Goal: Task Accomplishment & Management: Manage account settings

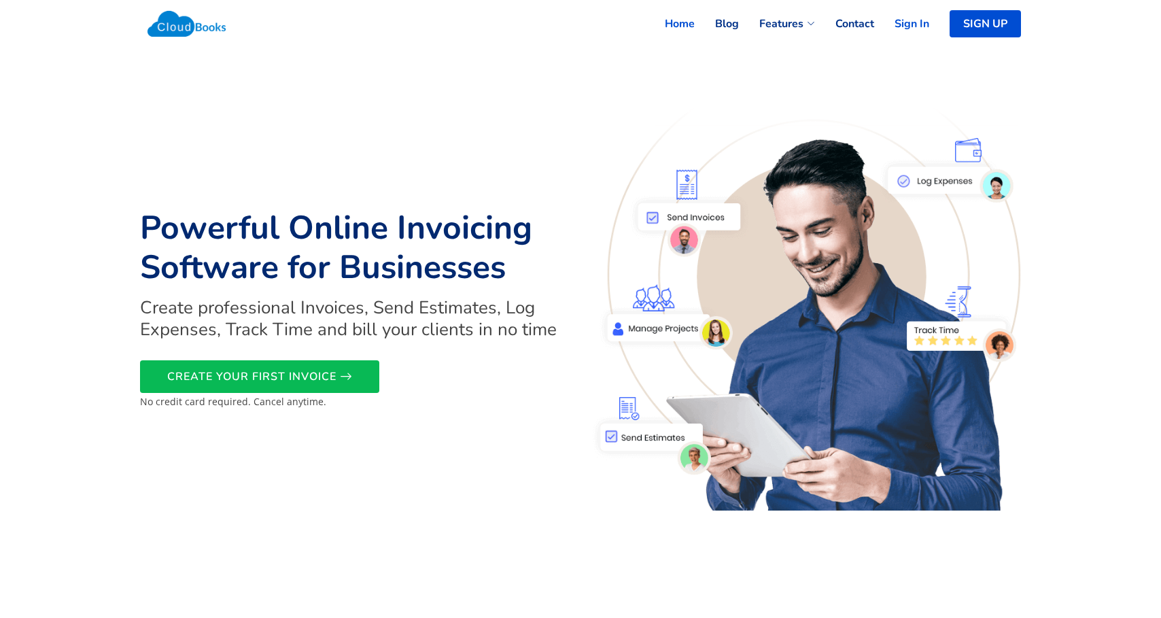
click at [897, 18] on link "Sign In" at bounding box center [901, 24] width 55 height 30
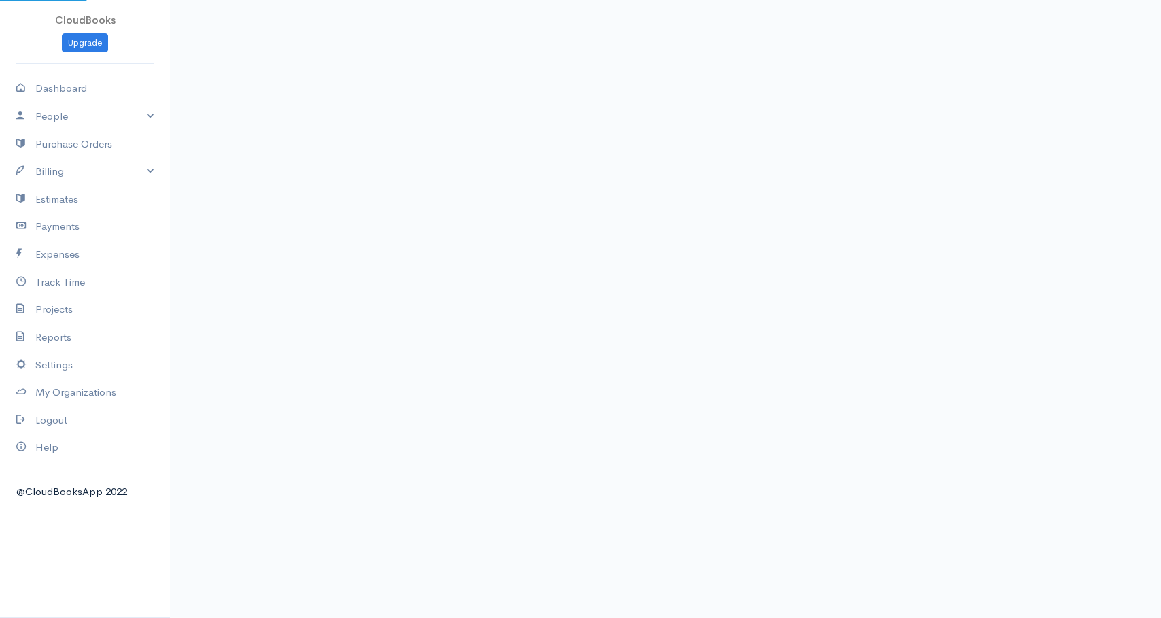
select select "365"
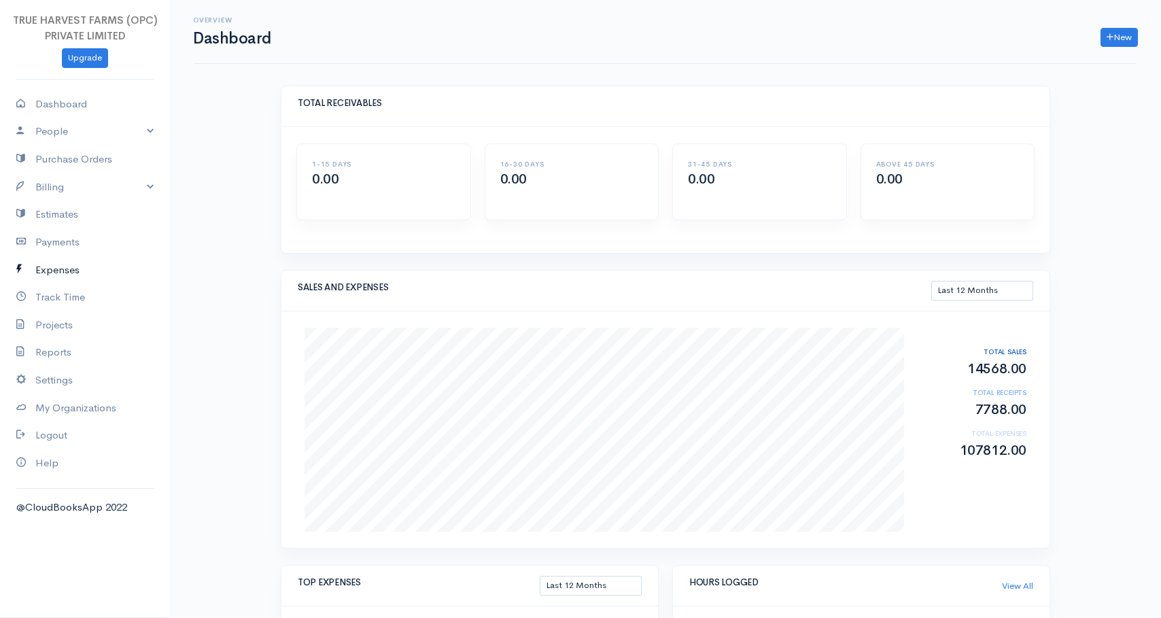
click at [64, 270] on link "Expenses" at bounding box center [85, 270] width 170 height 28
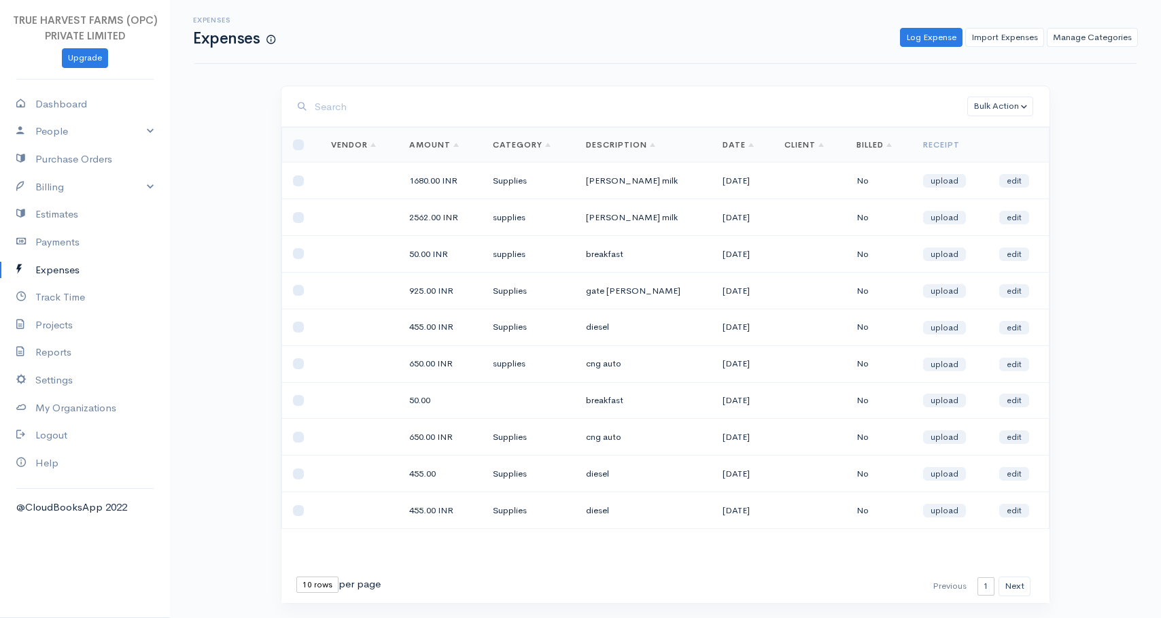
click at [510, 289] on td "Supplies" at bounding box center [528, 290] width 93 height 37
click at [510, 327] on td "Supplies" at bounding box center [528, 327] width 93 height 37
click at [515, 327] on td "Supplies" at bounding box center [528, 327] width 93 height 37
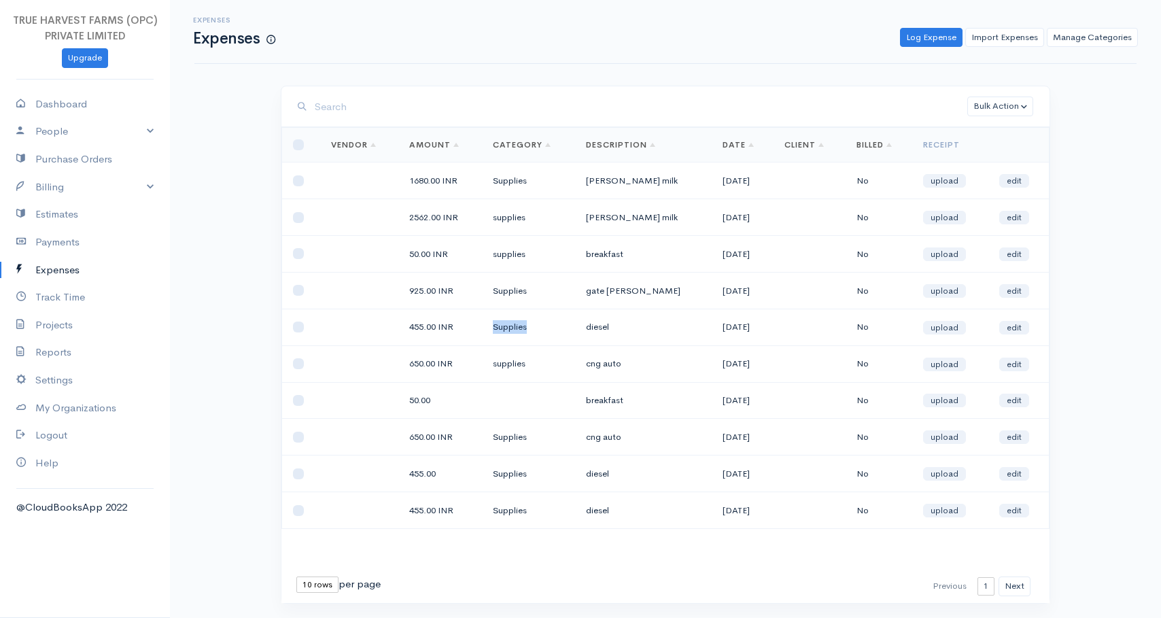
click at [515, 327] on td "Supplies" at bounding box center [528, 327] width 93 height 37
click at [508, 362] on td "supplies" at bounding box center [528, 363] width 93 height 37
click at [513, 362] on td "supplies" at bounding box center [528, 363] width 93 height 37
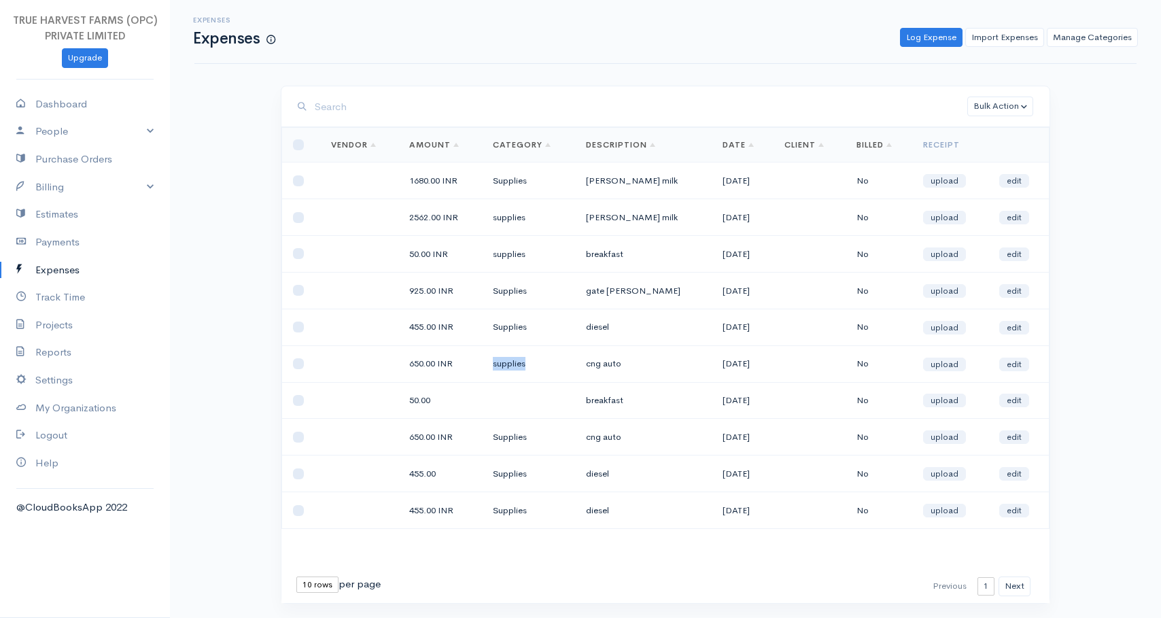
click at [512, 364] on td "supplies" at bounding box center [528, 363] width 93 height 37
click at [514, 364] on td "supplies" at bounding box center [528, 363] width 93 height 37
click at [509, 436] on td "Supplies" at bounding box center [528, 437] width 93 height 37
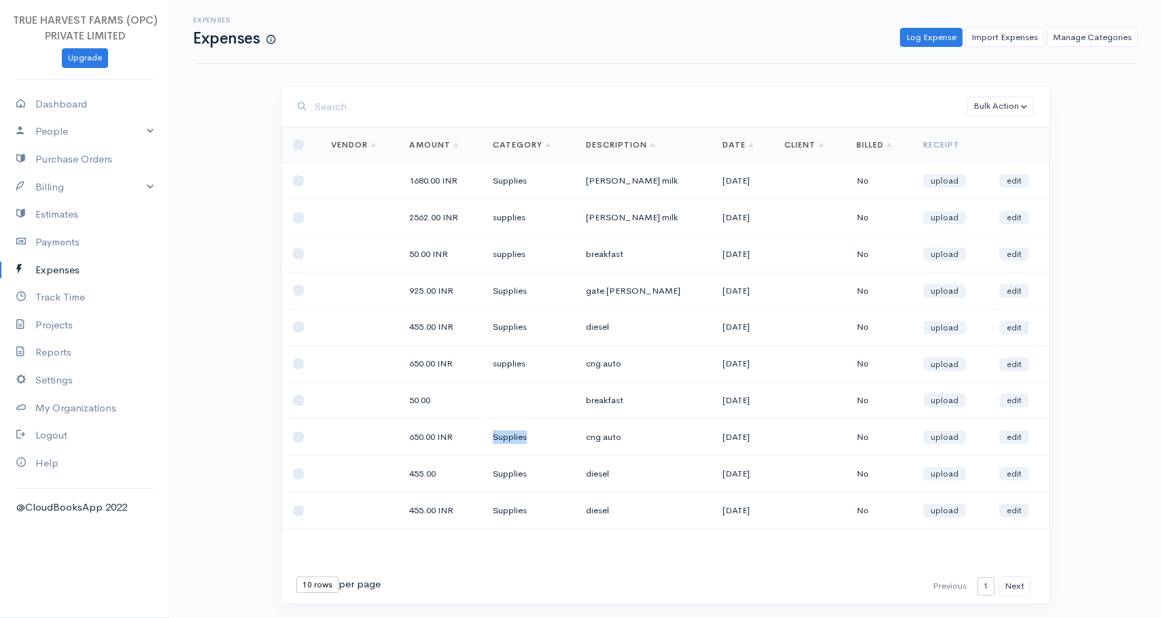
click at [510, 436] on td "Supplies" at bounding box center [528, 437] width 93 height 37
click at [510, 474] on td "Supplies" at bounding box center [528, 473] width 93 height 37
click at [514, 474] on td "Supplies" at bounding box center [528, 473] width 93 height 37
click at [57, 353] on link "Reports" at bounding box center [85, 352] width 170 height 28
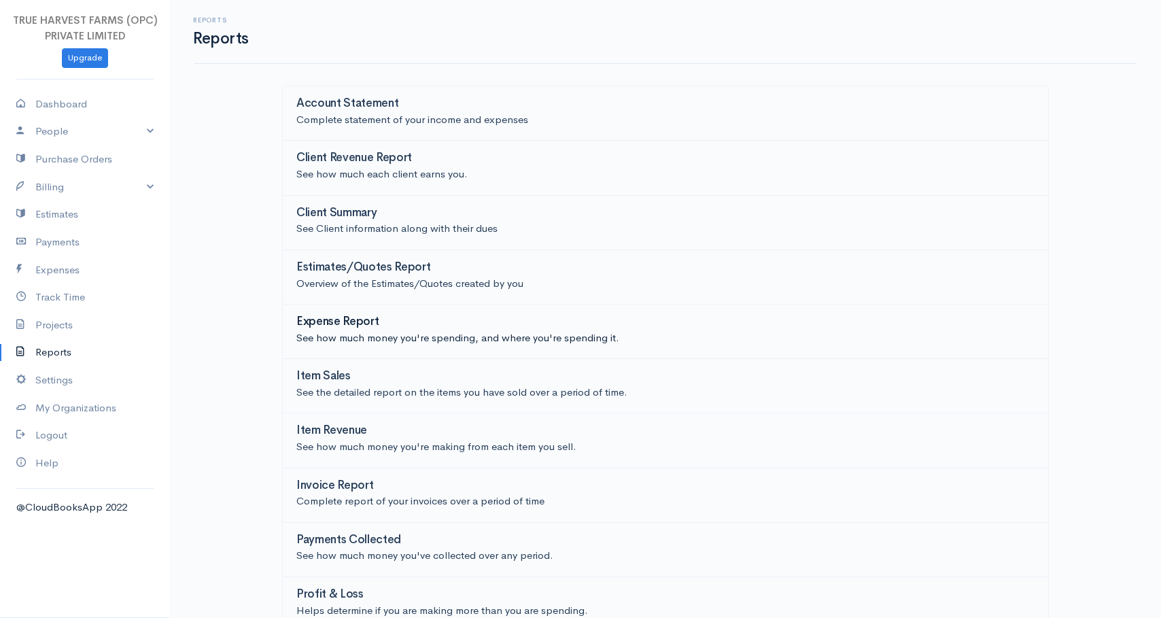
click at [330, 328] on h3 "Expense Report" at bounding box center [337, 321] width 82 height 13
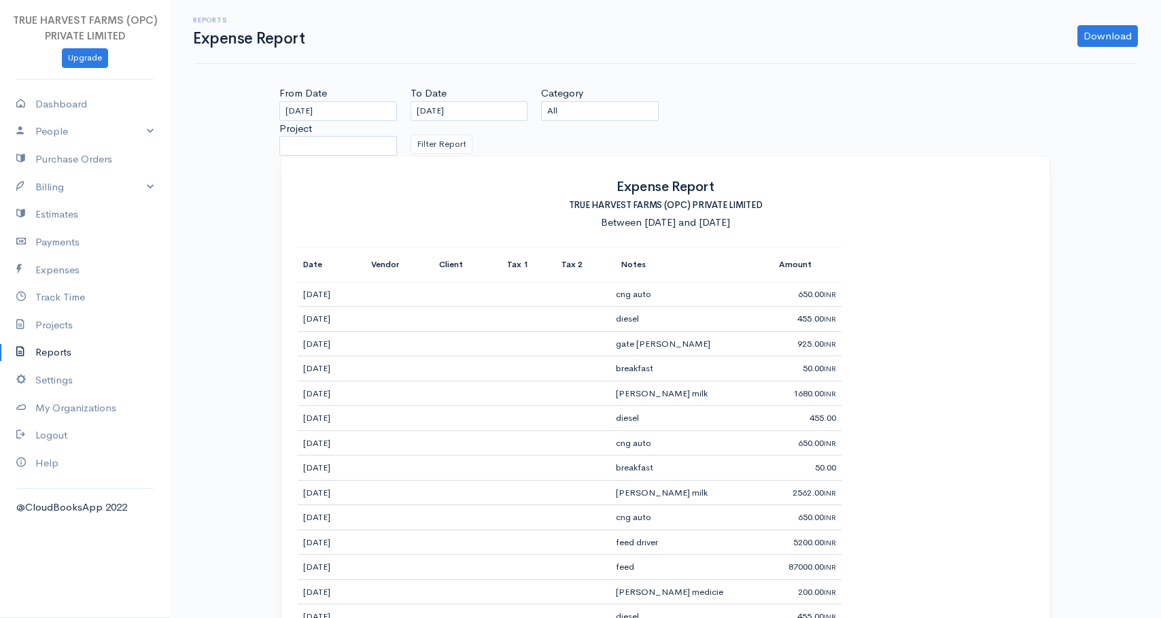
click at [640, 186] on h2 "Expense Report" at bounding box center [665, 186] width 735 height 18
click at [675, 186] on h2 "Expense Report" at bounding box center [665, 186] width 735 height 18
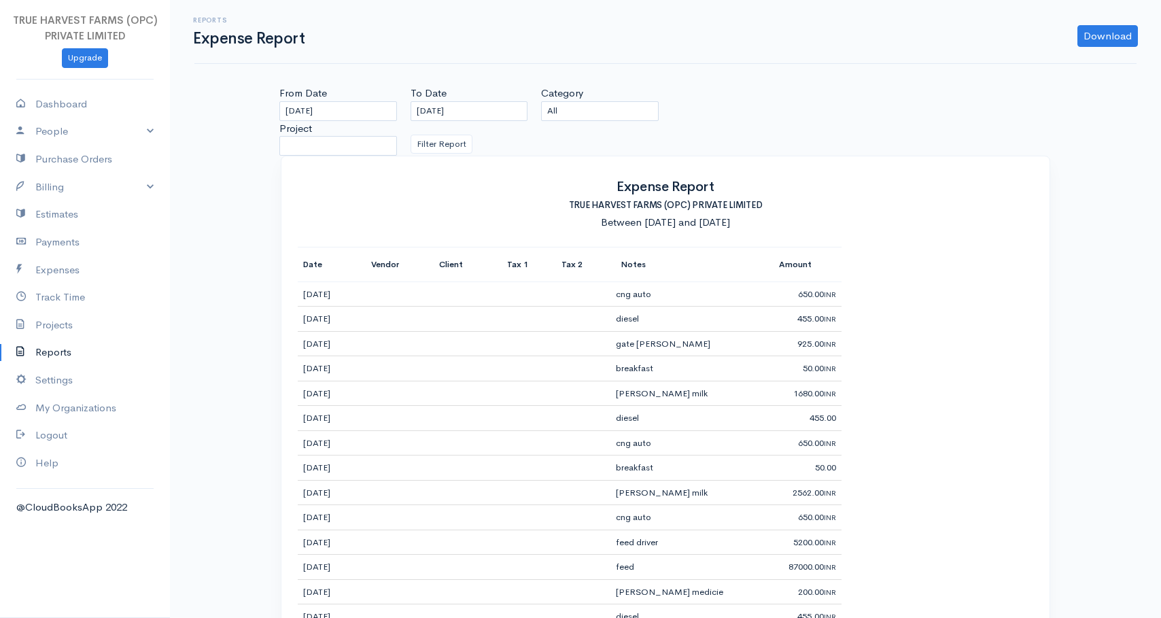
click at [660, 186] on h2 "Expense Report" at bounding box center [665, 186] width 735 height 18
click at [614, 222] on div "Between [DATE] and [DATE]" at bounding box center [665, 222] width 735 height 15
click at [654, 222] on div "Between [DATE] and [DATE]" at bounding box center [665, 222] width 735 height 15
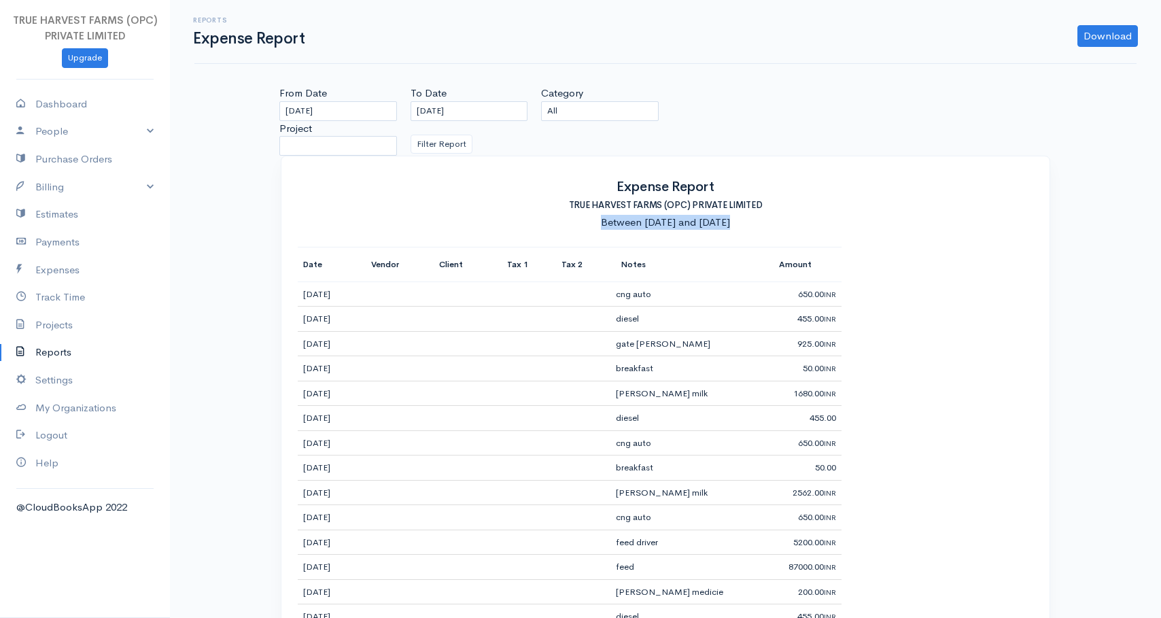
click at [654, 222] on div "Between [DATE] and [DATE]" at bounding box center [665, 222] width 735 height 15
click at [631, 222] on div "Between [DATE] and [DATE]" at bounding box center [665, 222] width 735 height 15
click at [633, 186] on h2 "Expense Report" at bounding box center [665, 186] width 735 height 18
click at [647, 186] on h2 "Expense Report" at bounding box center [665, 186] width 735 height 18
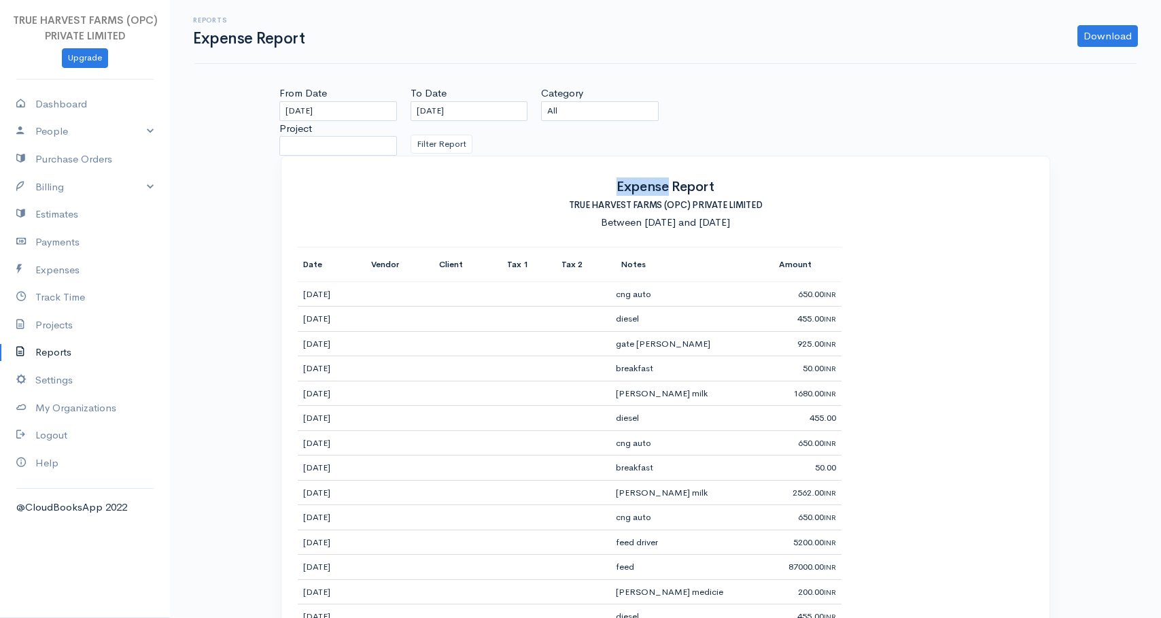
click at [647, 186] on h2 "Expense Report" at bounding box center [665, 186] width 735 height 18
click at [576, 203] on h5 "TRUE HARVEST FARMS (OPC) PRIVATE LIMITED" at bounding box center [665, 205] width 735 height 19
click at [600, 203] on h5 "TRUE HARVEST FARMS (OPC) PRIVATE LIMITED" at bounding box center [665, 205] width 735 height 19
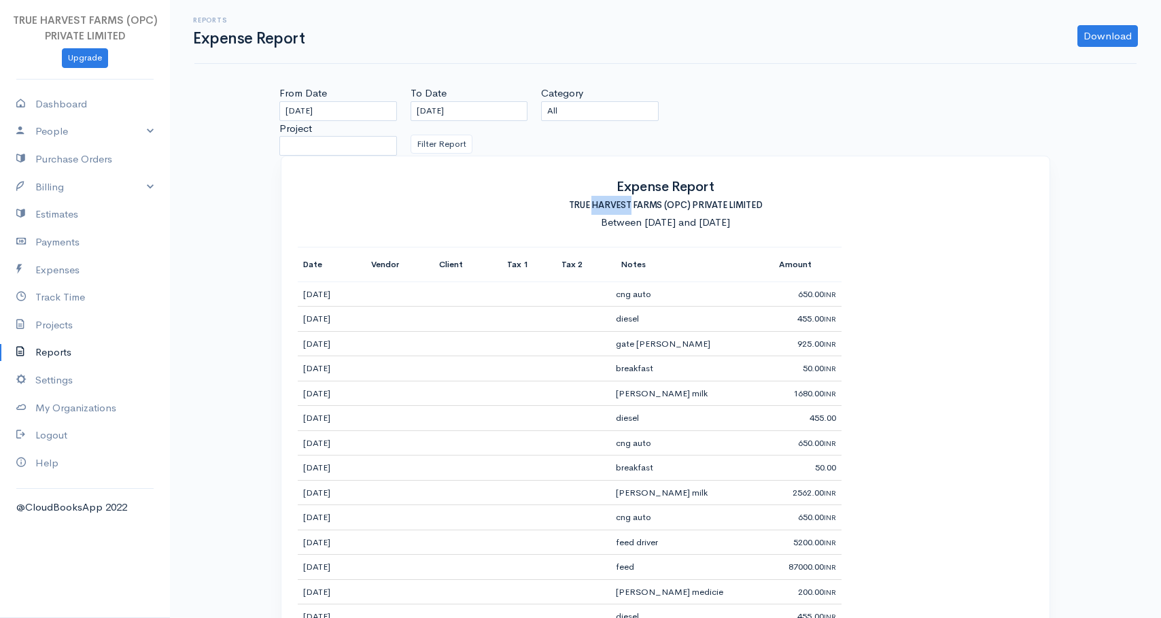
click at [600, 203] on h5 "TRUE HARVEST FARMS (OPC) PRIVATE LIMITED" at bounding box center [665, 205] width 735 height 19
click at [639, 203] on h5 "TRUE HARVEST FARMS (OPC) PRIVATE LIMITED" at bounding box center [665, 205] width 735 height 19
click at [669, 203] on h5 "TRUE HARVEST FARMS (OPC) PRIVATE LIMITED" at bounding box center [665, 205] width 735 height 19
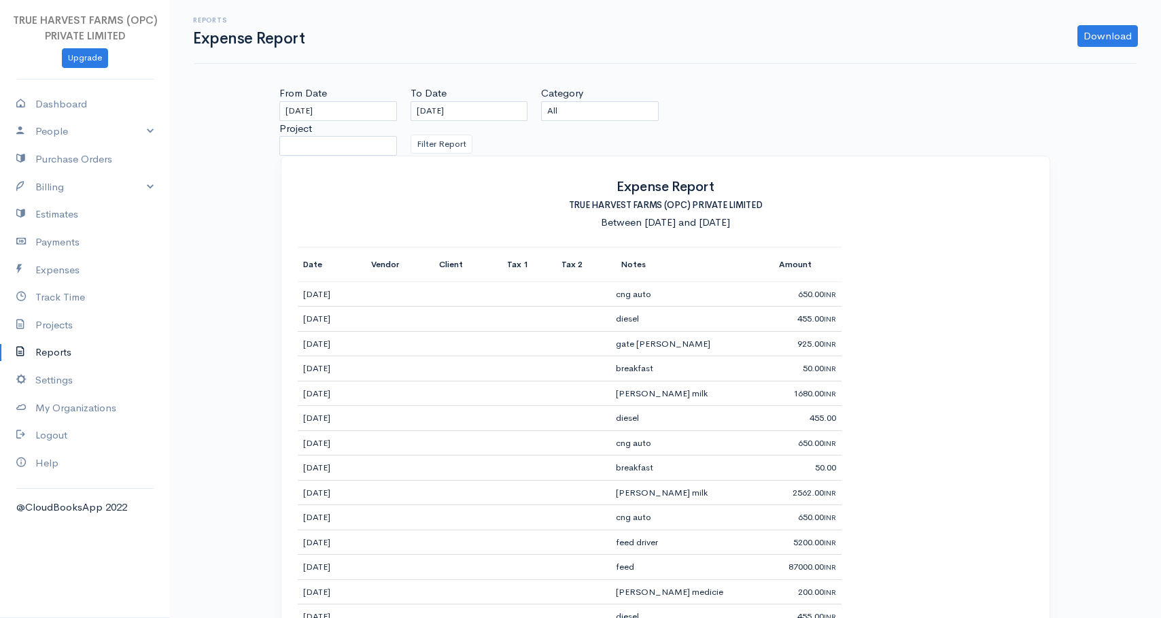
click at [700, 203] on h5 "TRUE HARVEST FARMS (OPC) PRIVATE LIMITED" at bounding box center [665, 205] width 735 height 19
click at [737, 203] on h5 "TRUE HARVEST FARMS (OPC) PRIVATE LIMITED" at bounding box center [665, 205] width 735 height 19
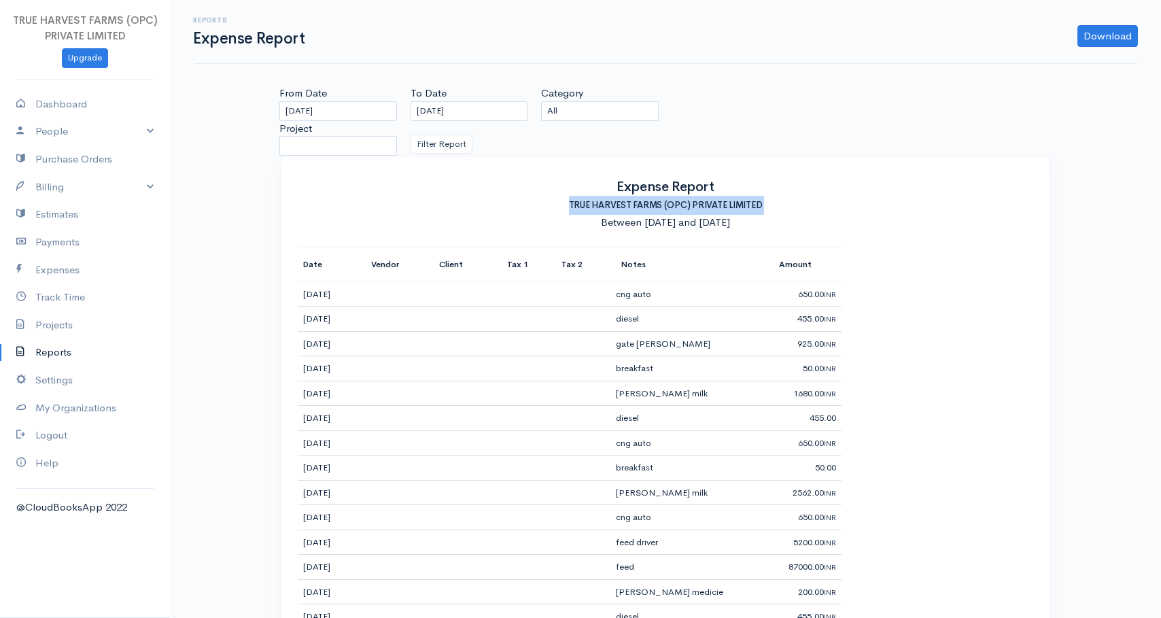
click at [629, 205] on h5 "TRUE HARVEST FARMS (OPC) PRIVATE LIMITED" at bounding box center [665, 205] width 735 height 19
click at [585, 220] on div "Between [DATE] and [DATE]" at bounding box center [665, 222] width 735 height 15
click at [612, 221] on div "Between [DATE] and [DATE]" at bounding box center [665, 222] width 735 height 15
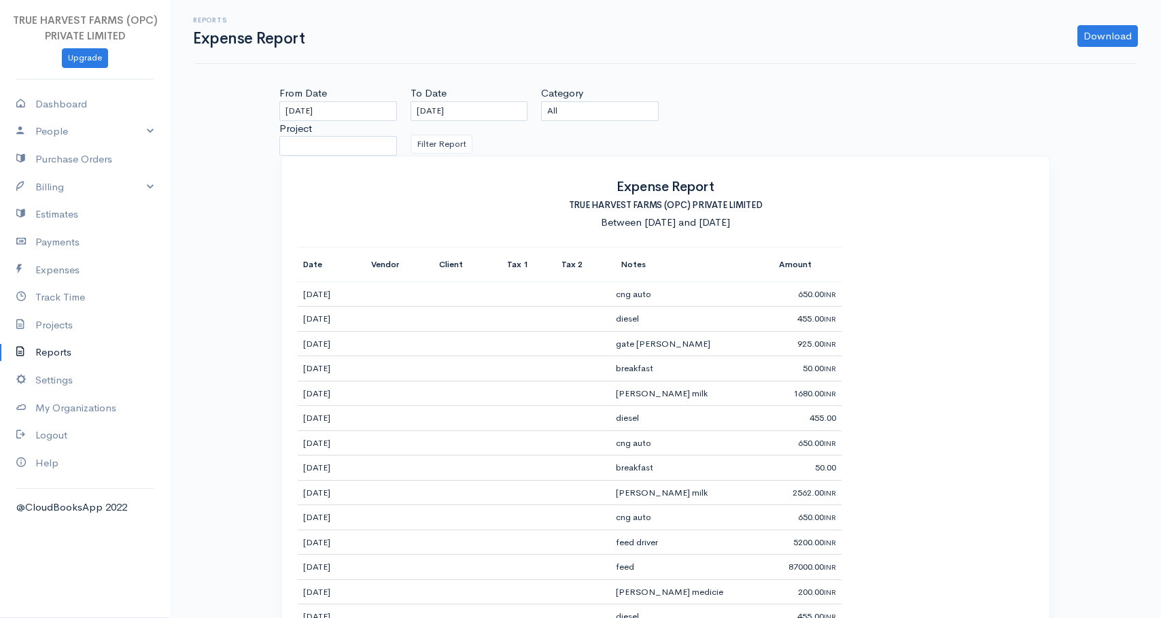
click at [633, 221] on div "Between [DATE] and [DATE]" at bounding box center [665, 222] width 735 height 15
click at [646, 221] on div "Between [DATE] and [DATE]" at bounding box center [665, 222] width 735 height 15
click at [679, 222] on div "Between [DATE] and [DATE]" at bounding box center [665, 222] width 735 height 15
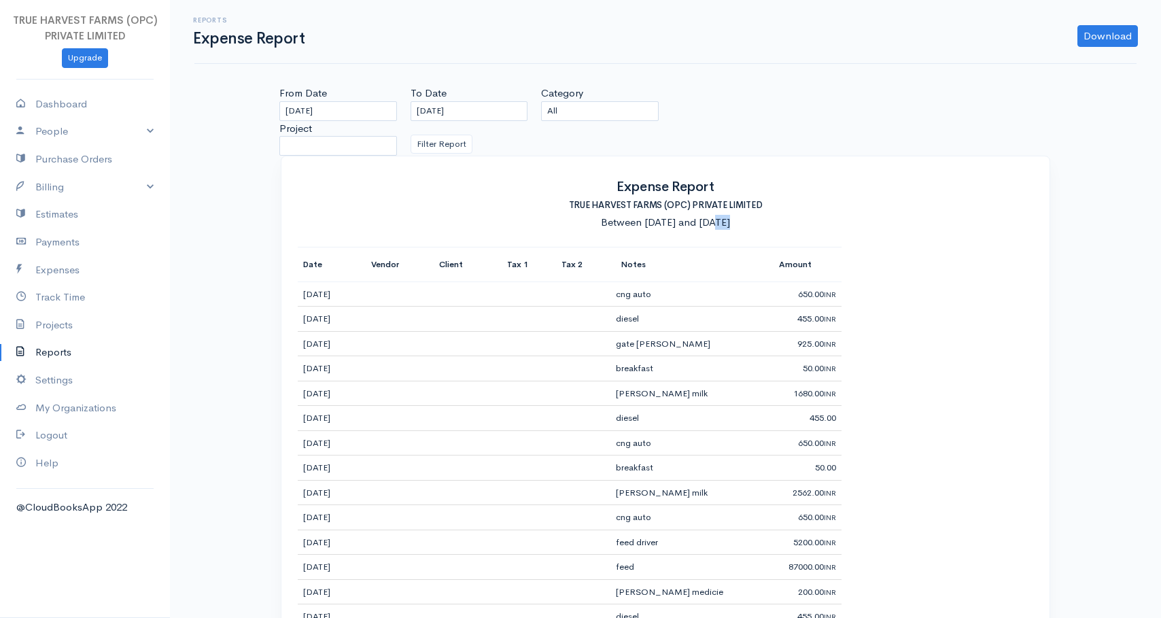
click at [679, 222] on div "Between [DATE] and [DATE]" at bounding box center [665, 222] width 735 height 15
click at [701, 222] on div "Between [DATE] and [DATE]" at bounding box center [665, 222] width 735 height 15
click at [716, 222] on div "Between [DATE] and [DATE]" at bounding box center [665, 222] width 735 height 15
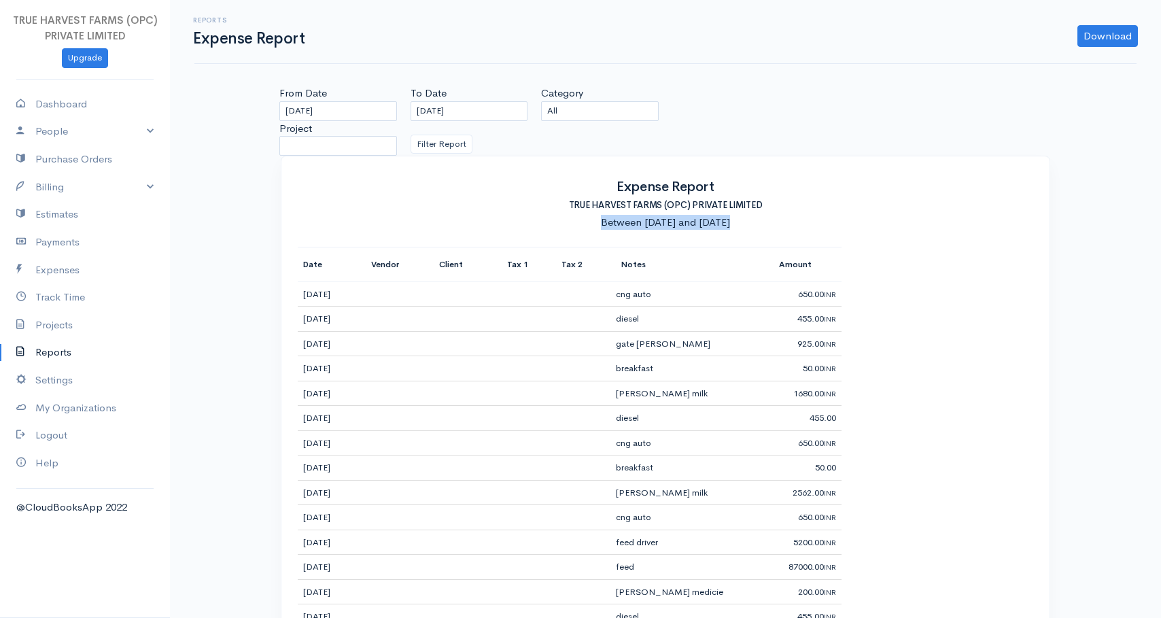
click at [716, 222] on div "Between [DATE] and [DATE]" at bounding box center [665, 222] width 735 height 15
click at [734, 222] on div "Between [DATE] and [DATE]" at bounding box center [665, 222] width 735 height 15
click at [748, 222] on div "Between [DATE] and [DATE]" at bounding box center [665, 222] width 735 height 15
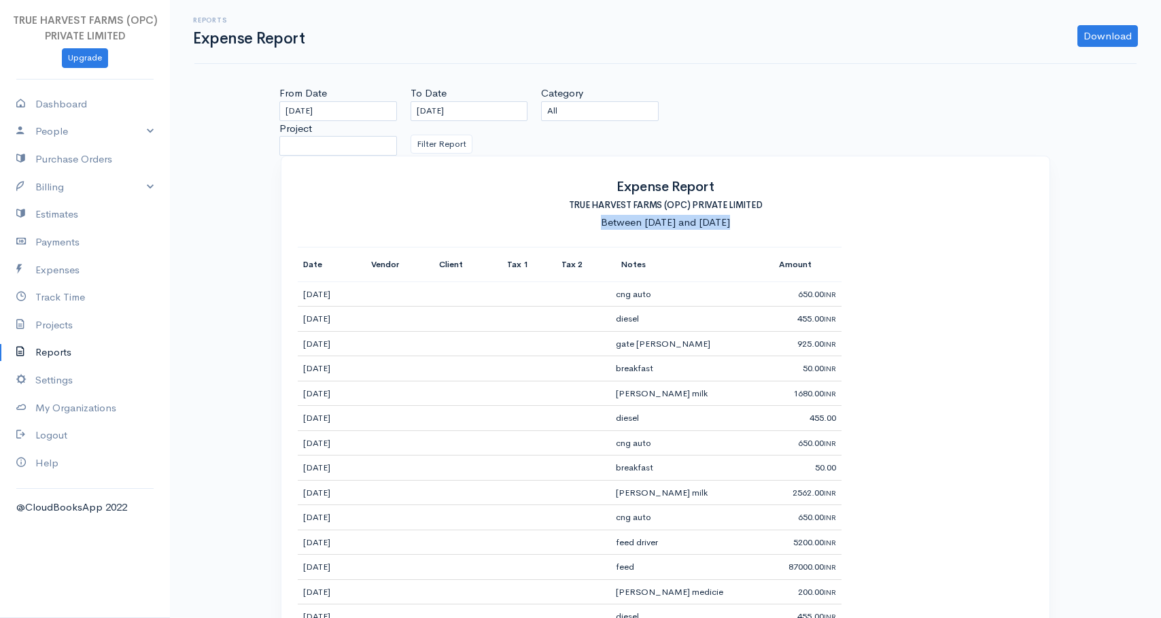
click at [748, 222] on div "Between [DATE] and [DATE]" at bounding box center [665, 222] width 735 height 15
click at [682, 221] on div "Between [DATE] and [DATE]" at bounding box center [665, 222] width 735 height 15
click at [616, 204] on h5 "TRUE HARVEST FARMS (OPC) PRIVATE LIMITED" at bounding box center [665, 205] width 735 height 19
click at [645, 204] on h5 "TRUE HARVEST FARMS (OPC) PRIVATE LIMITED" at bounding box center [665, 205] width 735 height 19
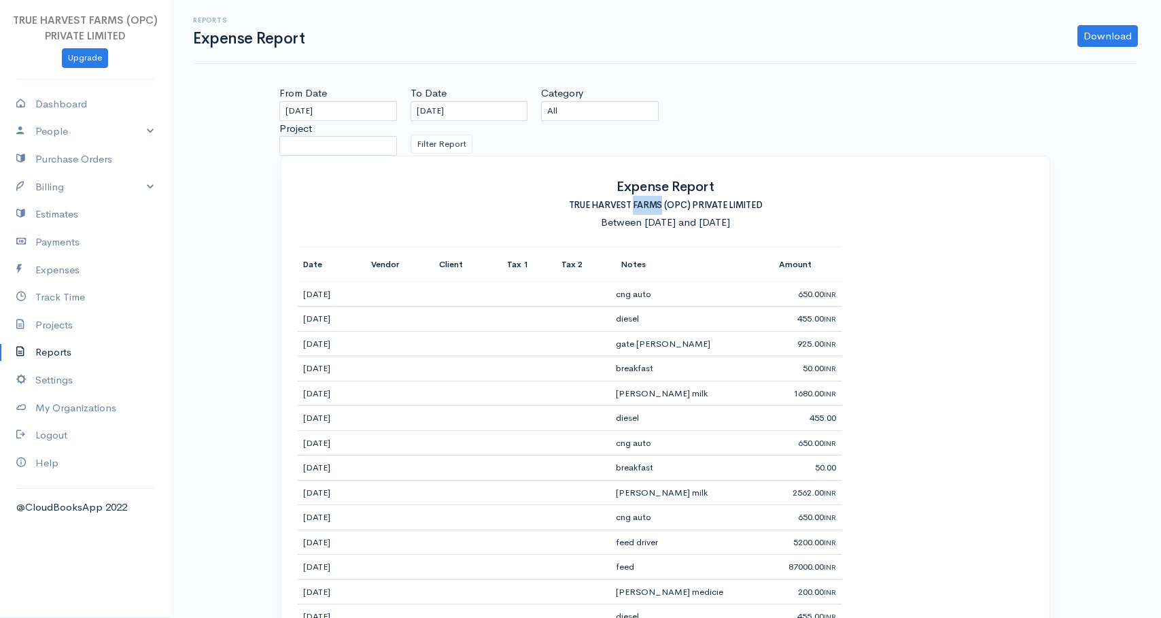
click at [645, 204] on h5 "TRUE HARVEST FARMS (OPC) PRIVATE LIMITED" at bounding box center [665, 205] width 735 height 19
click at [674, 204] on h5 "TRUE HARVEST FARMS (OPC) PRIVATE LIMITED" at bounding box center [665, 205] width 735 height 19
click at [701, 204] on h5 "TRUE HARVEST FARMS (OPC) PRIVATE LIMITED" at bounding box center [665, 205] width 735 height 19
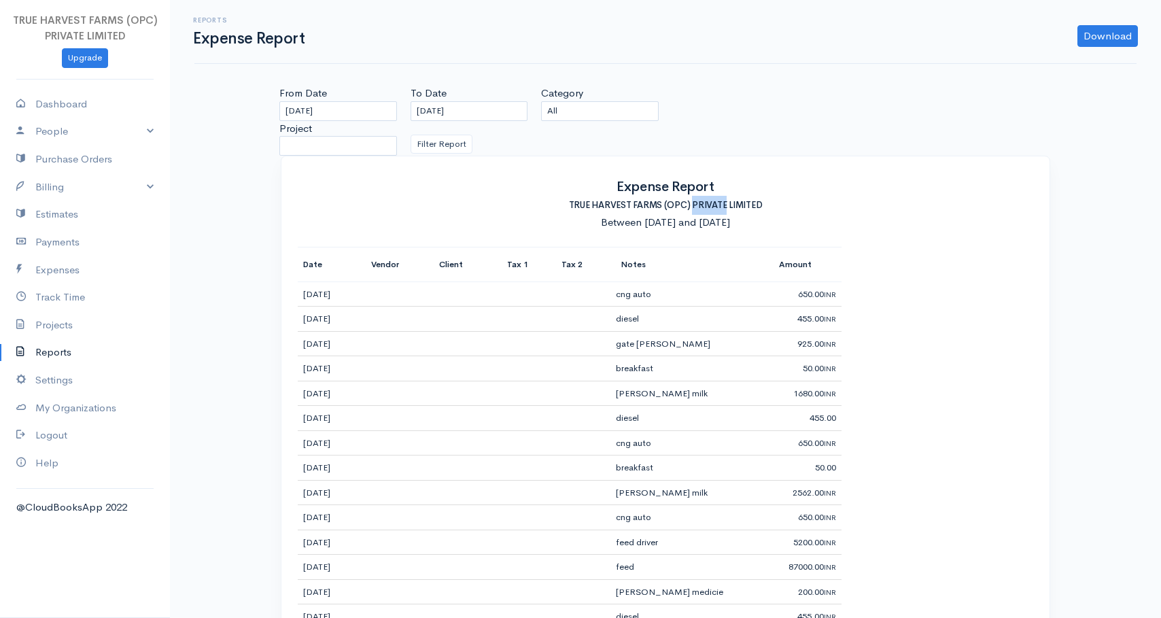
click at [701, 204] on h5 "TRUE HARVEST FARMS (OPC) PRIVATE LIMITED" at bounding box center [665, 205] width 735 height 19
click at [740, 204] on h5 "TRUE HARVEST FARMS (OPC) PRIVATE LIMITED" at bounding box center [665, 205] width 735 height 19
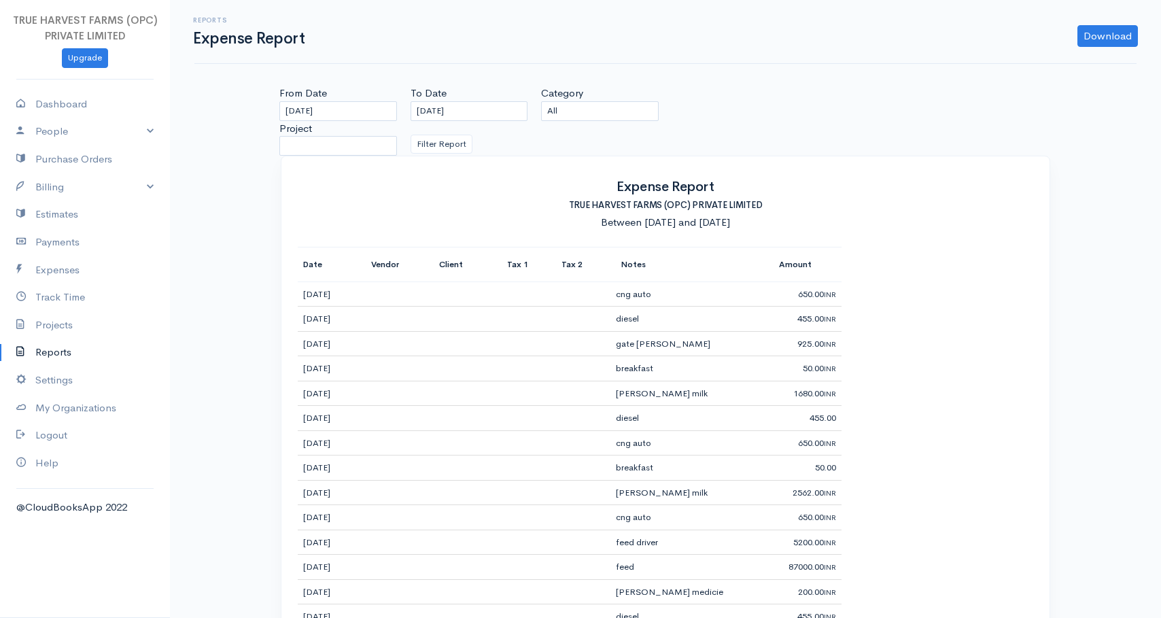
click at [637, 188] on h2 "Expense Report" at bounding box center [665, 186] width 735 height 18
click at [687, 188] on h2 "Expense Report" at bounding box center [665, 186] width 735 height 18
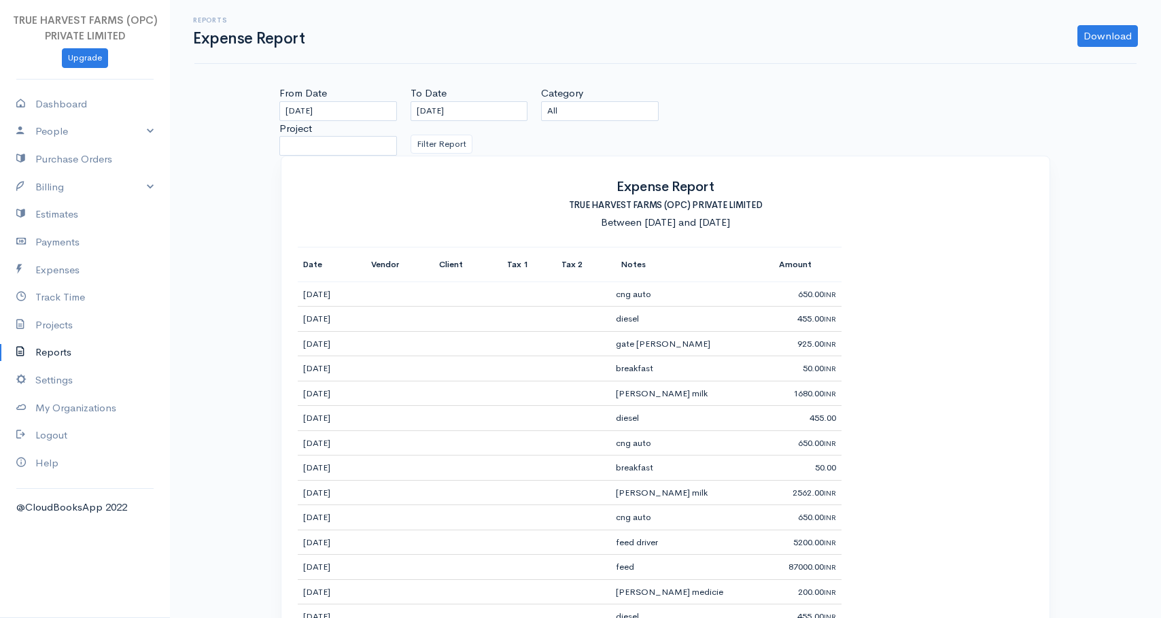
click at [646, 202] on h5 "TRUE HARVEST FARMS (OPC) PRIVATE LIMITED" at bounding box center [665, 205] width 735 height 19
click at [646, 203] on h5 "TRUE HARVEST FARMS (OPC) PRIVATE LIMITED" at bounding box center [665, 205] width 735 height 19
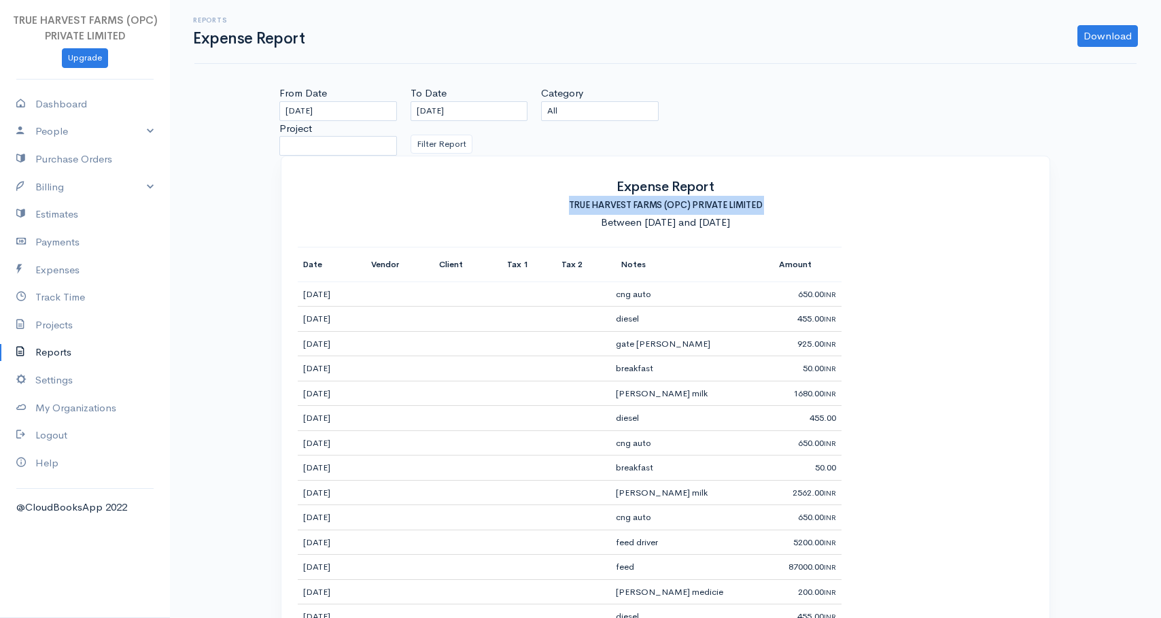
click at [646, 203] on h5 "TRUE HARVEST FARMS (OPC) PRIVATE LIMITED" at bounding box center [665, 205] width 735 height 19
click at [633, 221] on div "Between [DATE] and [DATE]" at bounding box center [665, 222] width 735 height 15
click at [640, 224] on div "Between [DATE] and [DATE]" at bounding box center [665, 222] width 735 height 15
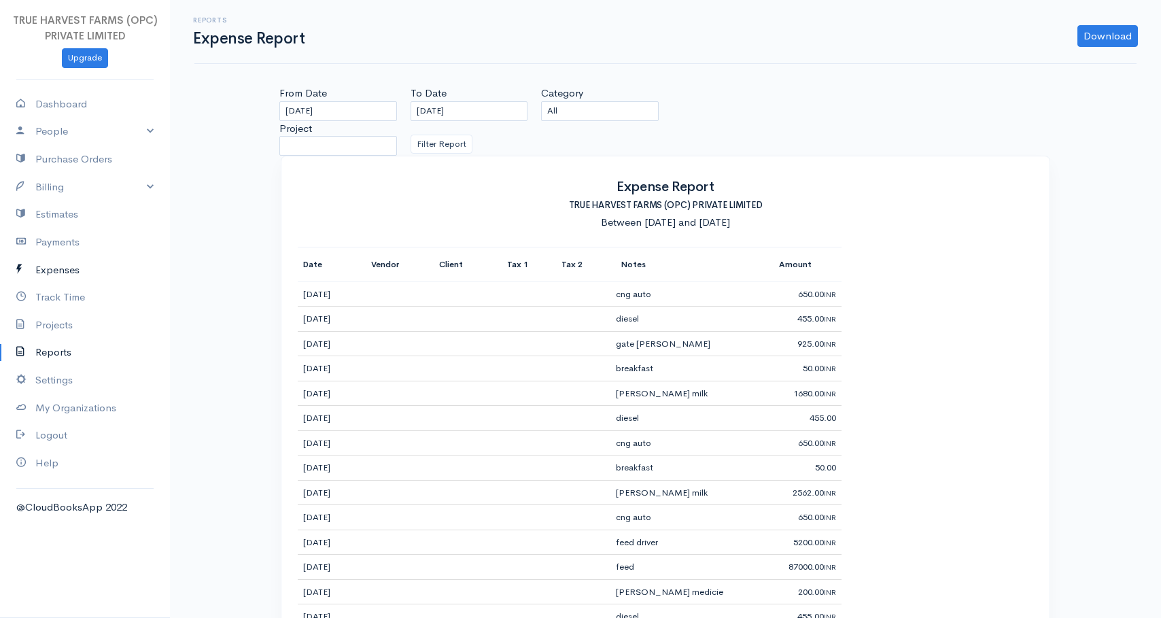
click at [73, 270] on link "Expenses" at bounding box center [85, 270] width 170 height 28
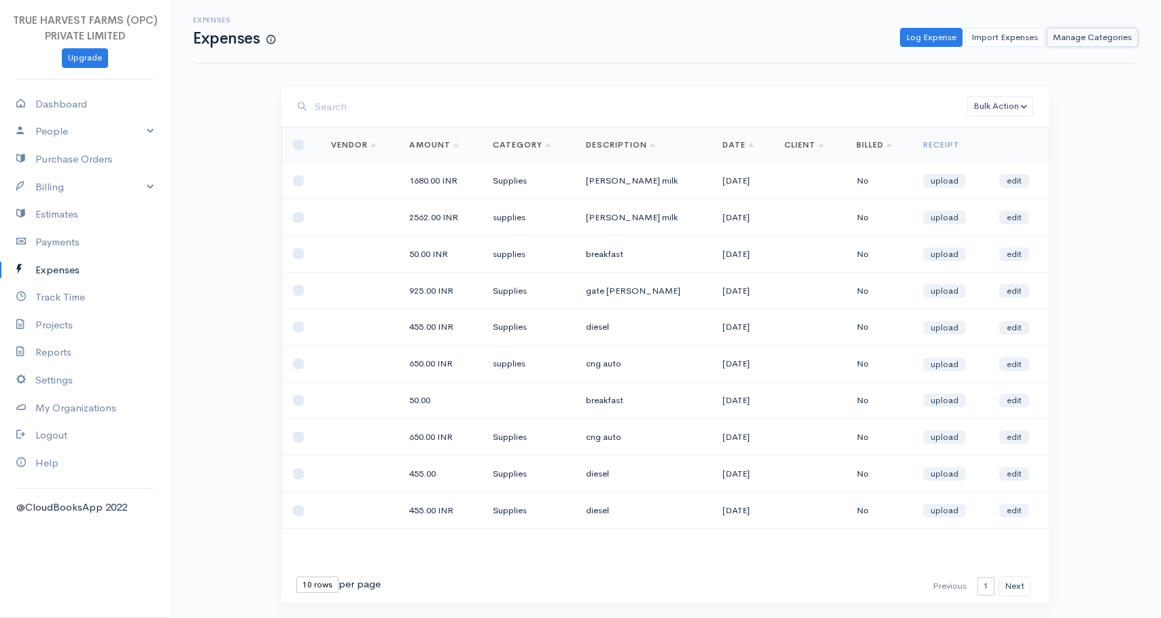
click at [1070, 42] on link "Manage Categories" at bounding box center [1091, 38] width 91 height 20
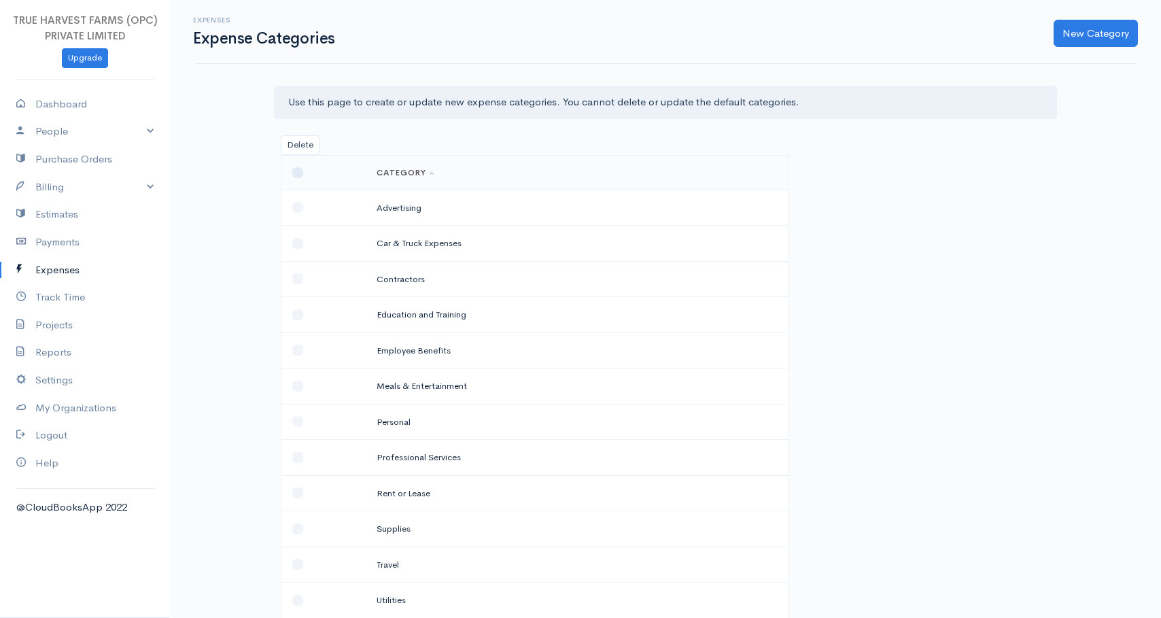
click at [395, 315] on td "Education and Training" at bounding box center [510, 315] width 289 height 36
click at [381, 315] on td "Education and Training" at bounding box center [510, 315] width 289 height 36
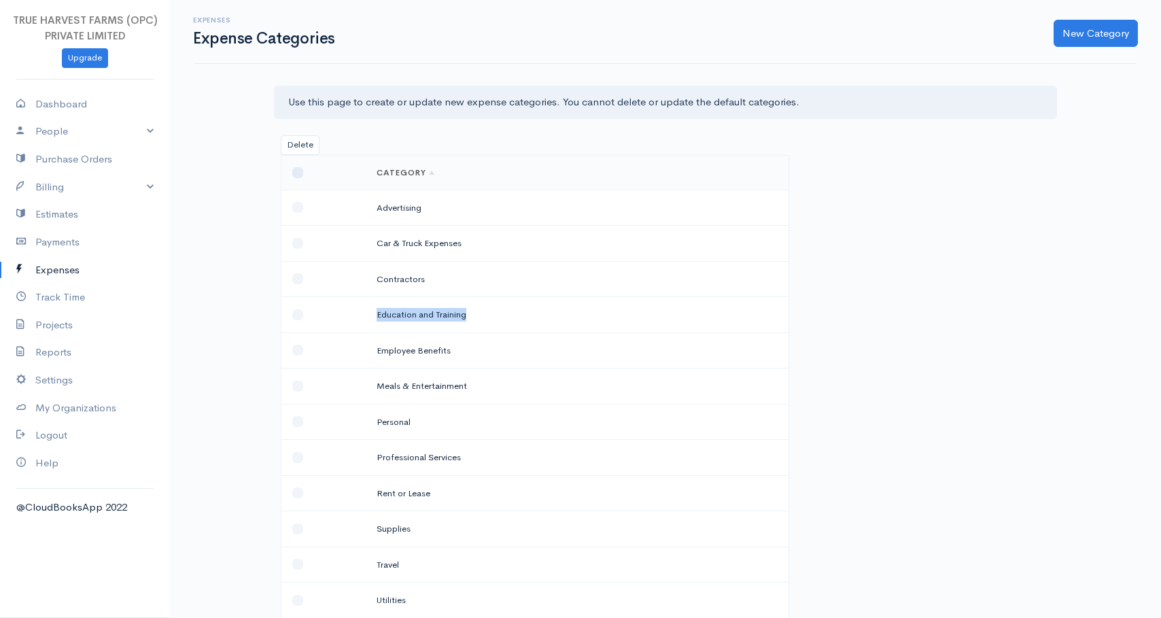
click at [402, 315] on td "Education and Training" at bounding box center [510, 315] width 289 height 36
click at [425, 315] on td "Education and Training" at bounding box center [510, 315] width 289 height 36
click at [444, 315] on td "Education and Training" at bounding box center [510, 315] width 289 height 36
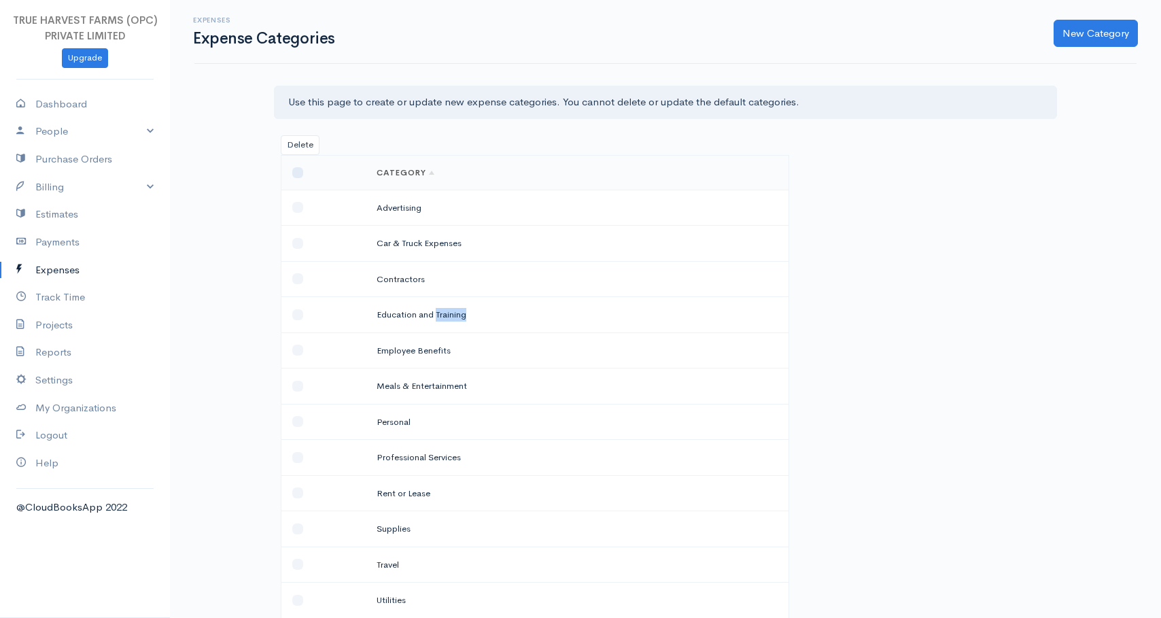
click at [444, 315] on td "Education and Training" at bounding box center [510, 315] width 289 height 36
click at [390, 317] on td "Education and Training" at bounding box center [510, 315] width 289 height 36
click at [428, 317] on td "Education and Training" at bounding box center [510, 315] width 289 height 36
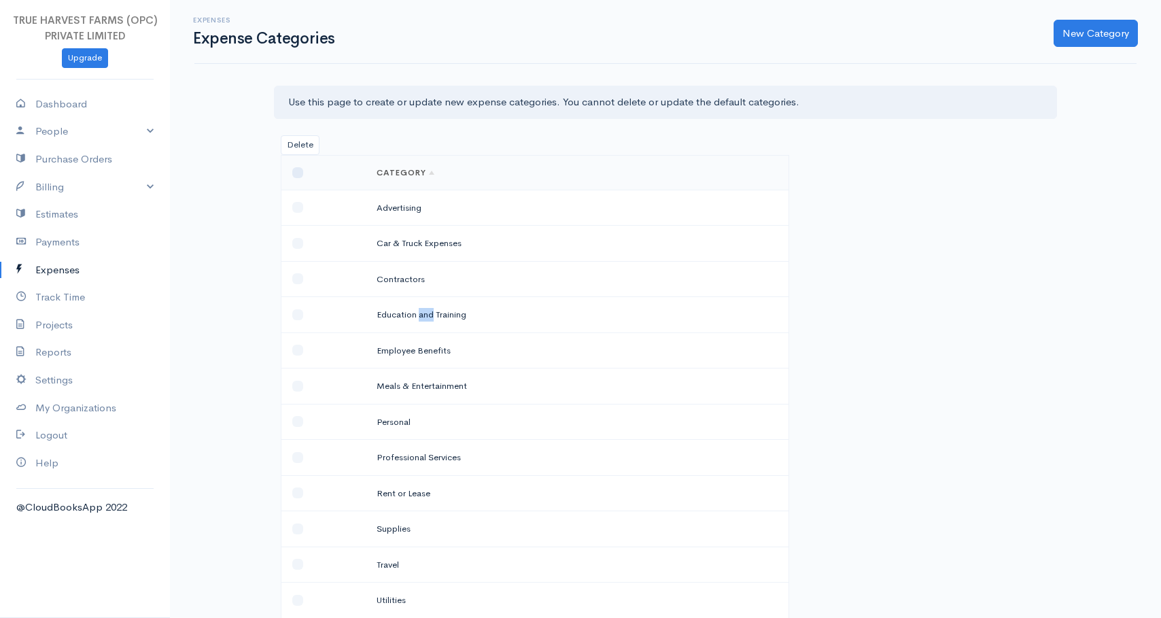
click at [428, 317] on td "Education and Training" at bounding box center [510, 315] width 289 height 36
click at [449, 314] on td "Education and Training" at bounding box center [510, 315] width 289 height 36
click at [393, 314] on td "Education and Training" at bounding box center [510, 315] width 289 height 36
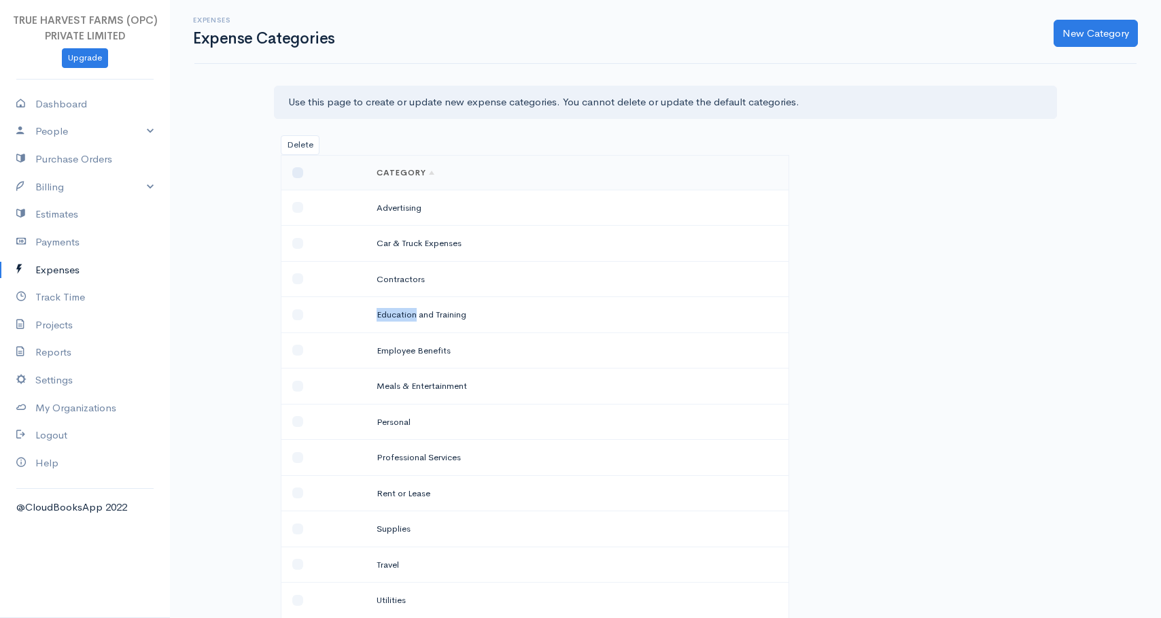
click at [393, 314] on td "Education and Training" at bounding box center [510, 315] width 289 height 36
click at [423, 314] on td "Education and Training" at bounding box center [510, 315] width 289 height 36
click at [451, 314] on td "Education and Training" at bounding box center [510, 315] width 289 height 36
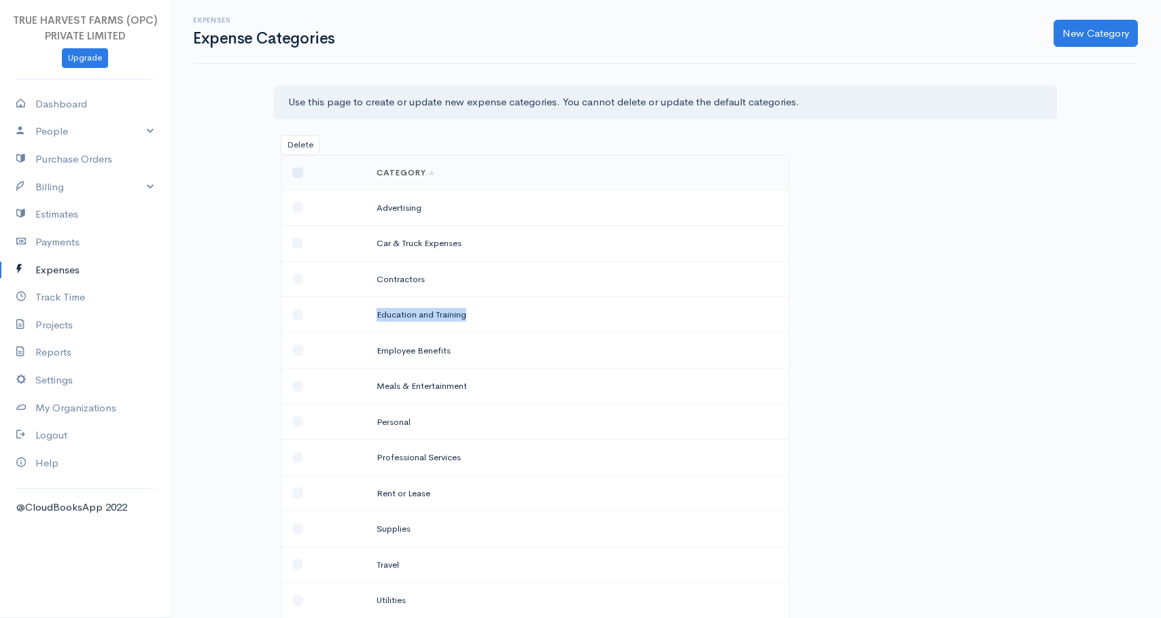
click at [451, 314] on td "Education and Training" at bounding box center [510, 315] width 289 height 36
click at [403, 314] on td "Education and Training" at bounding box center [510, 315] width 289 height 36
click at [378, 351] on td "Employee Benefits" at bounding box center [510, 350] width 289 height 36
click at [402, 351] on td "Employee Benefits" at bounding box center [510, 350] width 289 height 36
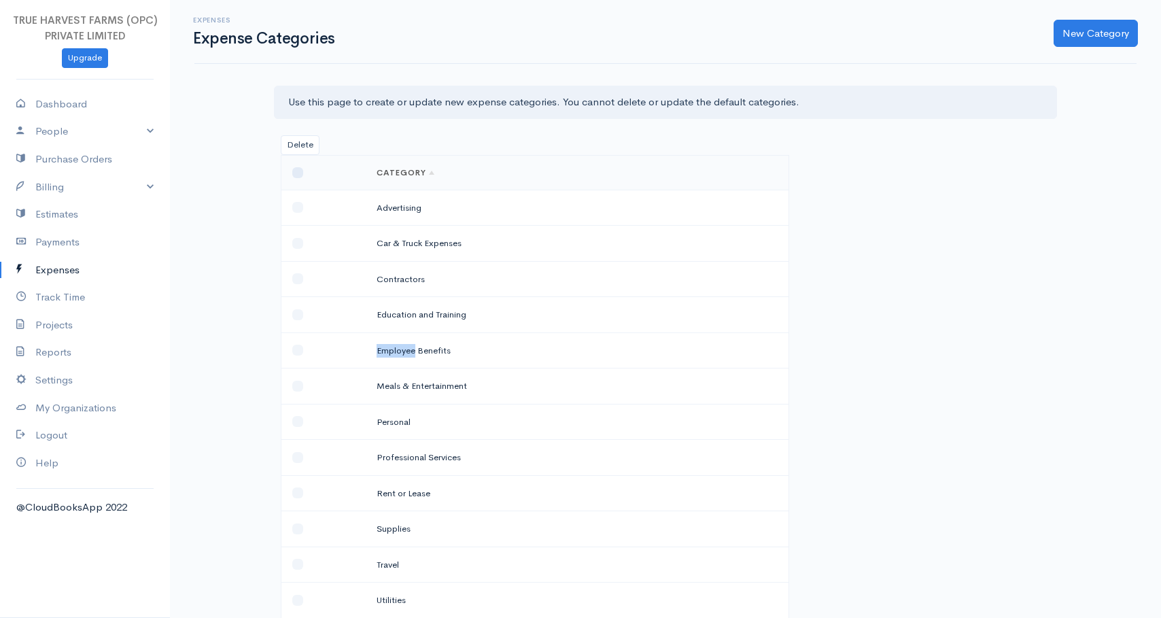
click at [402, 351] on td "Employee Benefits" at bounding box center [510, 350] width 289 height 36
click at [425, 351] on td "Employee Benefits" at bounding box center [510, 350] width 289 height 36
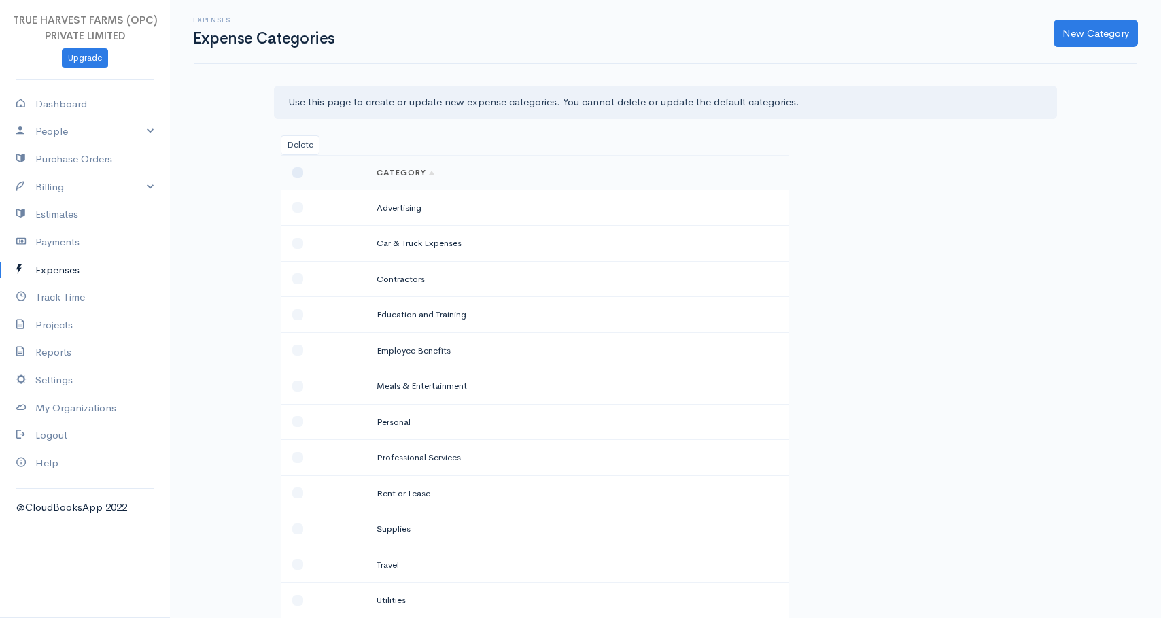
click at [398, 374] on td "Meals & Entertainment" at bounding box center [510, 386] width 289 height 36
click at [383, 387] on td "Meals & Entertainment" at bounding box center [510, 386] width 289 height 36
click at [423, 387] on td "Meals & Entertainment" at bounding box center [510, 386] width 289 height 36
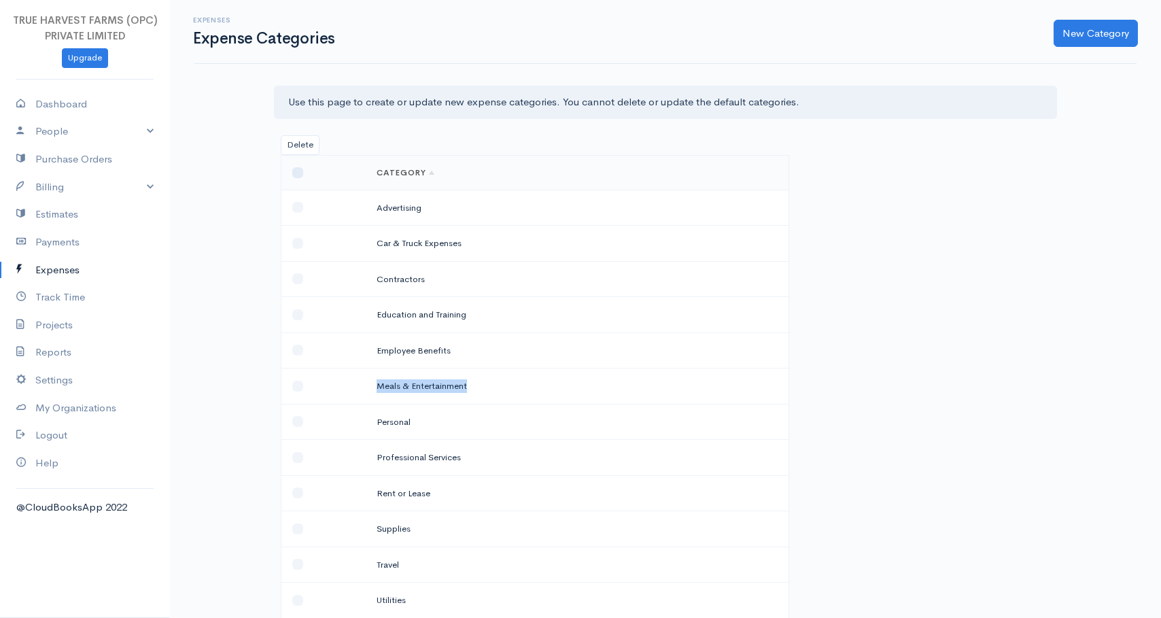
click at [423, 387] on td "Meals & Entertainment" at bounding box center [510, 386] width 289 height 36
click at [432, 387] on td "Meals & Entertainment" at bounding box center [510, 386] width 289 height 36
click at [402, 387] on td "Meals & Entertainment" at bounding box center [510, 386] width 289 height 36
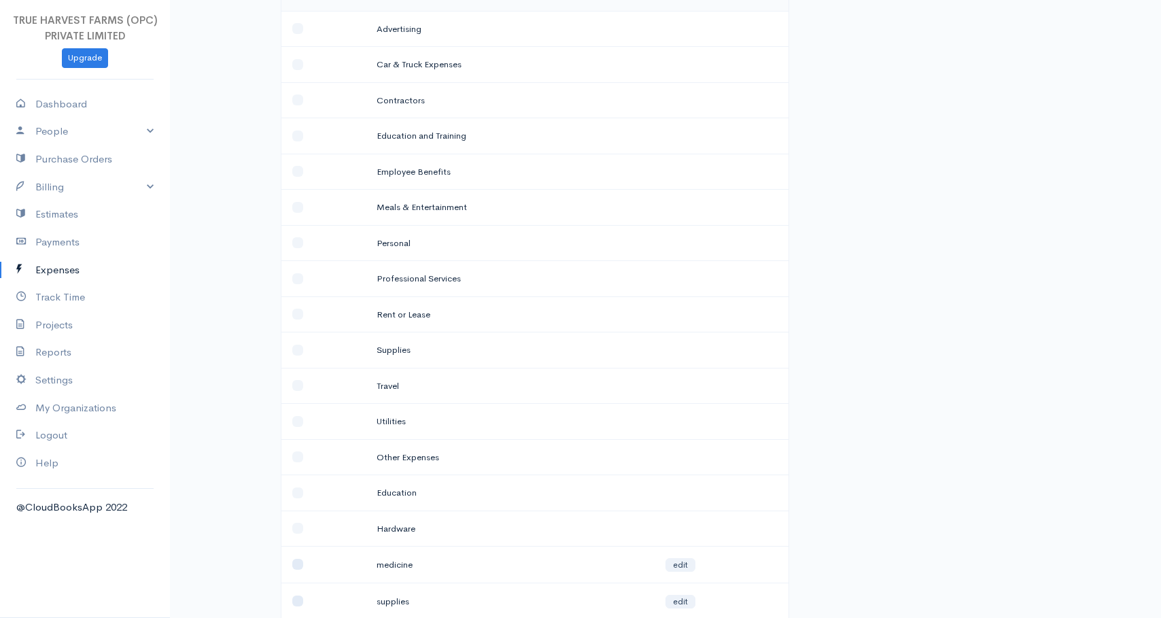
scroll to position [289, 0]
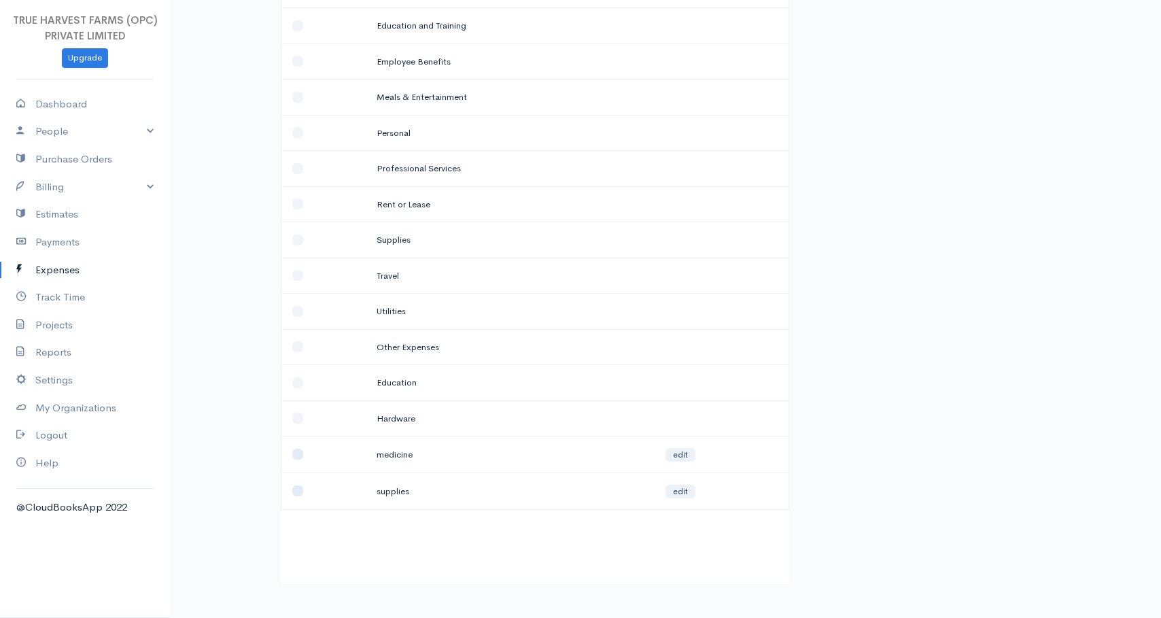
click at [388, 454] on td "medicine" at bounding box center [510, 454] width 289 height 37
click at [389, 491] on td "supplies" at bounding box center [510, 490] width 289 height 37
click at [398, 491] on td "supplies" at bounding box center [510, 490] width 289 height 37
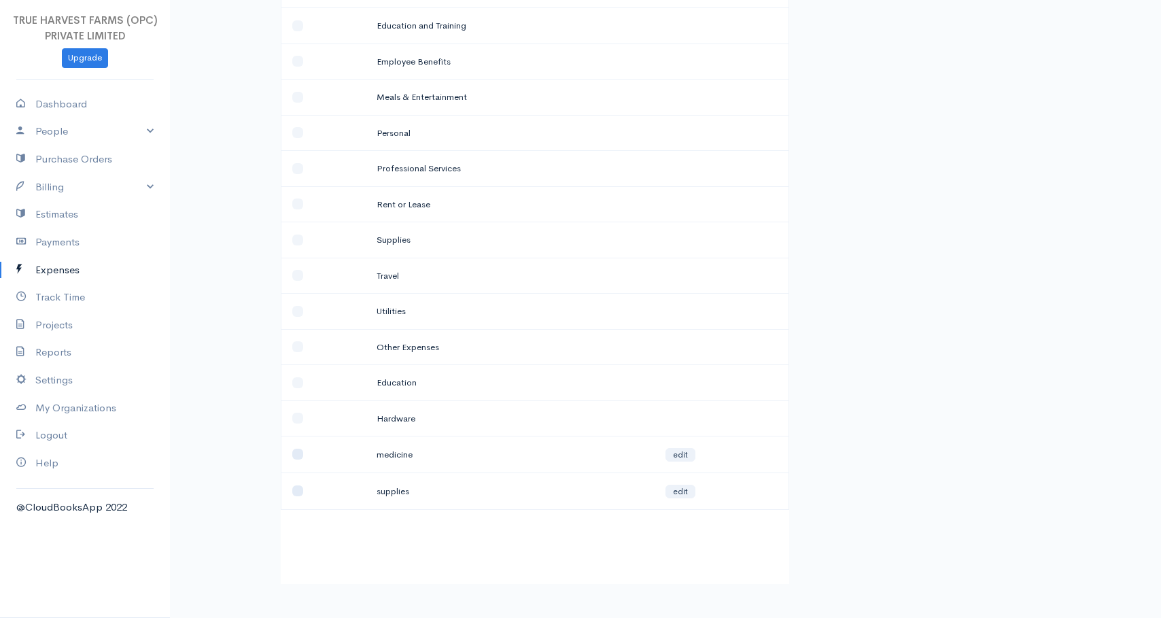
scroll to position [0, 0]
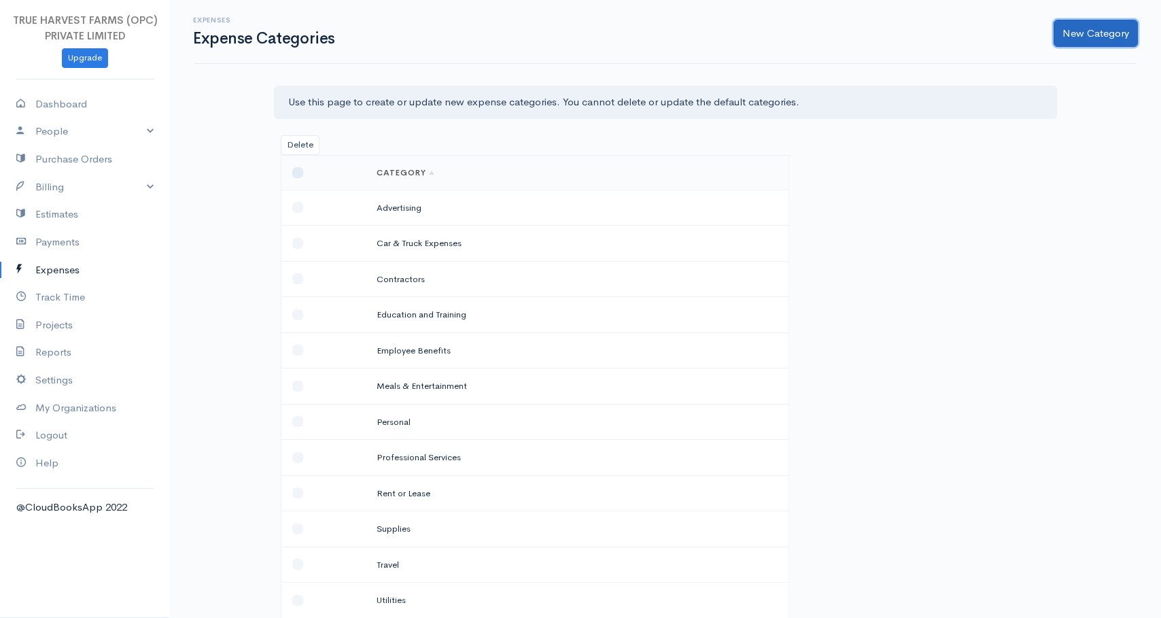
click at [1104, 29] on button "New Category" at bounding box center [1095, 34] width 84 height 28
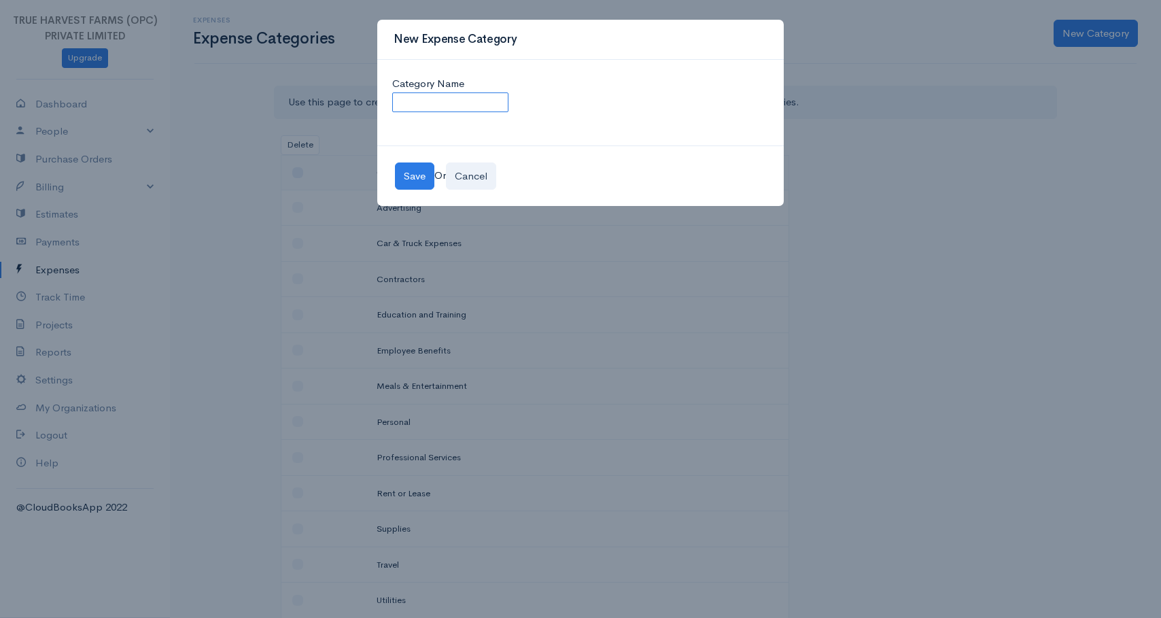
click at [451, 99] on input "Category Name" at bounding box center [450, 102] width 116 height 20
type input "Transport"
click at [412, 175] on button "Save" at bounding box center [414, 176] width 39 height 28
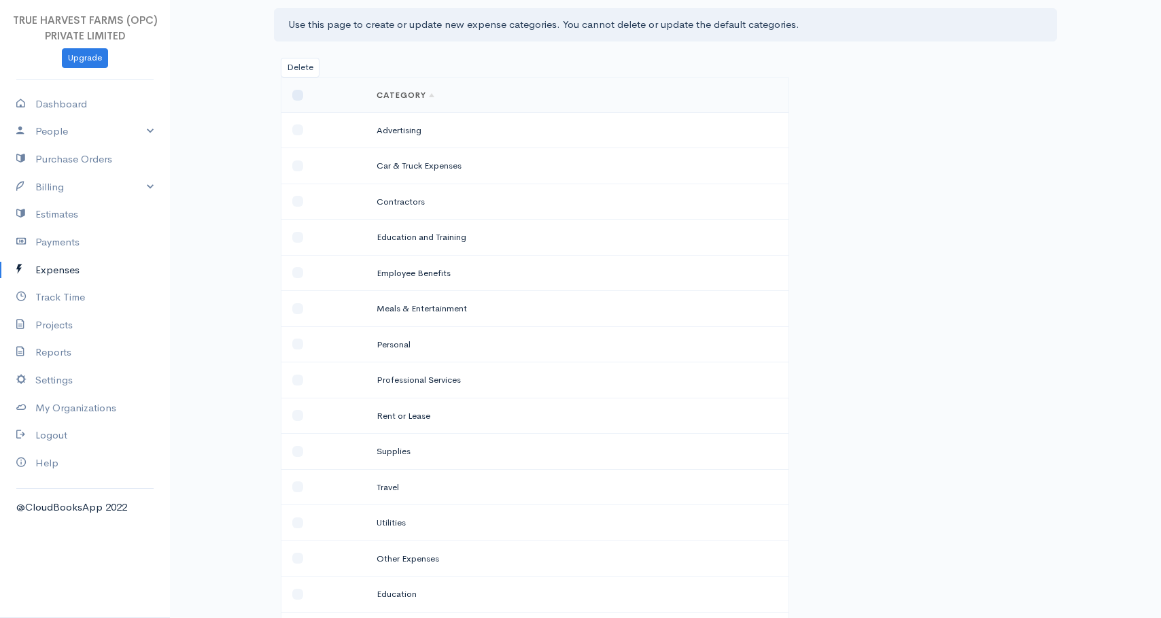
scroll to position [66, 0]
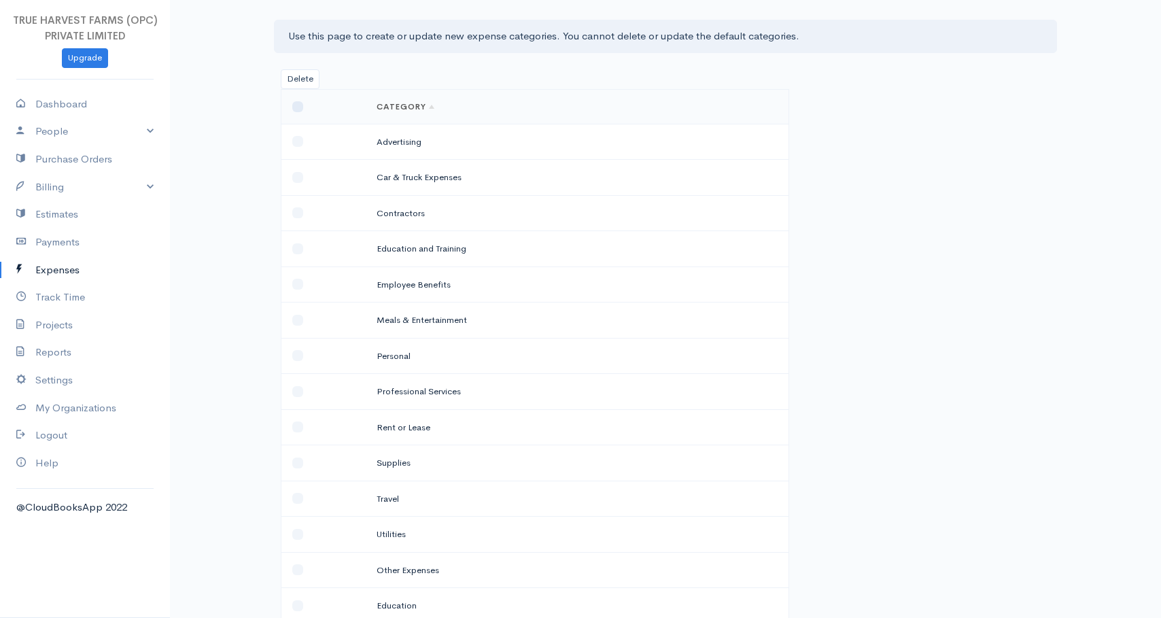
click at [391, 211] on td "Contractors" at bounding box center [510, 213] width 289 height 36
click at [398, 211] on td "Contractors" at bounding box center [510, 213] width 289 height 36
click at [402, 211] on td "Contractors" at bounding box center [510, 213] width 289 height 36
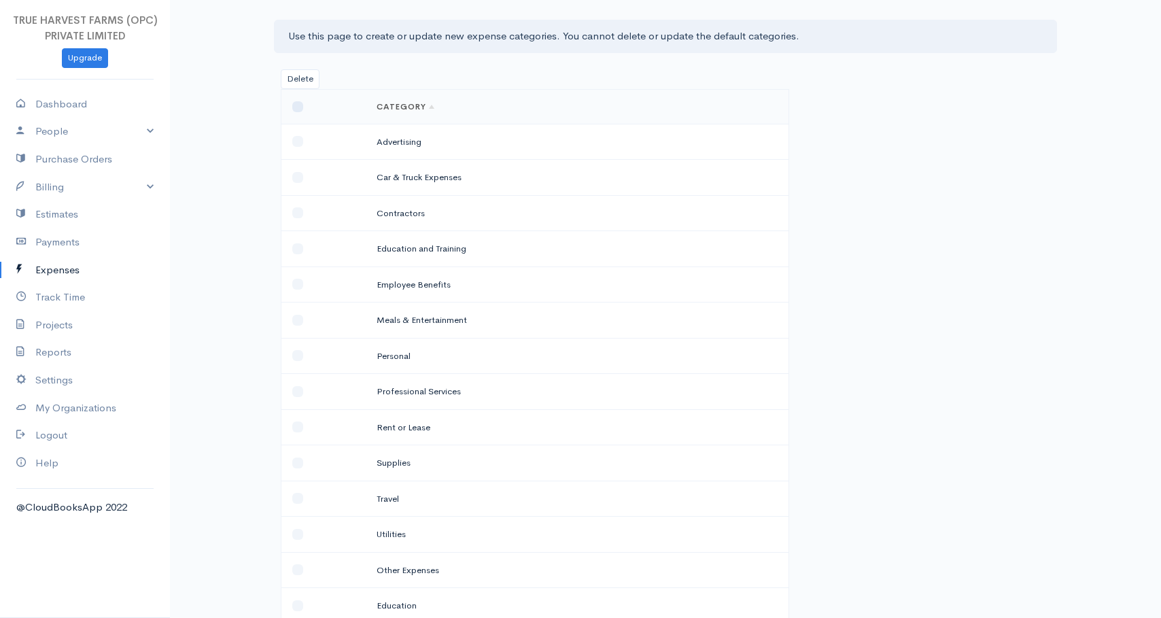
scroll to position [0, 0]
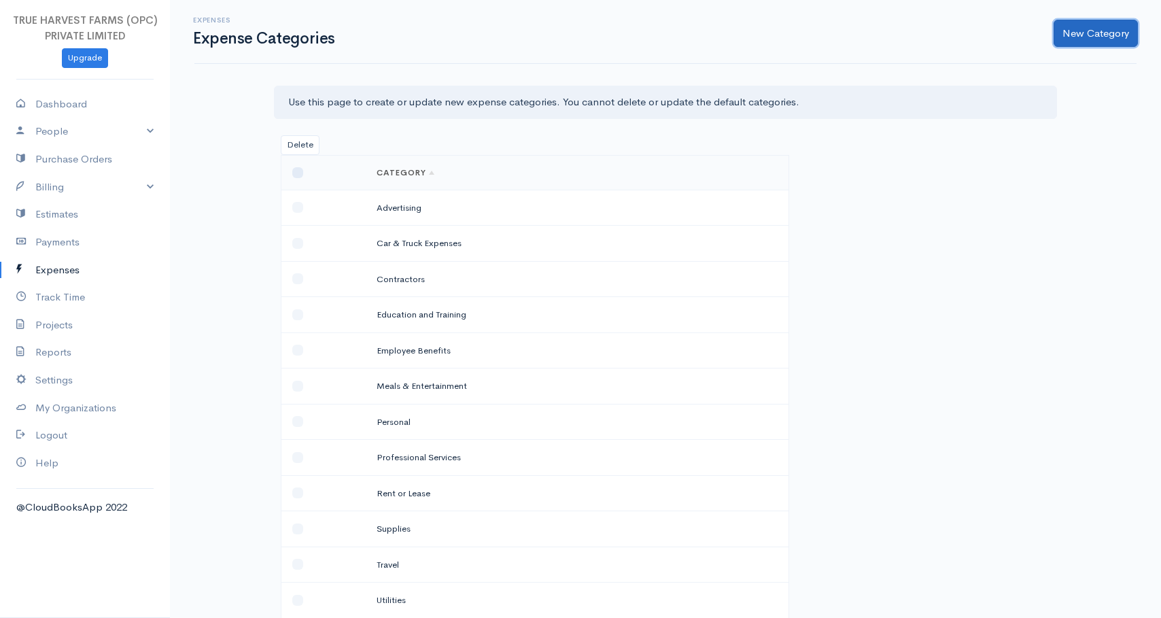
click at [1077, 31] on button "New Category" at bounding box center [1095, 34] width 84 height 28
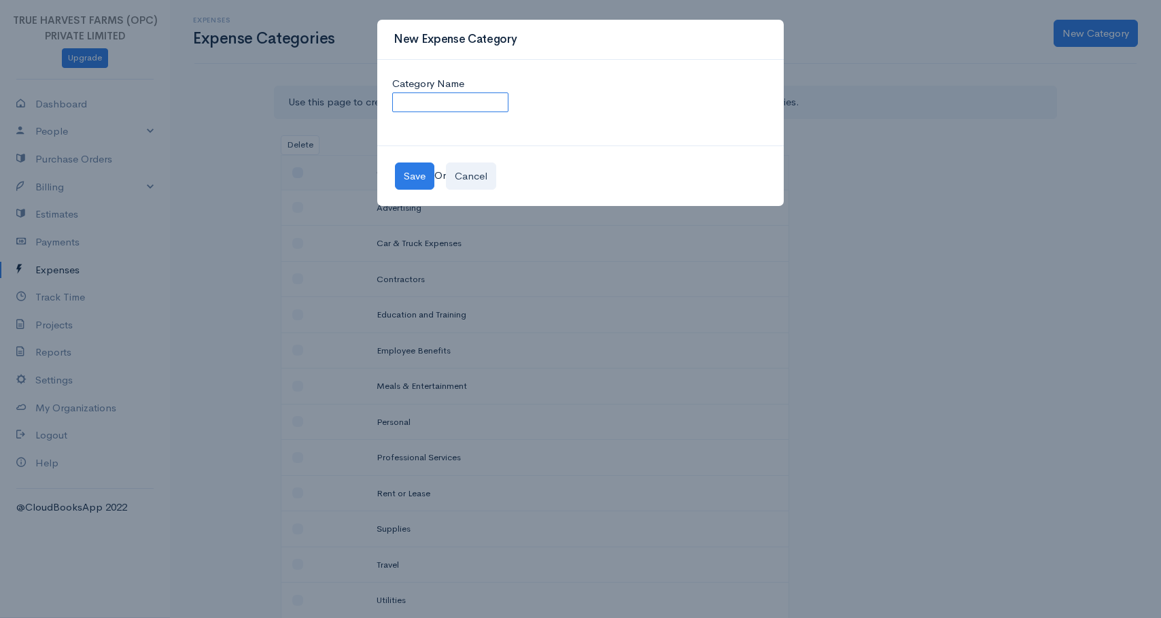
click at [434, 103] on input "Category Name" at bounding box center [450, 102] width 116 height 20
type input "Electrical"
click at [409, 178] on button "Save" at bounding box center [414, 176] width 39 height 28
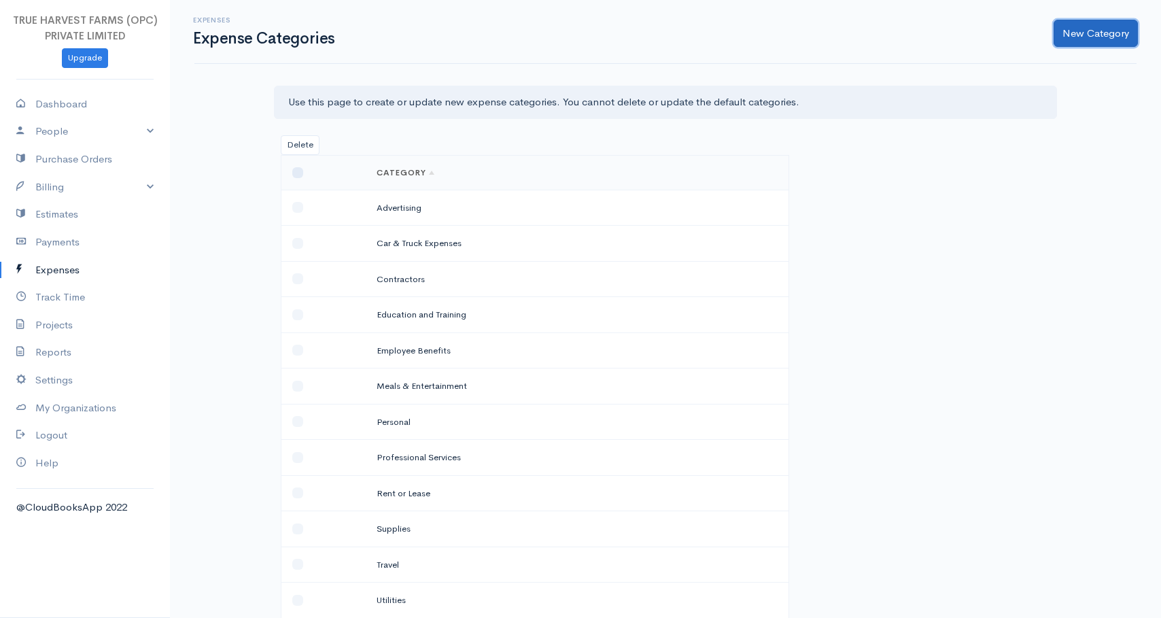
click at [1080, 33] on button "New Category" at bounding box center [1095, 34] width 84 height 28
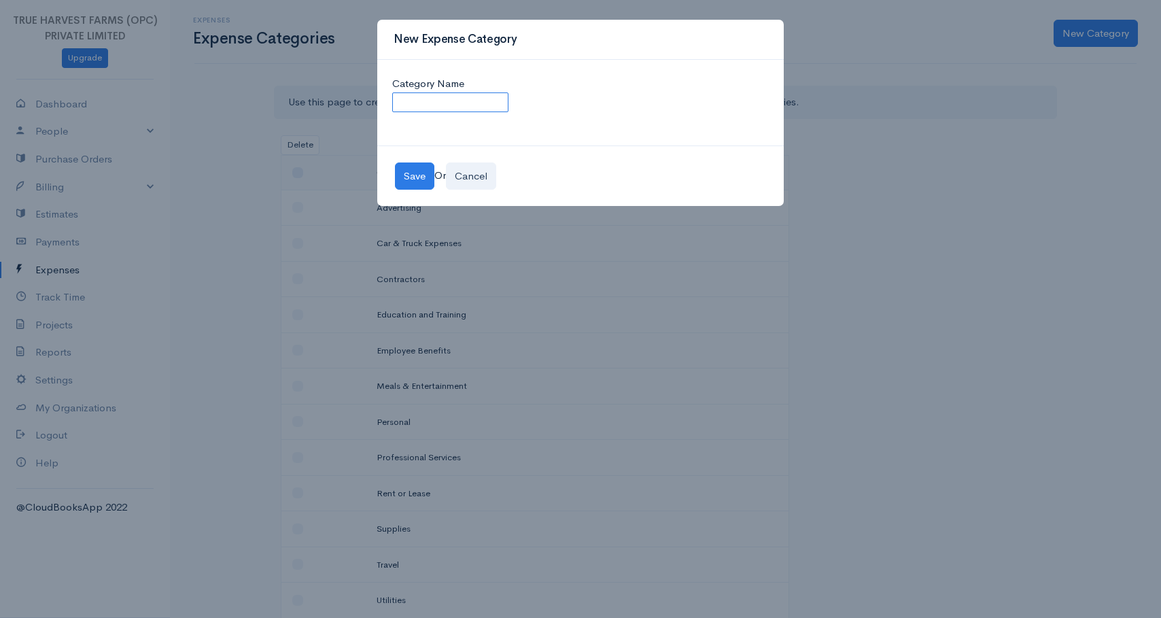
click at [427, 101] on input "Category Name" at bounding box center [450, 102] width 116 height 20
type input "Welding"
click at [414, 171] on button "Save" at bounding box center [414, 176] width 39 height 28
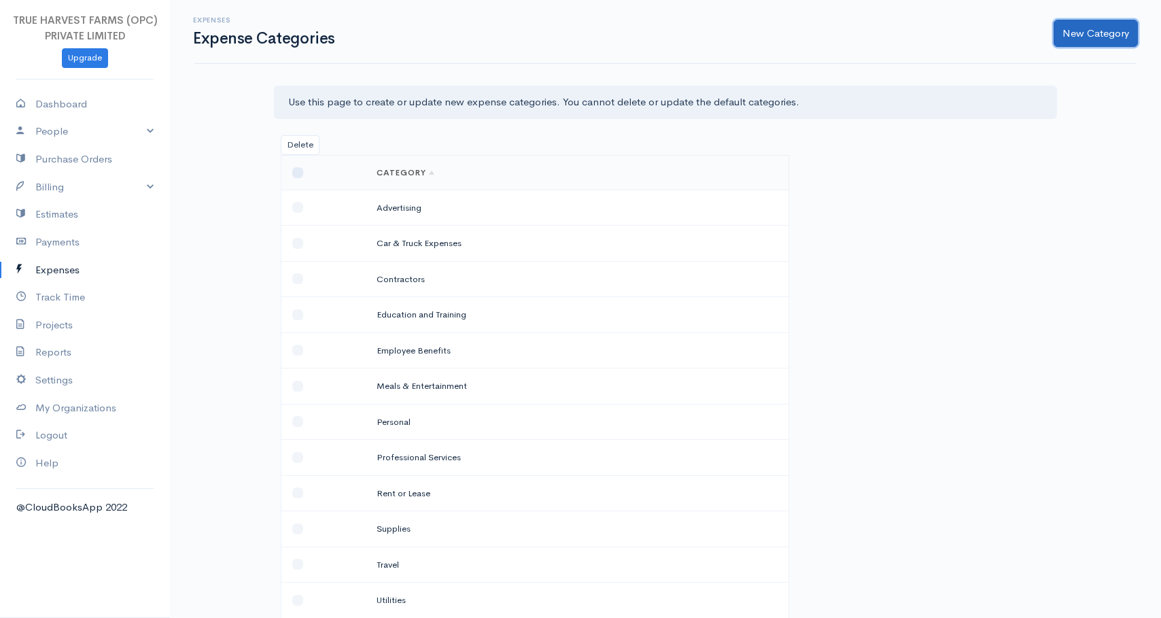
click at [1072, 33] on button "New Category" at bounding box center [1095, 34] width 84 height 28
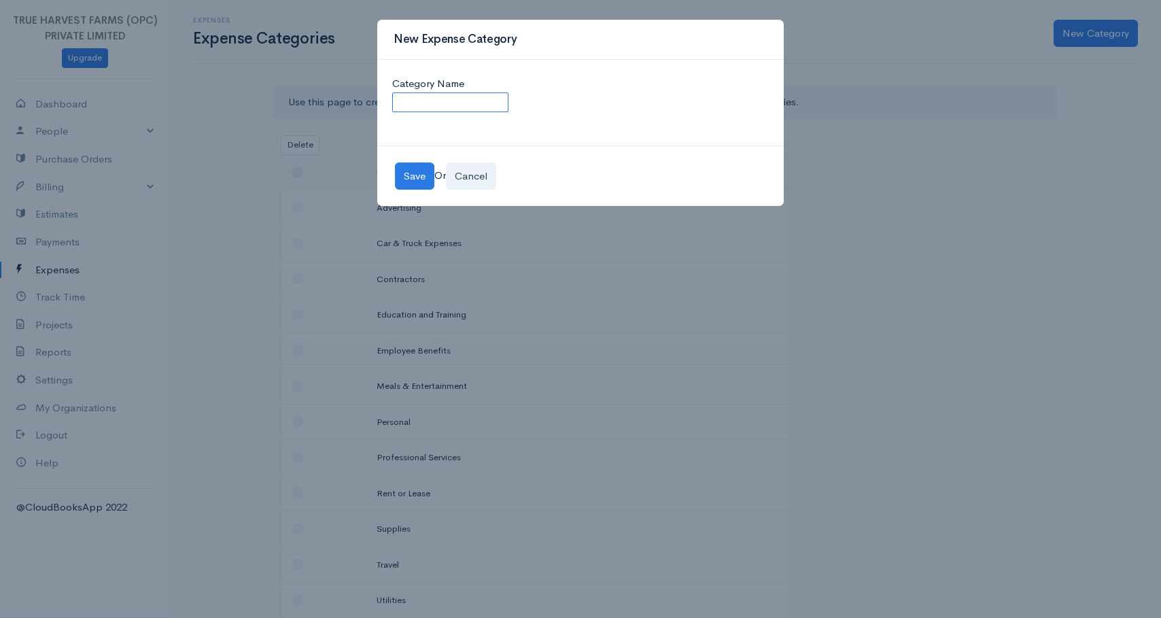
click at [441, 105] on input "Category Name" at bounding box center [450, 102] width 116 height 20
type input "Repairs"
click at [415, 175] on button "Save" at bounding box center [414, 176] width 39 height 28
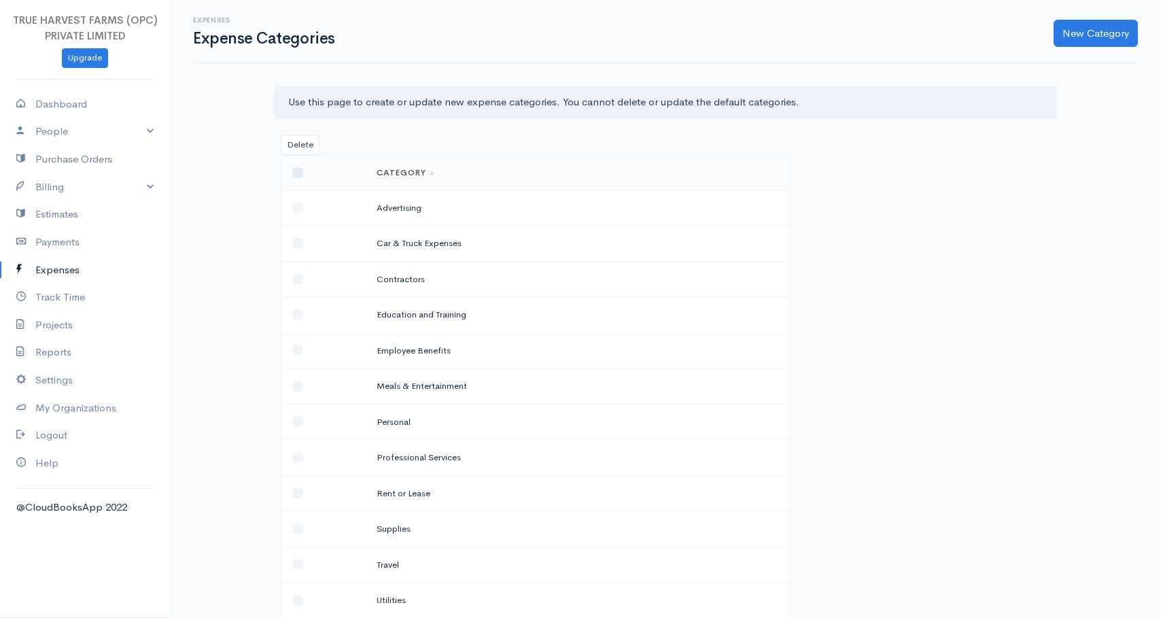
click at [59, 271] on link "Expenses" at bounding box center [85, 270] width 170 height 28
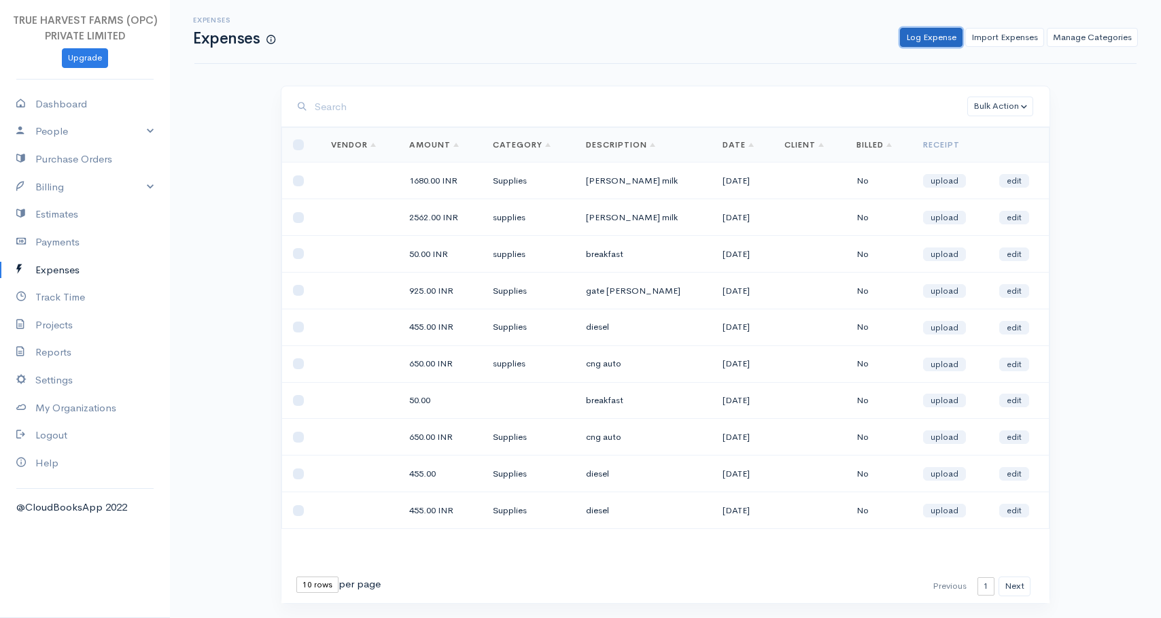
click at [923, 38] on link "Log Expense" at bounding box center [931, 38] width 63 height 20
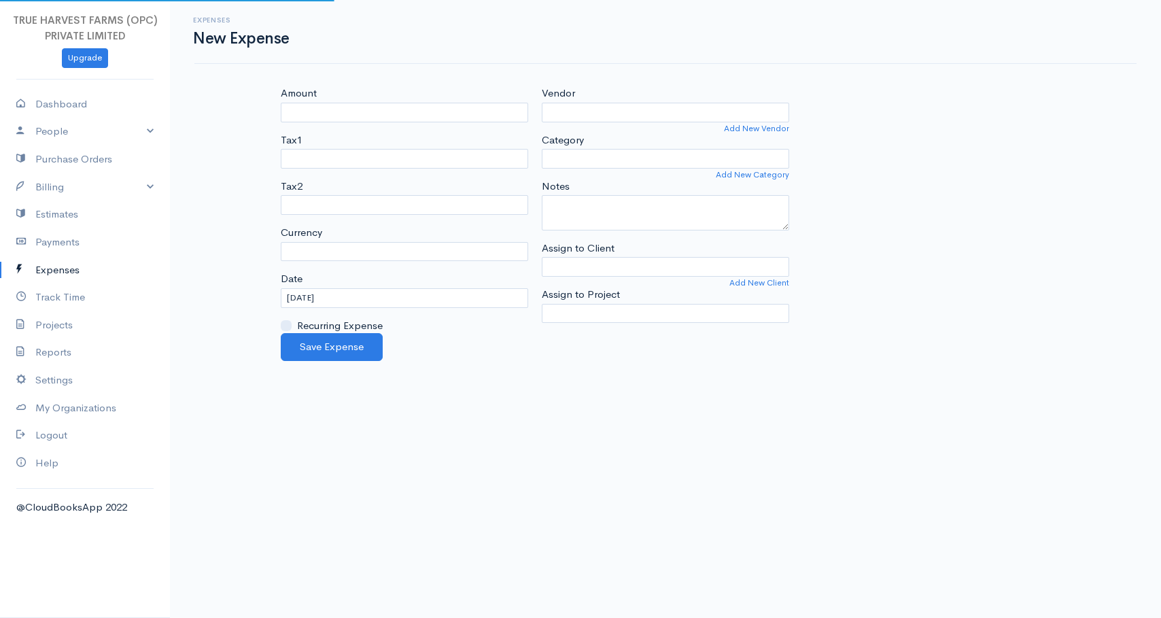
select select "INR"
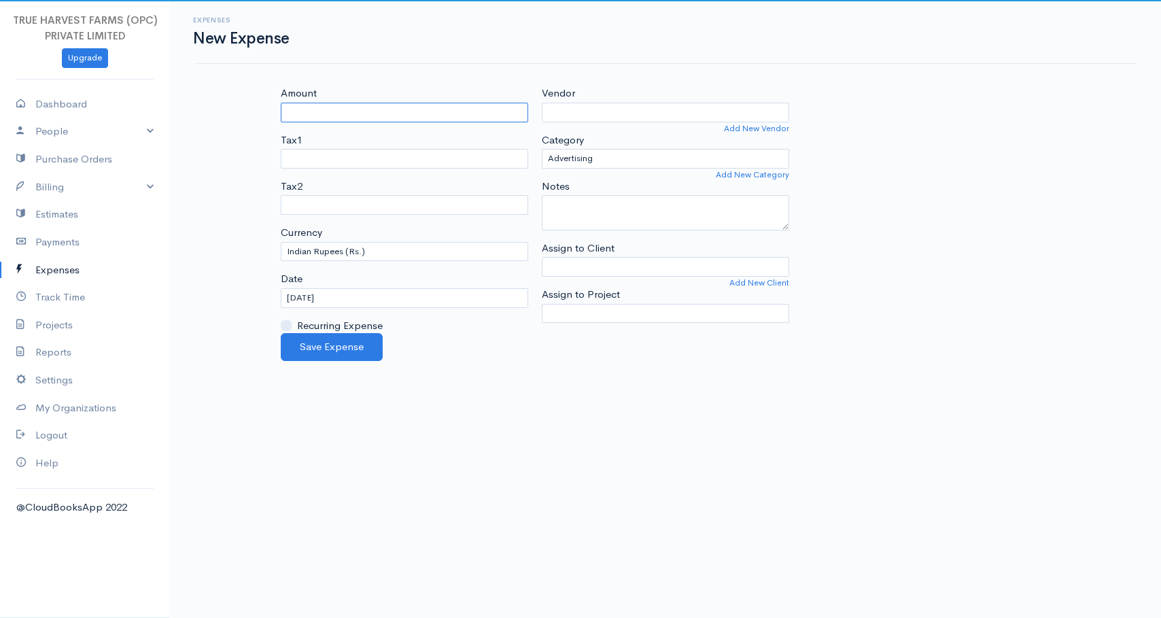
click at [349, 111] on input "Amount" at bounding box center [404, 113] width 247 height 20
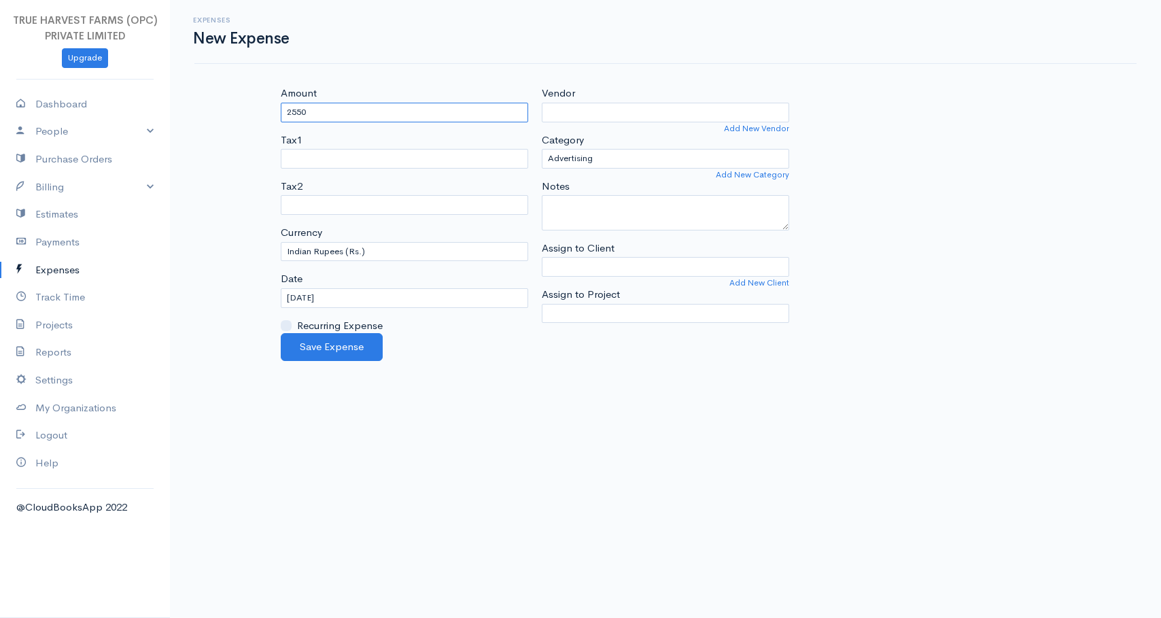
type input "2550"
click at [593, 162] on select "Advertising Car & Truck Expenses Contractors Education Education and Training E…" at bounding box center [665, 159] width 247 height 20
select select "Contractors"
click at [608, 220] on textarea "Notes" at bounding box center [665, 212] width 247 height 35
type textarea "Carpentry Work"
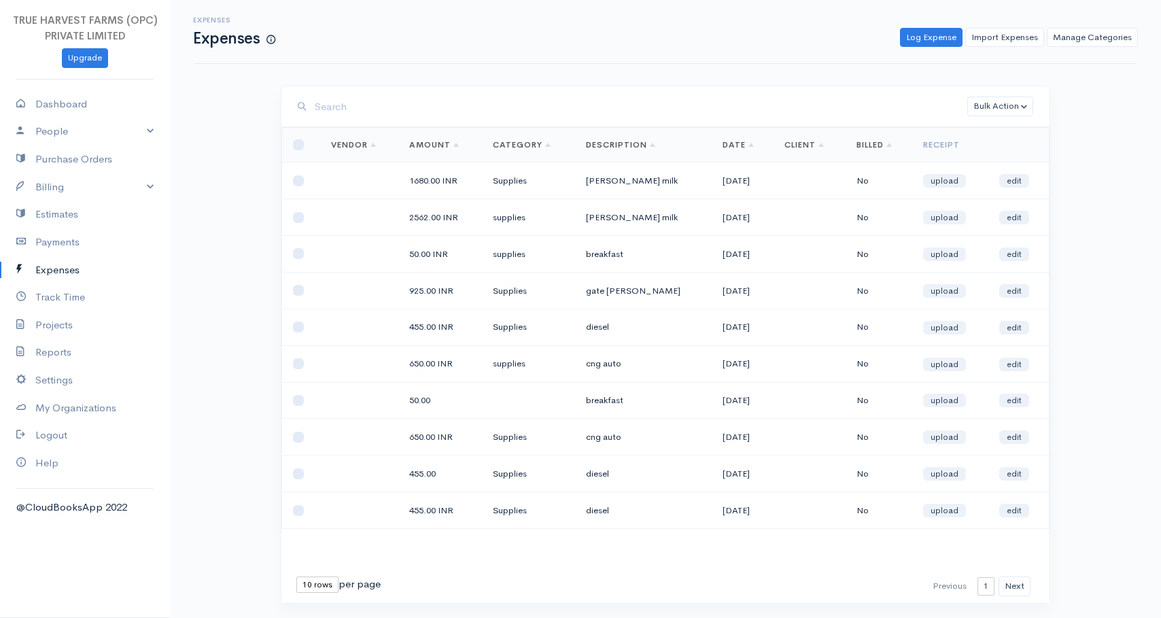
click at [599, 292] on td "gate [PERSON_NAME]" at bounding box center [643, 290] width 137 height 37
click at [610, 292] on td "gate [PERSON_NAME]" at bounding box center [643, 290] width 137 height 37
click at [623, 292] on td "gate [PERSON_NAME]" at bounding box center [643, 290] width 137 height 37
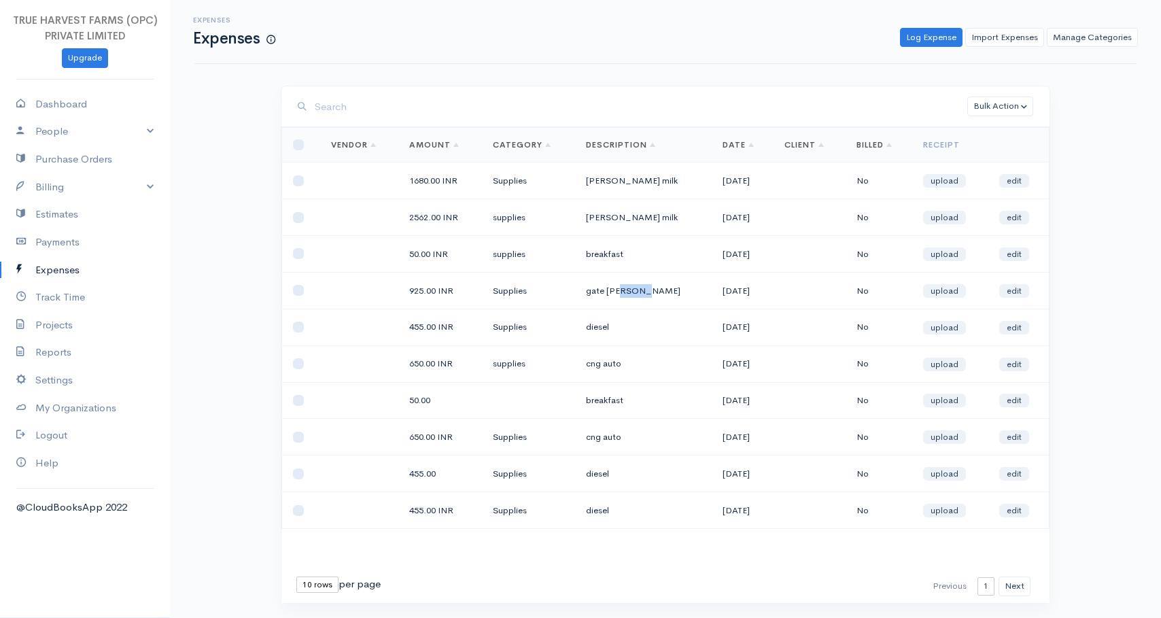
click at [623, 292] on td "gate [PERSON_NAME]" at bounding box center [643, 290] width 137 height 37
click at [603, 292] on td "gate [PERSON_NAME]" at bounding box center [643, 290] width 137 height 37
click at [1015, 589] on button "Next" at bounding box center [1014, 586] width 32 height 20
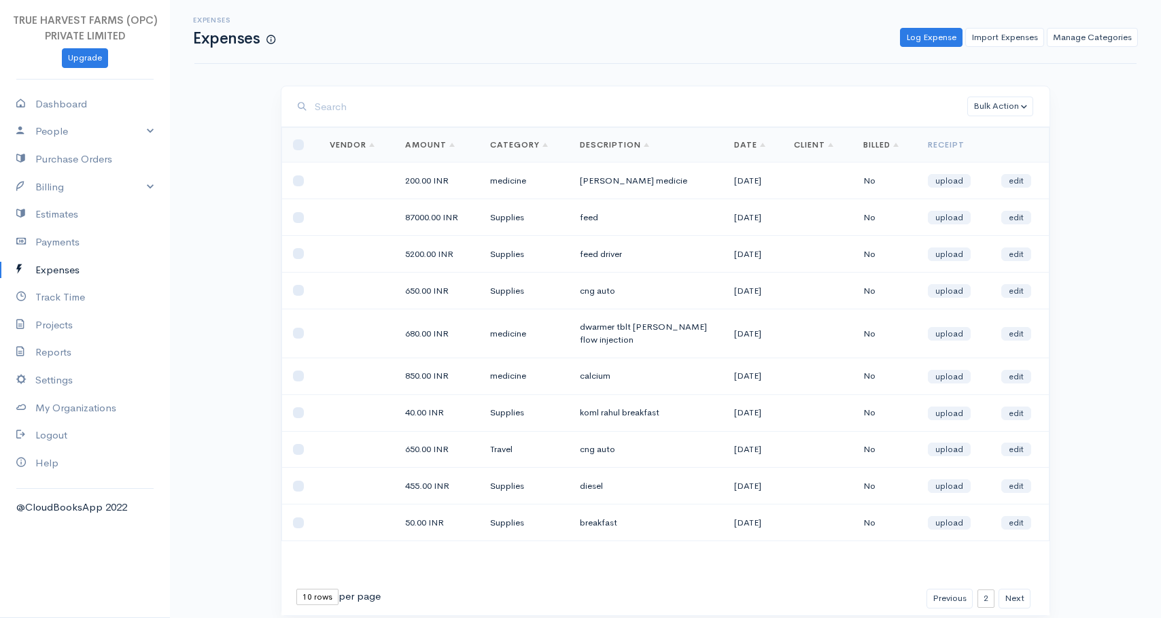
click at [584, 179] on td "[PERSON_NAME] medicie" at bounding box center [646, 180] width 154 height 37
click at [621, 179] on td "[PERSON_NAME] medicie" at bounding box center [646, 180] width 154 height 37
click at [576, 218] on td "feed" at bounding box center [646, 217] width 154 height 37
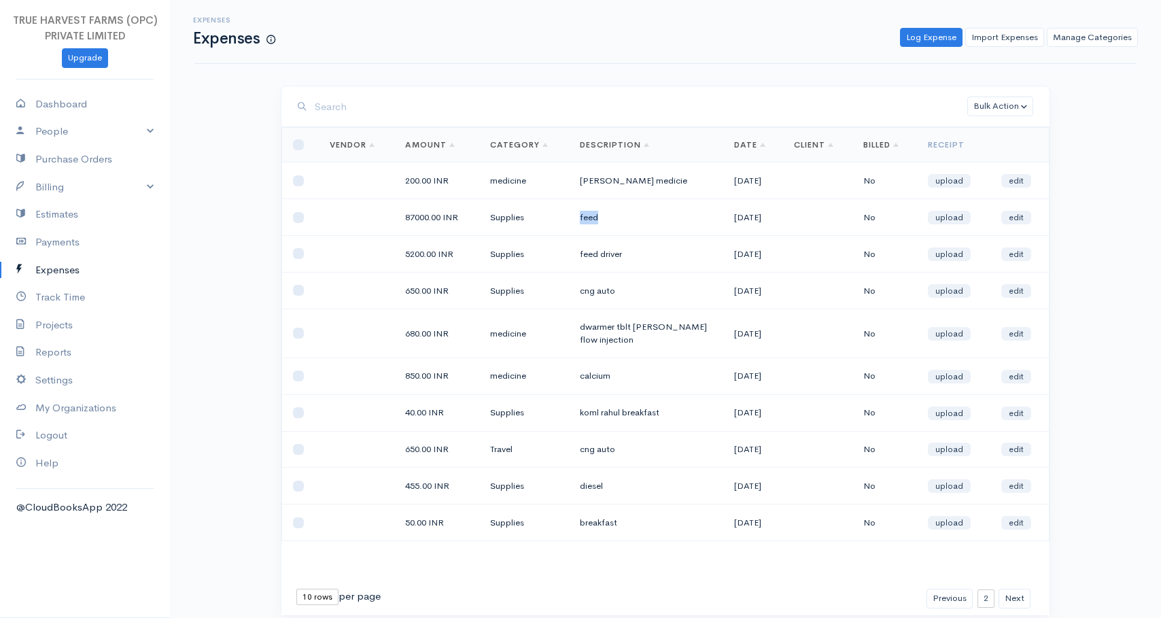
click at [576, 218] on td "feed" at bounding box center [646, 217] width 154 height 37
click at [581, 255] on td "feed driver" at bounding box center [646, 254] width 154 height 37
click at [584, 255] on td "feed driver" at bounding box center [646, 254] width 154 height 37
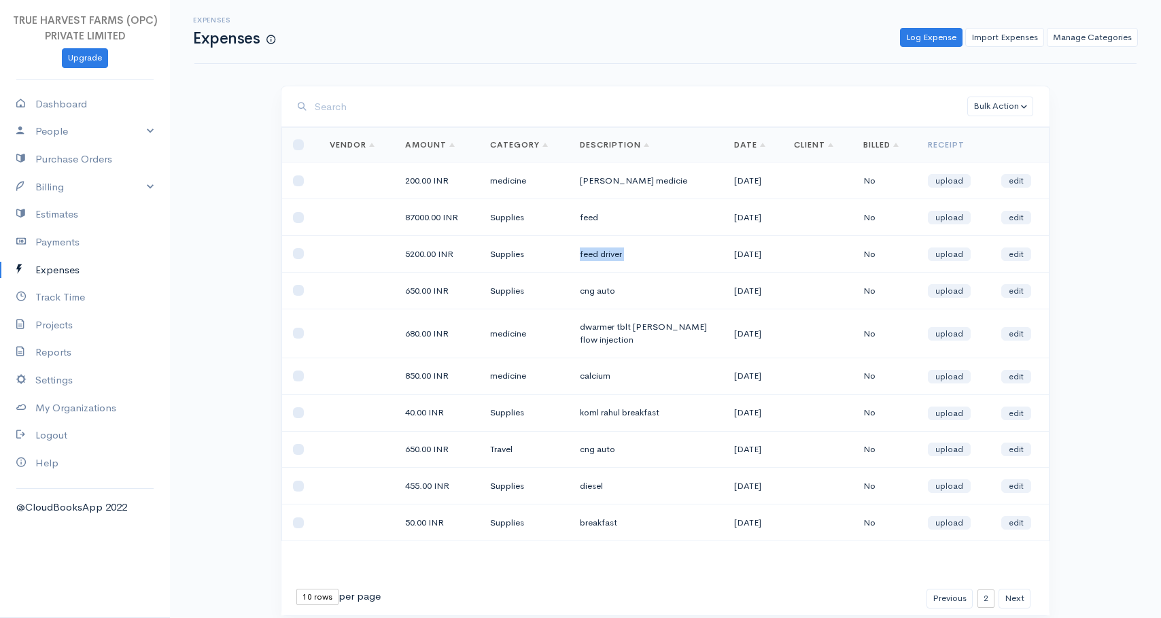
click at [584, 255] on td "feed driver" at bounding box center [646, 254] width 154 height 37
click at [595, 255] on td "feed driver" at bounding box center [646, 254] width 154 height 37
click at [578, 293] on td "cng auto" at bounding box center [646, 290] width 154 height 37
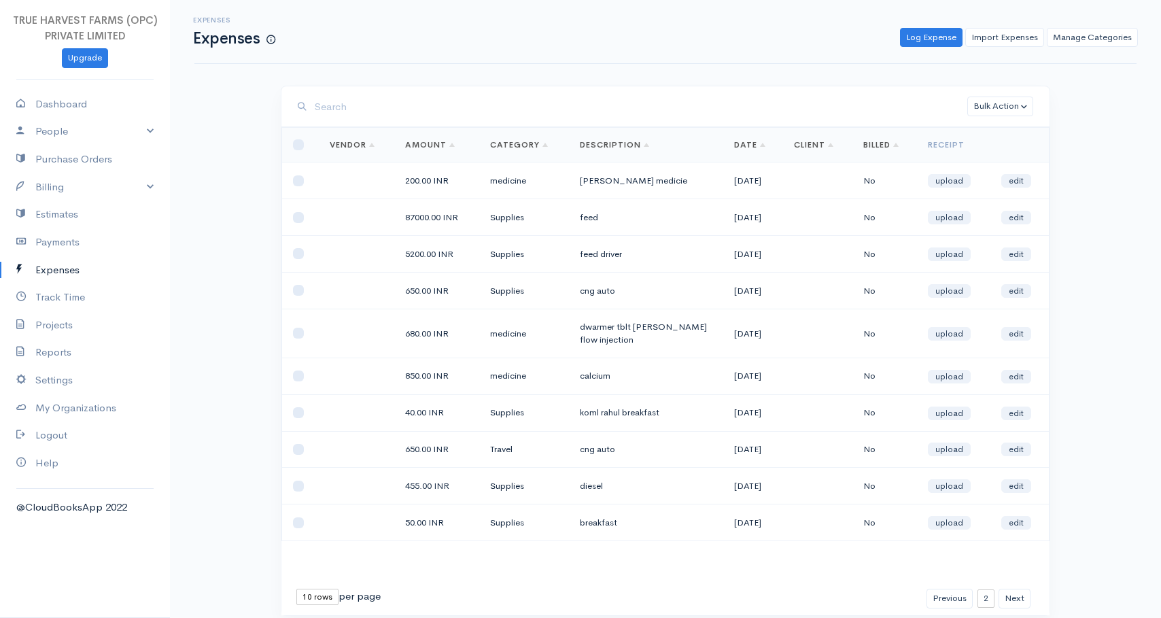
click at [584, 325] on td "dwarmer tblt [PERSON_NAME] flow injection" at bounding box center [646, 333] width 154 height 49
click at [584, 332] on td "dwarmer tblt [PERSON_NAME] flow injection" at bounding box center [646, 333] width 154 height 49
click at [588, 340] on td "dwarmer tblt [PERSON_NAME] flow injection" at bounding box center [646, 333] width 154 height 49
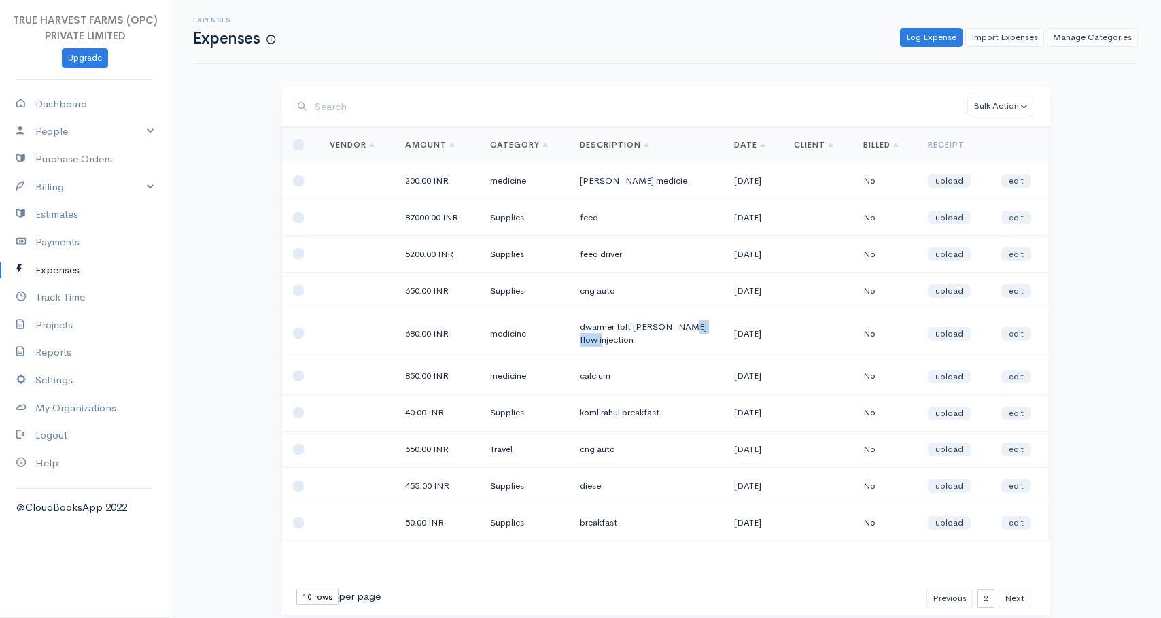
click at [588, 340] on td "dwarmer tblt [PERSON_NAME] flow injection" at bounding box center [646, 333] width 154 height 49
click at [597, 335] on td "dwarmer tblt [PERSON_NAME] flow injection" at bounding box center [646, 333] width 154 height 49
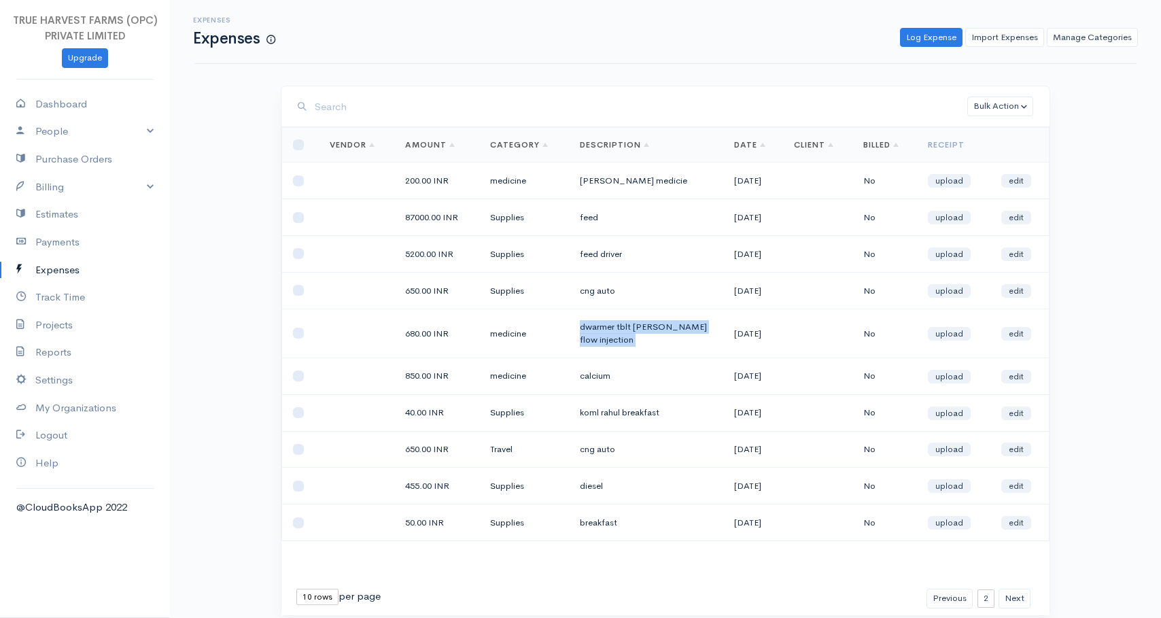
click at [590, 335] on td "dwarmer tblt [PERSON_NAME] flow injection" at bounding box center [646, 333] width 154 height 49
click at [582, 487] on td "diesel" at bounding box center [646, 486] width 154 height 37
click at [582, 522] on td "breakfast" at bounding box center [646, 522] width 154 height 37
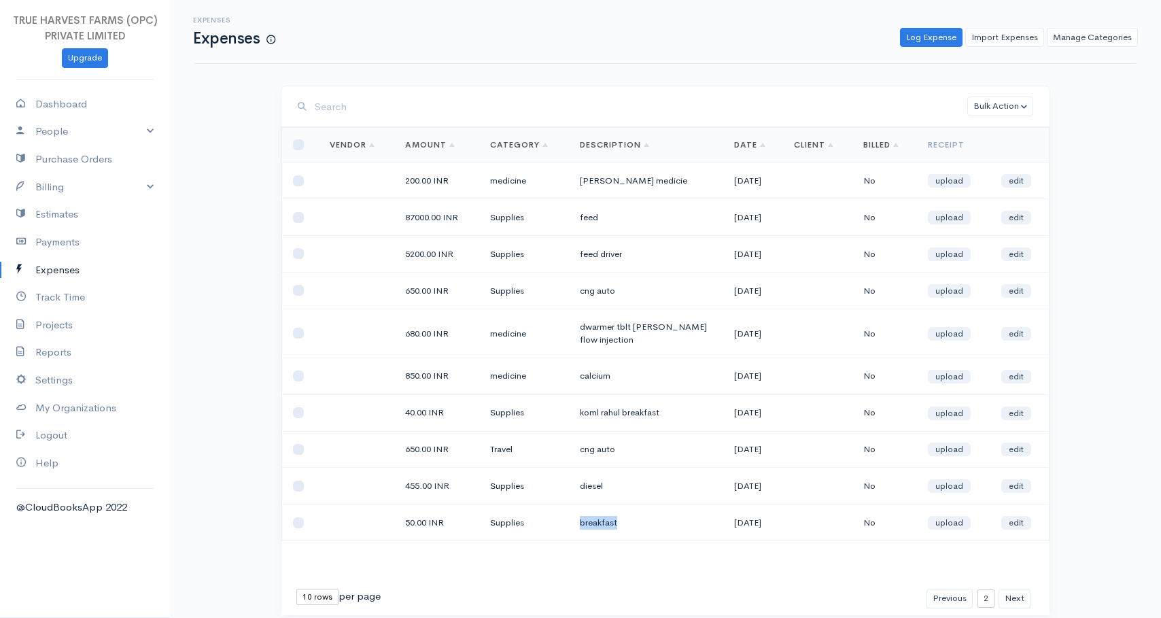
click at [592, 522] on td "breakfast" at bounding box center [646, 522] width 154 height 37
click at [588, 480] on td "diesel" at bounding box center [646, 486] width 154 height 37
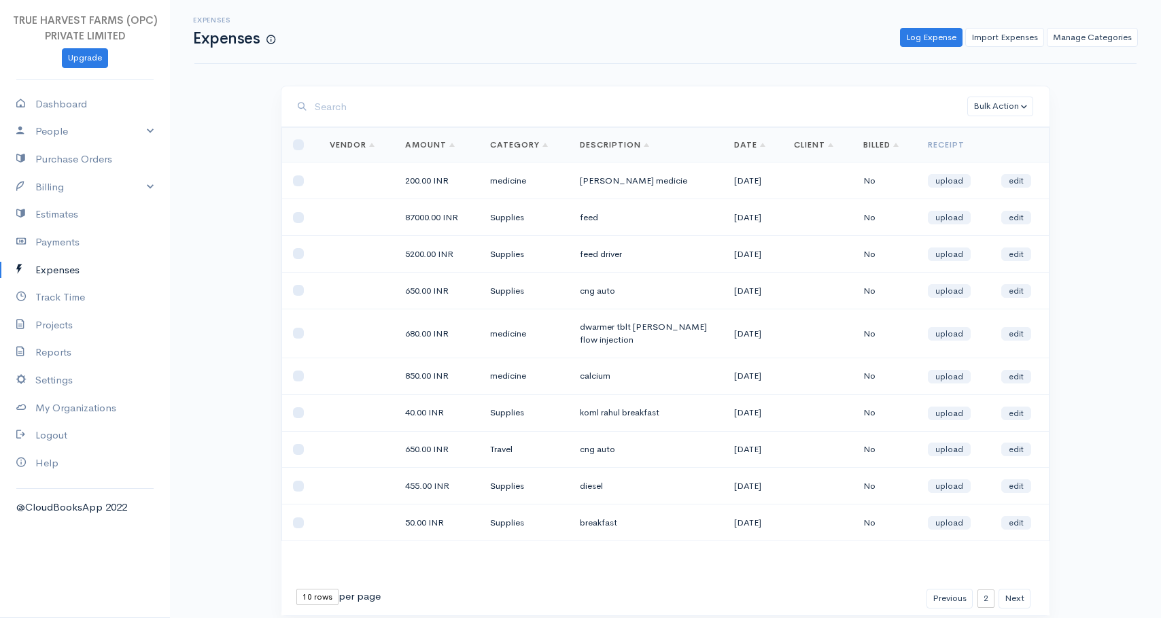
click at [588, 442] on td "cng auto" at bounding box center [646, 449] width 154 height 37
click at [579, 449] on td "cng auto" at bounding box center [646, 449] width 154 height 37
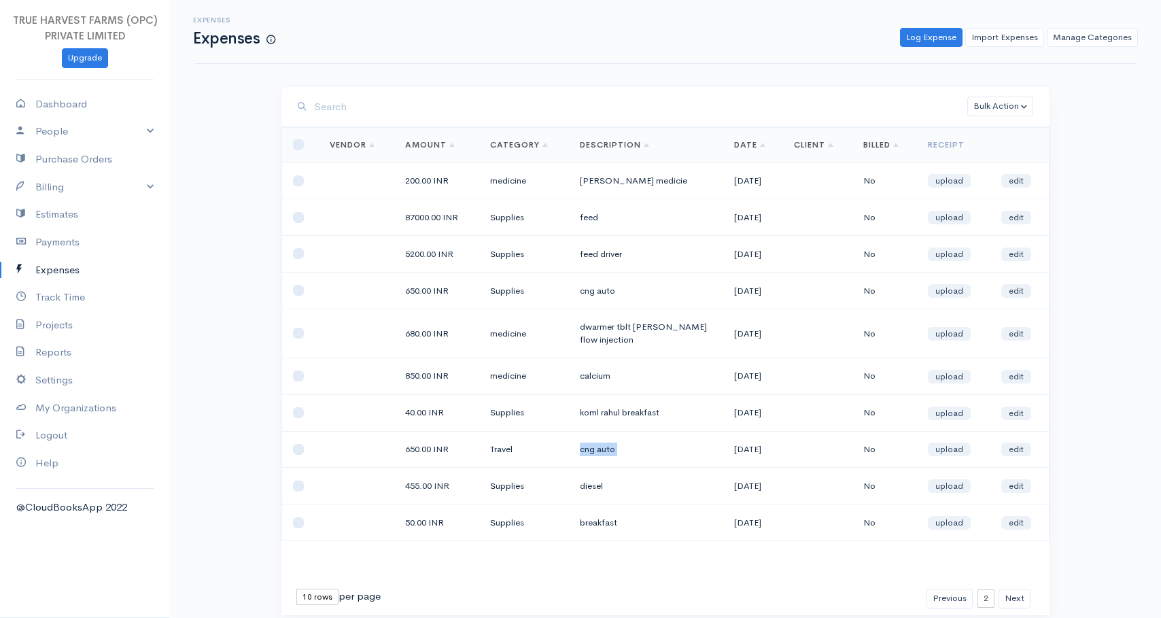
click at [601, 449] on td "cng auto" at bounding box center [646, 449] width 154 height 37
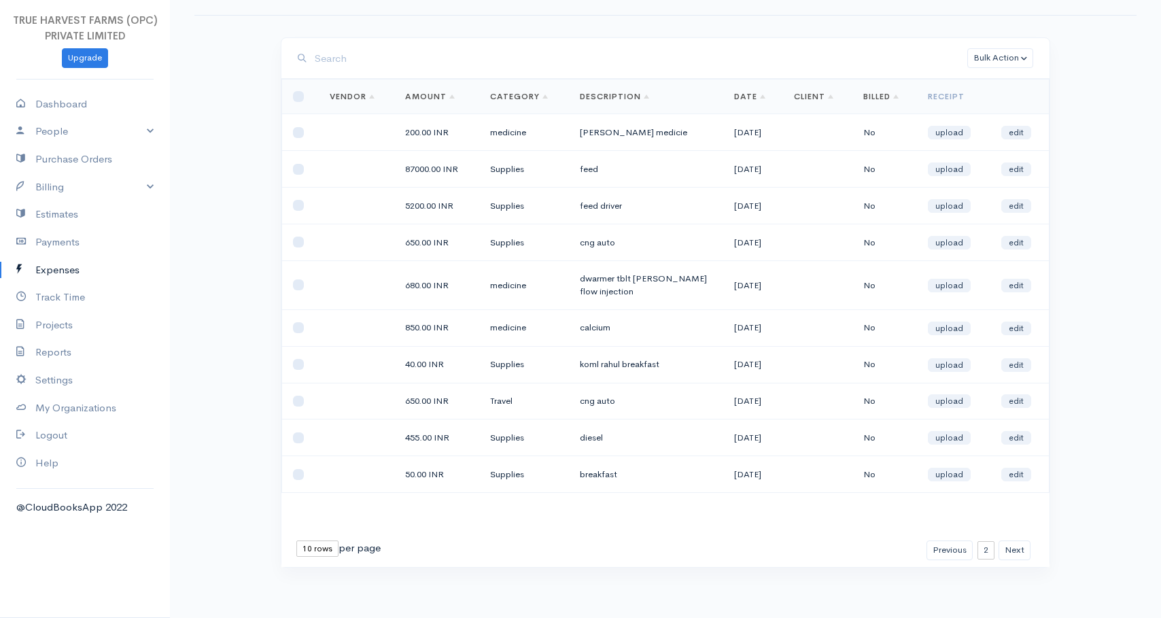
click at [325, 550] on select "10 rows 25 rows 50 rows" at bounding box center [317, 548] width 42 height 16
select select "50"
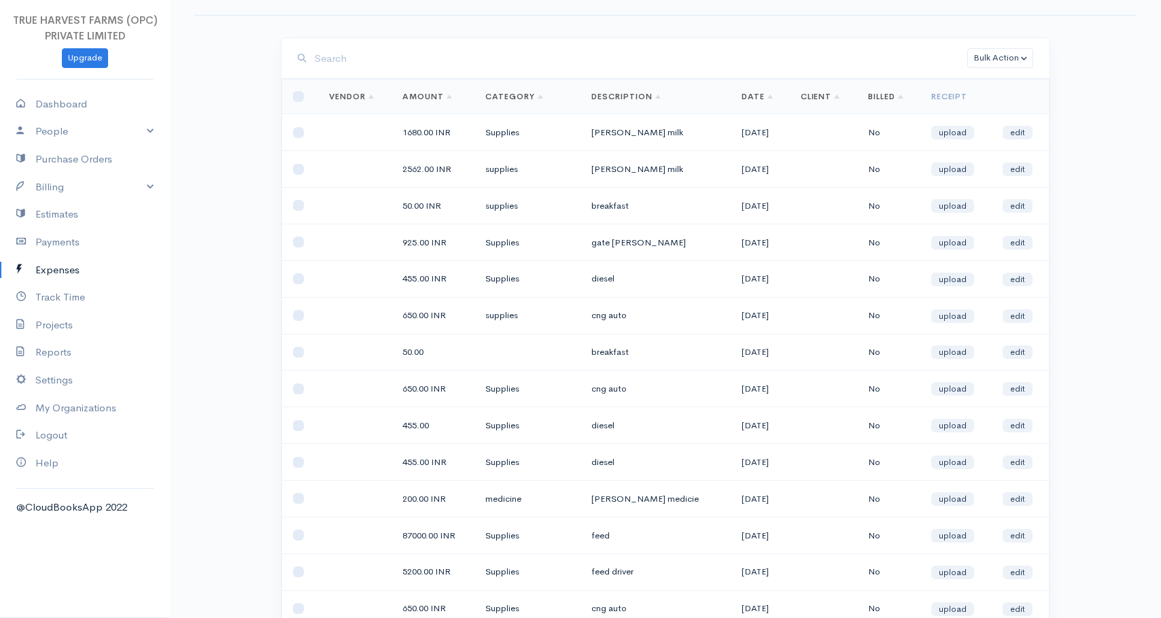
click at [567, 500] on td "medicine" at bounding box center [527, 498] width 106 height 37
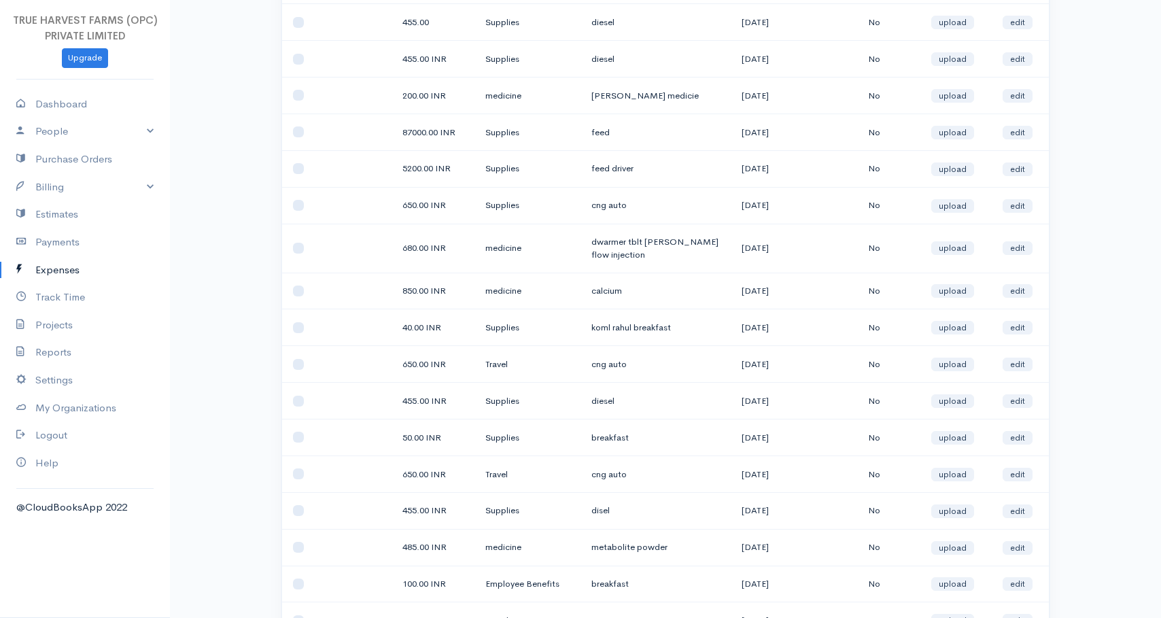
scroll to position [817, 0]
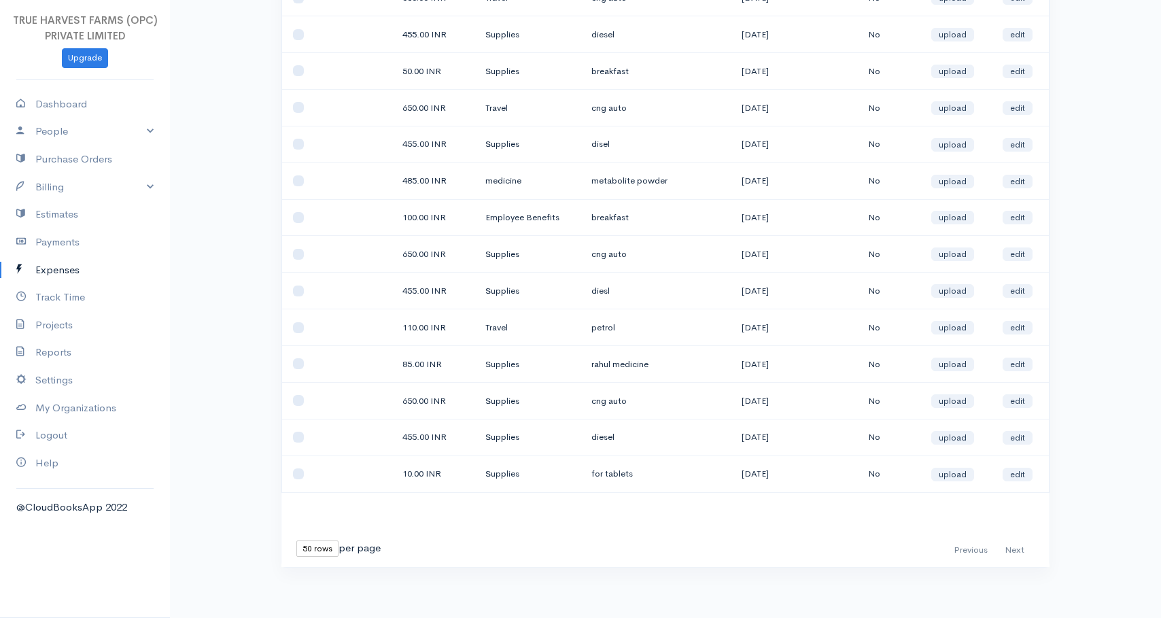
click at [1007, 548] on div "First Previous Next Last" at bounding box center [990, 550] width 87 height 20
click at [969, 549] on div "First Previous Next Last" at bounding box center [990, 550] width 87 height 20
click at [589, 362] on td "rahul medicine" at bounding box center [655, 364] width 150 height 37
click at [612, 362] on td "rahul medicine" at bounding box center [655, 364] width 150 height 37
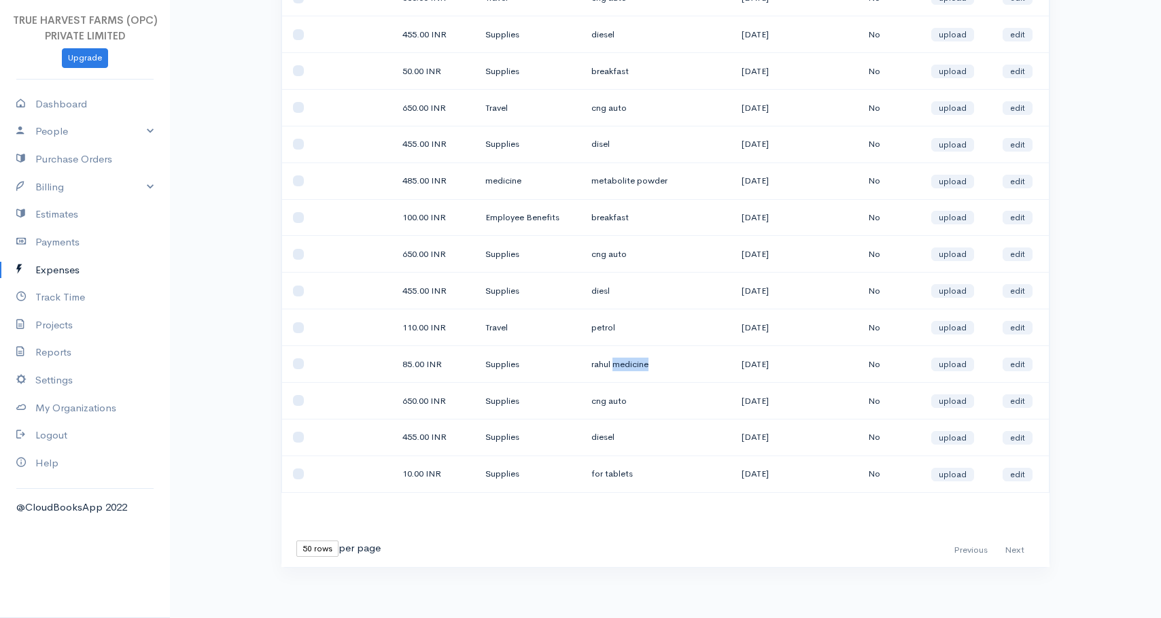
click at [612, 362] on td "rahul medicine" at bounding box center [655, 364] width 150 height 37
click at [593, 323] on td "petrol" at bounding box center [655, 327] width 150 height 37
click at [593, 285] on td "diesl" at bounding box center [655, 290] width 150 height 37
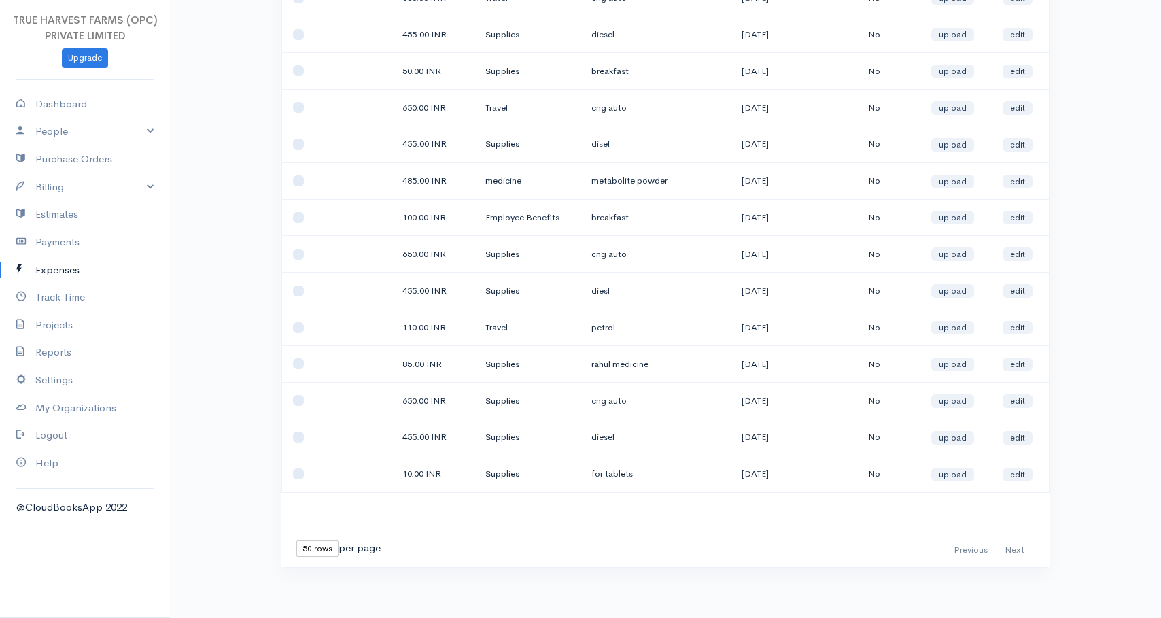
click at [601, 249] on td "cng auto" at bounding box center [655, 254] width 150 height 37
click at [624, 260] on td "cng auto" at bounding box center [655, 254] width 150 height 37
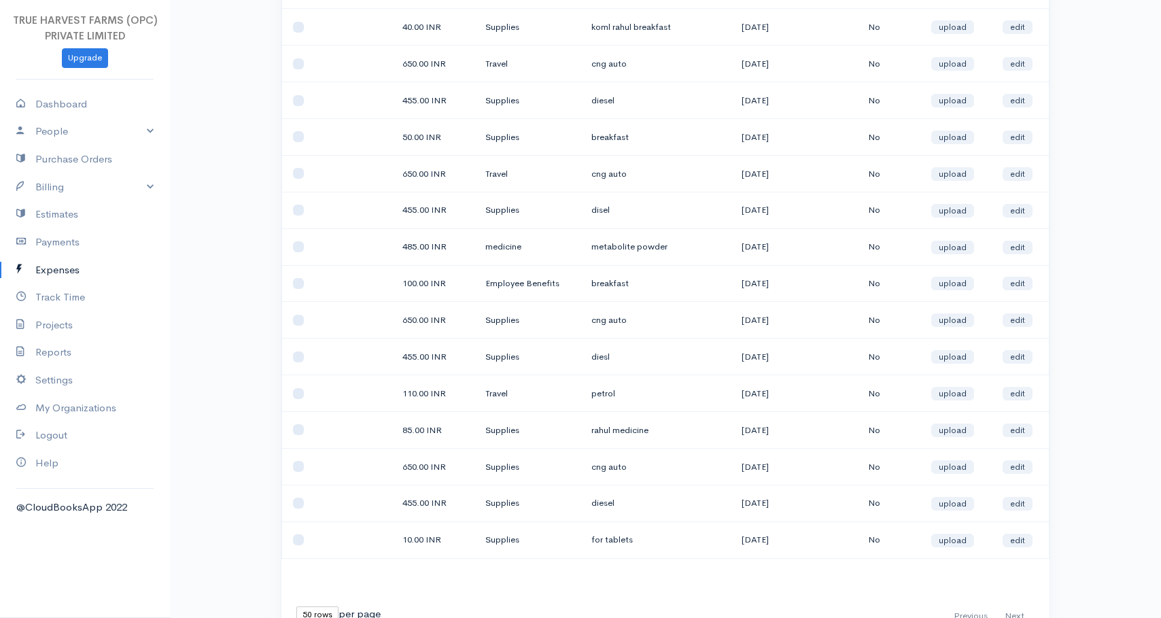
scroll to position [750, 0]
click at [593, 285] on td "breakfast" at bounding box center [655, 285] width 150 height 37
click at [606, 285] on td "breakfast" at bounding box center [655, 285] width 150 height 37
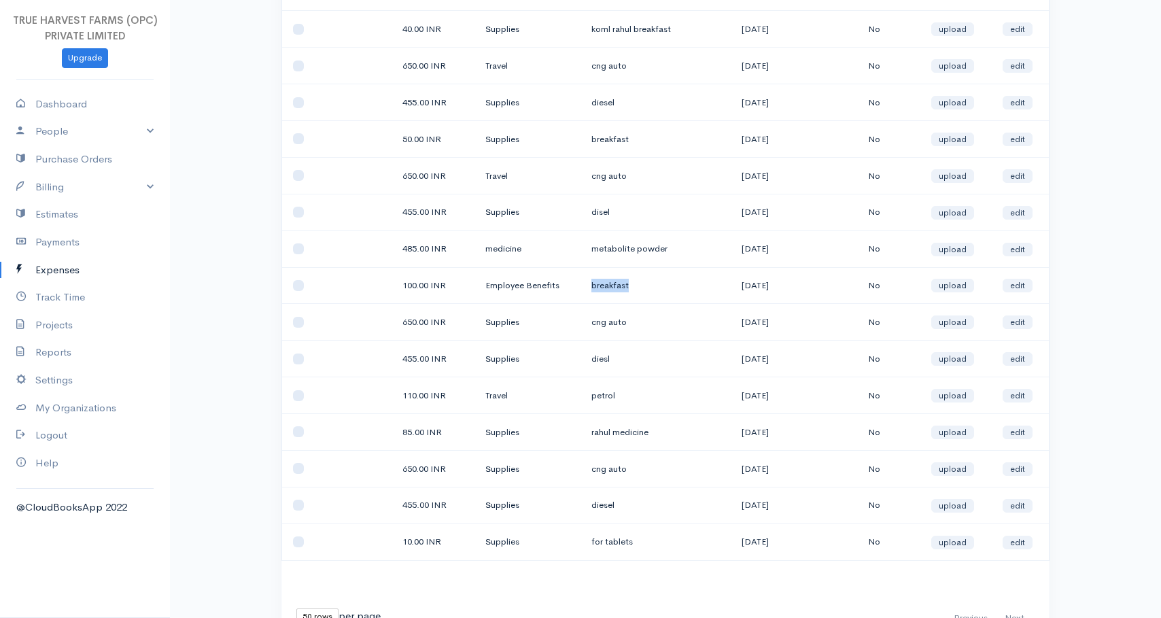
click at [603, 285] on td "breakfast" at bounding box center [655, 285] width 150 height 37
click at [601, 285] on td "breakfast" at bounding box center [655, 285] width 150 height 37
click at [614, 285] on td "breakfast" at bounding box center [655, 285] width 150 height 37
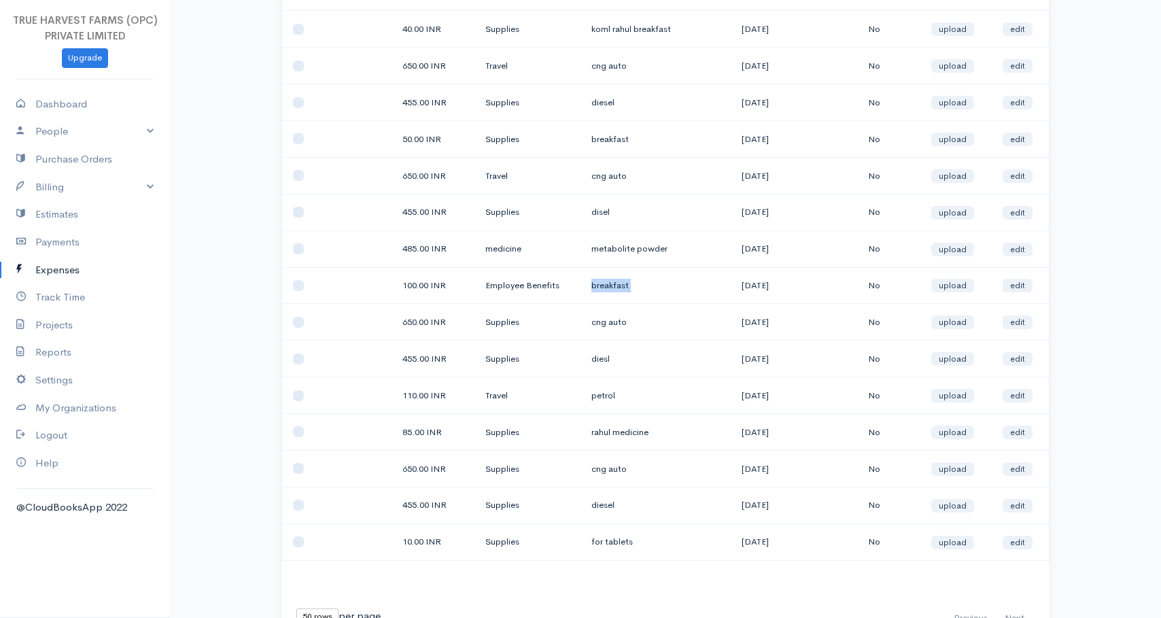
click at [614, 285] on td "breakfast" at bounding box center [655, 285] width 150 height 37
click at [598, 250] on td "metabolite powder" at bounding box center [655, 248] width 150 height 37
click at [609, 250] on td "metabolite powder" at bounding box center [655, 248] width 150 height 37
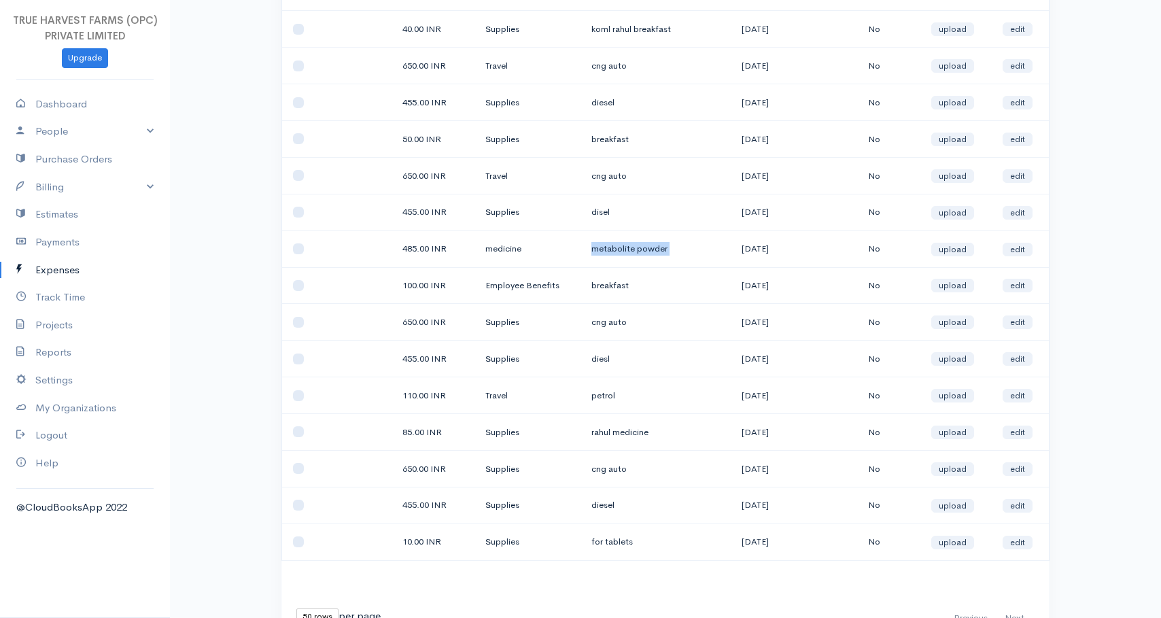
click at [609, 250] on td "metabolite powder" at bounding box center [655, 248] width 150 height 37
click at [596, 247] on td "metabolite powder" at bounding box center [655, 248] width 150 height 37
click at [607, 247] on td "metabolite powder" at bounding box center [655, 248] width 150 height 37
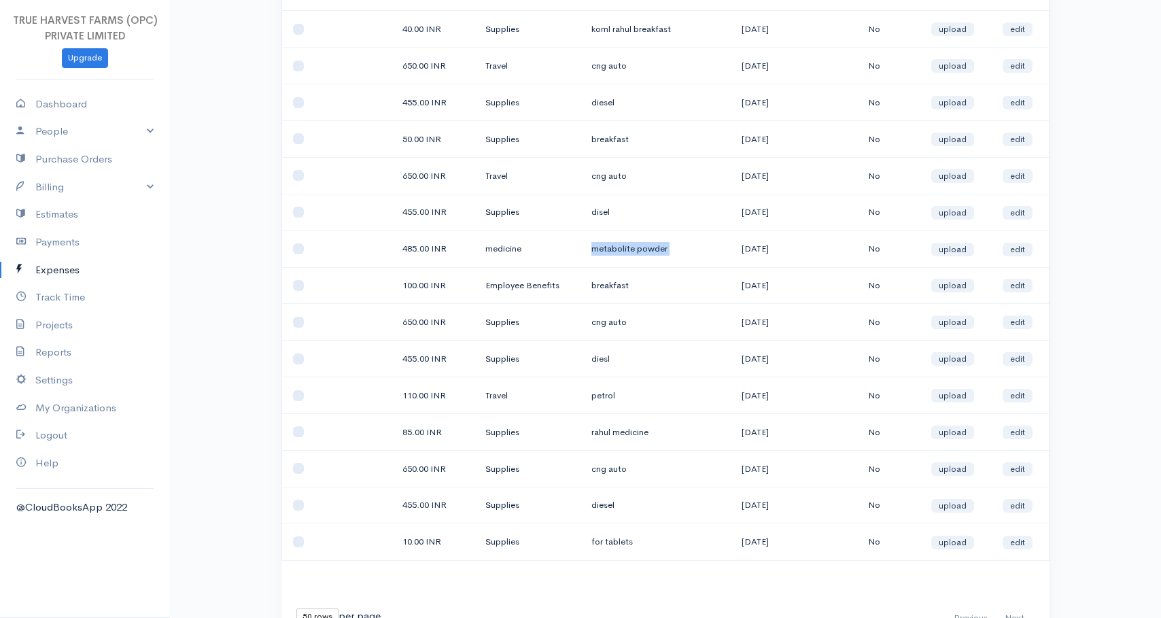
click at [607, 247] on td "metabolite powder" at bounding box center [655, 248] width 150 height 37
click at [606, 249] on td "metabolite powder" at bounding box center [655, 248] width 150 height 37
click at [606, 247] on td "metabolite powder" at bounding box center [655, 248] width 150 height 37
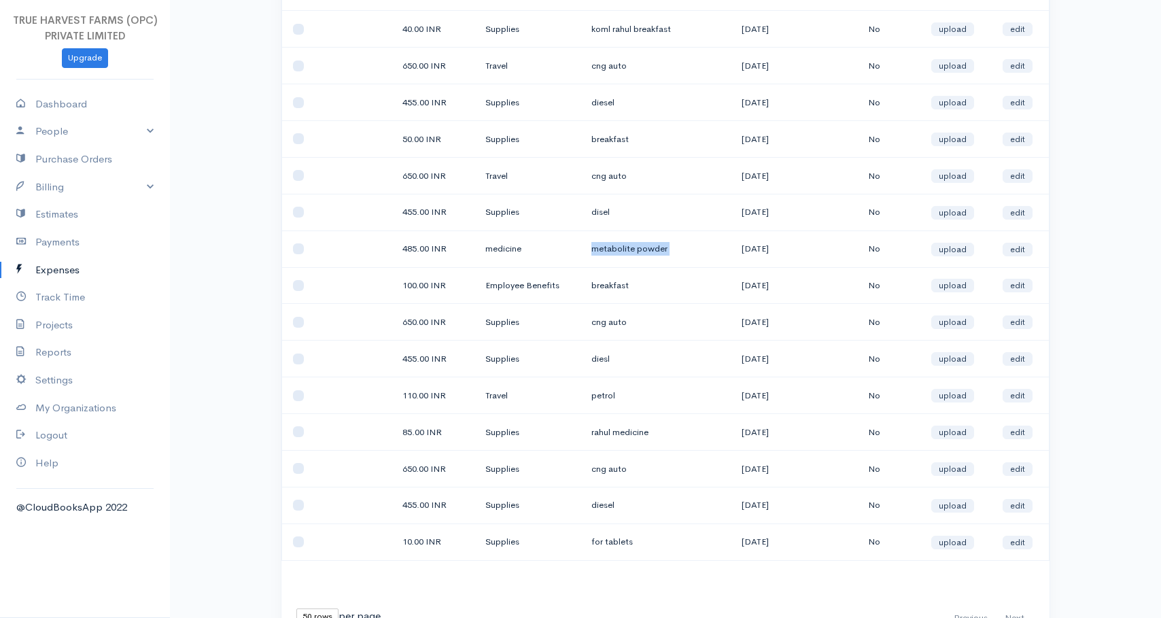
click at [606, 247] on td "metabolite powder" at bounding box center [655, 248] width 150 height 37
click at [606, 248] on td "metabolite powder" at bounding box center [655, 248] width 150 height 37
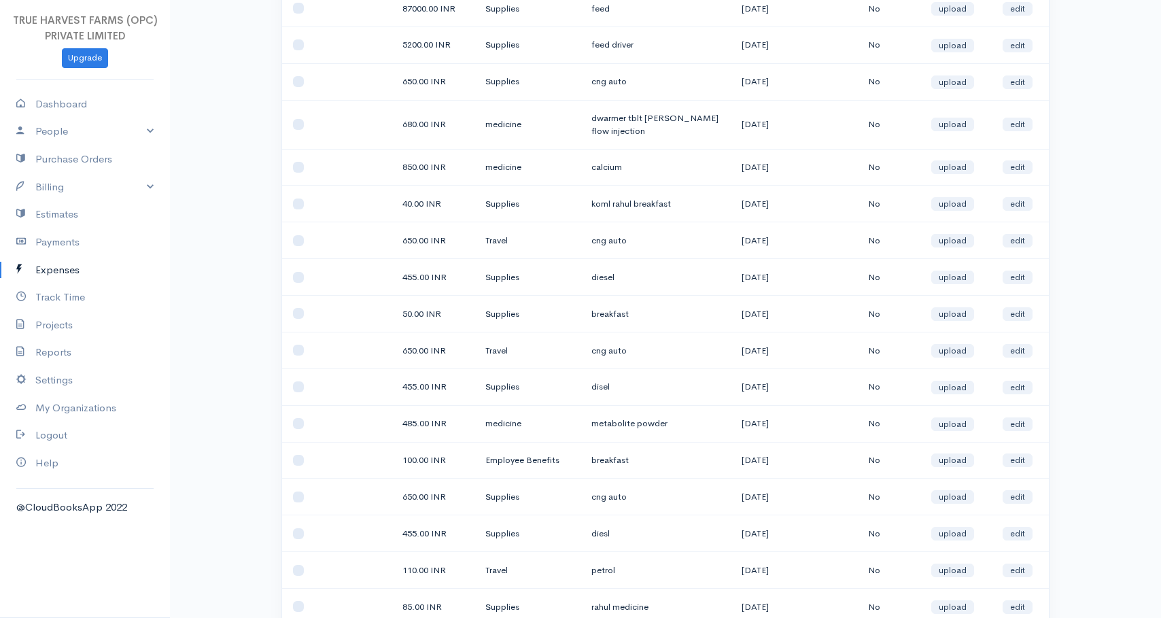
scroll to position [571, 0]
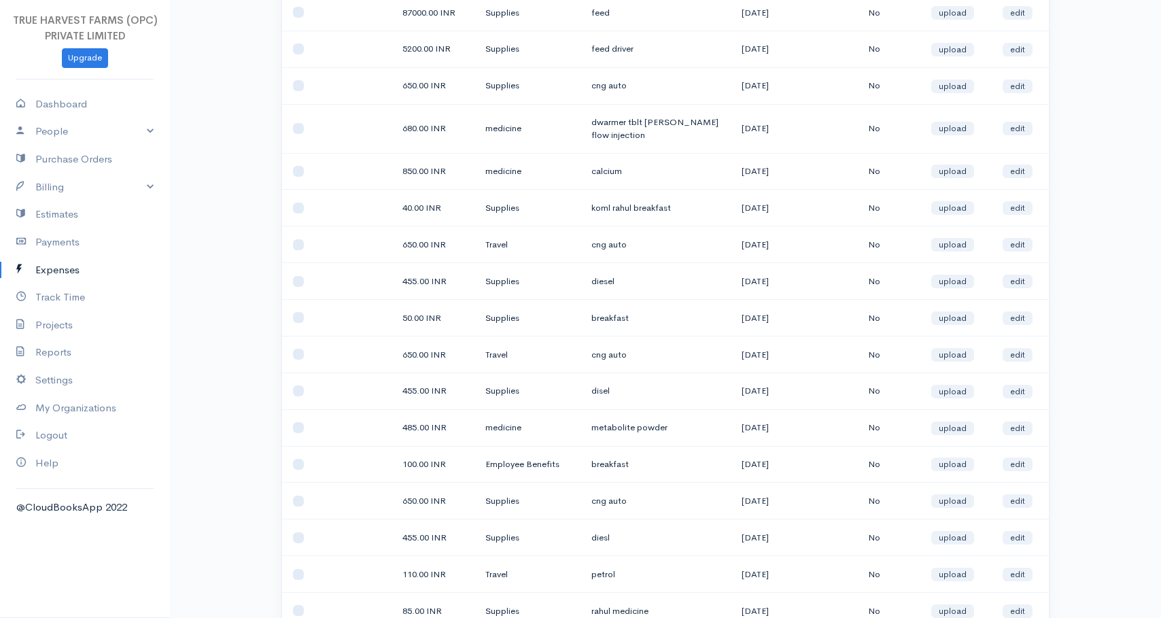
click at [591, 245] on td "cng auto" at bounding box center [655, 244] width 150 height 37
click at [605, 245] on td "cng auto" at bounding box center [655, 244] width 150 height 37
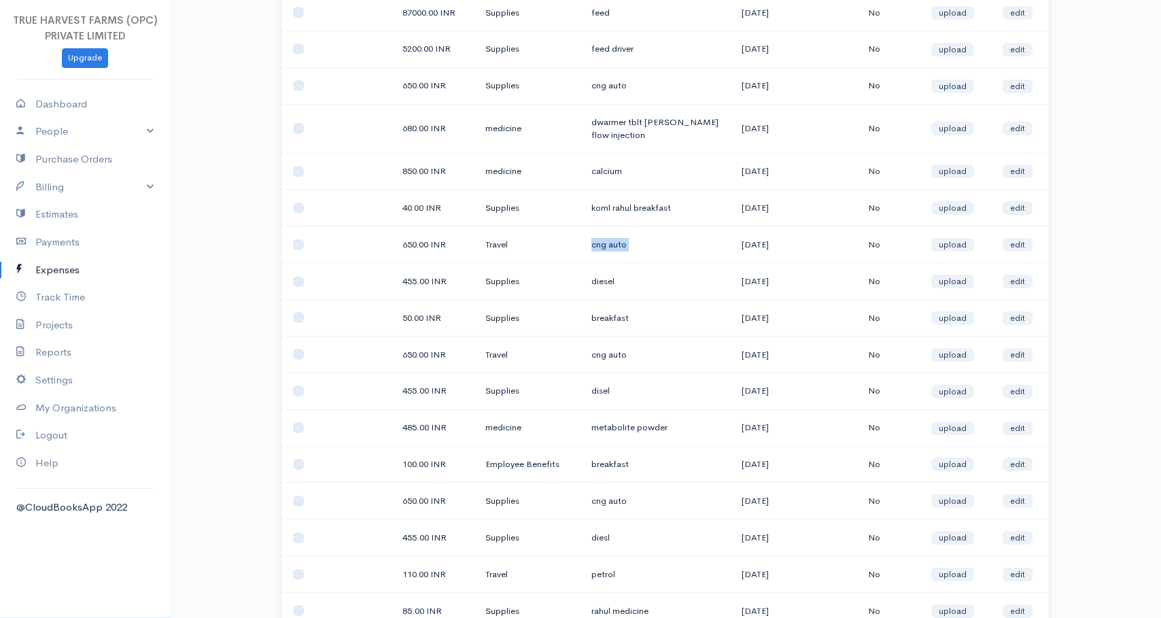
click at [605, 245] on td "cng auto" at bounding box center [655, 244] width 150 height 37
click at [605, 246] on td "cng auto" at bounding box center [655, 244] width 150 height 37
click at [490, 207] on td "Supplies" at bounding box center [527, 208] width 106 height 37
click at [504, 207] on td "Supplies" at bounding box center [527, 208] width 106 height 37
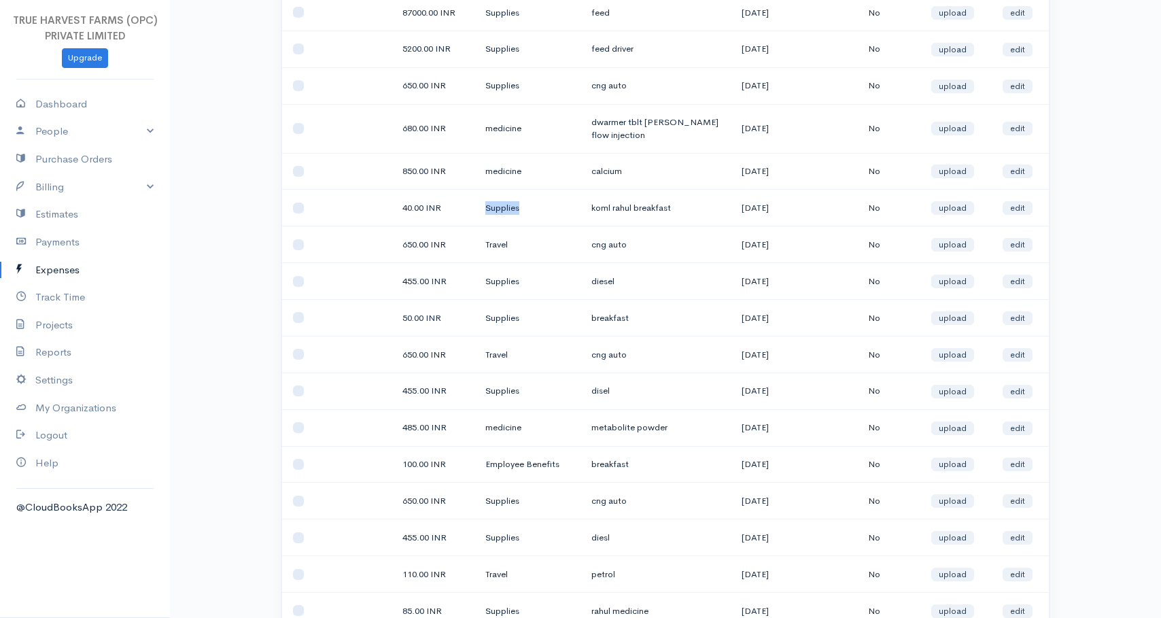
click at [504, 207] on td "Supplies" at bounding box center [527, 208] width 106 height 37
click at [495, 209] on td "Supplies" at bounding box center [527, 208] width 106 height 37
click at [495, 172] on td "medicine" at bounding box center [527, 171] width 106 height 37
click at [507, 172] on td "medicine" at bounding box center [527, 171] width 106 height 37
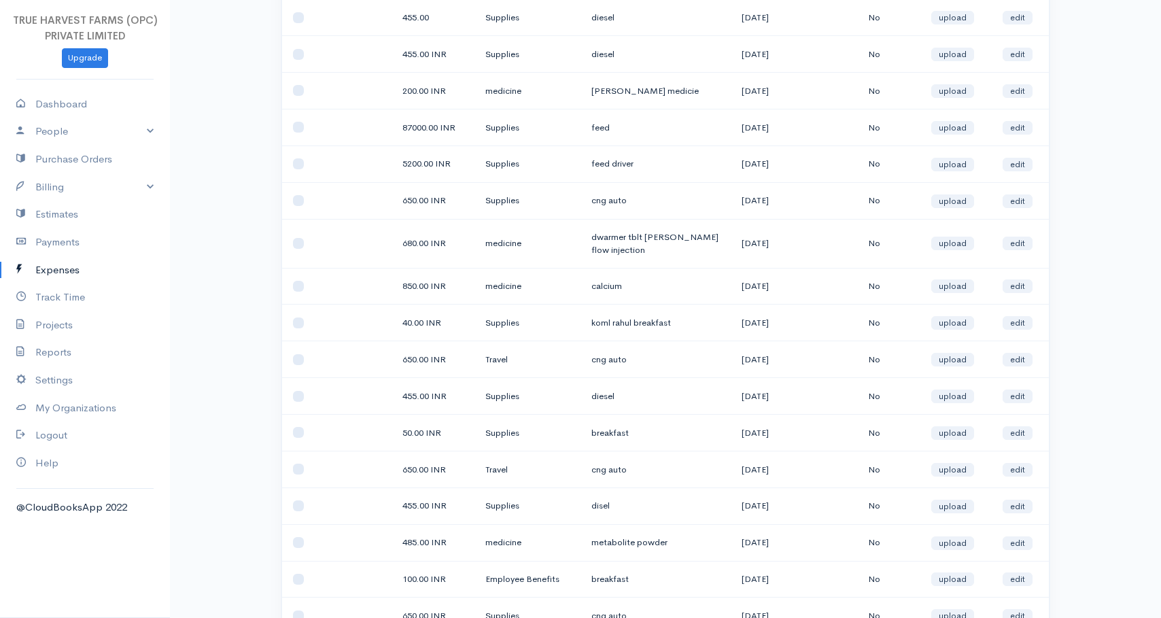
scroll to position [448, 0]
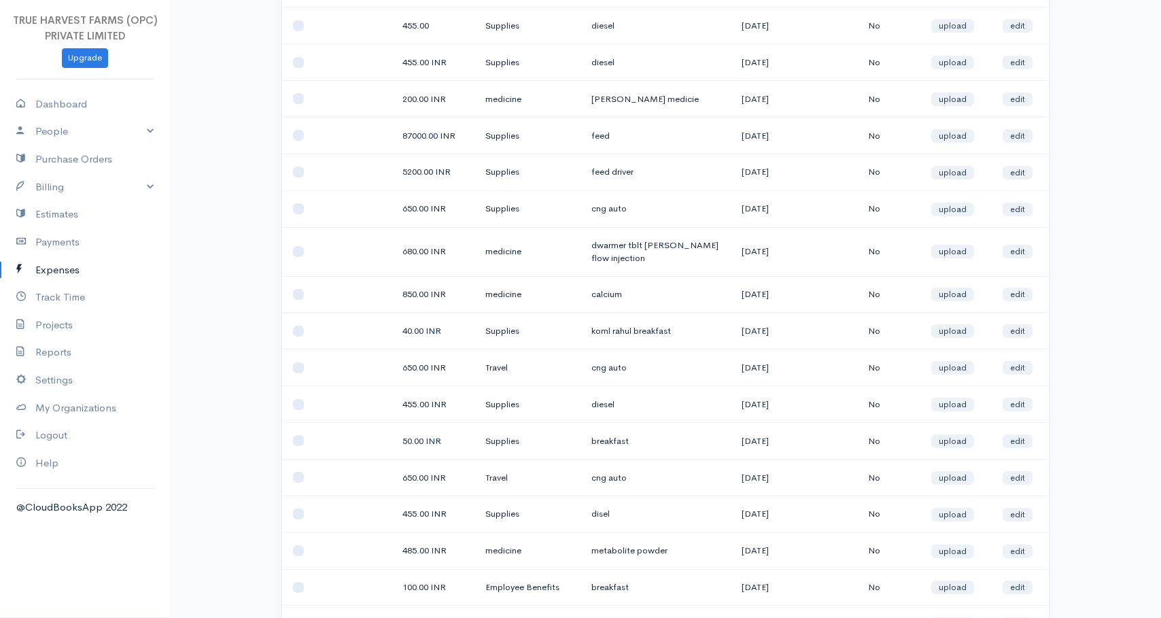
click at [494, 294] on td "medicine" at bounding box center [527, 294] width 106 height 37
click at [501, 294] on td "medicine" at bounding box center [527, 294] width 106 height 37
click at [500, 296] on td "medicine" at bounding box center [527, 294] width 106 height 37
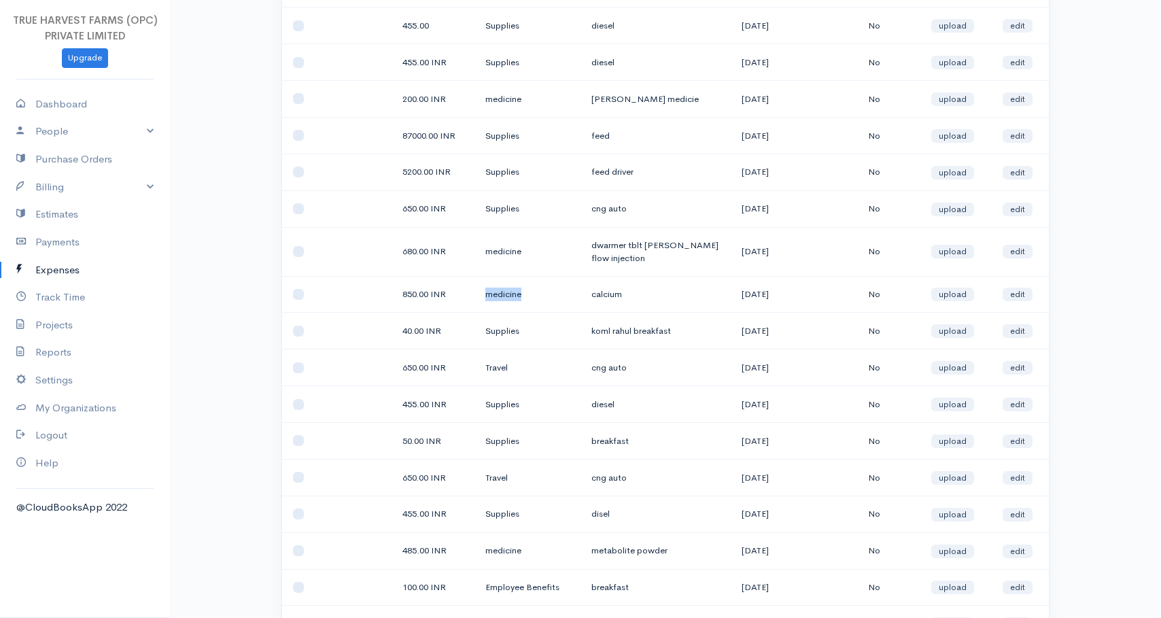
click at [503, 296] on td "medicine" at bounding box center [527, 294] width 106 height 37
click at [494, 251] on td "medicine" at bounding box center [527, 251] width 106 height 49
click at [512, 251] on td "medicine" at bounding box center [527, 251] width 106 height 49
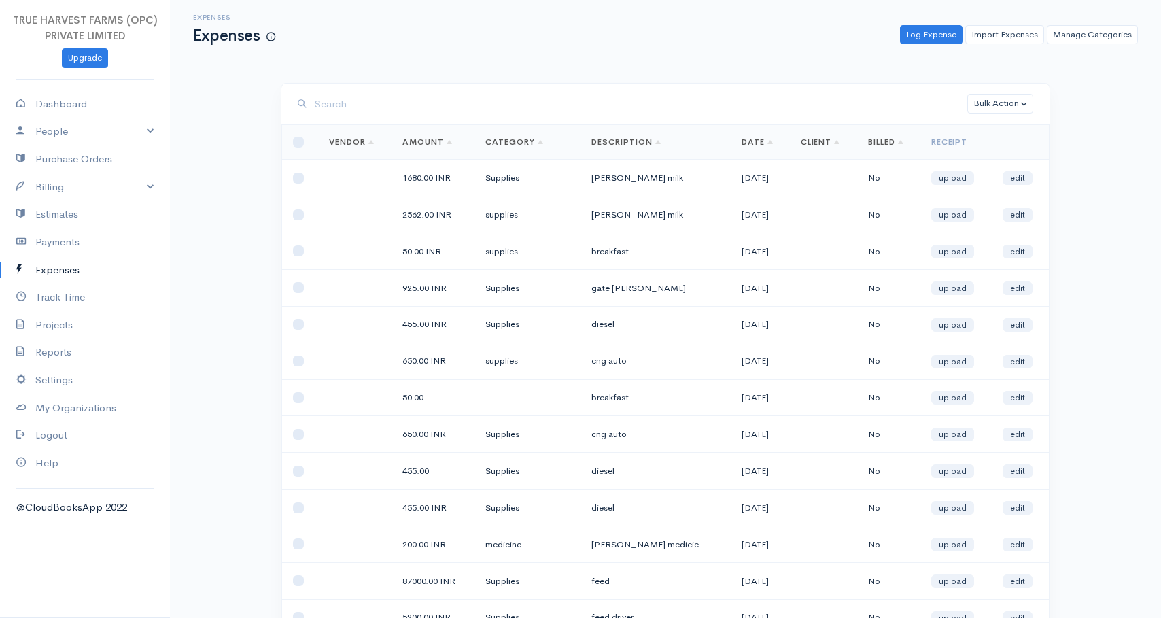
scroll to position [0, 0]
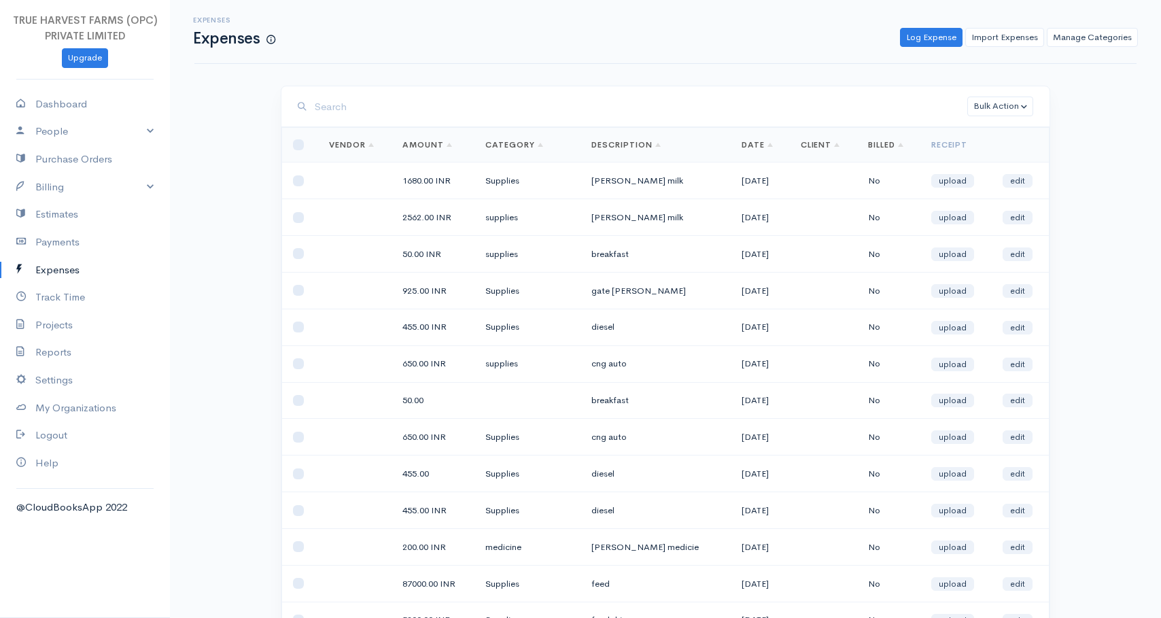
click at [593, 292] on td "gate [PERSON_NAME]" at bounding box center [655, 290] width 150 height 37
click at [607, 292] on td "gate [PERSON_NAME]" at bounding box center [655, 290] width 150 height 37
click at [628, 292] on td "gate [PERSON_NAME]" at bounding box center [655, 290] width 150 height 37
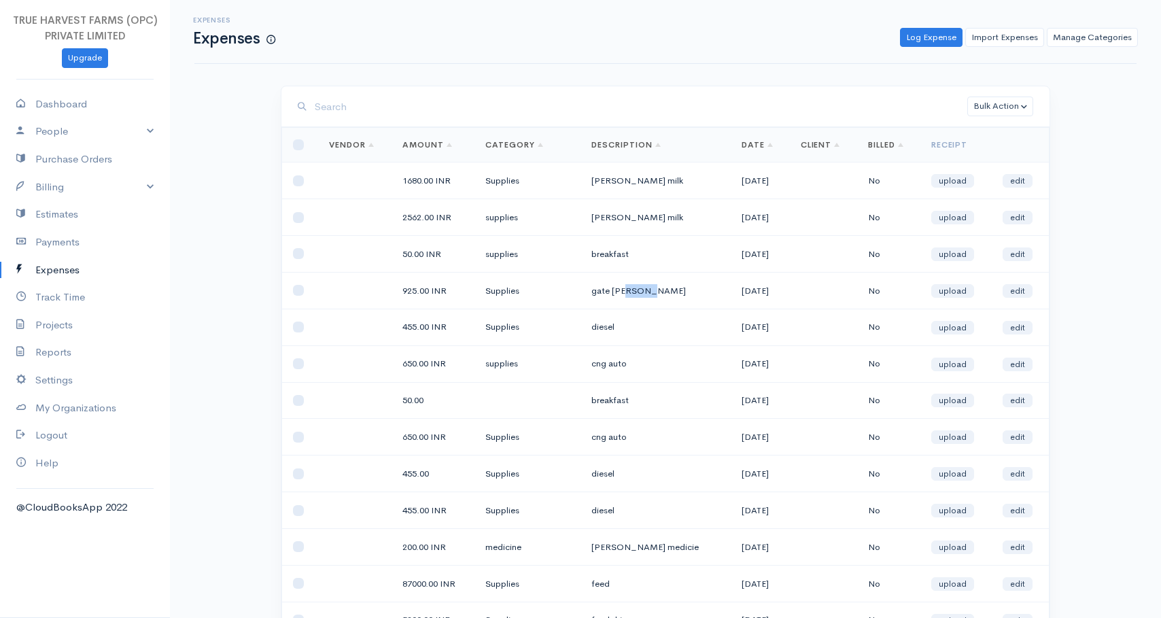
click at [628, 292] on td "gate [PERSON_NAME]" at bounding box center [655, 290] width 150 height 37
click at [602, 292] on td "gate [PERSON_NAME]" at bounding box center [655, 290] width 150 height 37
click at [592, 257] on td "breakfast" at bounding box center [655, 254] width 150 height 37
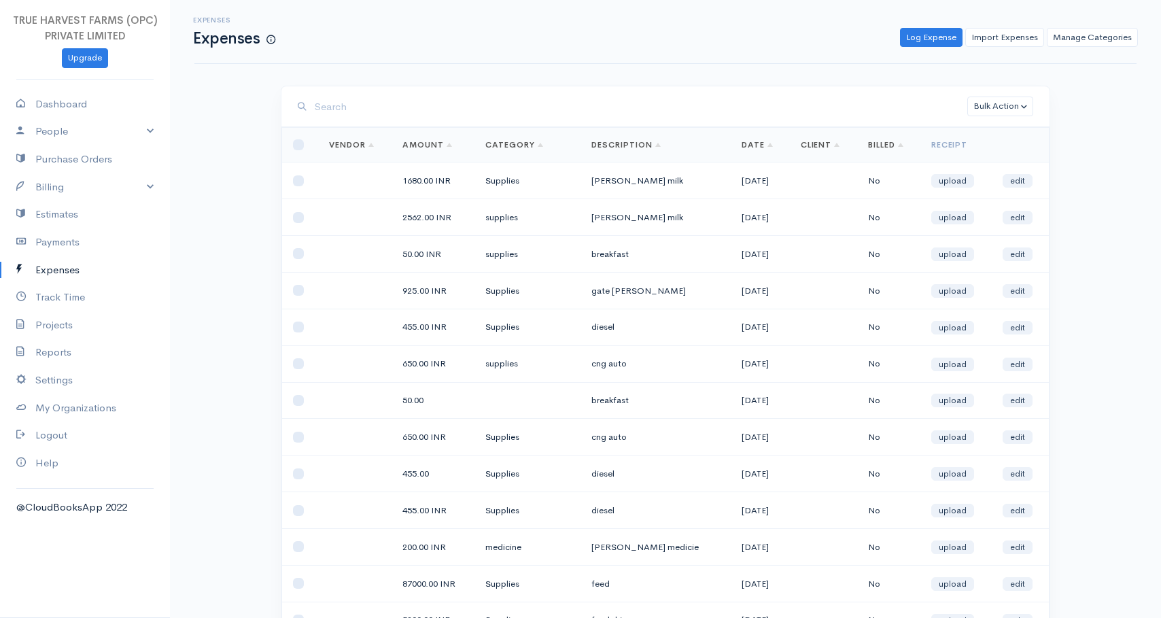
click at [595, 217] on td "[PERSON_NAME] milk" at bounding box center [655, 217] width 150 height 37
click at [608, 217] on td "[PERSON_NAME] milk" at bounding box center [655, 217] width 150 height 37
click at [592, 217] on td "[PERSON_NAME] milk" at bounding box center [655, 217] width 150 height 37
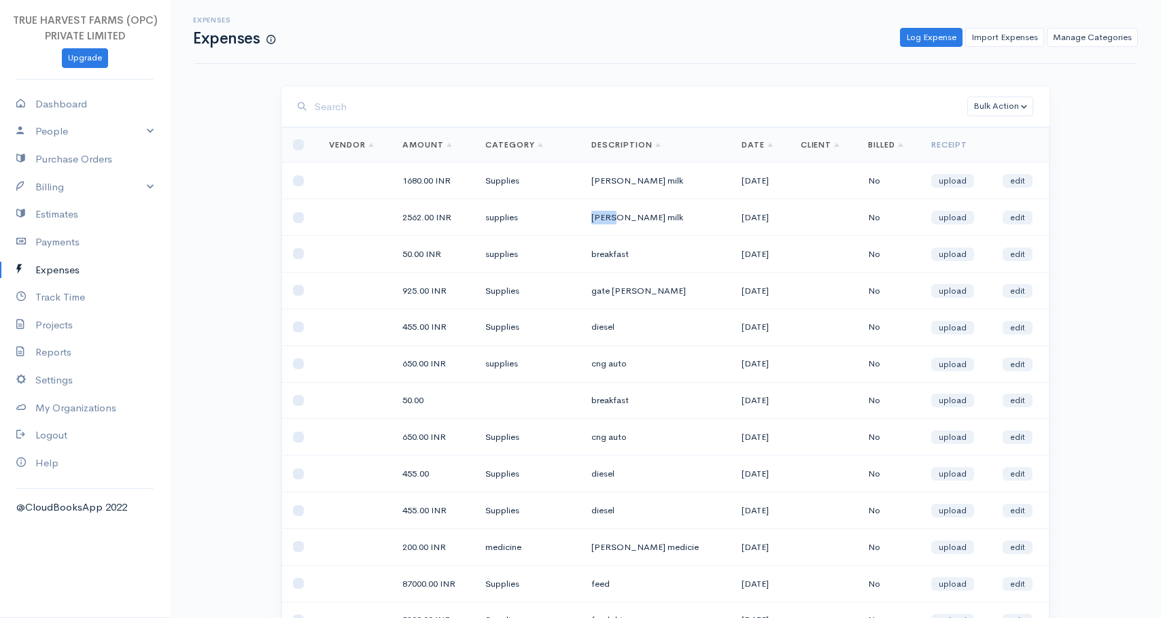
click at [592, 217] on td "[PERSON_NAME] milk" at bounding box center [655, 217] width 150 height 37
click at [588, 181] on td "[PERSON_NAME] milk" at bounding box center [655, 180] width 150 height 37
click at [595, 181] on td "[PERSON_NAME] milk" at bounding box center [655, 180] width 150 height 37
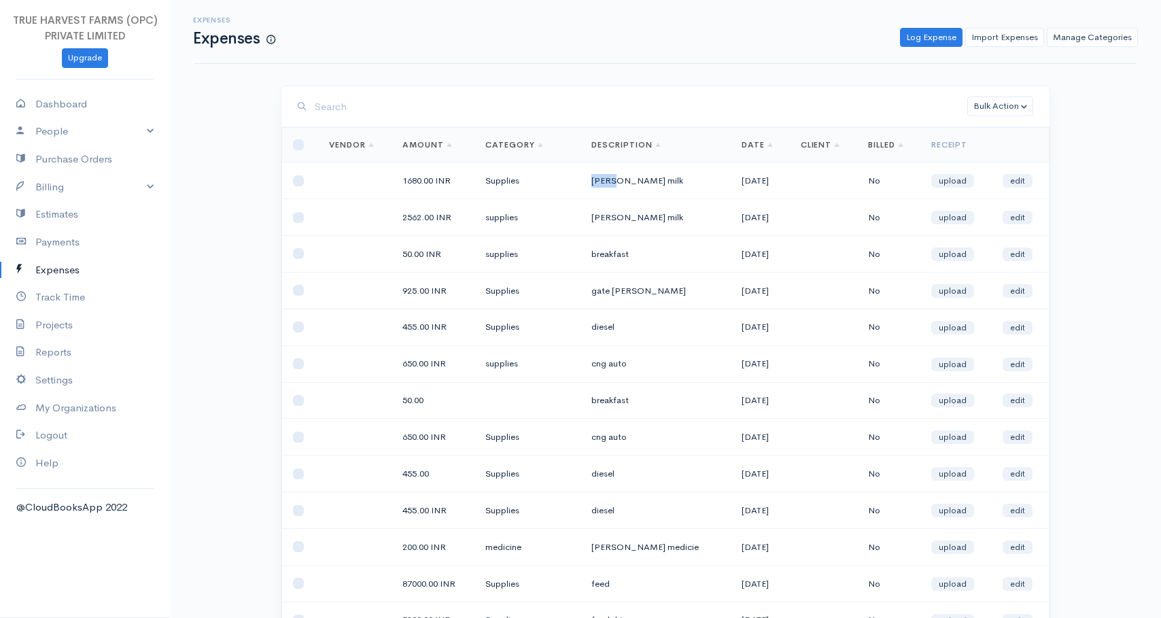
click at [595, 181] on td "[PERSON_NAME] milk" at bounding box center [655, 180] width 150 height 37
click at [607, 181] on td "[PERSON_NAME] milk" at bounding box center [655, 180] width 150 height 37
click at [590, 180] on td "[PERSON_NAME] milk" at bounding box center [655, 180] width 150 height 37
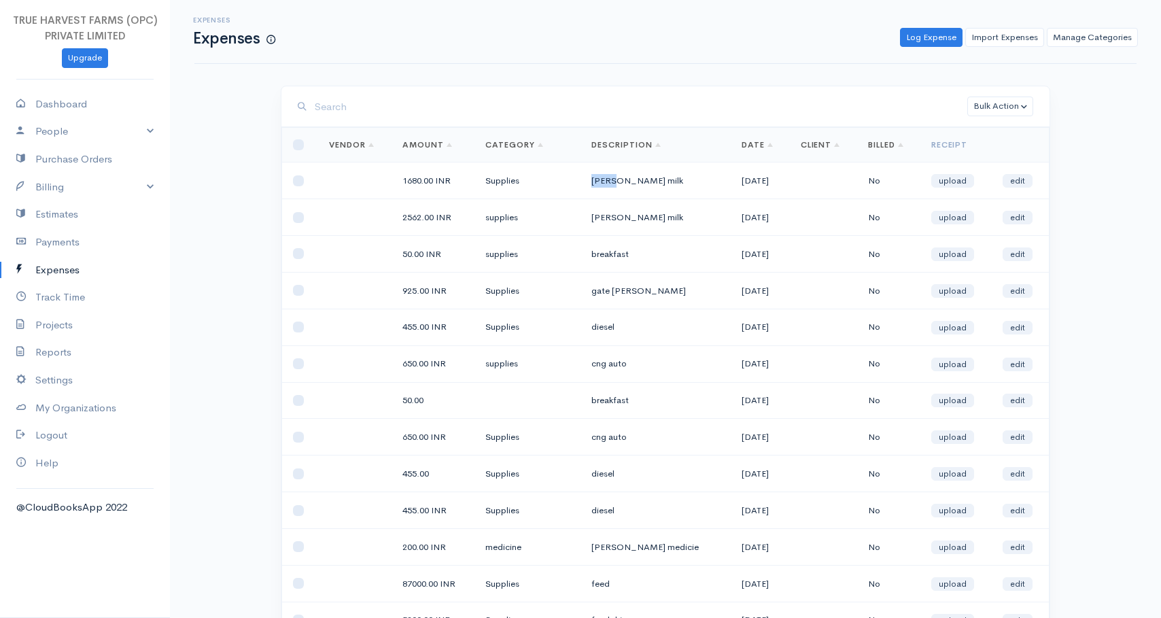
click at [592, 180] on td "[PERSON_NAME] milk" at bounding box center [655, 180] width 150 height 37
click at [590, 217] on td "[PERSON_NAME] milk" at bounding box center [655, 217] width 150 height 37
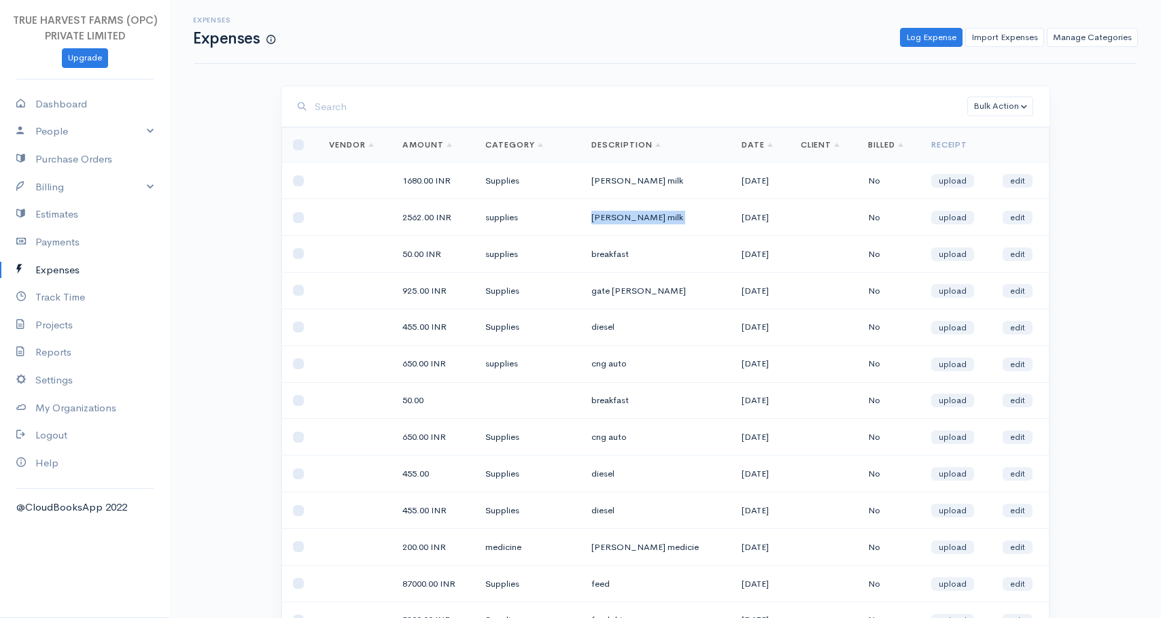
click at [590, 217] on td "[PERSON_NAME] milk" at bounding box center [655, 217] width 150 height 37
click at [593, 179] on td "[PERSON_NAME] milk" at bounding box center [655, 180] width 150 height 37
click at [599, 179] on td "[PERSON_NAME] milk" at bounding box center [655, 180] width 150 height 37
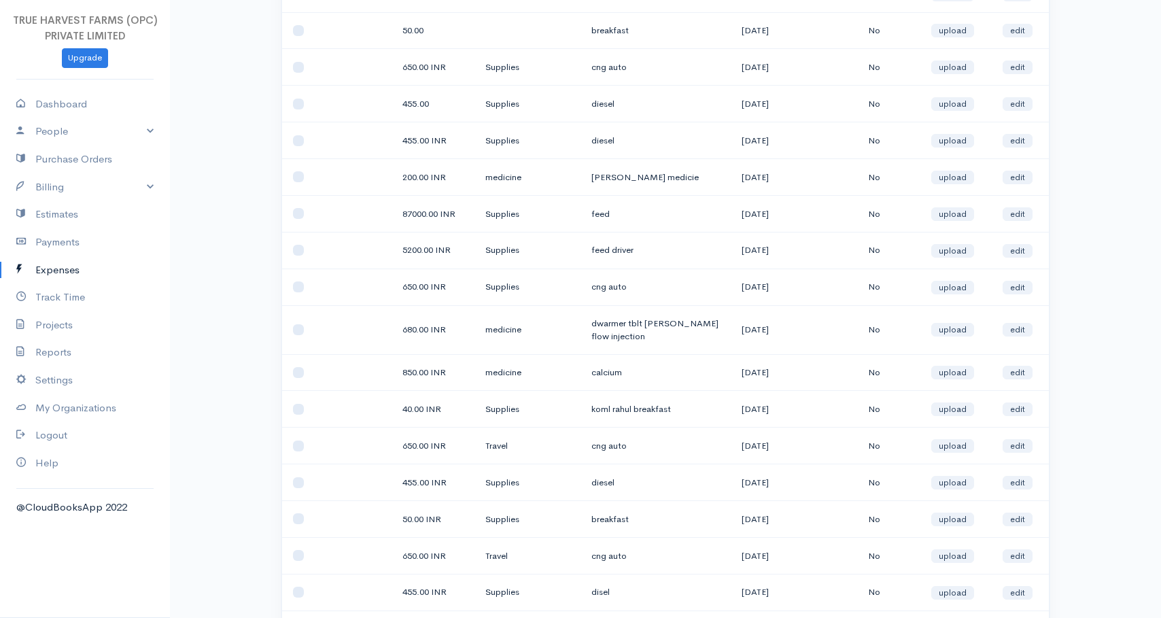
scroll to position [370, 0]
click at [403, 328] on td "680.00 INR" at bounding box center [432, 328] width 83 height 49
click at [408, 329] on td "680.00 INR" at bounding box center [432, 328] width 83 height 49
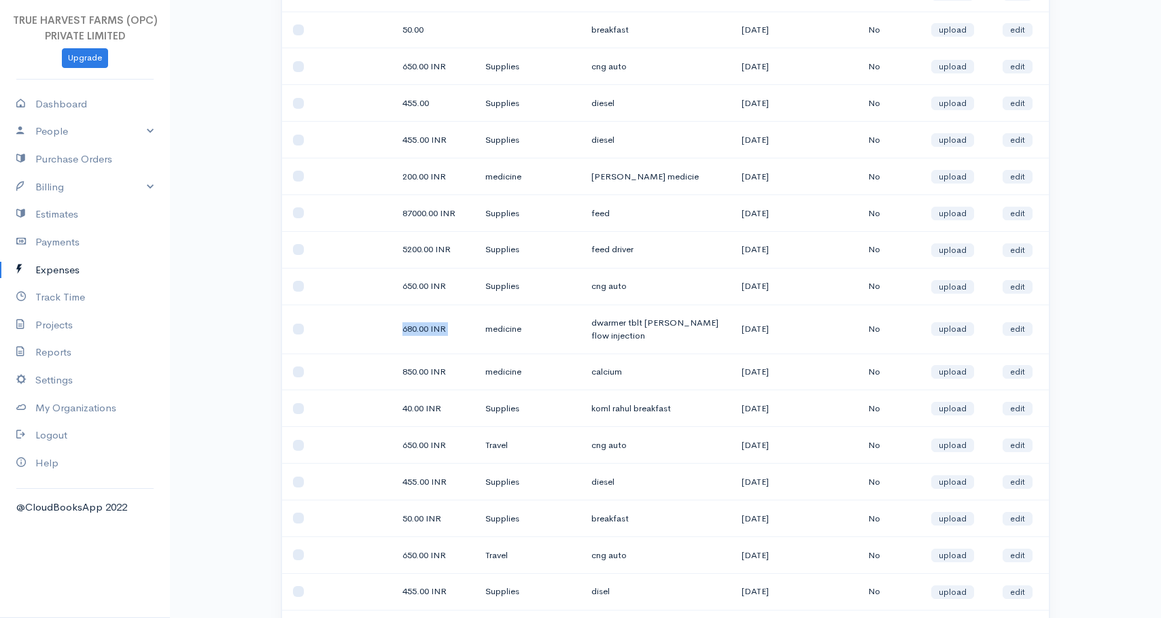
click at [408, 329] on td "680.00 INR" at bounding box center [432, 328] width 83 height 49
click at [493, 330] on td "medicine" at bounding box center [527, 328] width 106 height 49
click at [597, 323] on td "dwarmer tblt [PERSON_NAME] flow injection" at bounding box center [655, 328] width 150 height 49
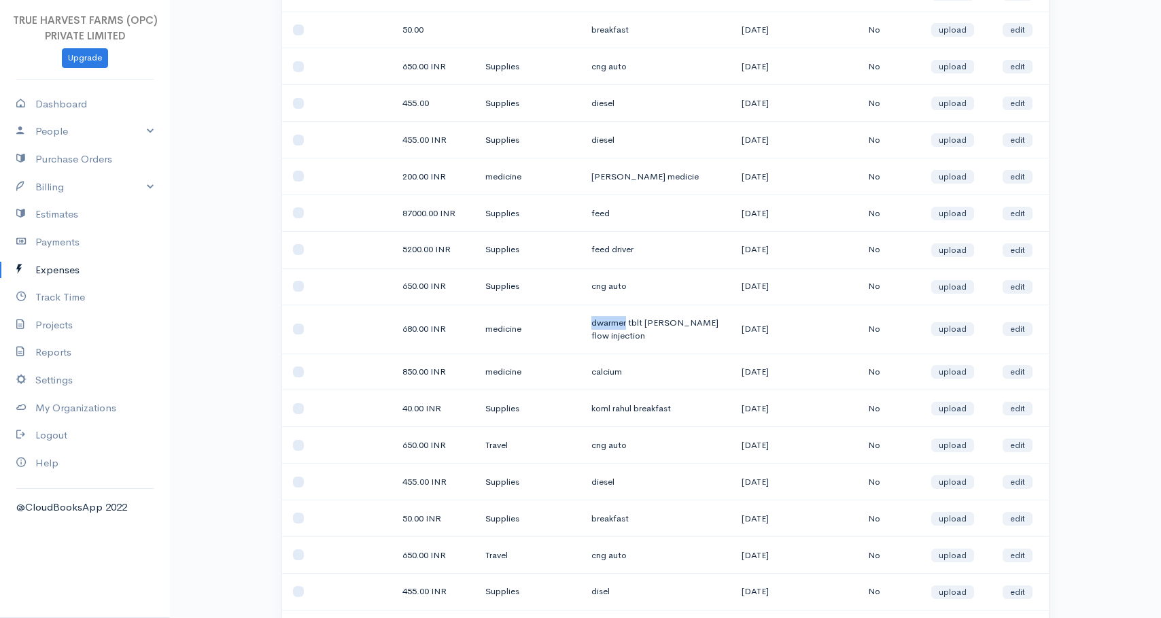
click at [607, 322] on td "dwarmer tblt [PERSON_NAME] flow injection" at bounding box center [655, 328] width 150 height 49
click at [629, 322] on td "dwarmer tblt [PERSON_NAME] flow injection" at bounding box center [655, 328] width 150 height 49
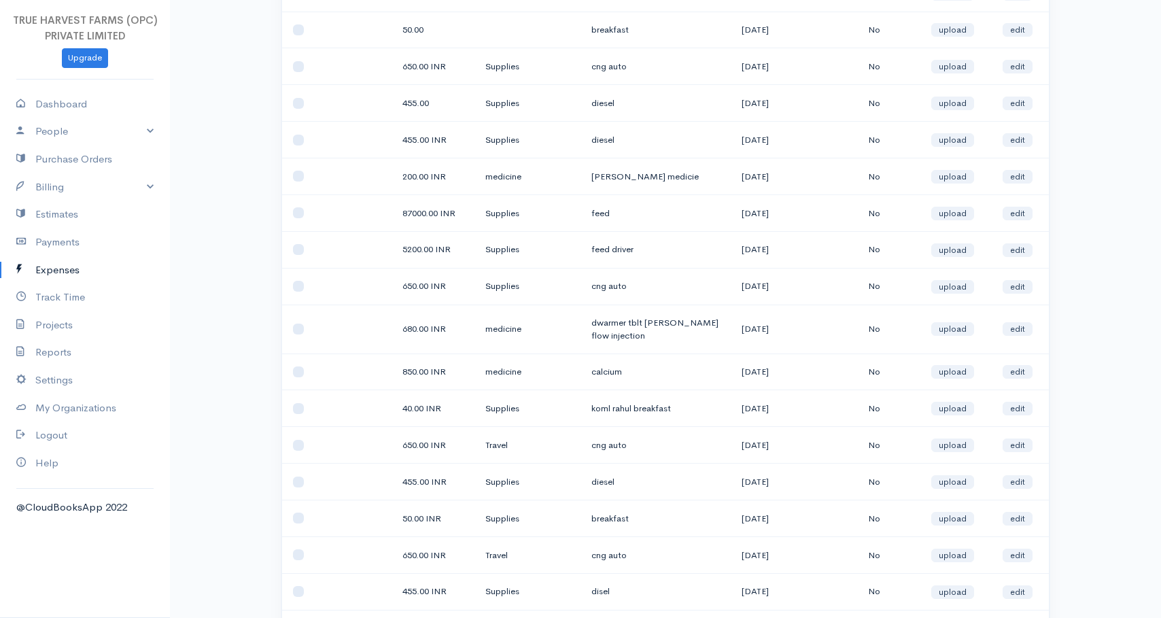
click at [647, 322] on td "dwarmer tblt [PERSON_NAME] flow injection" at bounding box center [655, 328] width 150 height 49
click at [665, 322] on td "dwarmer tblt [PERSON_NAME] flow injection" at bounding box center [655, 328] width 150 height 49
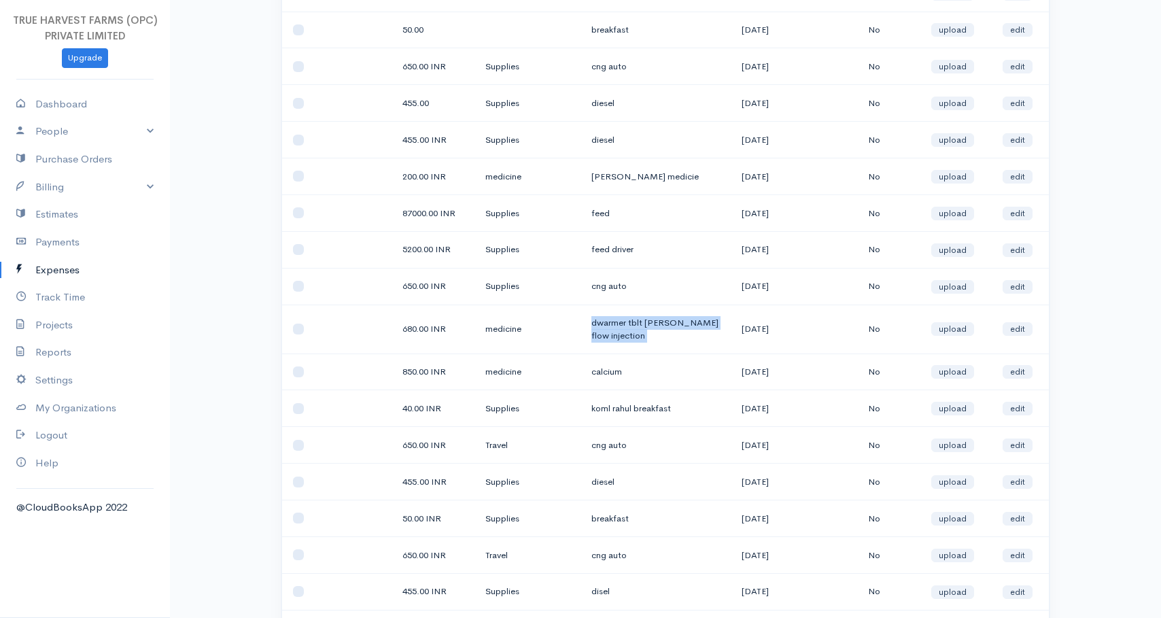
click at [665, 322] on td "dwarmer tblt [PERSON_NAME] flow injection" at bounding box center [655, 328] width 150 height 49
click at [580, 323] on td "dwarmer tblt [PERSON_NAME] flow injection" at bounding box center [655, 328] width 150 height 49
click at [493, 329] on td "medicine" at bounding box center [527, 328] width 106 height 49
click at [404, 330] on td "680.00 INR" at bounding box center [432, 328] width 83 height 49
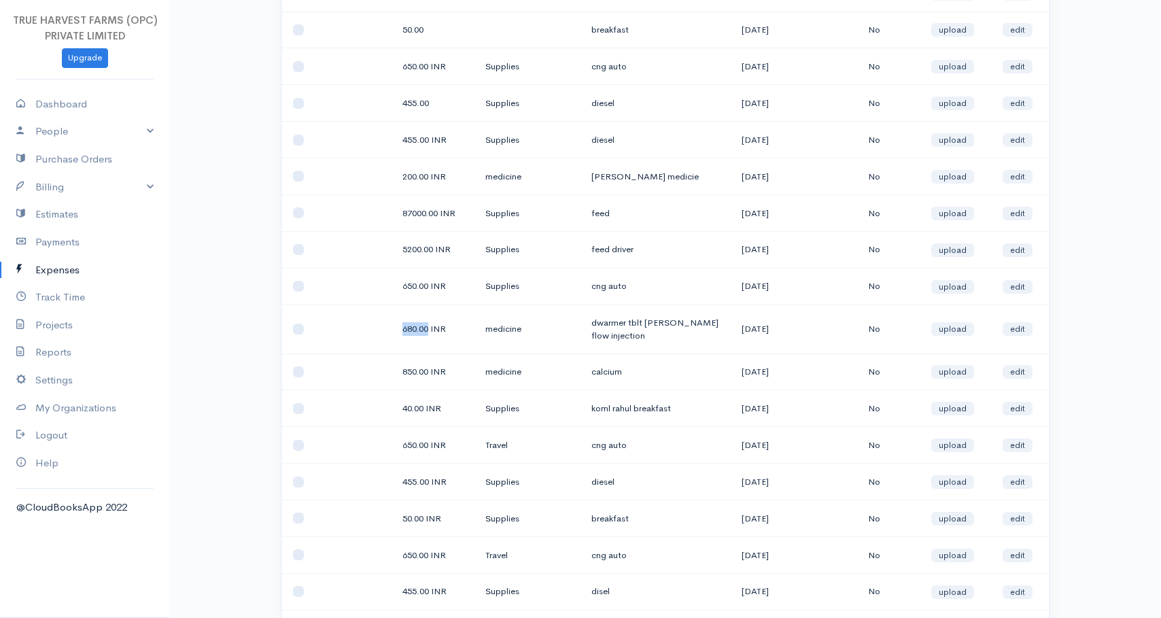
click at [404, 330] on td "680.00 INR" at bounding box center [432, 328] width 83 height 49
click at [416, 330] on td "680.00 INR" at bounding box center [432, 328] width 83 height 49
click at [429, 330] on td "680.00 INR" at bounding box center [432, 328] width 83 height 49
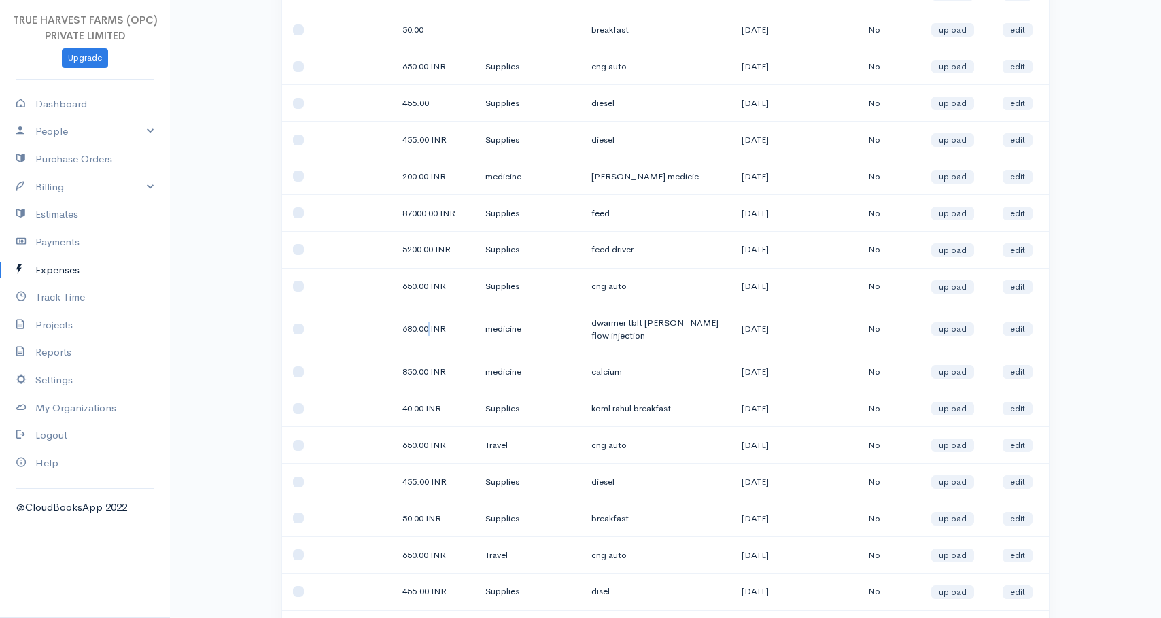
click at [429, 330] on td "680.00 INR" at bounding box center [432, 328] width 83 height 49
click at [487, 330] on td "medicine" at bounding box center [527, 328] width 106 height 49
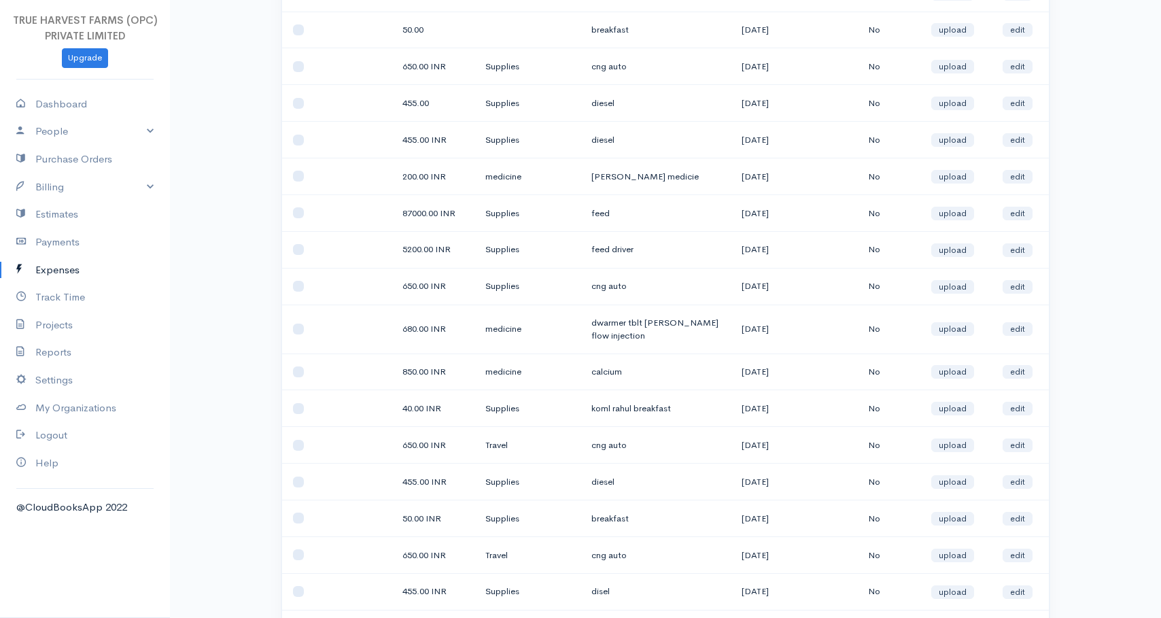
click at [597, 322] on td "dwarmer tblt [PERSON_NAME] flow injection" at bounding box center [655, 328] width 150 height 49
click at [607, 322] on td "dwarmer tblt [PERSON_NAME] flow injection" at bounding box center [655, 328] width 150 height 49
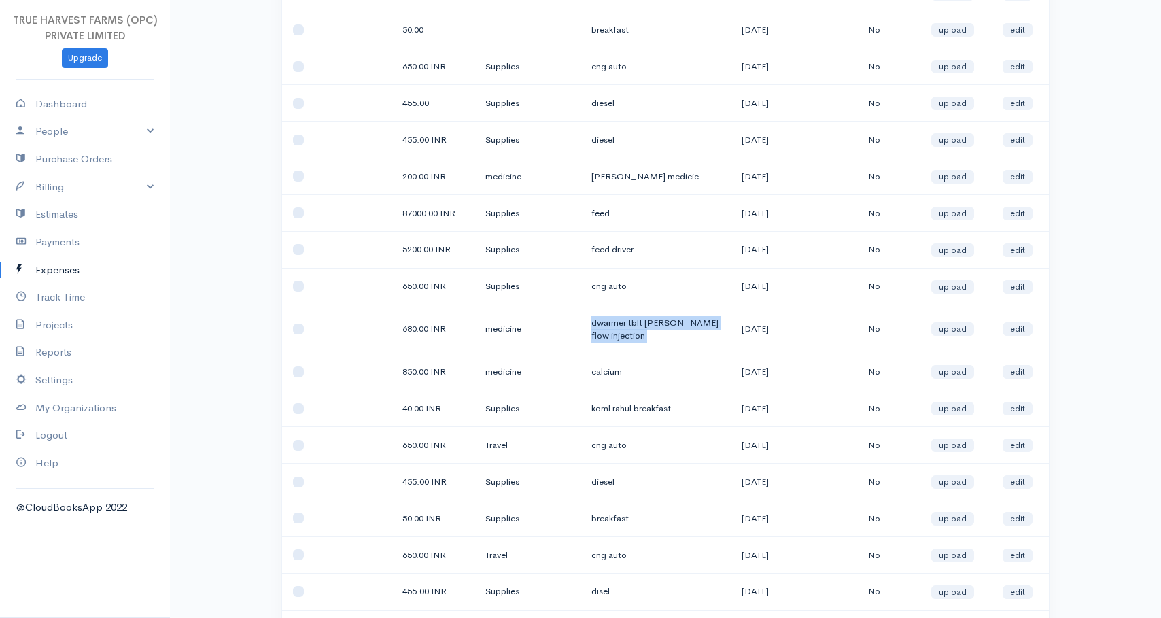
click at [607, 322] on td "dwarmer tblt [PERSON_NAME] flow injection" at bounding box center [655, 328] width 150 height 49
click at [631, 322] on td "dwarmer tblt [PERSON_NAME] flow injection" at bounding box center [655, 328] width 150 height 49
click at [734, 328] on td "[DATE]" at bounding box center [759, 328] width 58 height 49
click at [755, 328] on td "[DATE]" at bounding box center [759, 328] width 58 height 49
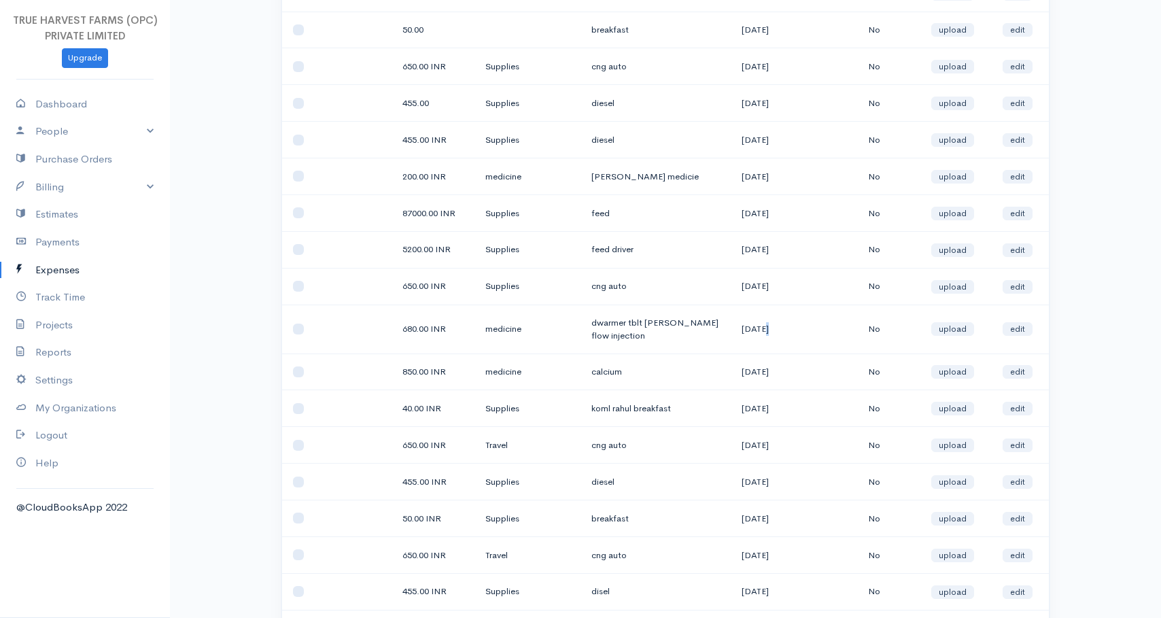
click at [755, 328] on td "[DATE]" at bounding box center [759, 328] width 58 height 49
click at [770, 328] on td "[DATE]" at bounding box center [759, 328] width 58 height 49
click at [878, 326] on td "No" at bounding box center [888, 328] width 63 height 49
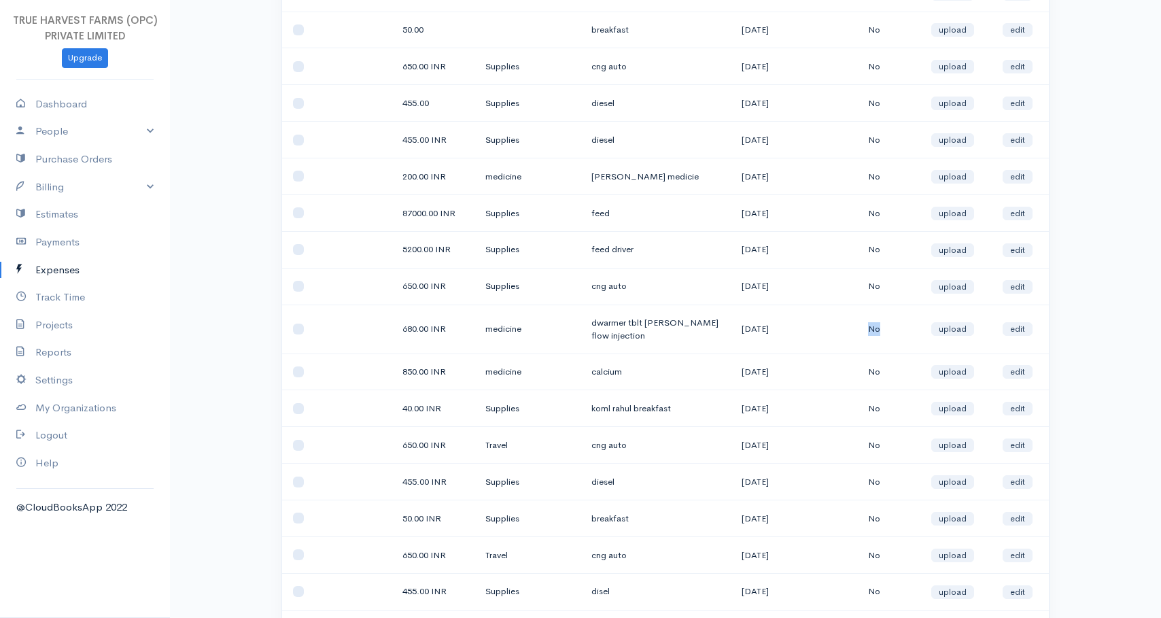
click at [878, 326] on td "No" at bounding box center [888, 328] width 63 height 49
click at [832, 332] on td at bounding box center [823, 328] width 67 height 49
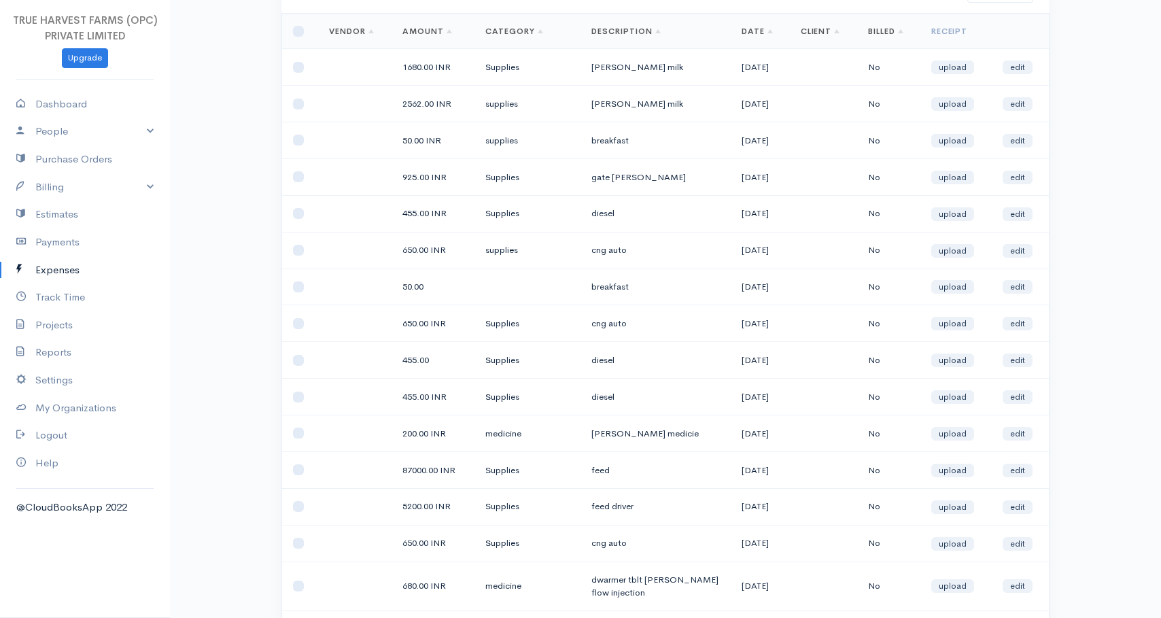
scroll to position [0, 0]
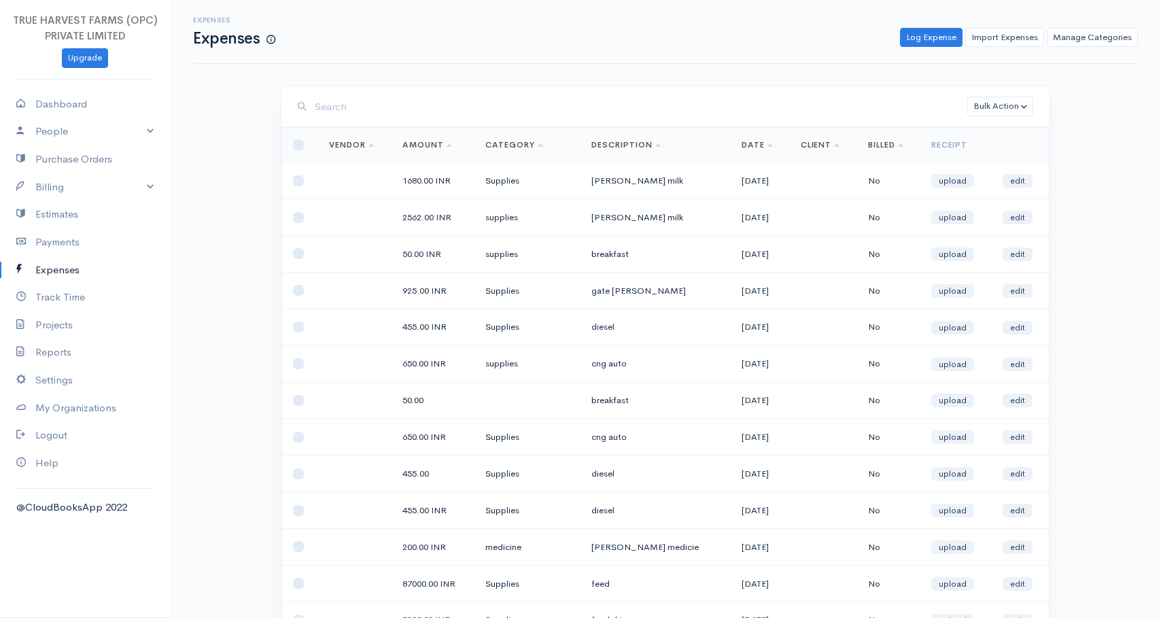
click at [206, 19] on h6 "Expenses" at bounding box center [234, 19] width 82 height 7
click at [217, 19] on h6 "Expenses" at bounding box center [234, 19] width 82 height 7
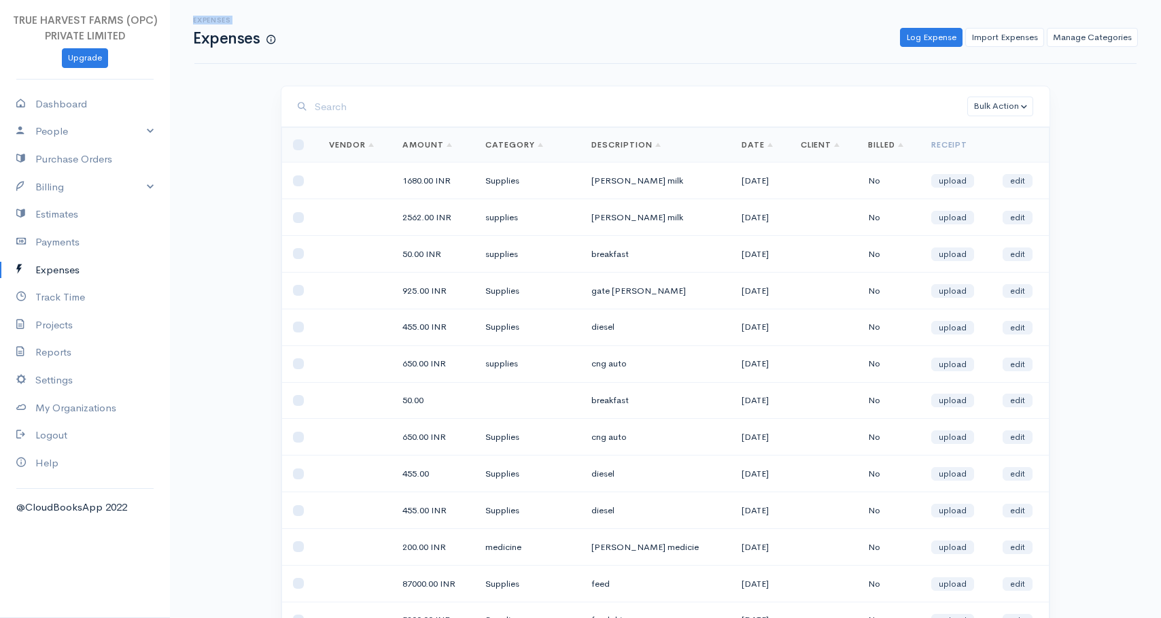
click at [217, 19] on h6 "Expenses" at bounding box center [234, 19] width 82 height 7
click at [211, 20] on h6 "Expenses" at bounding box center [234, 19] width 82 height 7
click at [209, 20] on h6 "Expenses" at bounding box center [234, 19] width 82 height 7
click at [209, 19] on h6 "Expenses" at bounding box center [234, 19] width 82 height 7
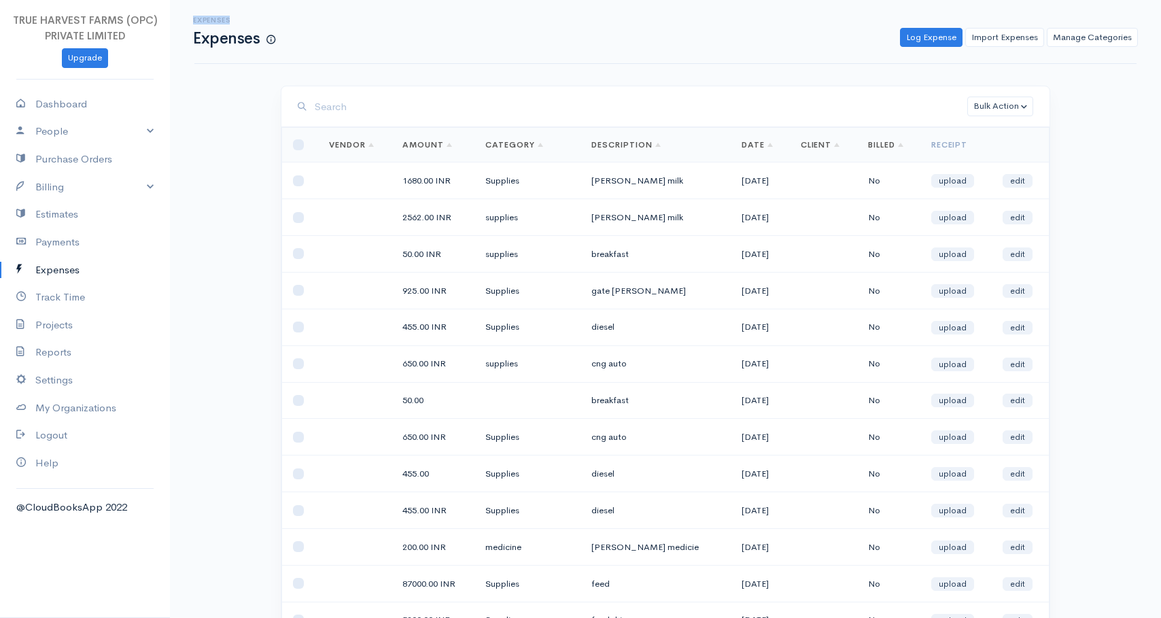
click at [209, 19] on h6 "Expenses" at bounding box center [234, 19] width 82 height 7
click at [212, 41] on h1 "Expenses" at bounding box center [234, 38] width 82 height 17
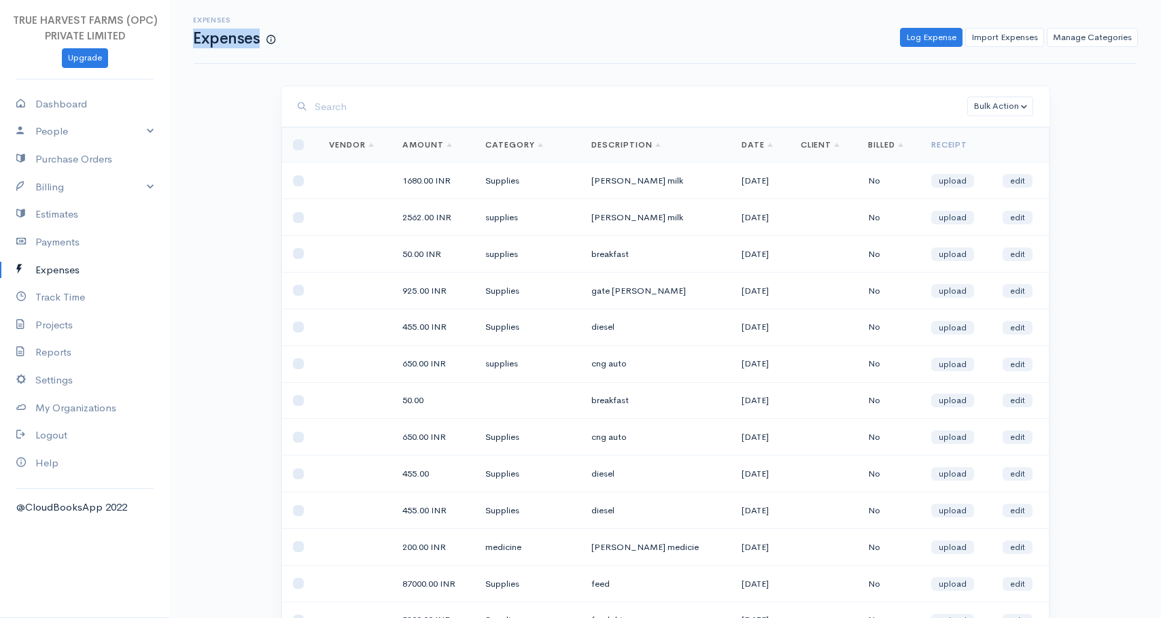
click at [211, 39] on h1 "Expenses" at bounding box center [234, 38] width 82 height 17
click at [342, 105] on input "search" at bounding box center [641, 107] width 652 height 28
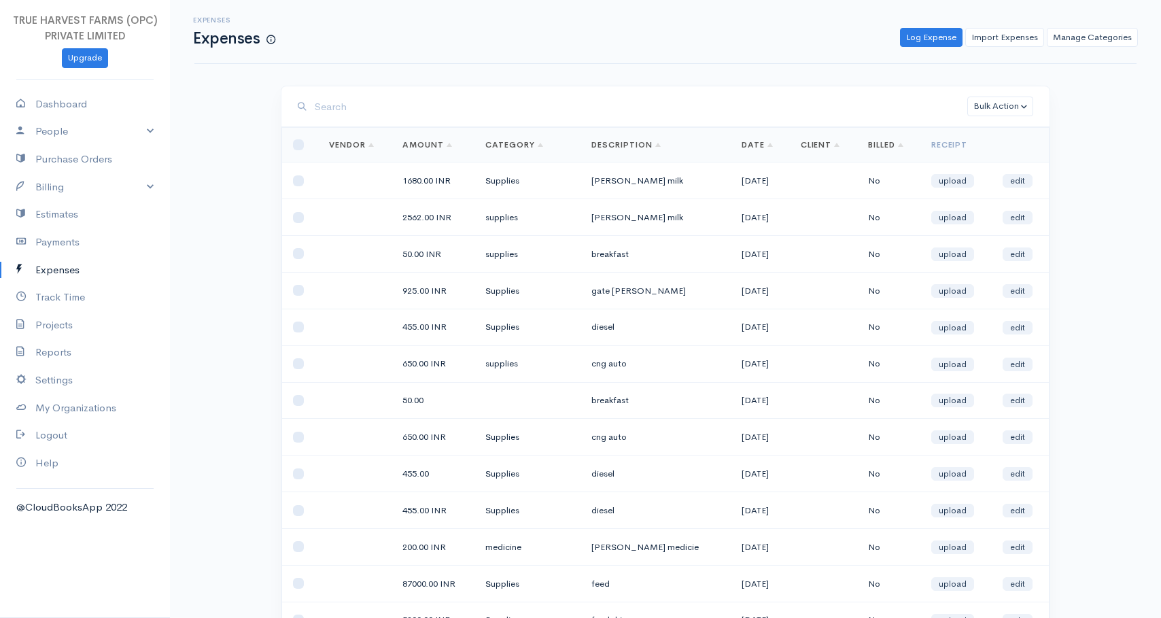
click at [70, 183] on link "Billing" at bounding box center [85, 187] width 170 height 28
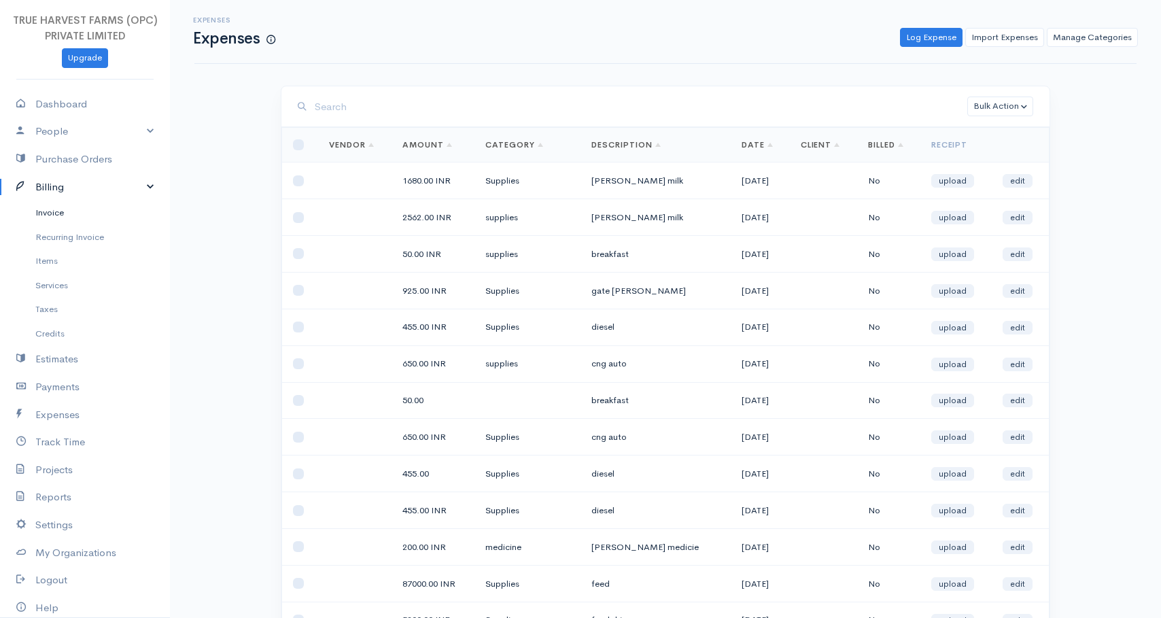
click at [51, 213] on link "Invoice" at bounding box center [85, 212] width 170 height 24
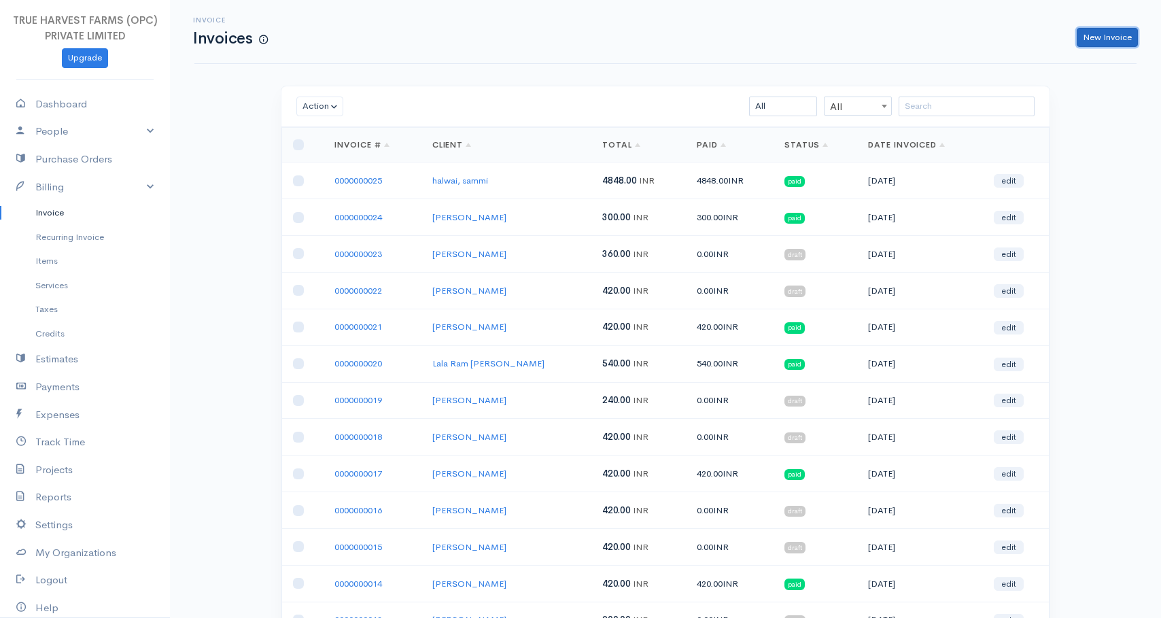
click at [1100, 37] on link "New Invoice" at bounding box center [1106, 38] width 61 height 20
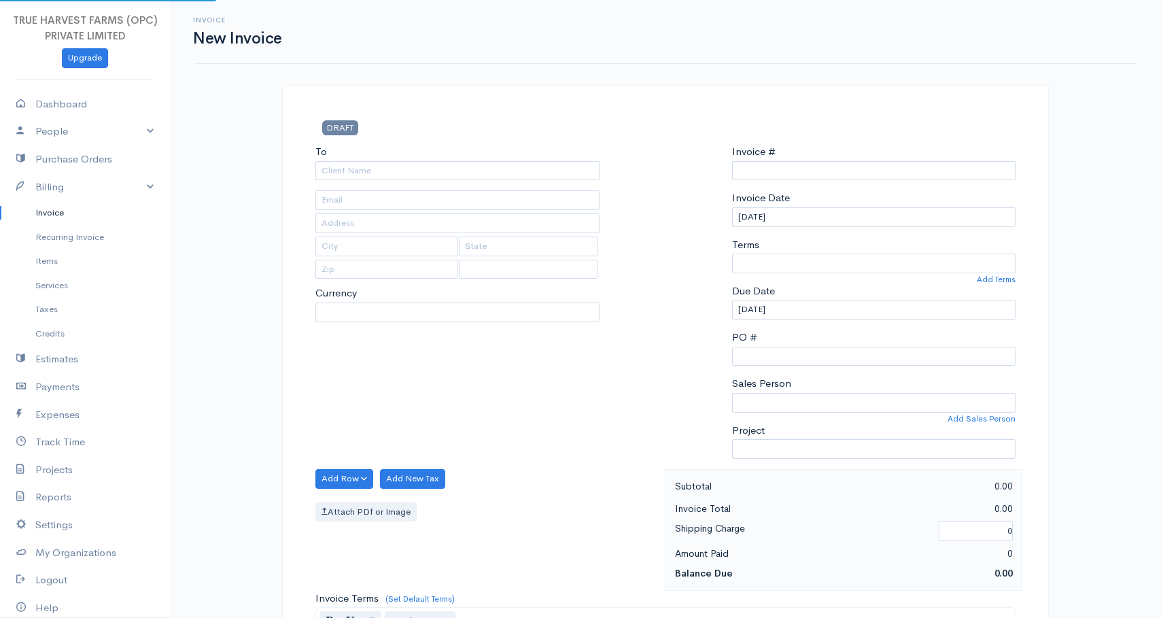
type input "0000000026"
select select "[GEOGRAPHIC_DATA]"
select select "INR"
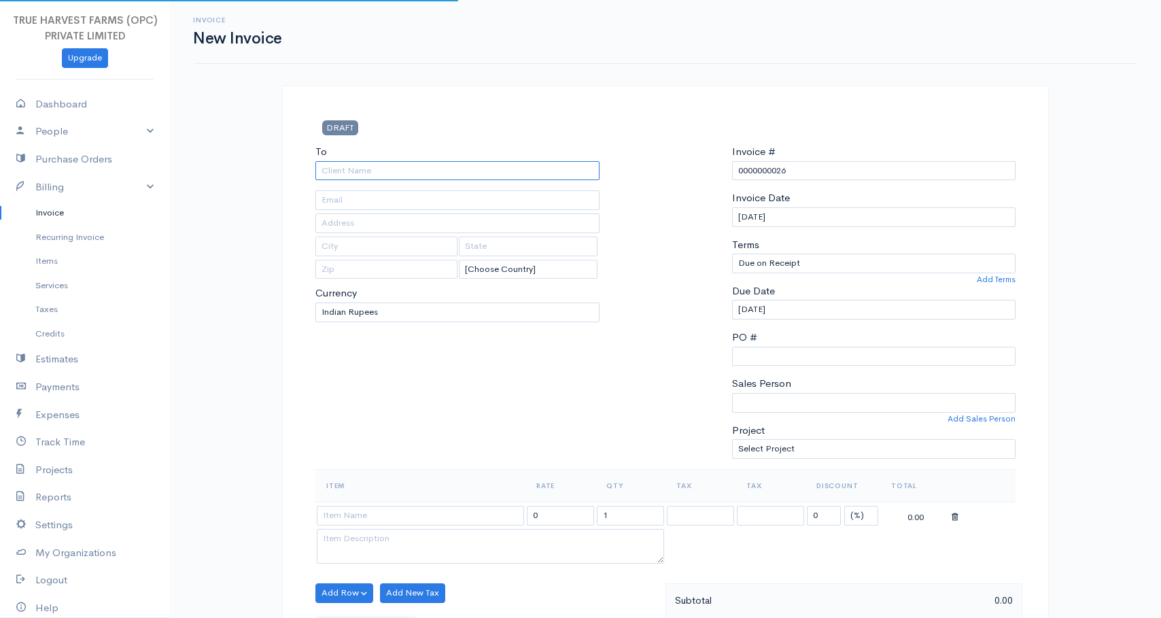
click at [419, 168] on input "To" at bounding box center [457, 171] width 284 height 20
type input "KVG Agro"
click at [375, 239] on input "text" at bounding box center [386, 246] width 142 height 20
type input "Hardoi"
type input "UP"
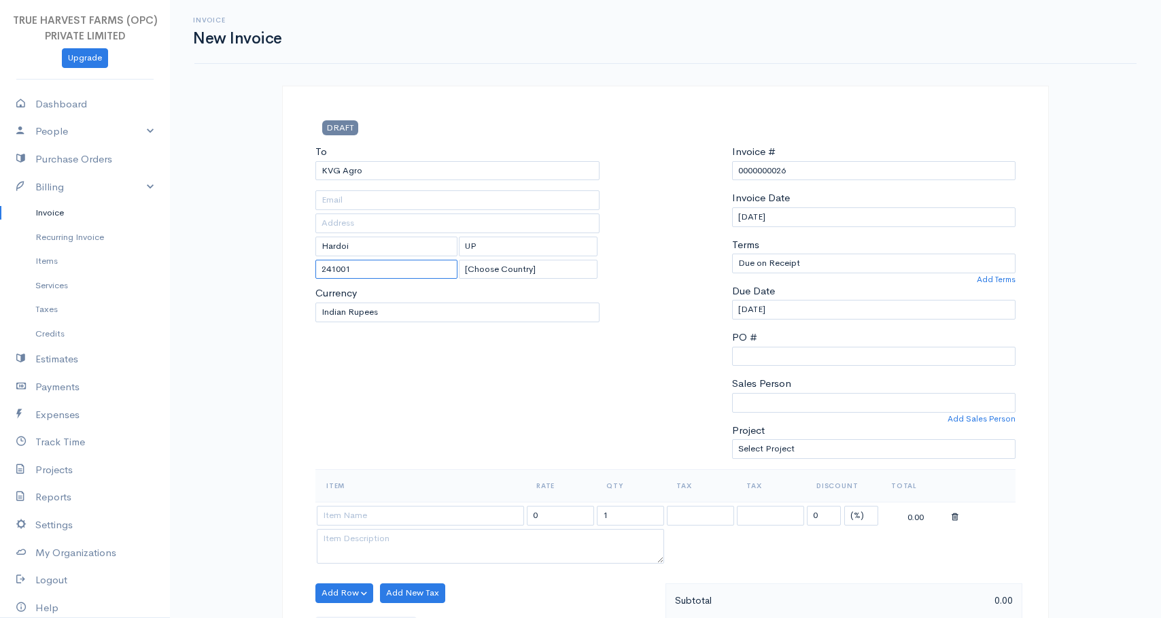
type input "241001"
click at [405, 368] on div "To KVG Agro Hardoi UP 241001 [Choose Country] [GEOGRAPHIC_DATA] [GEOGRAPHIC_DAT…" at bounding box center [458, 306] width 298 height 325
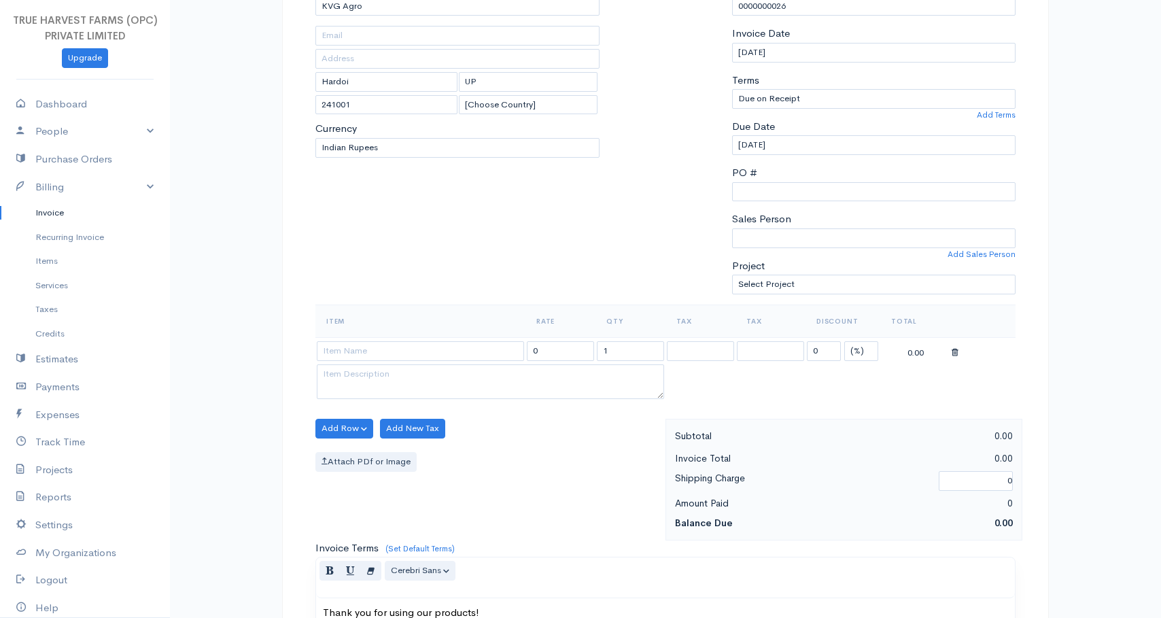
scroll to position [186, 0]
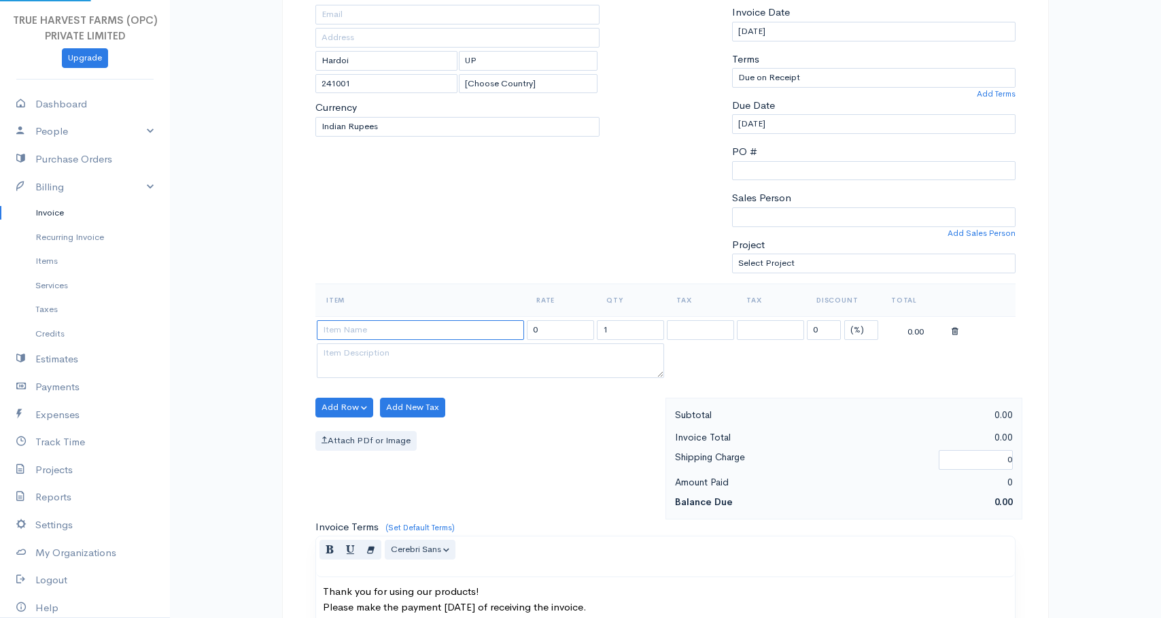
click at [406, 332] on input at bounding box center [420, 330] width 207 height 20
type input "Milk"
type input "60.00"
type textarea "Loose milk sales"
type input "Milk Sales To KVG"
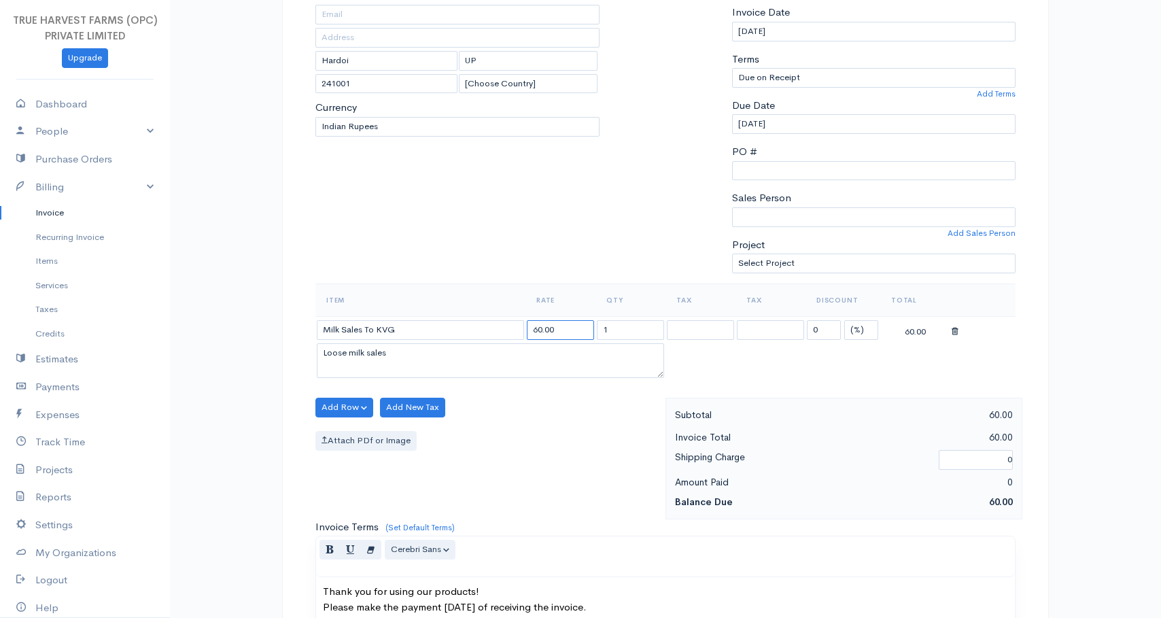
click at [569, 333] on input "60.00" at bounding box center [560, 330] width 67 height 20
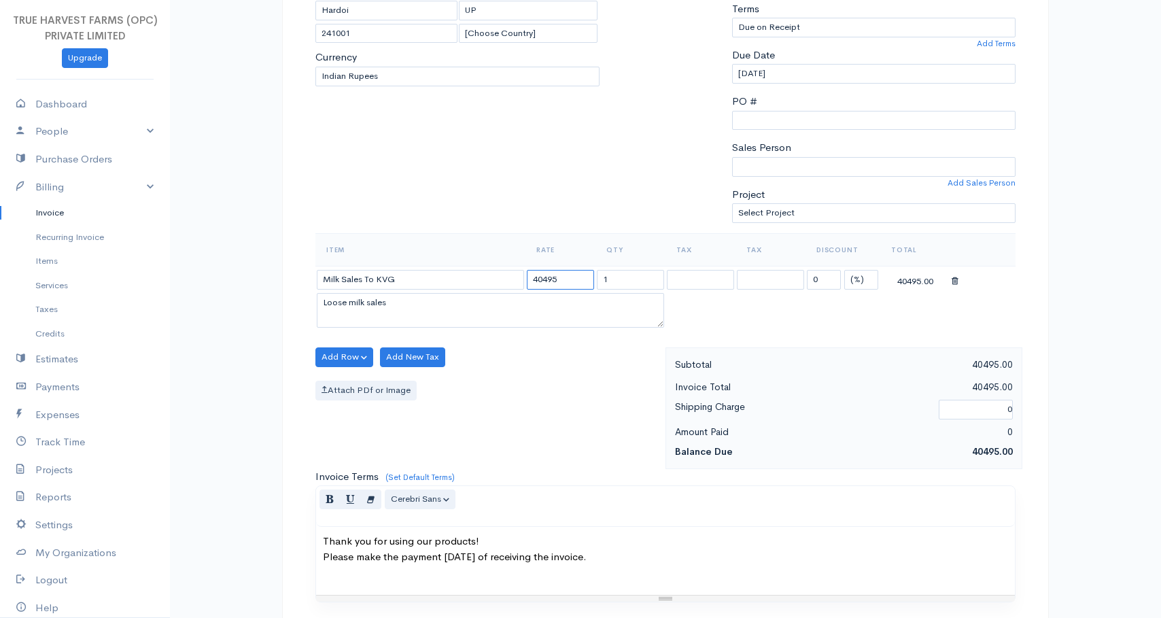
scroll to position [0, 0]
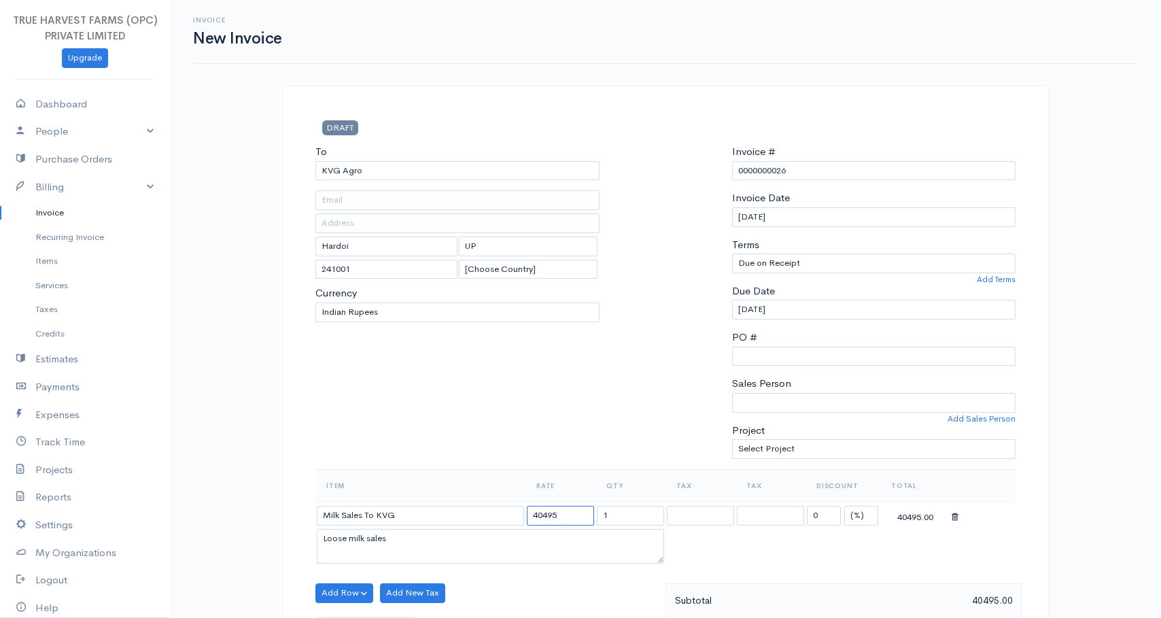
type input "40495"
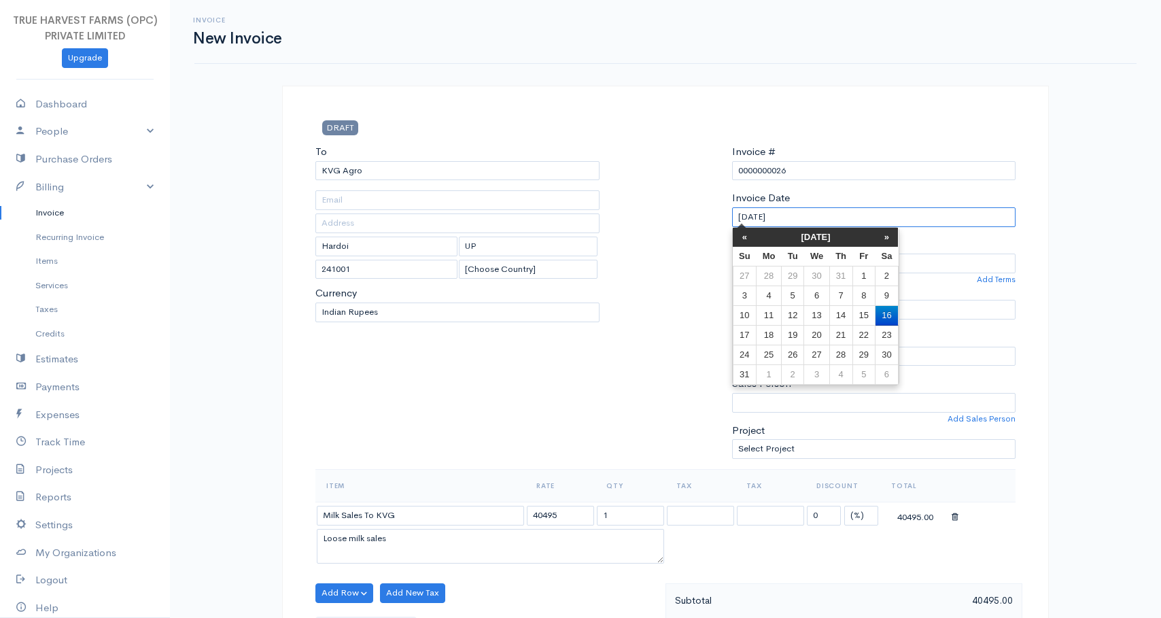
click at [807, 217] on input "[DATE]" at bounding box center [874, 217] width 284 height 20
click at [862, 294] on td "8" at bounding box center [863, 296] width 22 height 20
type input "[DATE]"
click at [815, 217] on input "[DATE]" at bounding box center [874, 217] width 284 height 20
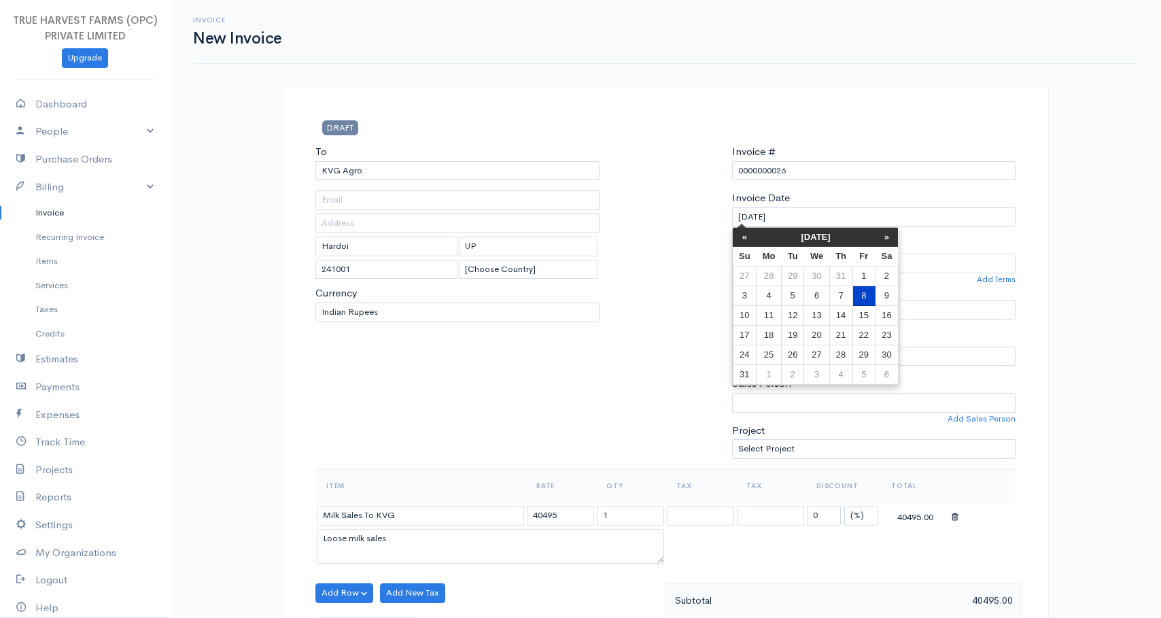
click at [864, 296] on td "8" at bounding box center [863, 296] width 22 height 20
type input "[PERSON_NAME]"
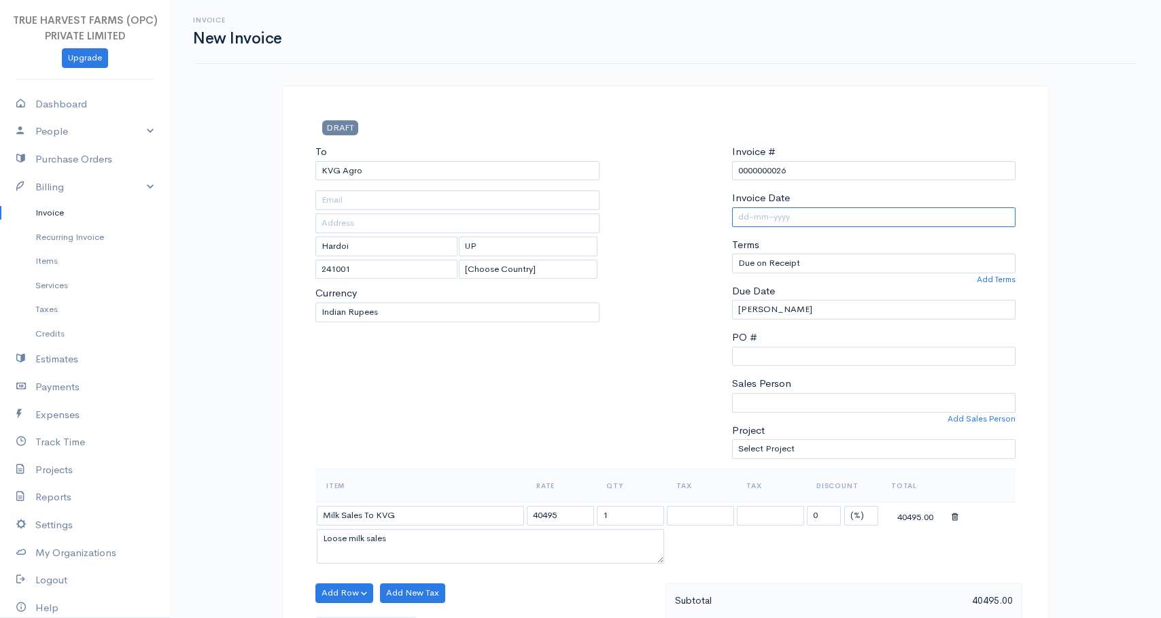
click at [794, 214] on input "Invoice Date" at bounding box center [874, 217] width 284 height 20
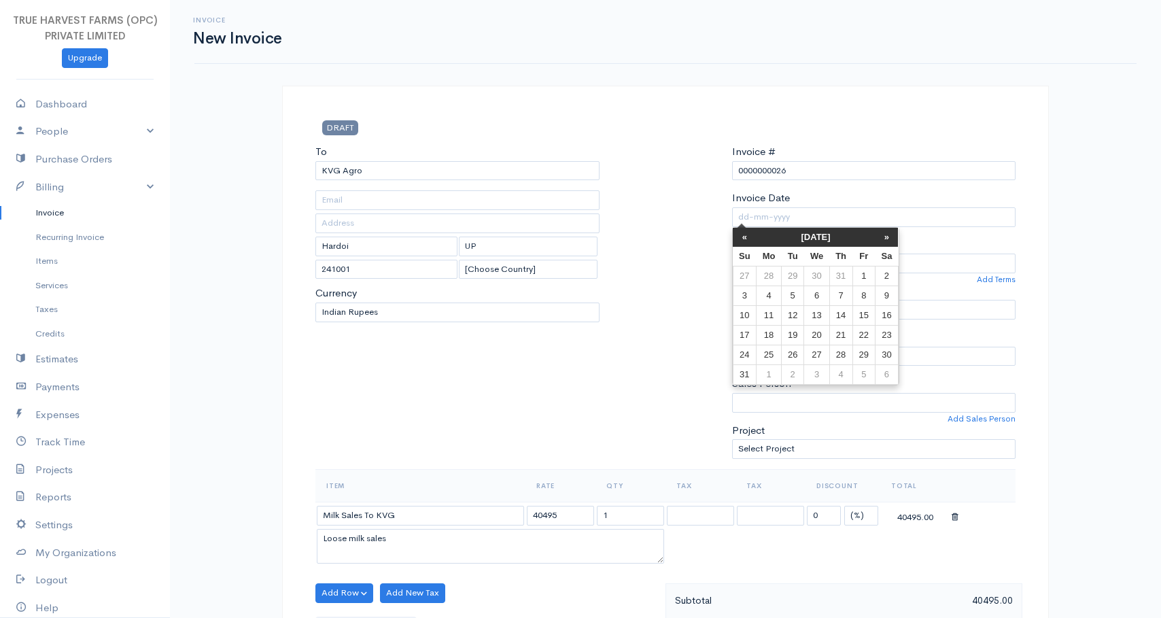
click at [817, 198] on div "Invoice Date" at bounding box center [874, 208] width 284 height 36
click at [807, 211] on input "Invoice Date" at bounding box center [874, 217] width 284 height 20
click at [792, 295] on td "5" at bounding box center [792, 296] width 22 height 20
type input "[DATE]"
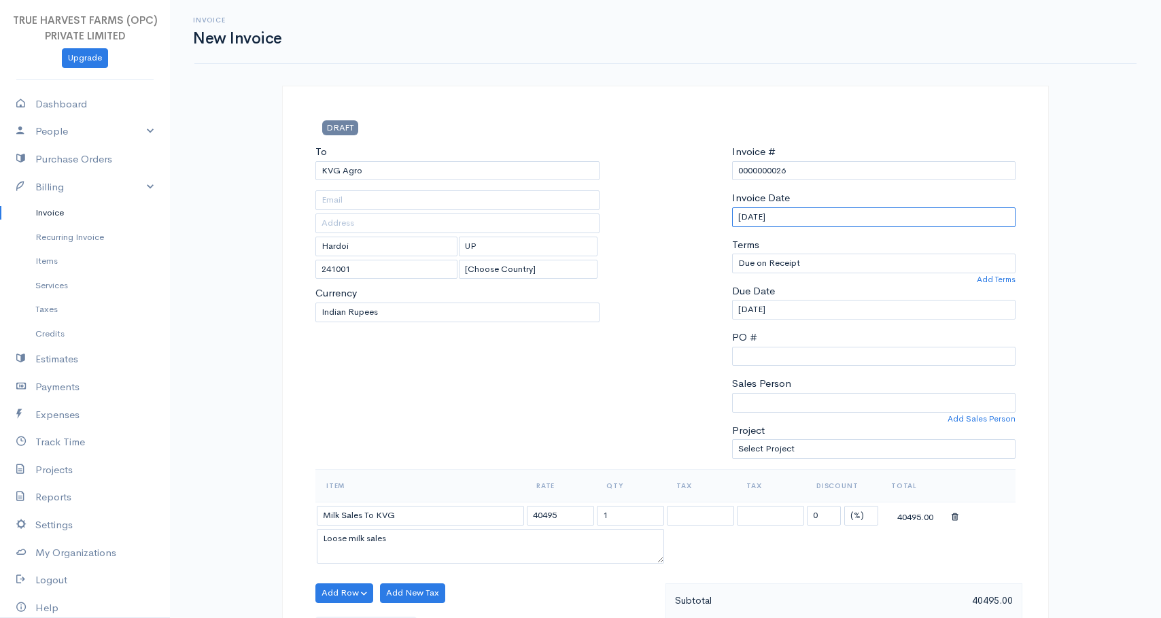
click at [801, 219] on input "[DATE]" at bounding box center [874, 217] width 284 height 20
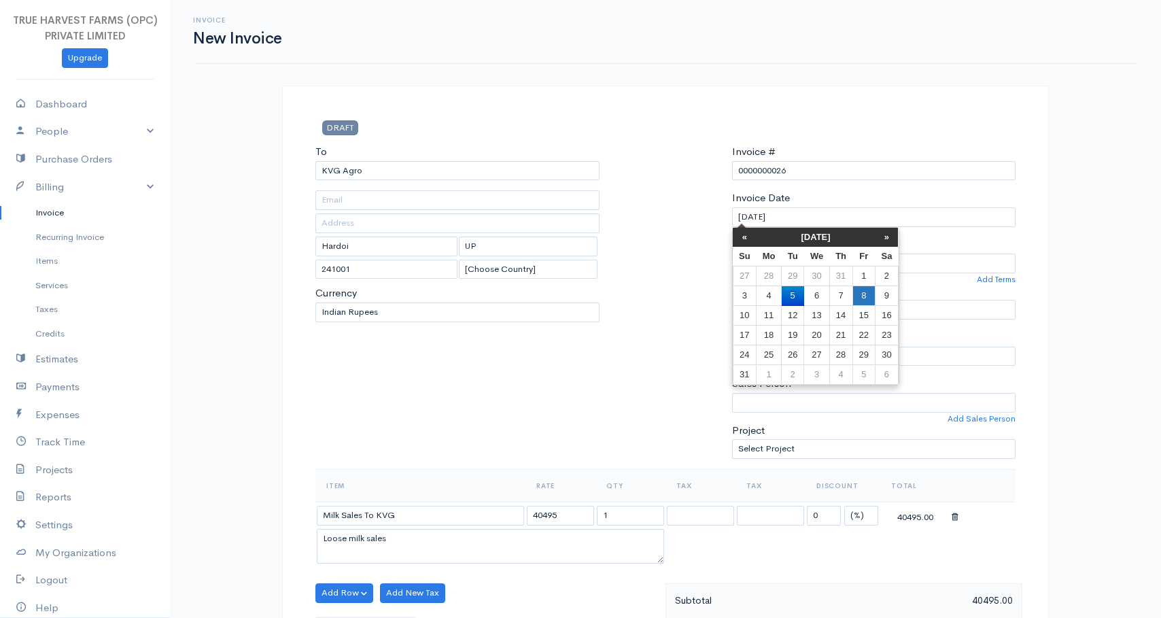
click at [862, 293] on td "8" at bounding box center [863, 296] width 22 height 20
type input "[DATE]"
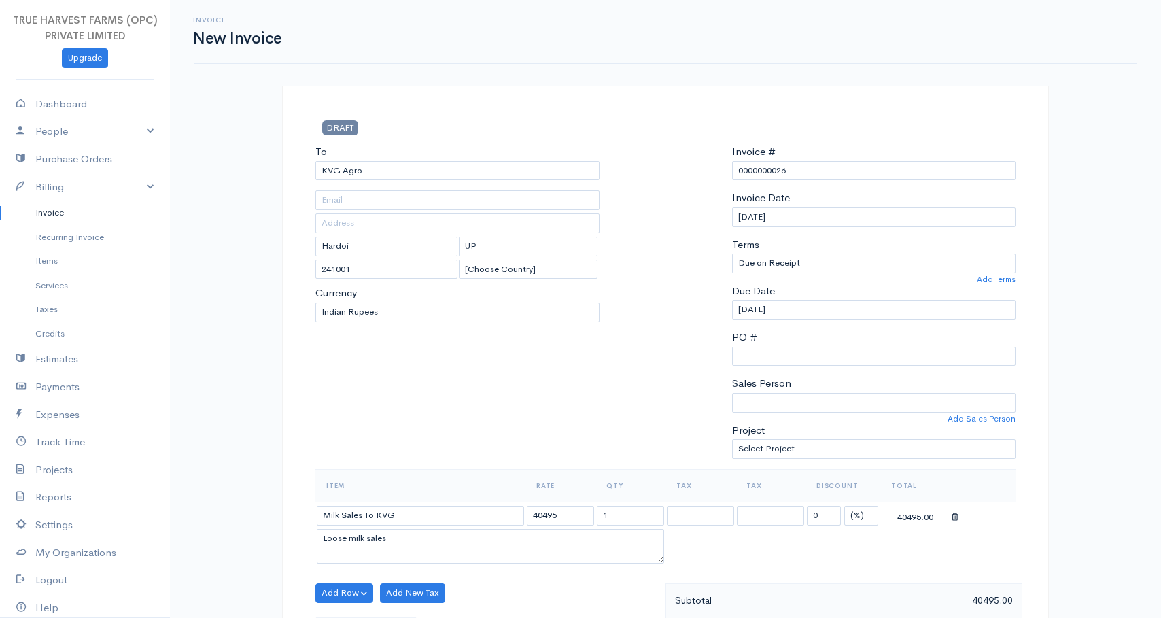
click at [796, 330] on div "PO #" at bounding box center [874, 348] width 284 height 36
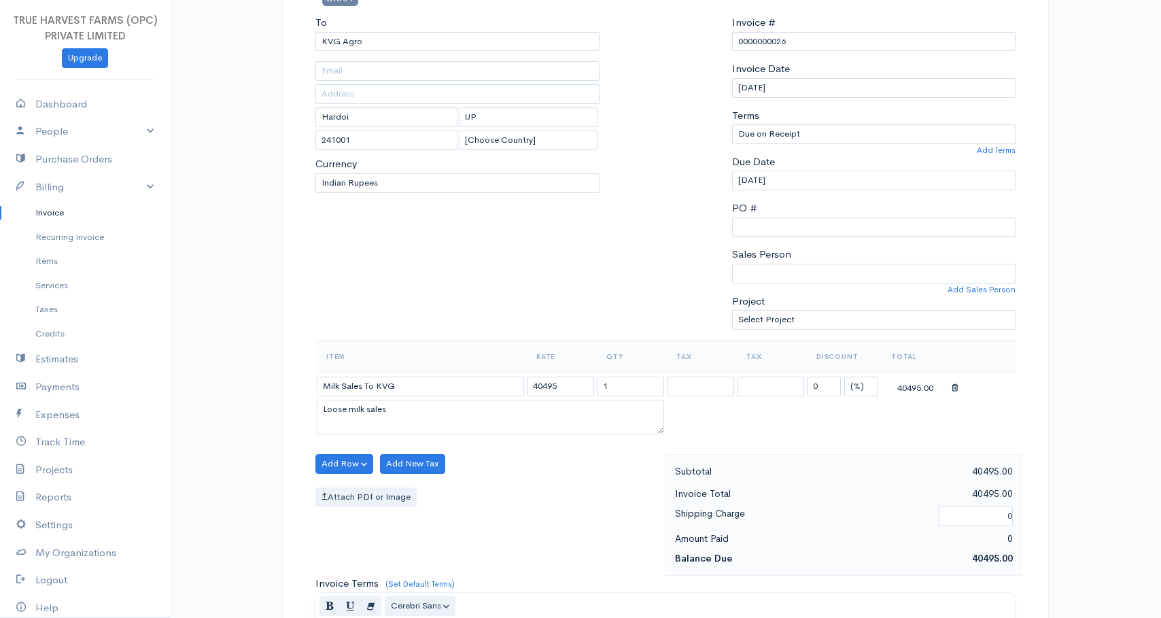
scroll to position [557, 0]
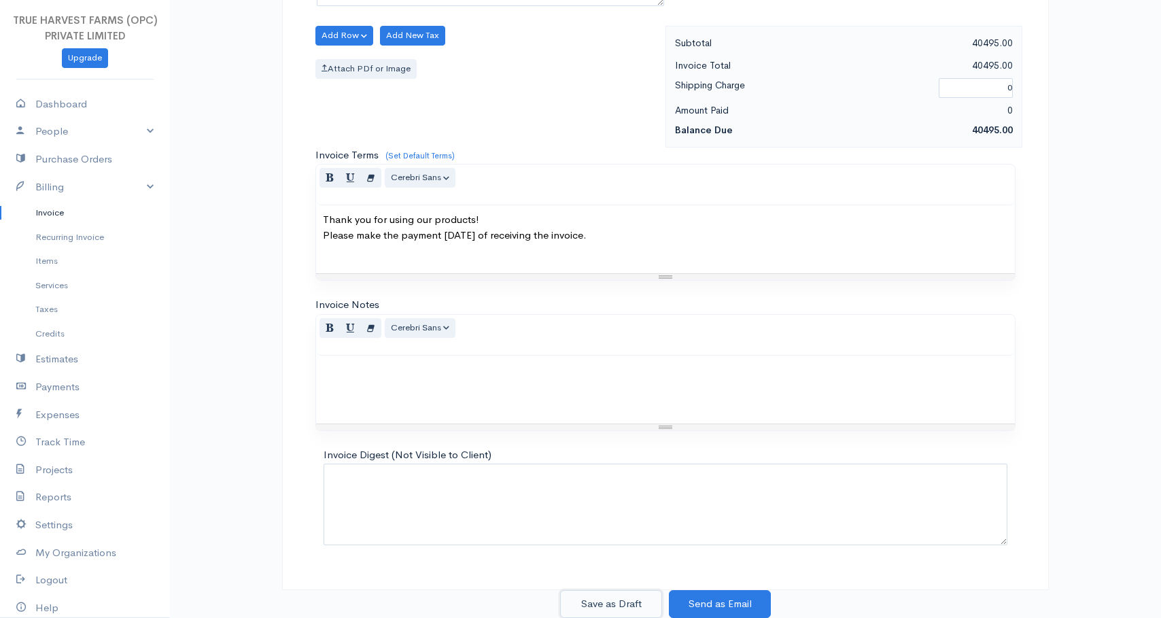
click at [610, 604] on button "Save as Draft" at bounding box center [611, 604] width 102 height 28
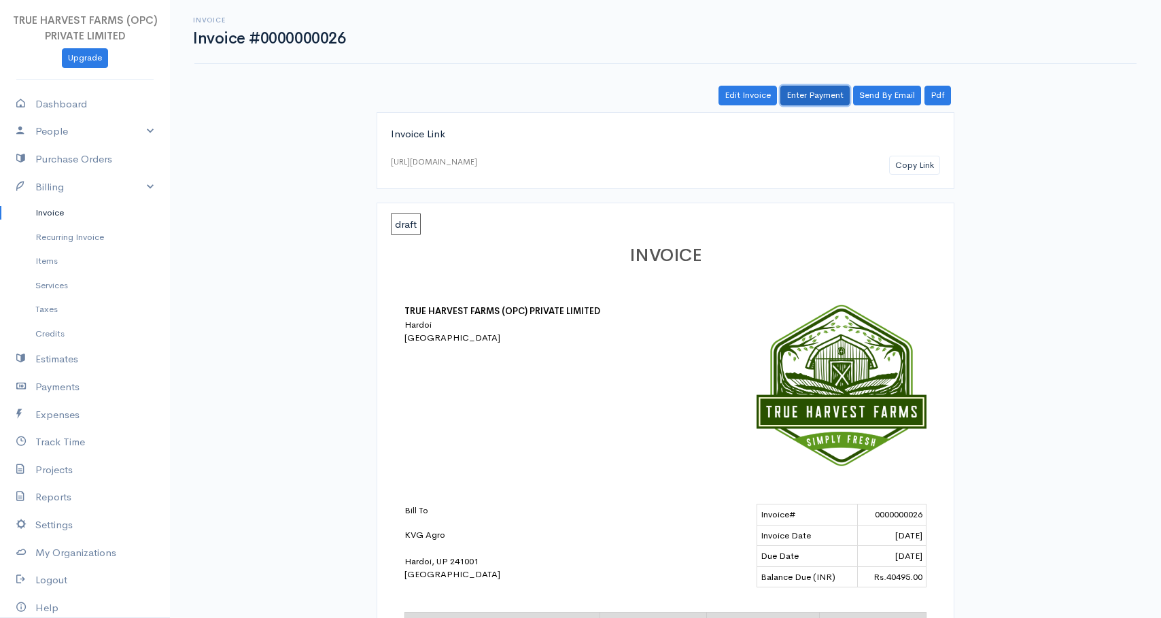
click at [811, 96] on link "Enter Payment" at bounding box center [814, 96] width 69 height 20
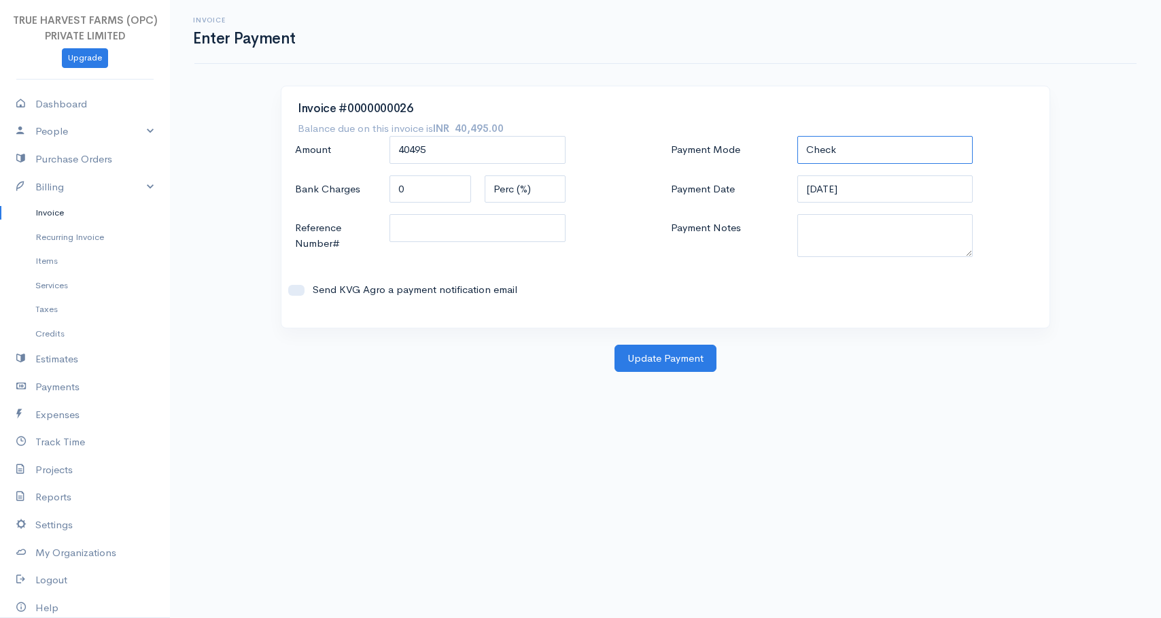
click at [815, 143] on select "Check Bank Transfer Credit Cash Debit ACH VISA MASTERCARD AMEX DISCOVER DINERS …" at bounding box center [885, 150] width 176 height 28
select select "Cash"
click at [664, 358] on button "Update Payment" at bounding box center [665, 359] width 102 height 28
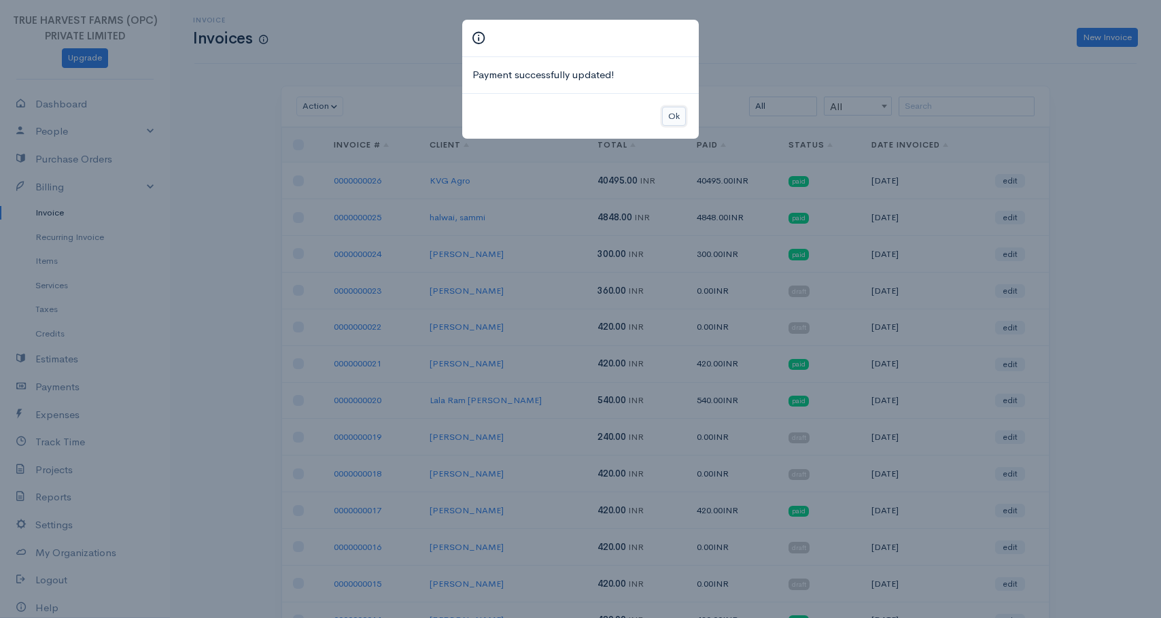
click at [673, 113] on button "Ok" at bounding box center [674, 117] width 24 height 20
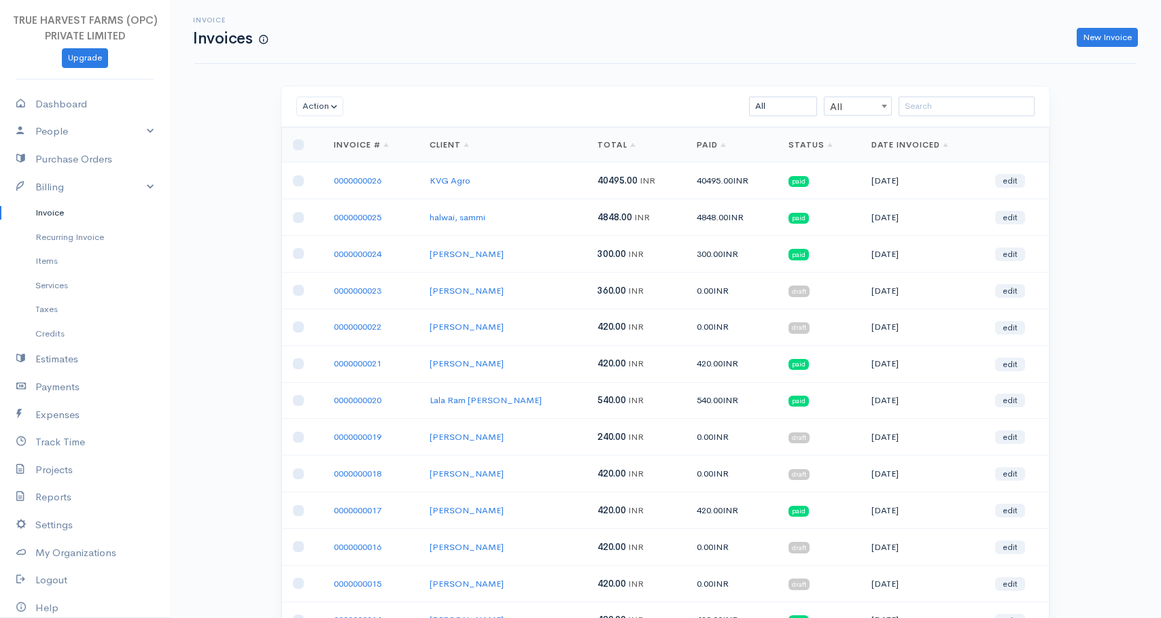
click at [597, 179] on span "40495.00" at bounding box center [617, 181] width 40 height 12
click at [1101, 38] on link "New Invoice" at bounding box center [1106, 38] width 61 height 20
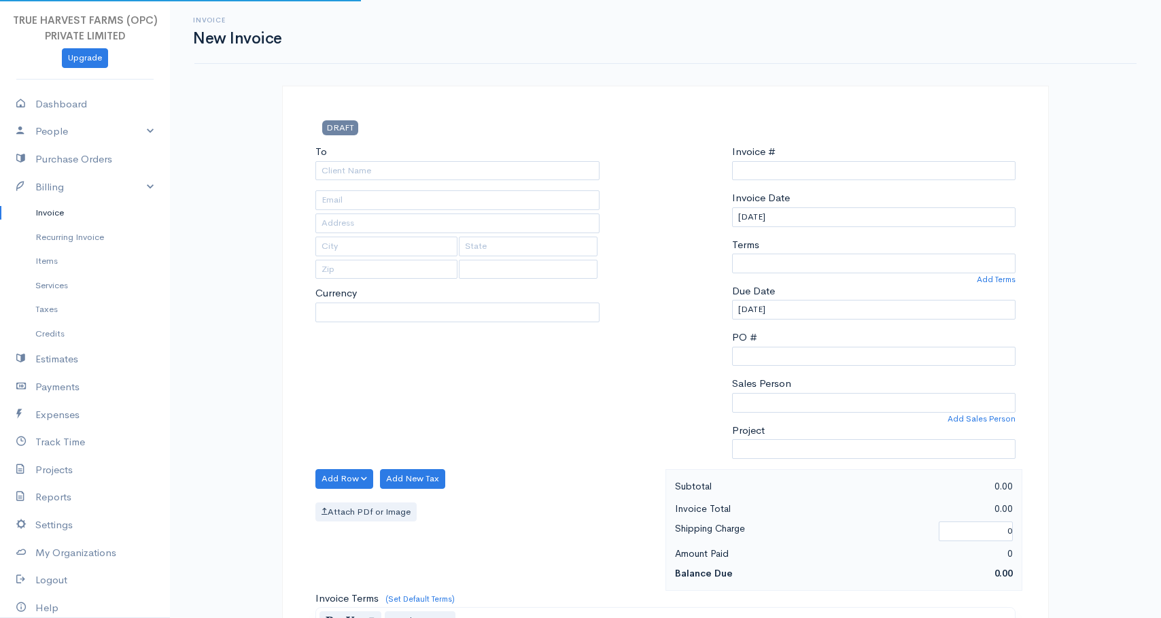
type input "0000000027"
select select "[GEOGRAPHIC_DATA]"
select select "INR"
click at [428, 171] on input "To" at bounding box center [457, 171] width 284 height 20
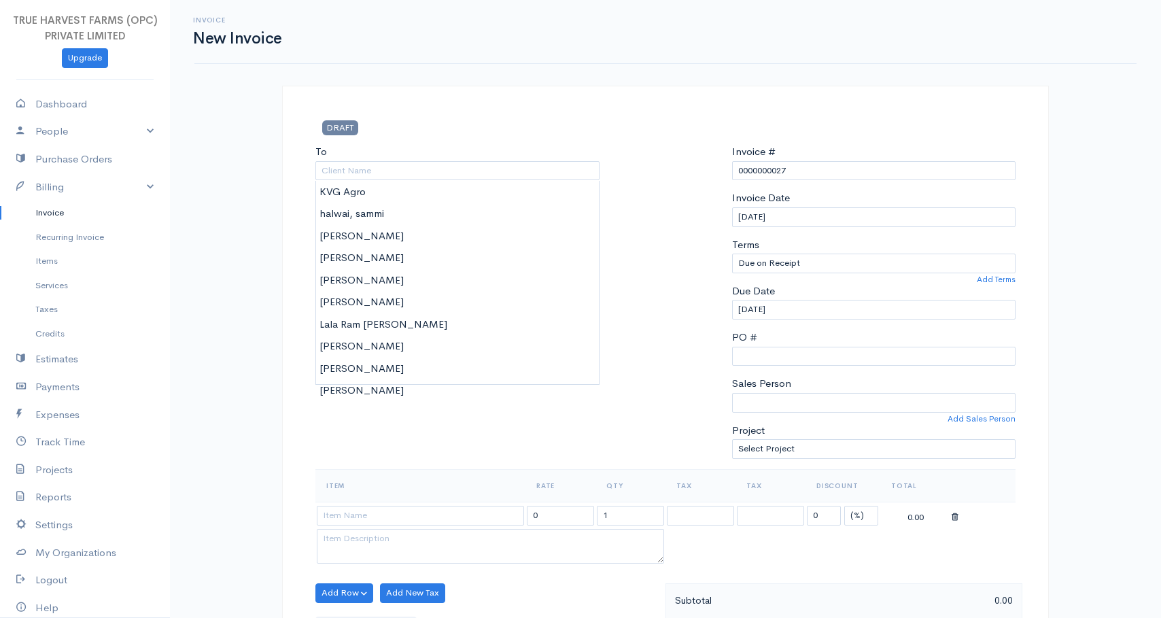
type input "KVG Agro"
click at [398, 187] on body "TRUE HARVEST FARMS (OPC) PRIVATE LIMITED Upgrade Dashboard People Clients Vendo…" at bounding box center [580, 587] width 1161 height 1175
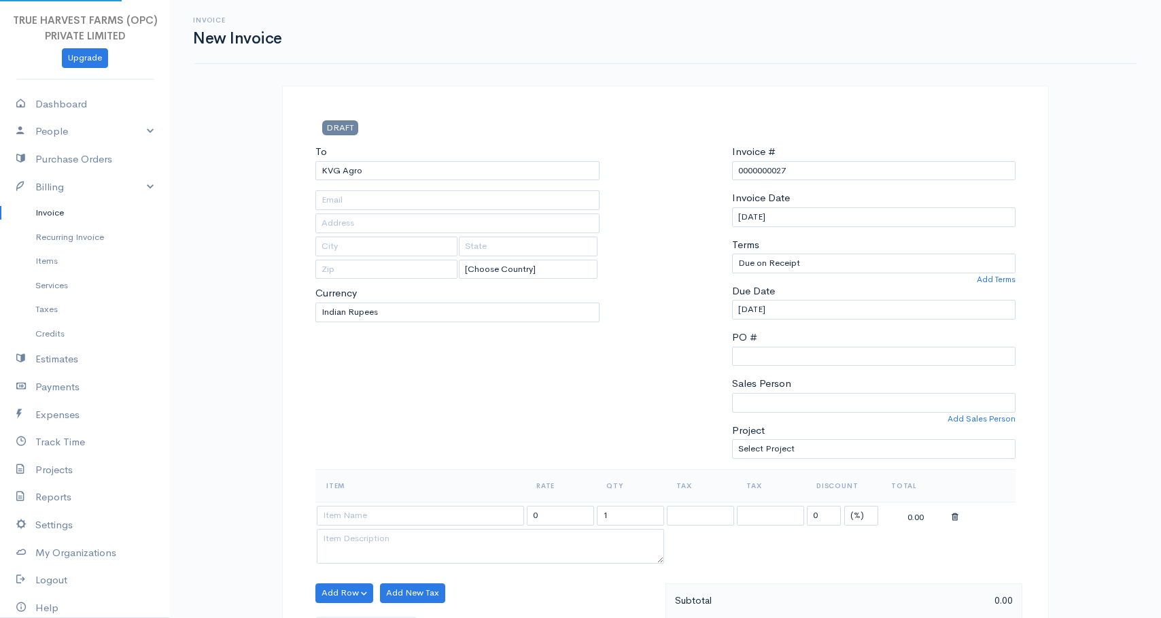
type input "Hardoi"
type input "UP"
type input "241001"
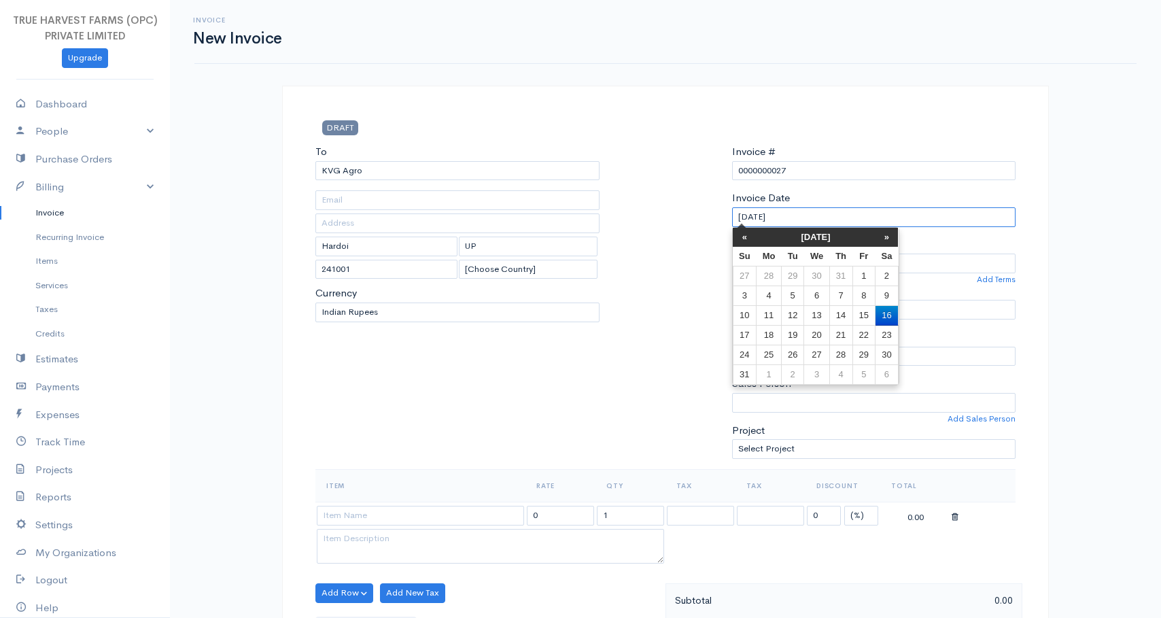
click at [809, 217] on input "[DATE]" at bounding box center [874, 217] width 284 height 20
click at [862, 315] on td "15" at bounding box center [863, 316] width 22 height 20
type input "[DATE]"
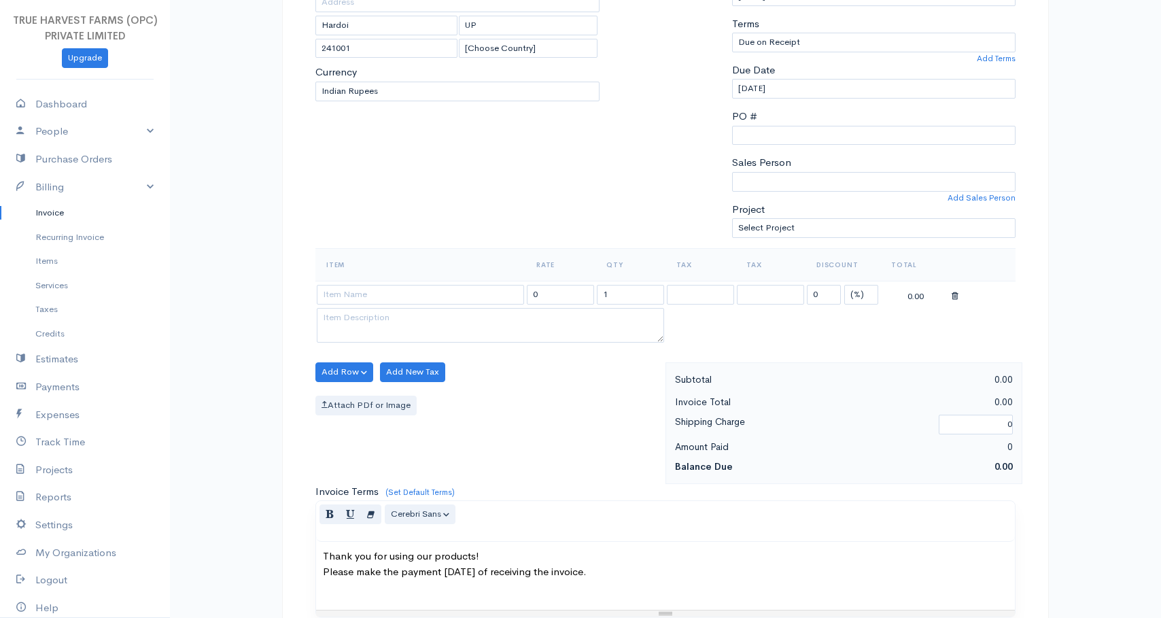
scroll to position [230, 0]
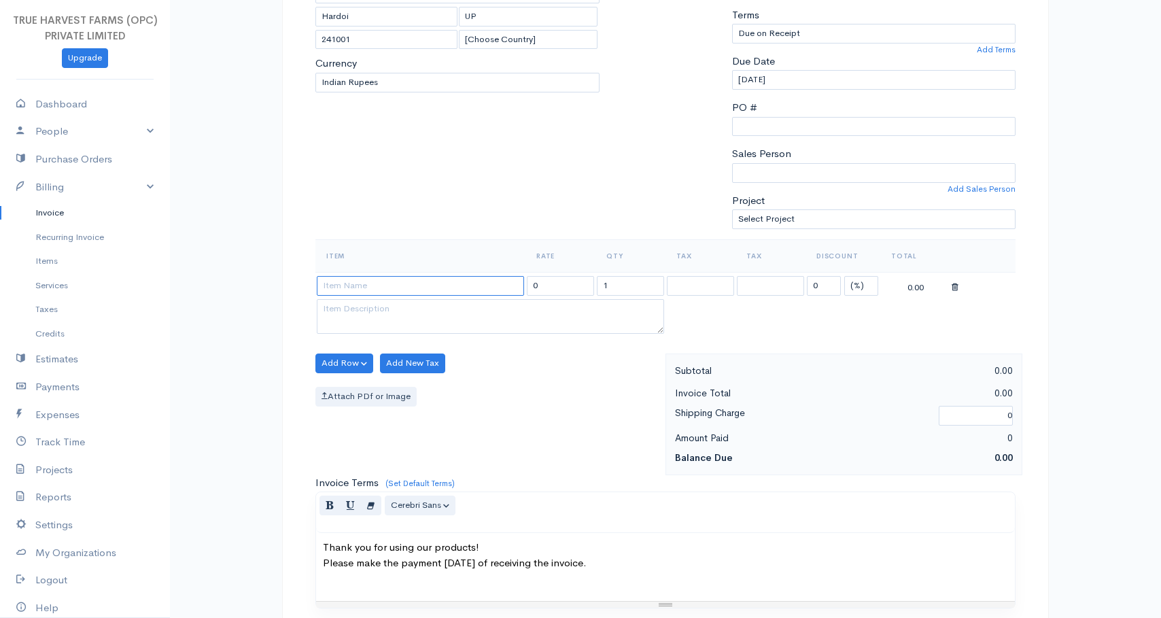
click at [402, 286] on input at bounding box center [420, 286] width 207 height 20
type input "Milk Sales To KVG"
type input "40495.00"
type textarea "Loose milk sales"
click at [390, 309] on body "TRUE HARVEST FARMS (OPC) PRIVATE LIMITED Upgrade Dashboard People Clients Vendo…" at bounding box center [580, 357] width 1161 height 1175
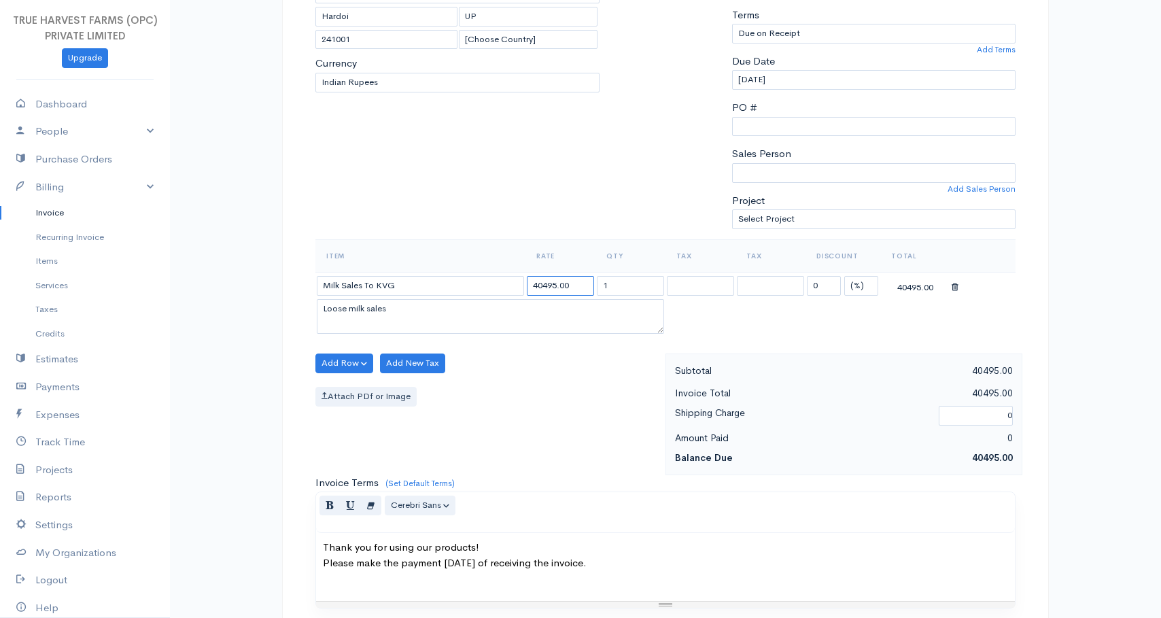
click at [577, 285] on input "40495.00" at bounding box center [560, 286] width 67 height 20
type input "25460"
click at [612, 364] on div "Add Row Add Item Row Add Time Row Add New Tax Attach PDf or Image" at bounding box center [487, 414] width 357 height 122
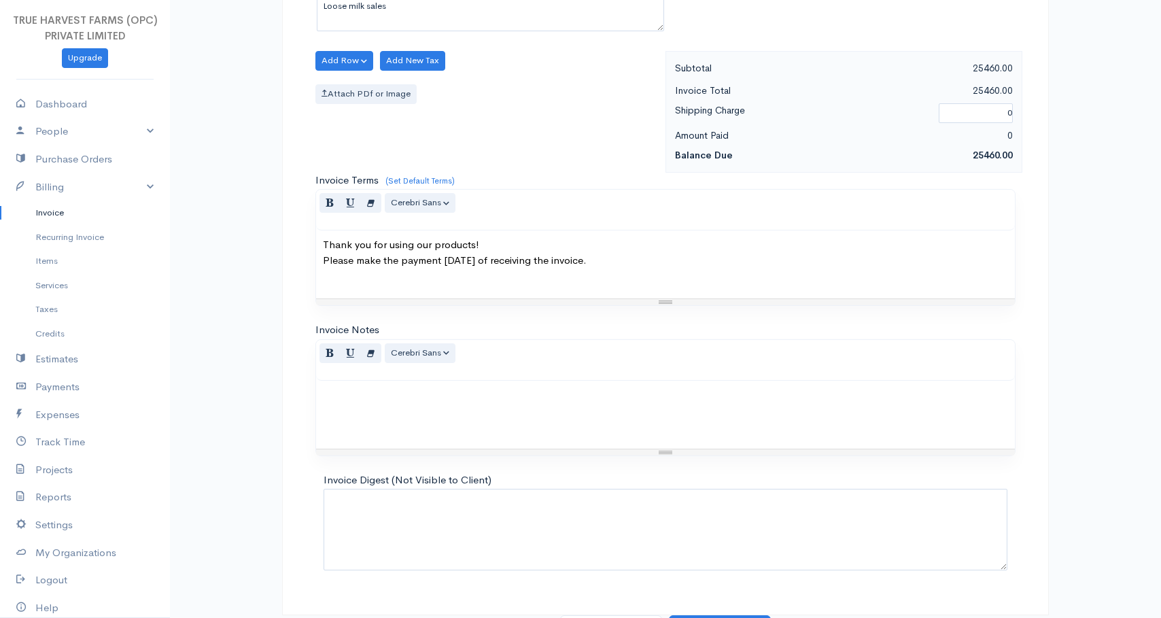
scroll to position [557, 0]
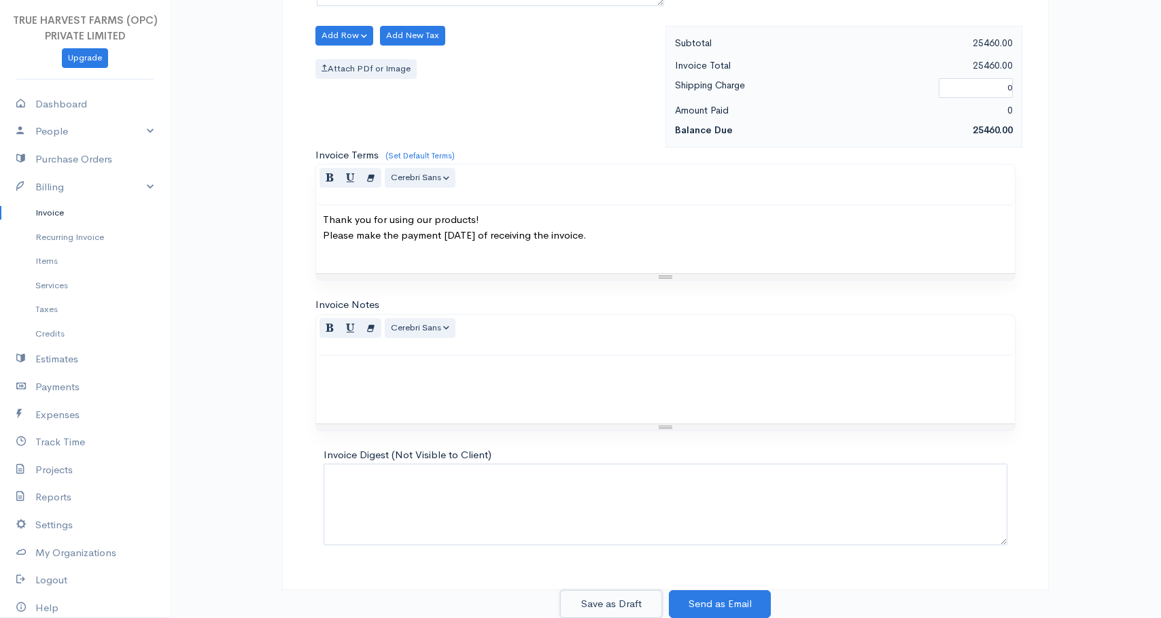
click at [631, 603] on button "Save as Draft" at bounding box center [611, 604] width 102 height 28
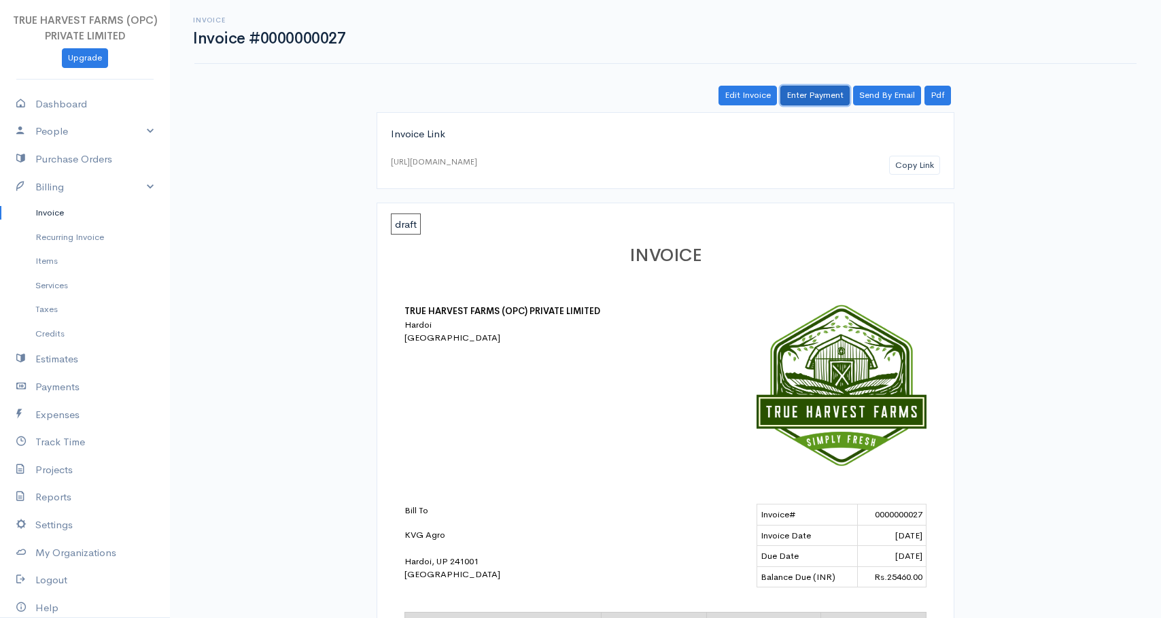
click at [807, 94] on link "Enter Payment" at bounding box center [814, 96] width 69 height 20
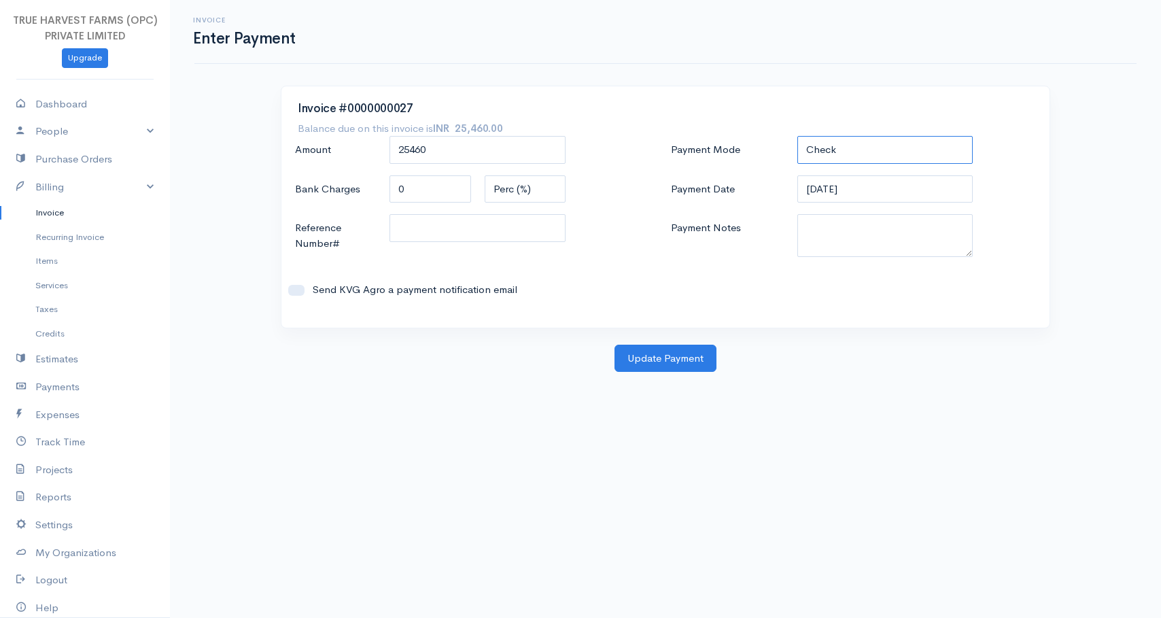
click at [844, 145] on select "Check Bank Transfer Credit Cash Debit ACH VISA MASTERCARD AMEX DISCOVER DINERS …" at bounding box center [885, 150] width 176 height 28
select select "Cash"
click at [669, 357] on button "Update Payment" at bounding box center [665, 359] width 102 height 28
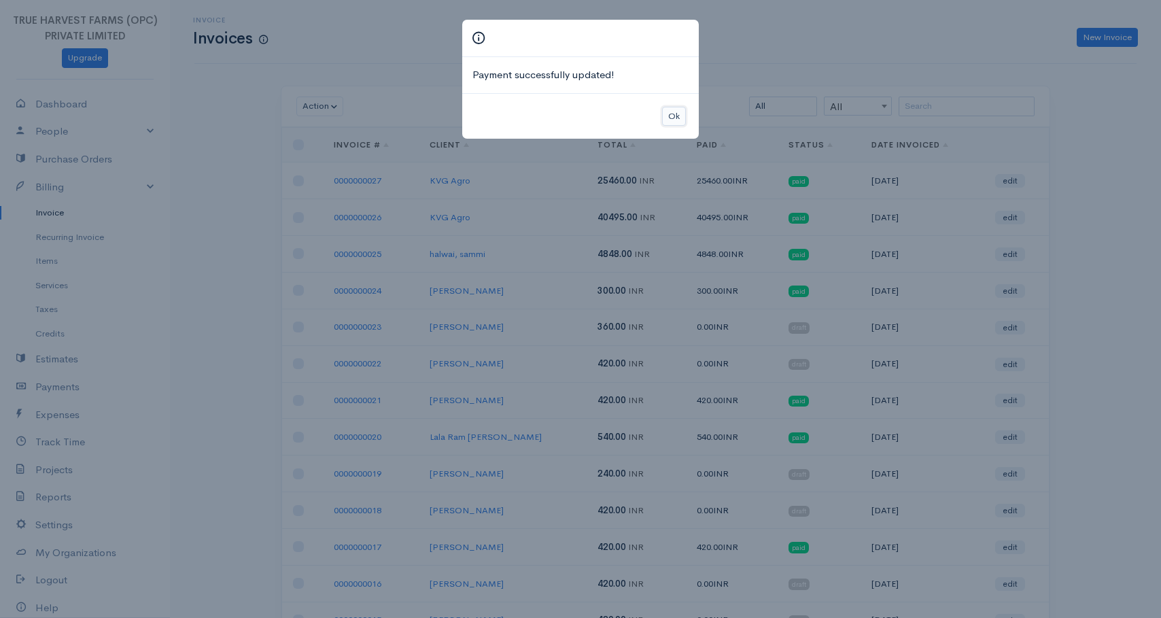
click at [679, 113] on button "Ok" at bounding box center [674, 117] width 24 height 20
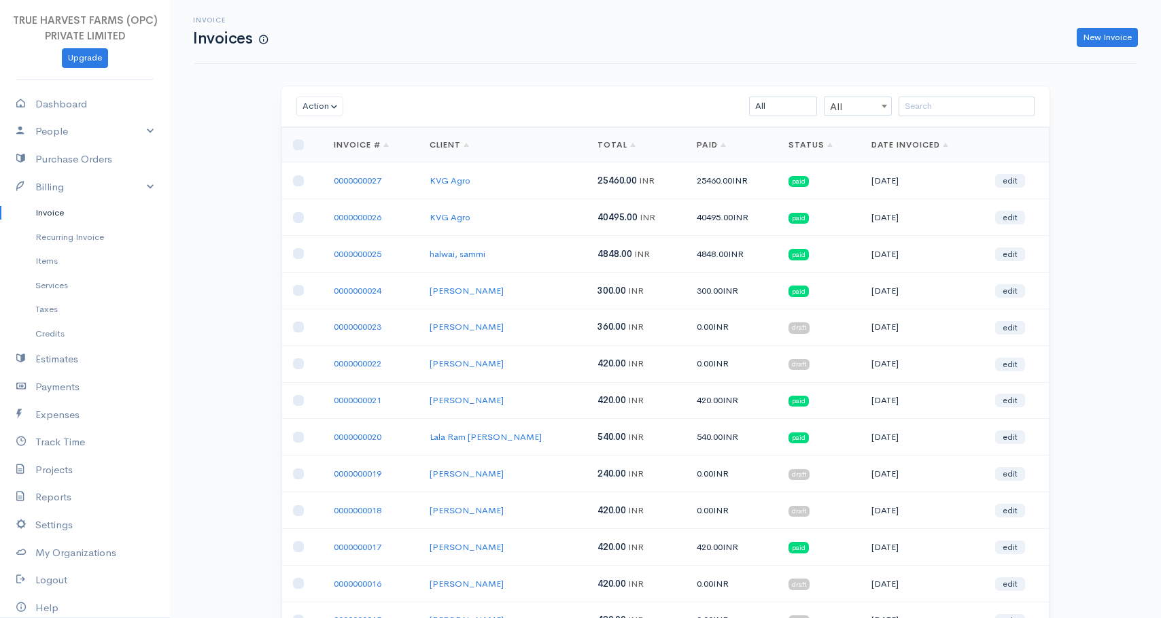
click at [686, 181] on td "25460.00 INR" at bounding box center [732, 180] width 92 height 37
click at [686, 219] on td "40495.00 INR" at bounding box center [732, 217] width 92 height 37
click at [699, 219] on td "40495.00 INR" at bounding box center [732, 217] width 92 height 37
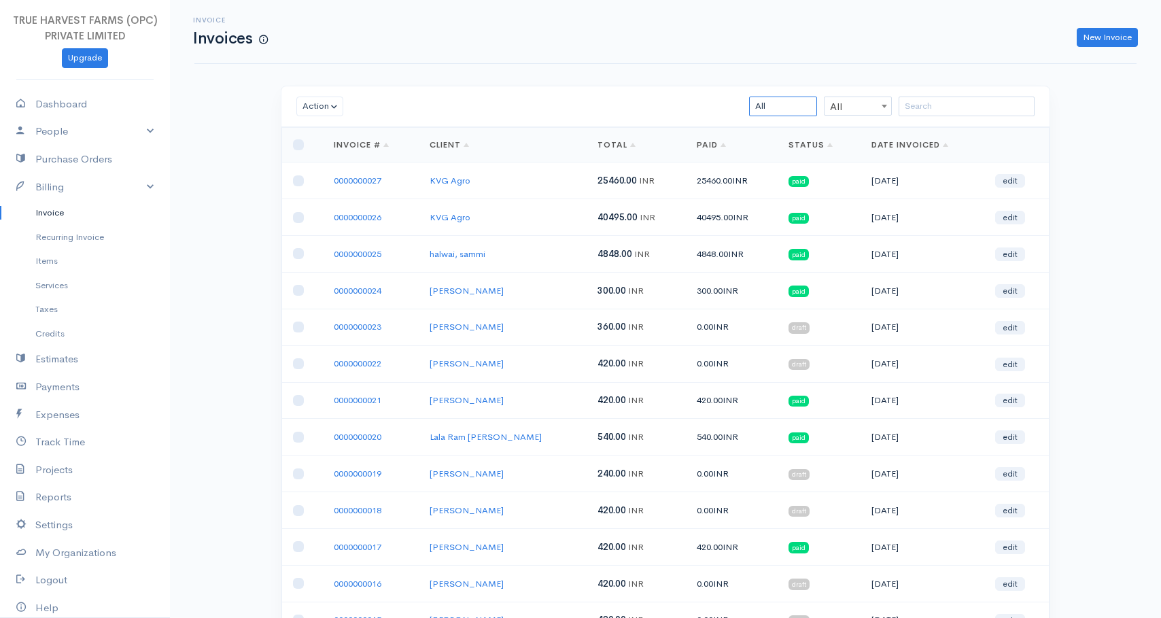
click at [783, 106] on select "All Draft Viewed Sent Paid Partial Overdue Unpaid/Open" at bounding box center [783, 106] width 68 height 20
select select "draft"
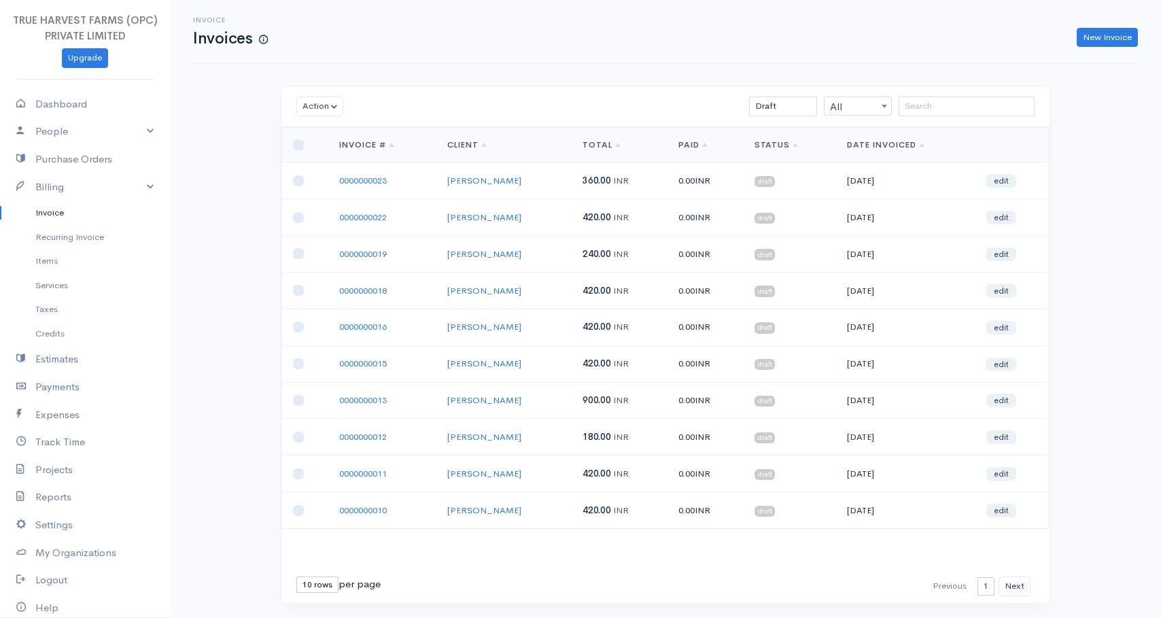
click at [319, 593] on select "10 rows 25 rows 50 rows" at bounding box center [317, 584] width 42 height 16
select select "50"
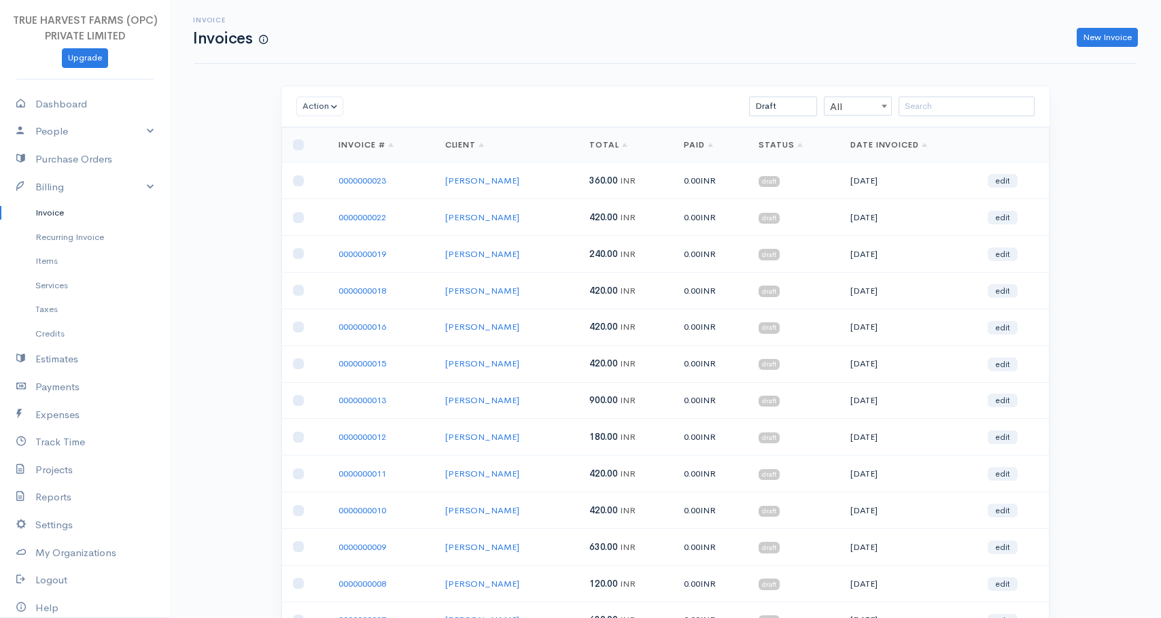
click at [589, 363] on span "420.00" at bounding box center [603, 363] width 29 height 12
click at [589, 400] on span "900.00" at bounding box center [603, 400] width 29 height 12
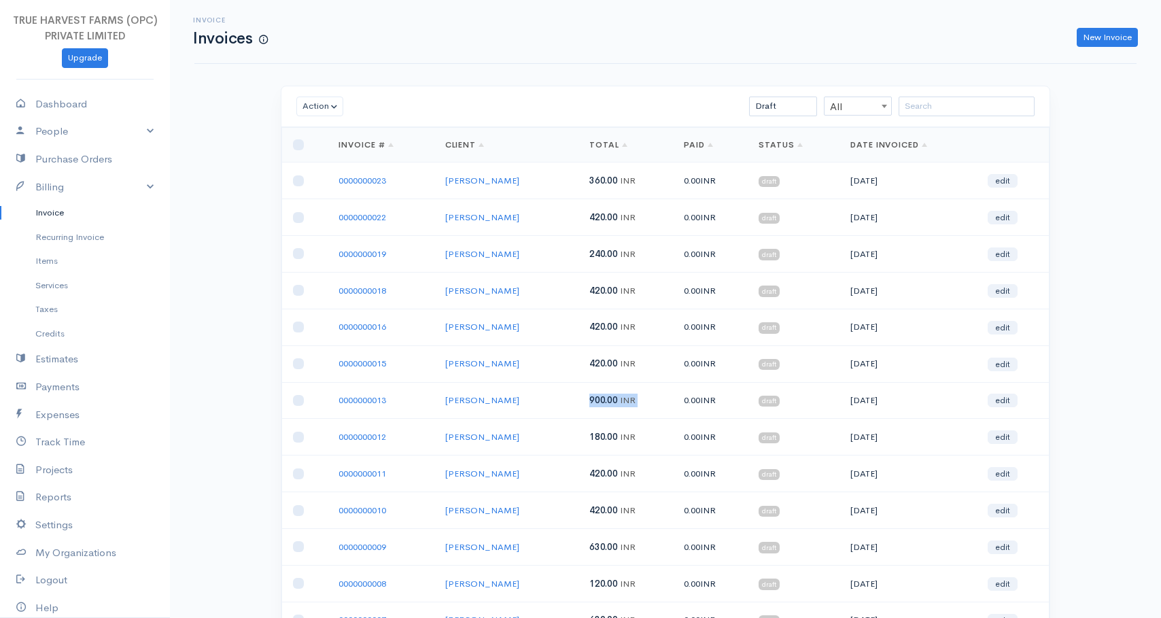
click at [600, 400] on span "900.00" at bounding box center [603, 400] width 29 height 12
click at [60, 409] on link "Expenses" at bounding box center [85, 415] width 170 height 28
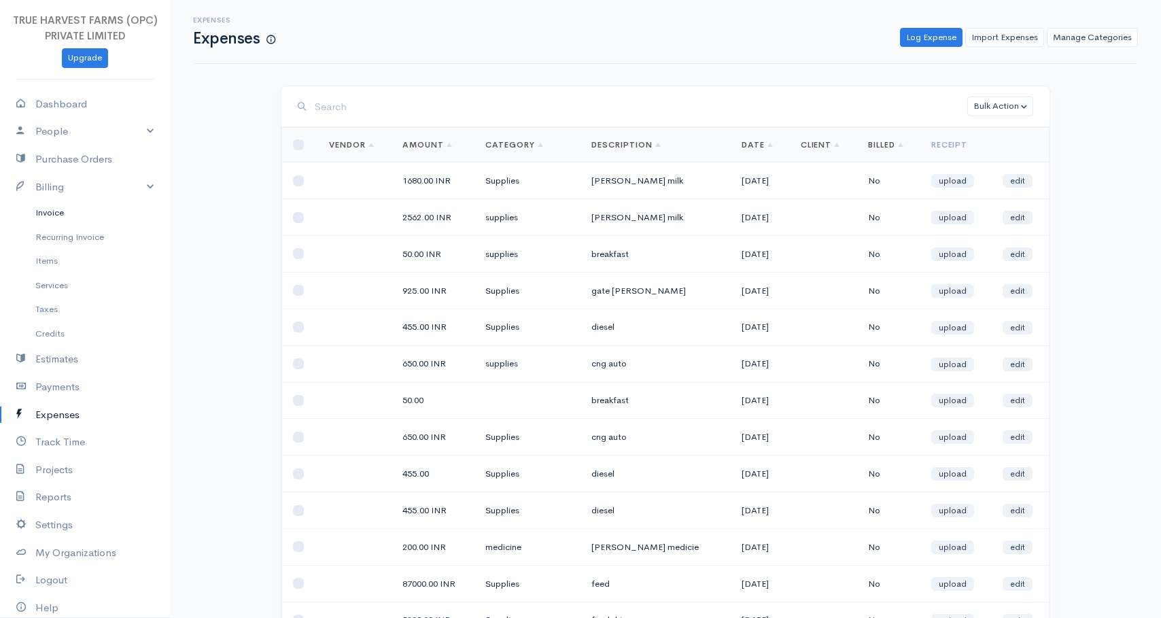
click at [52, 215] on link "Invoice" at bounding box center [85, 212] width 170 height 24
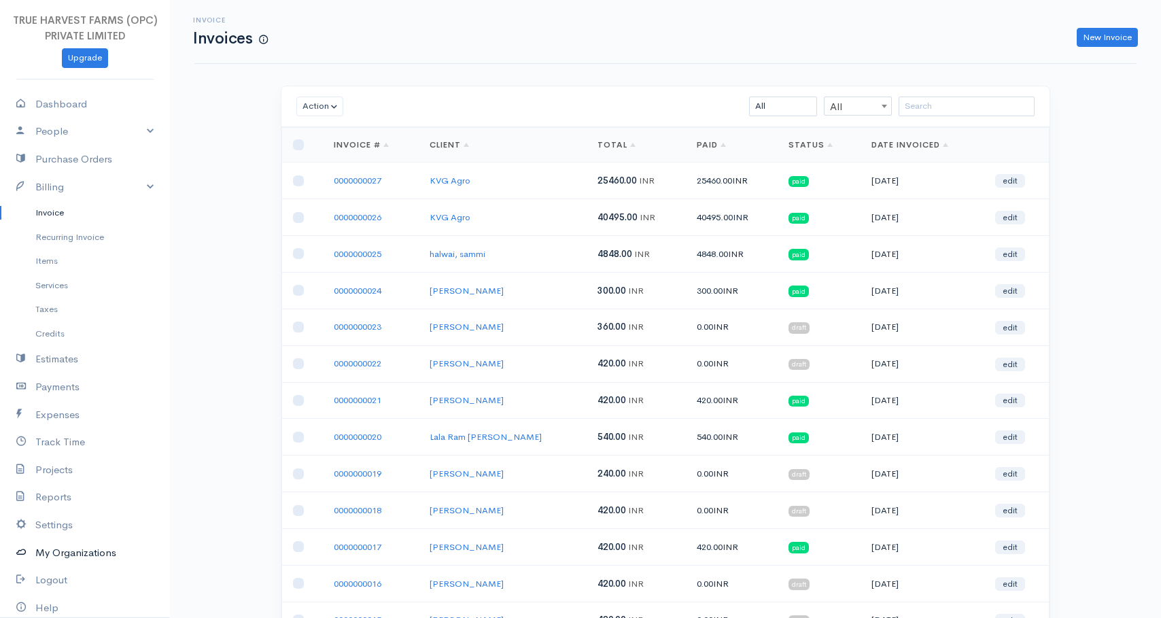
scroll to position [50, 0]
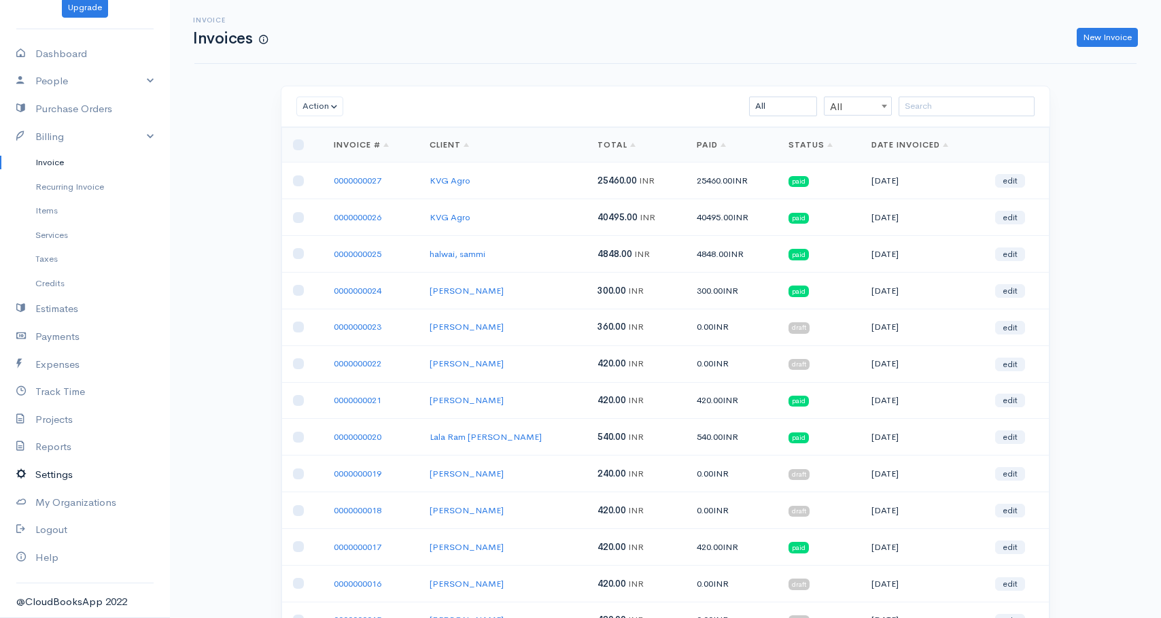
click at [56, 471] on link "Settings" at bounding box center [85, 475] width 170 height 28
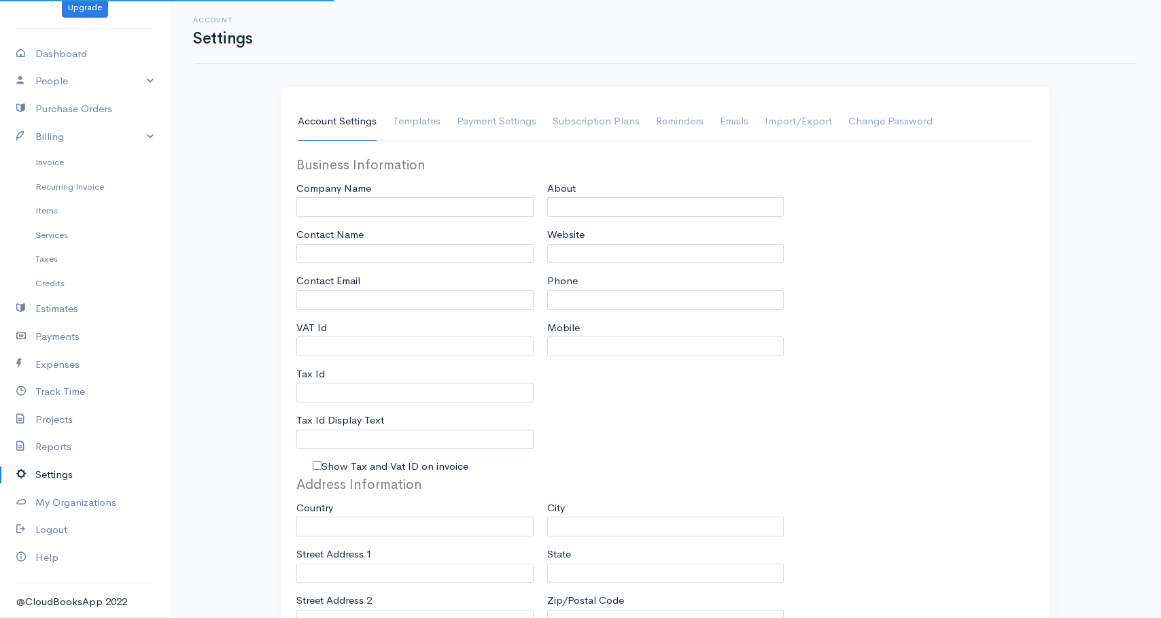
type input "[EMAIL_ADDRESS][DOMAIN_NAME]"
type input "TRUE HARVEST FARMS (OPC) PRIVATE LIMITED"
type input "[EMAIL_ADDRESS][DOMAIN_NAME]"
type input "Tax Id"
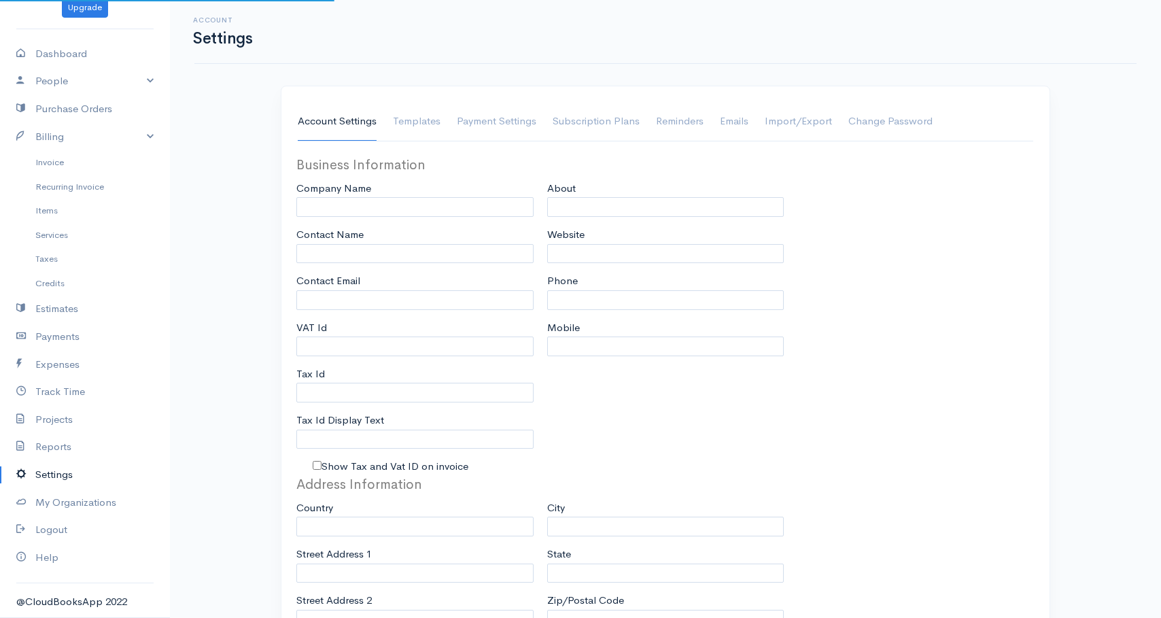
select select
type input "Hardoi"
select select
type input "INVOICE"
type input "1"
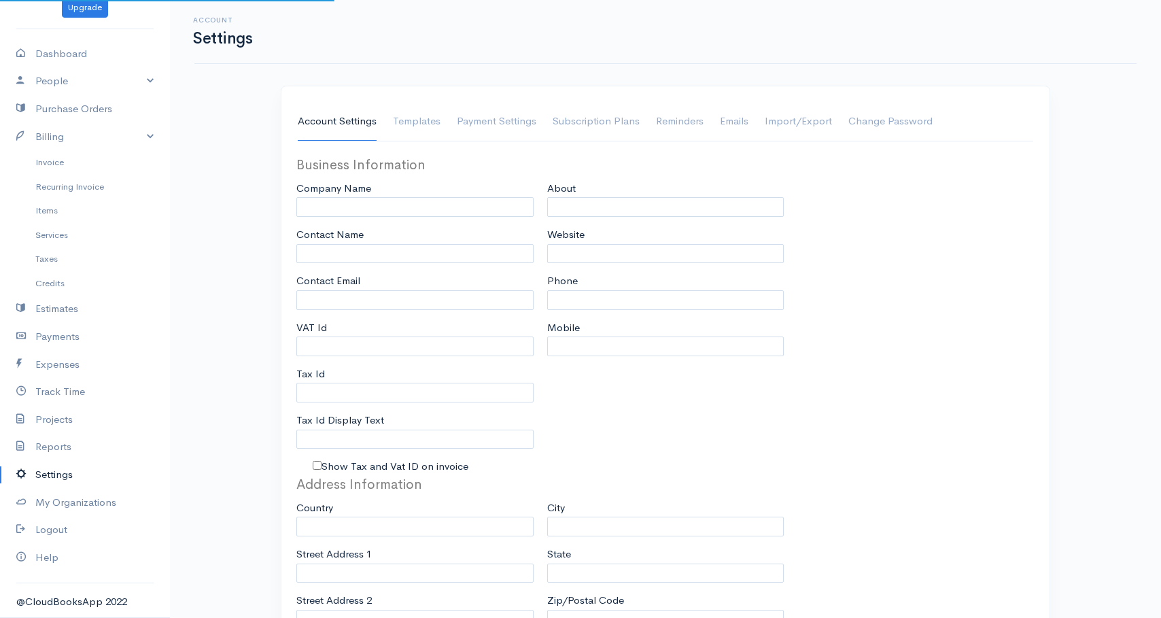
type input "1"
select select "3"
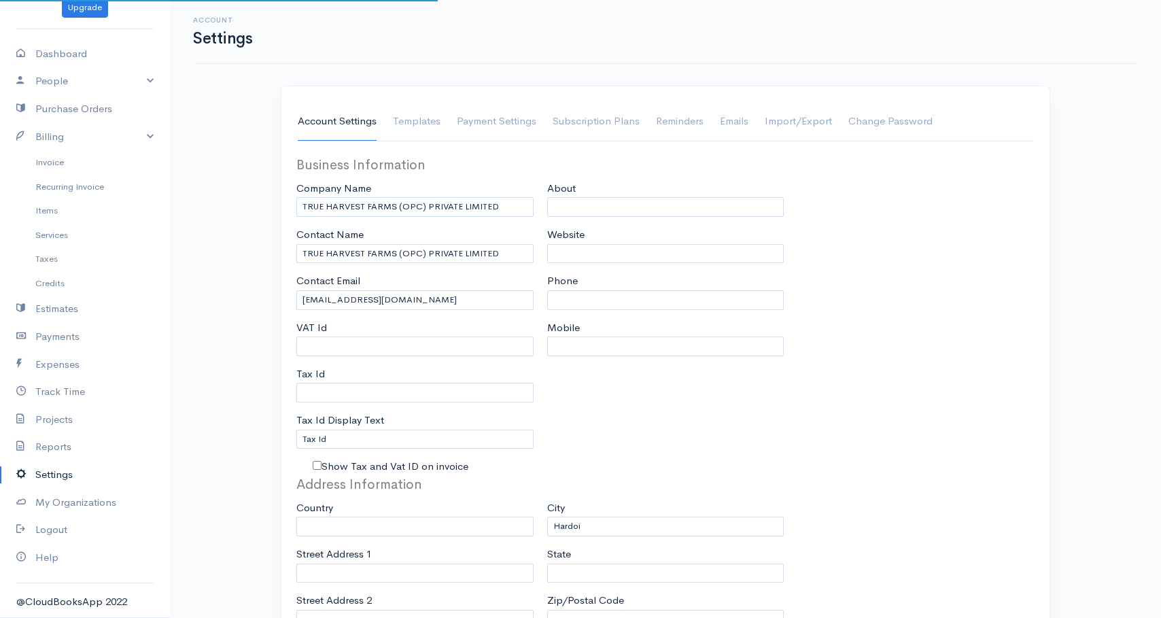
select select "[GEOGRAPHIC_DATA]"
select select "INR"
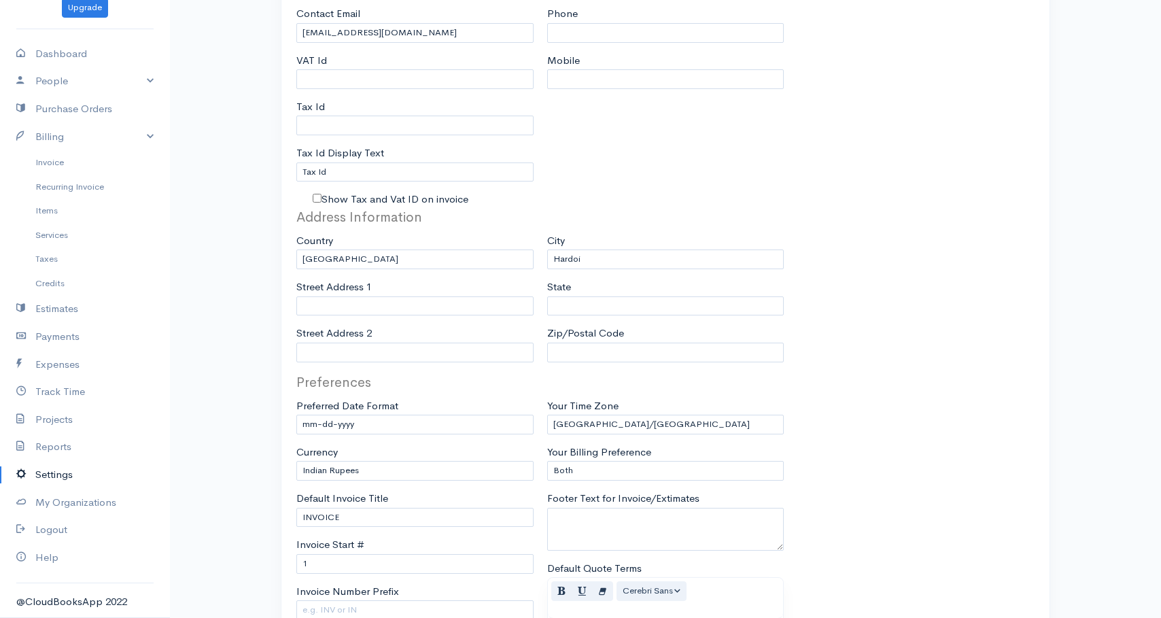
scroll to position [270, 0]
click at [422, 423] on select "mm-dd-yyyy mm/dd/yyyy dd-mm-yyyy dd/mm/yyyy yyyy-mm-dd yyyy/mm/dd" at bounding box center [414, 422] width 237 height 20
select select "dd-mm-yyyy"
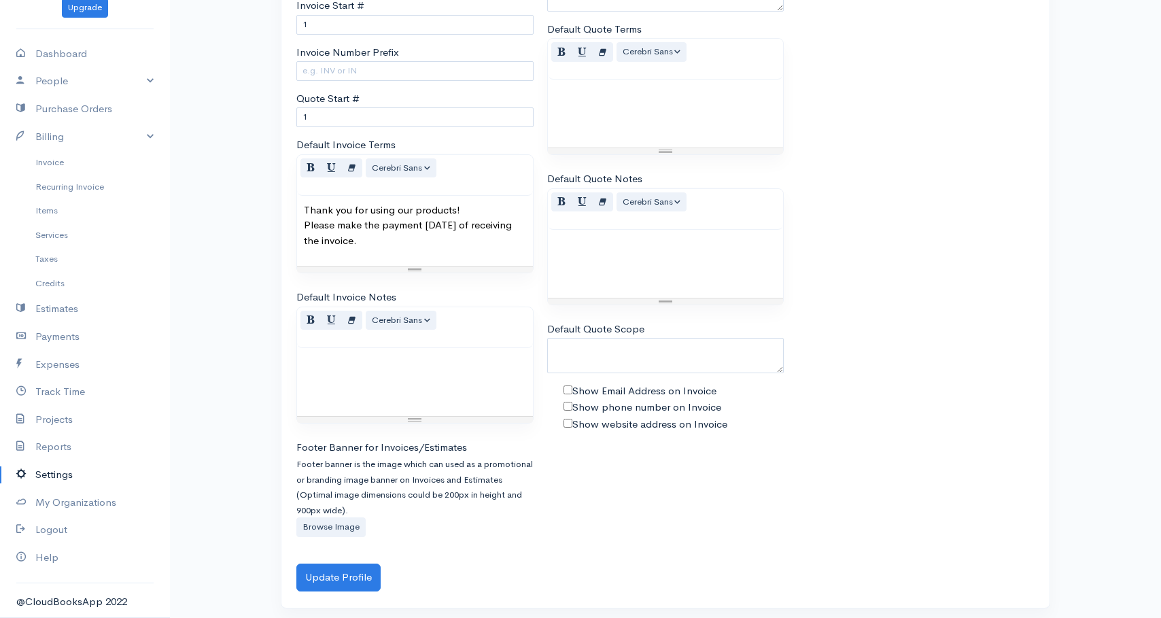
scroll to position [813, 0]
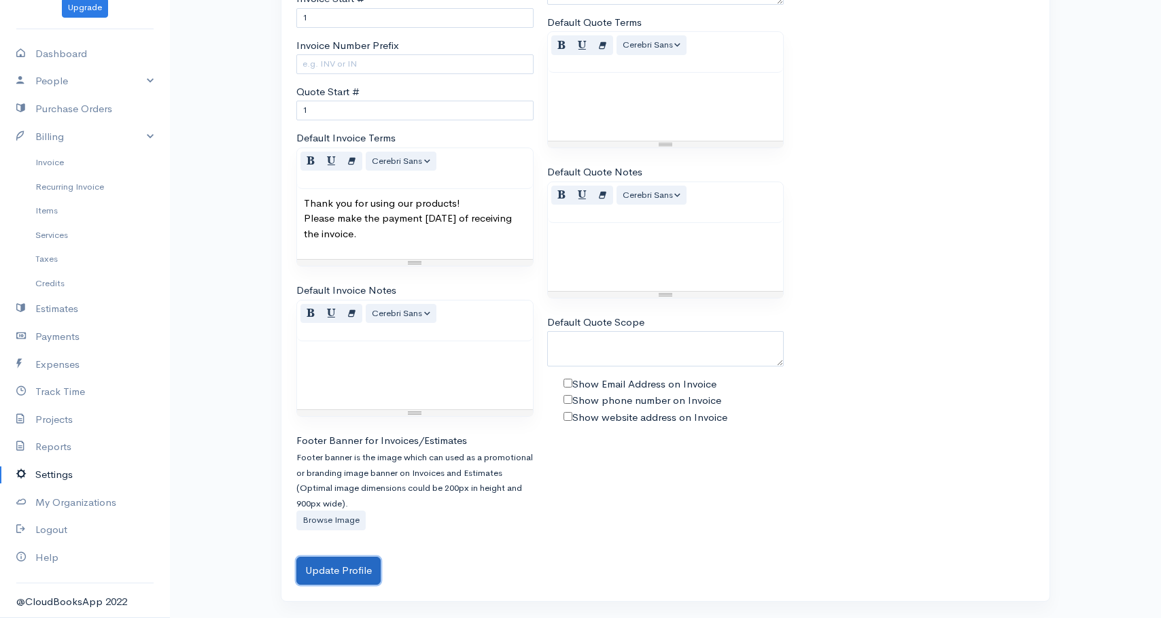
click at [317, 578] on button "Update Profile" at bounding box center [338, 571] width 84 height 28
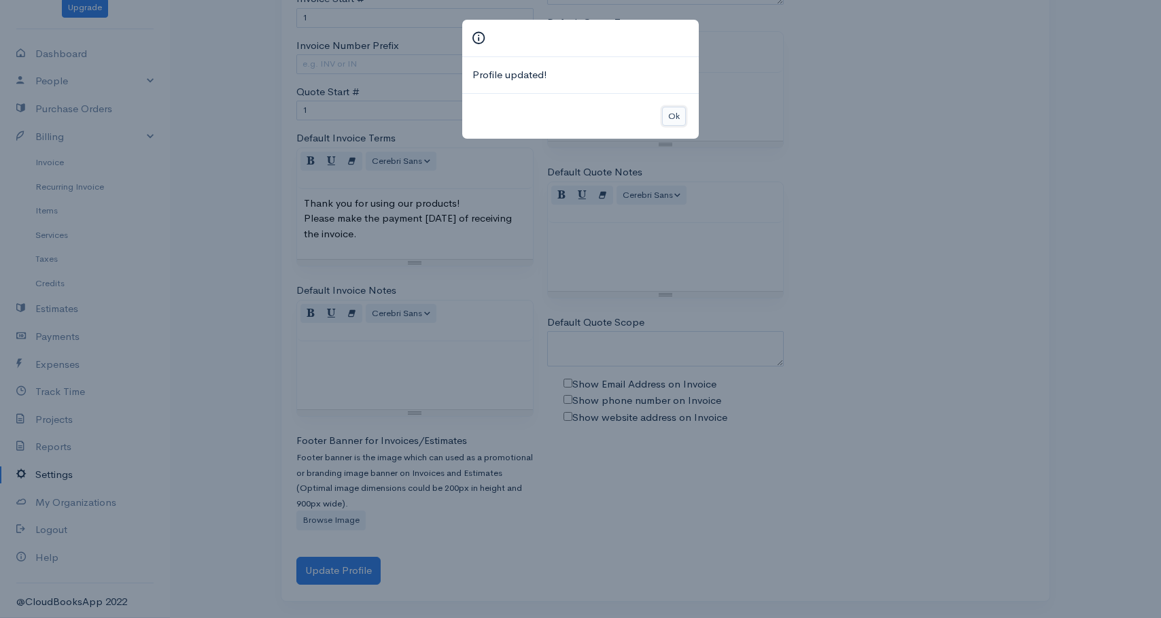
click at [675, 112] on button "Ok" at bounding box center [674, 117] width 24 height 20
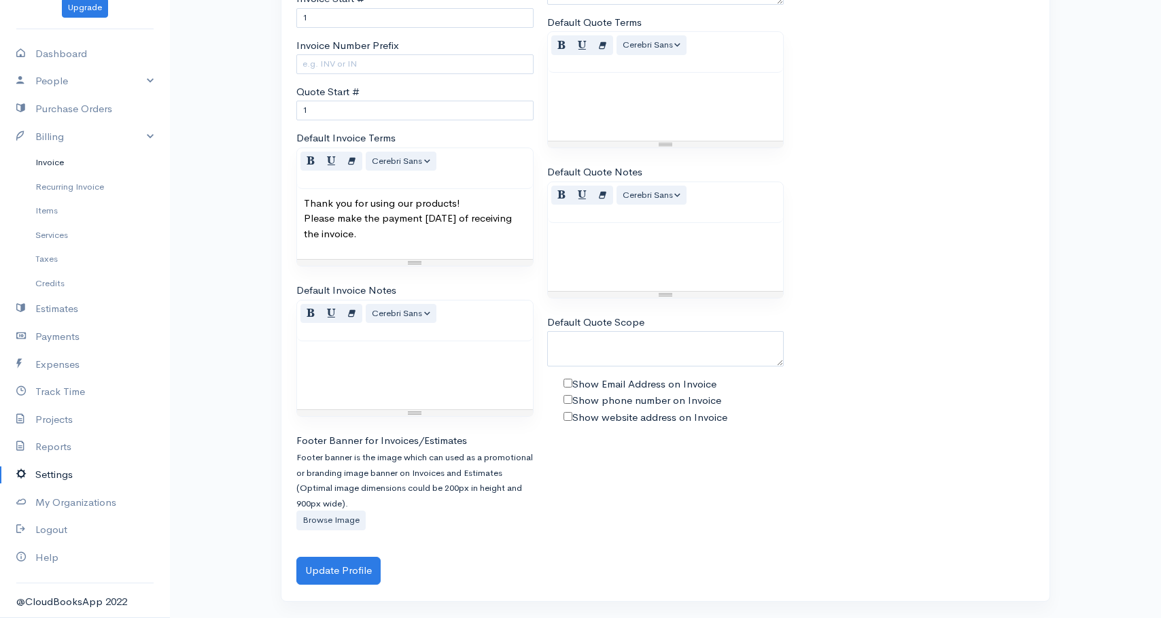
click at [49, 163] on link "Invoice" at bounding box center [85, 162] width 170 height 24
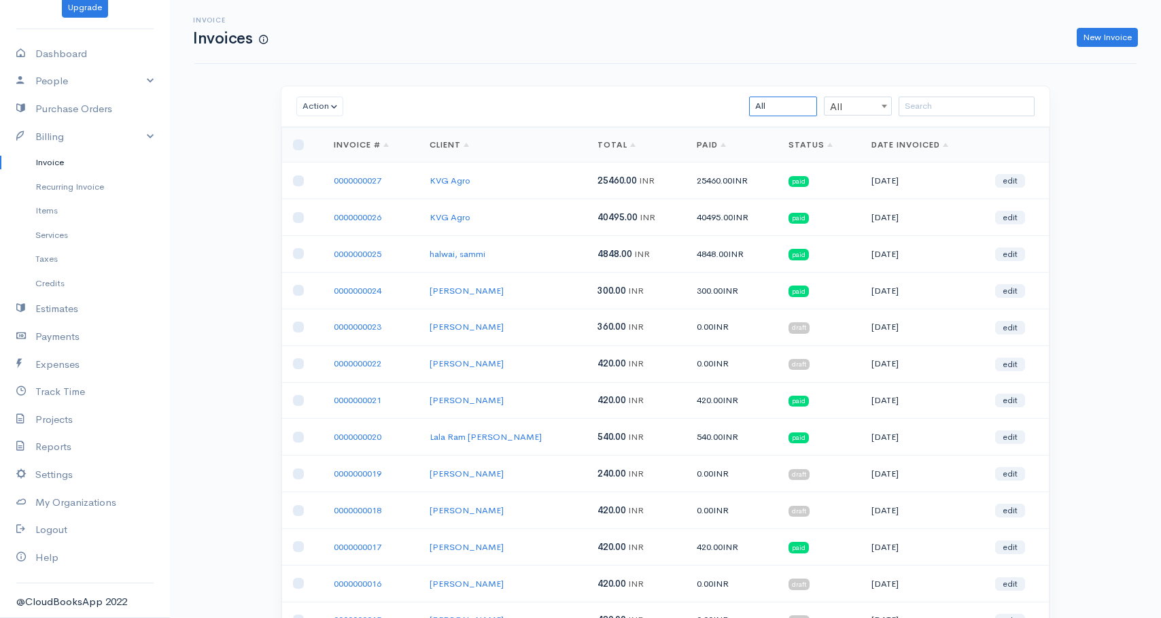
click at [783, 103] on select "All Draft Viewed Sent Paid Partial Overdue Unpaid/Open" at bounding box center [783, 106] width 68 height 20
select select "draft"
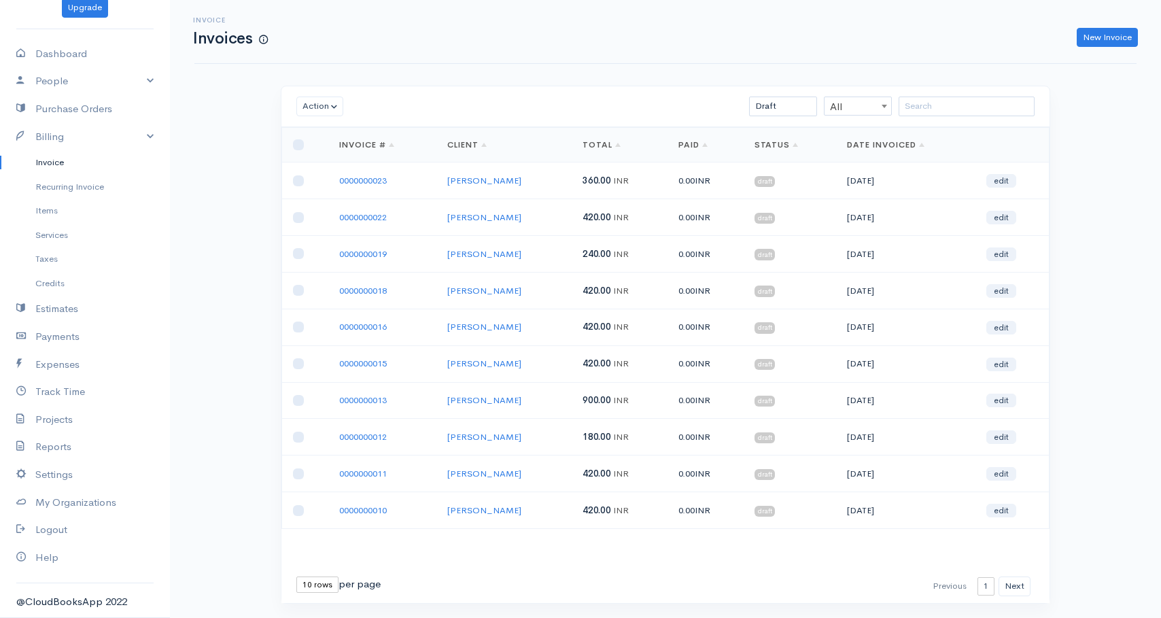
click at [313, 589] on select "10 rows 25 rows 50 rows" at bounding box center [317, 584] width 42 height 16
select select "50"
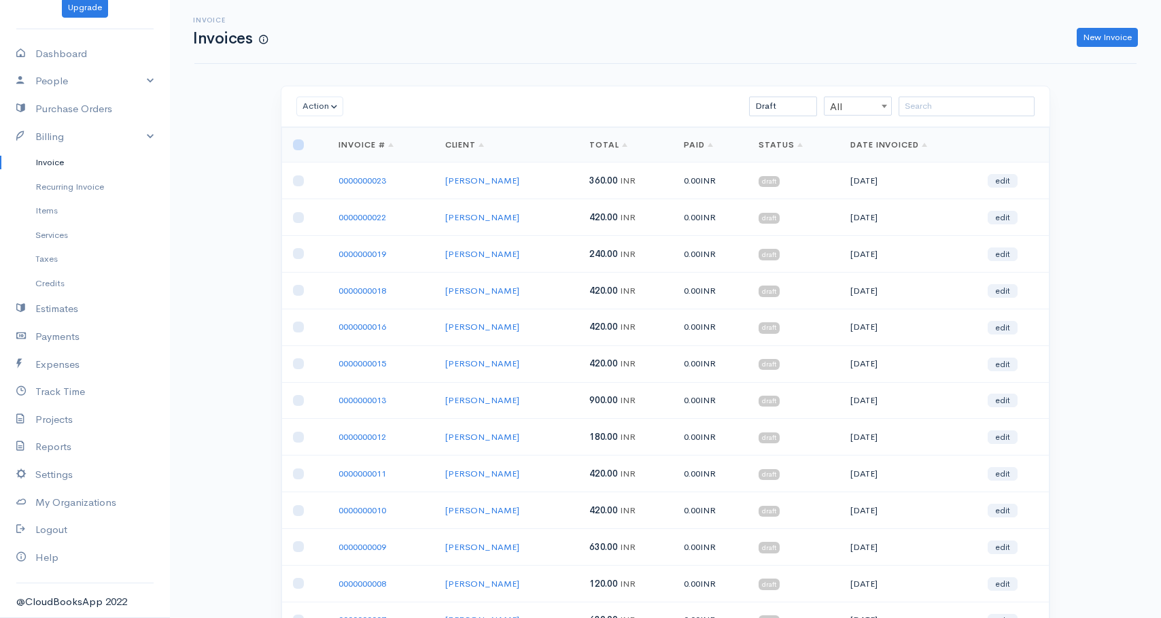
click at [299, 144] on input "checkbox" at bounding box center [298, 144] width 11 height 11
checkbox input "true"
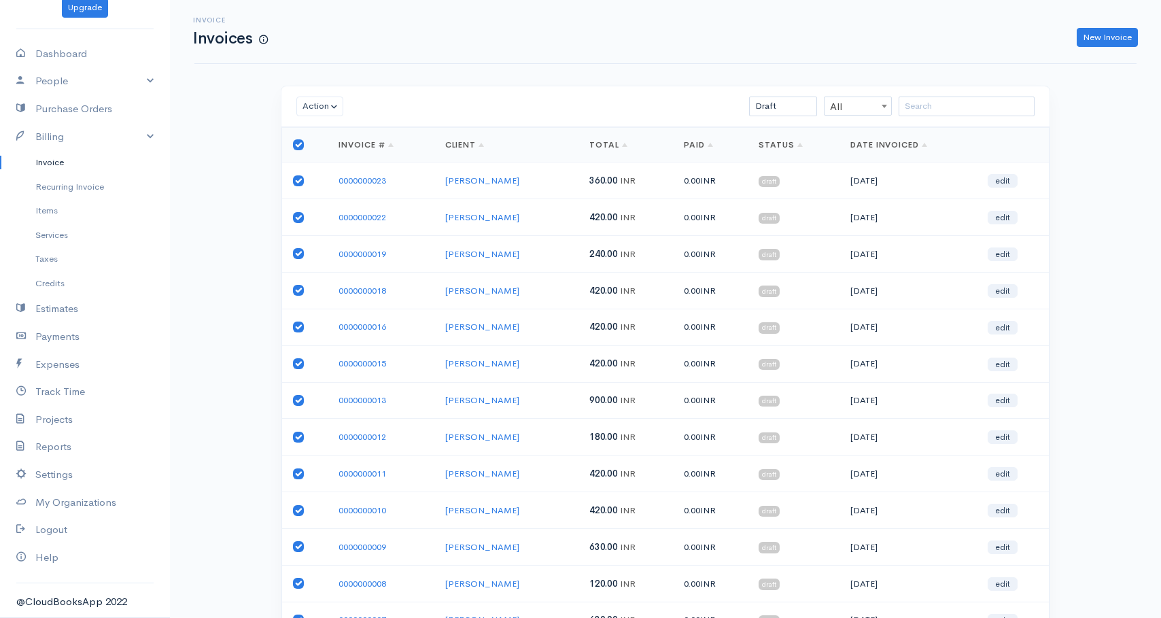
checkbox input "true"
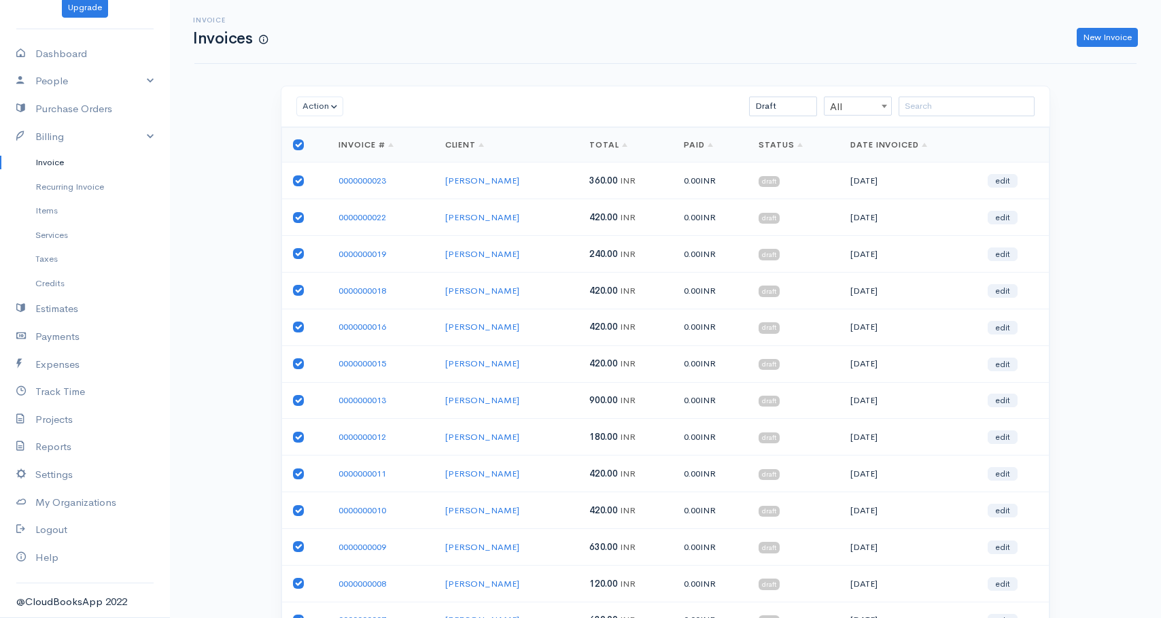
checkbox input "true"
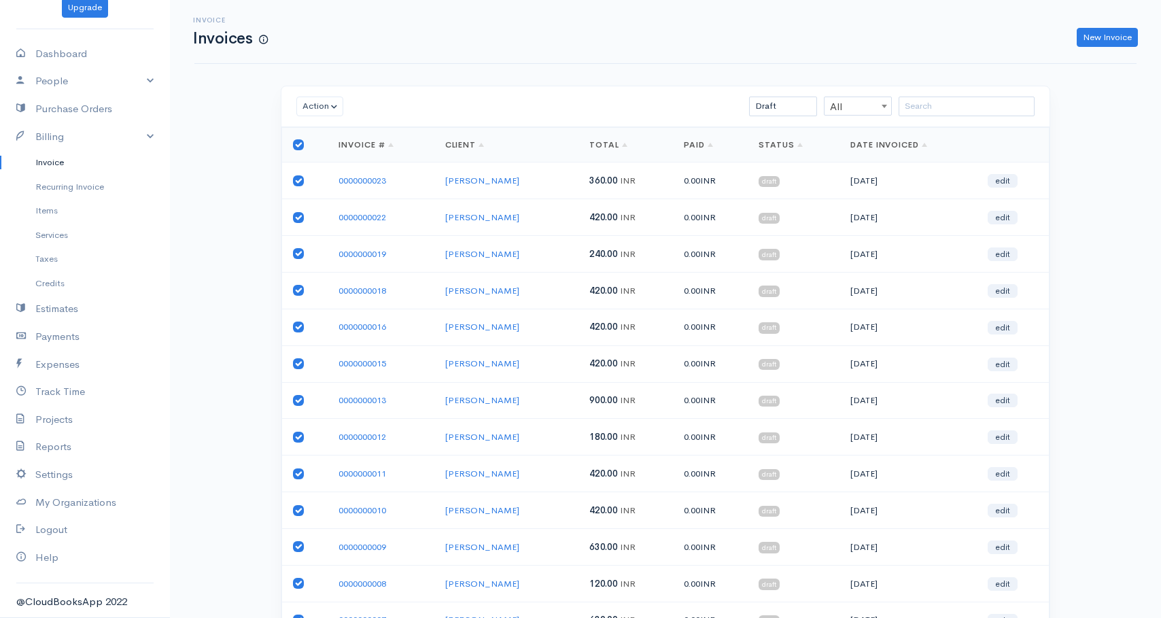
checkbox input "true"
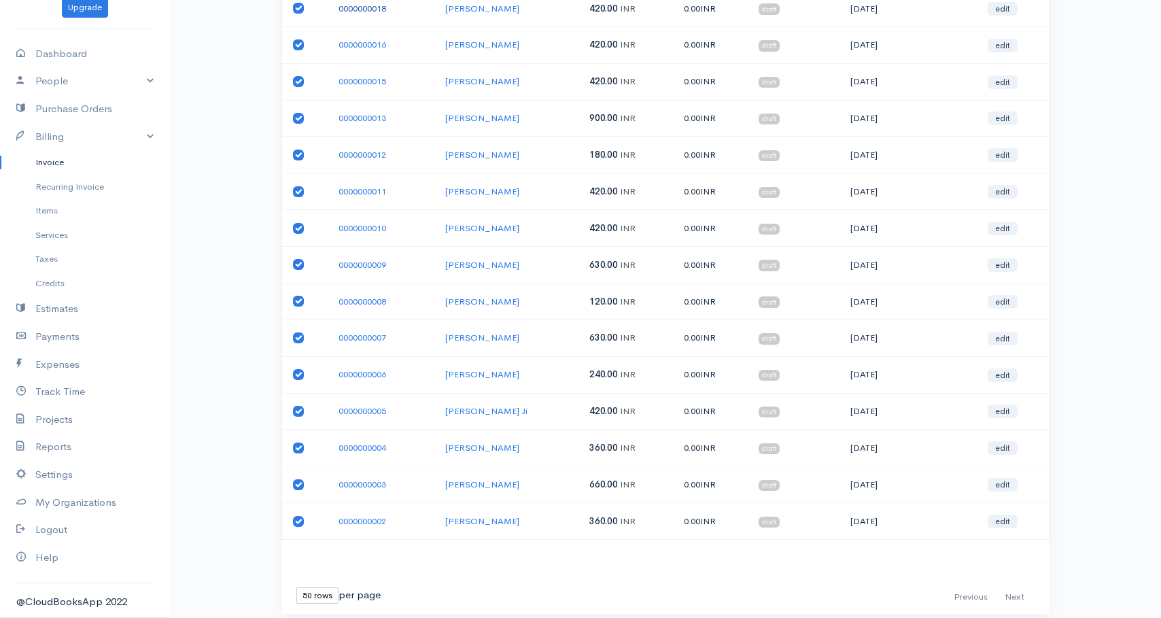
scroll to position [329, 0]
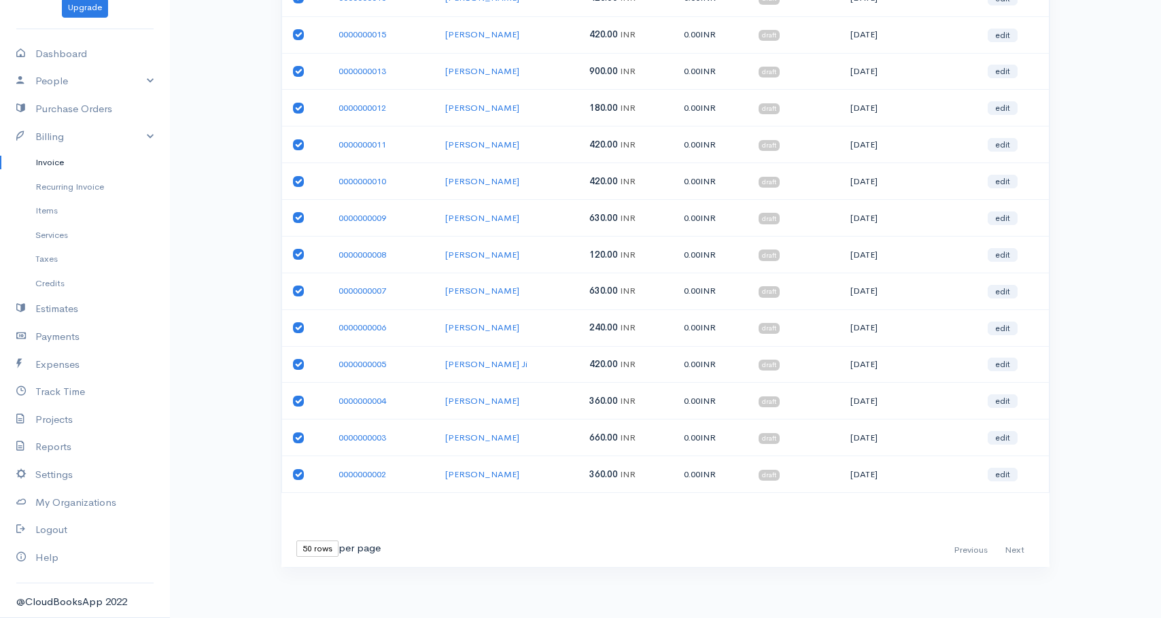
click at [299, 472] on input "checkbox" at bounding box center [298, 474] width 11 height 11
checkbox input "false"
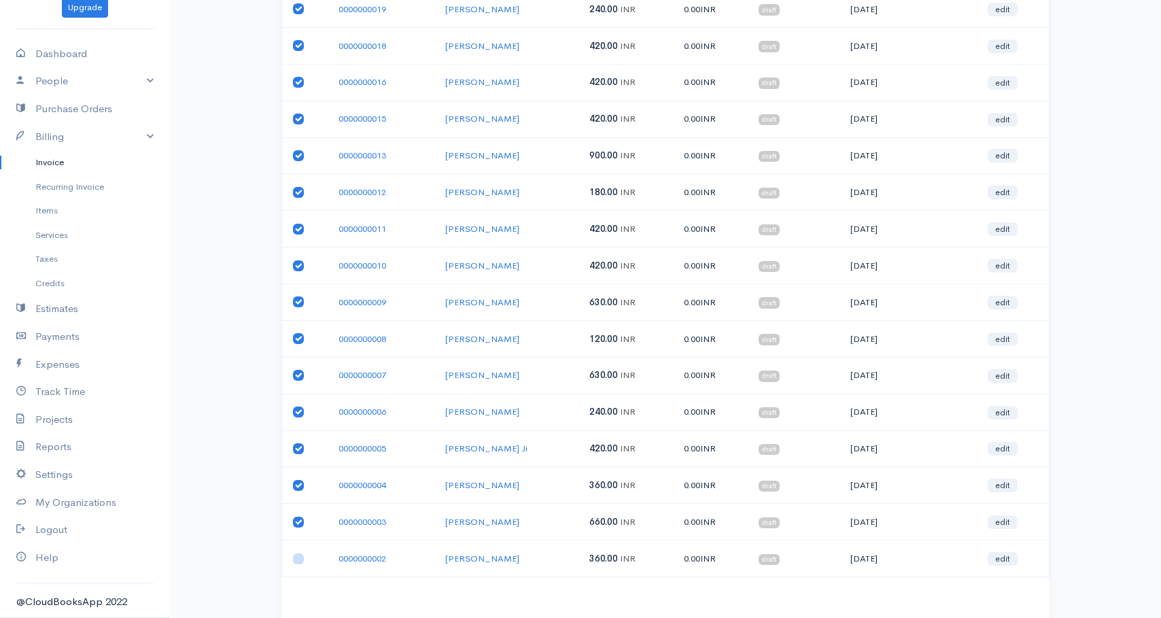
scroll to position [0, 0]
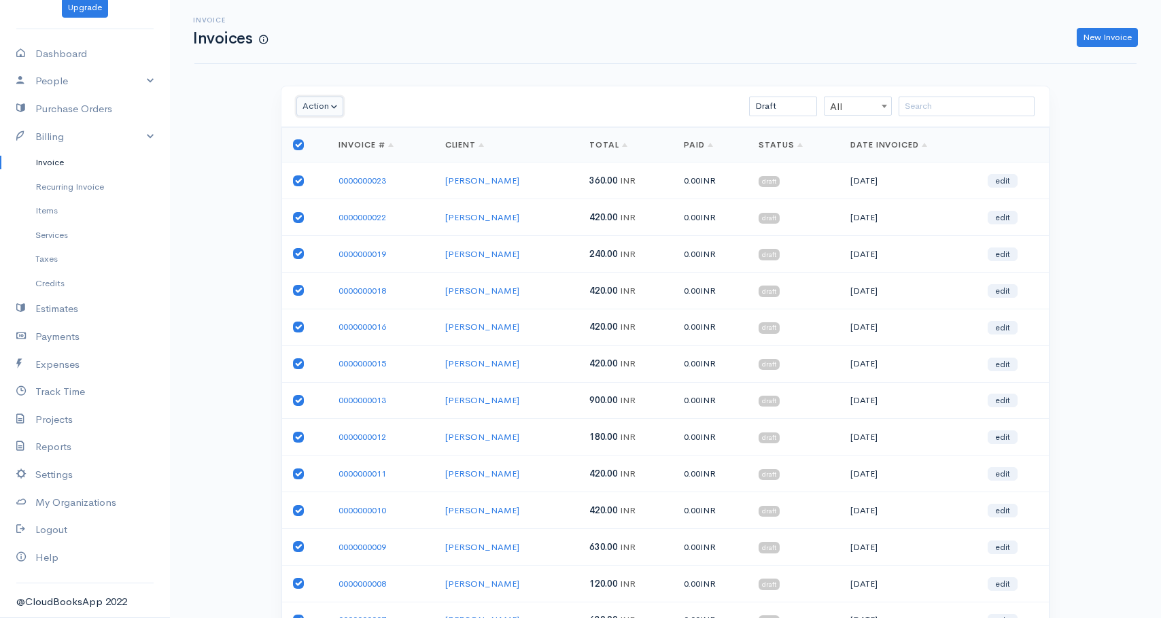
click at [326, 108] on button "Action" at bounding box center [319, 106] width 47 height 20
click at [322, 275] on link "Enter Payment" at bounding box center [350, 275] width 107 height 24
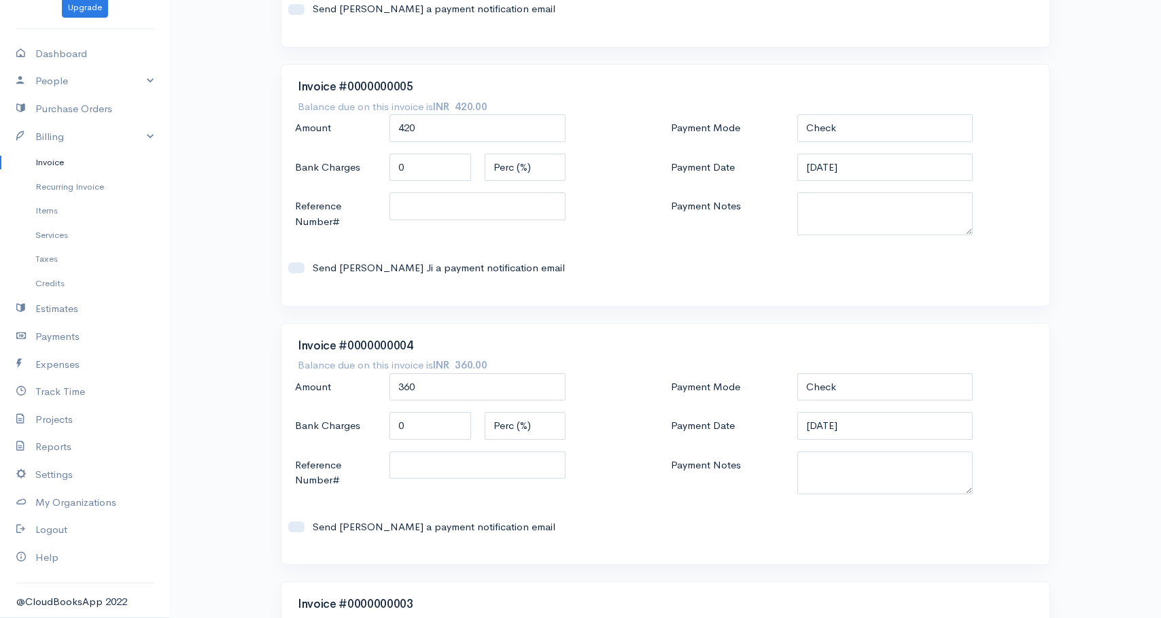
scroll to position [3893, 0]
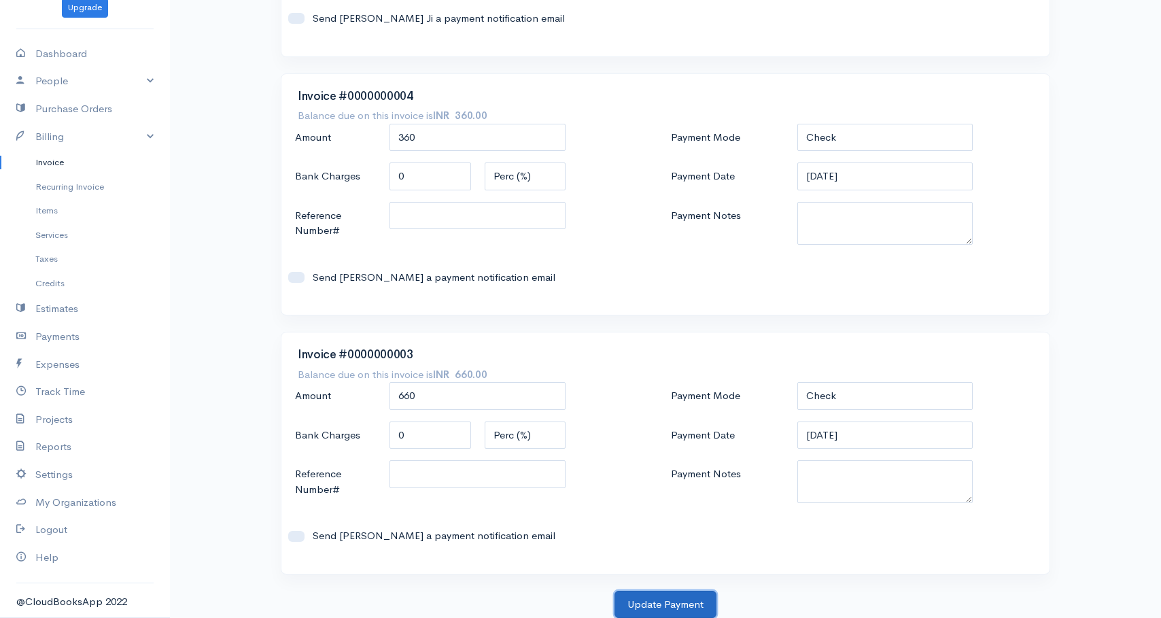
click at [643, 605] on button "Update Payment" at bounding box center [665, 604] width 102 height 28
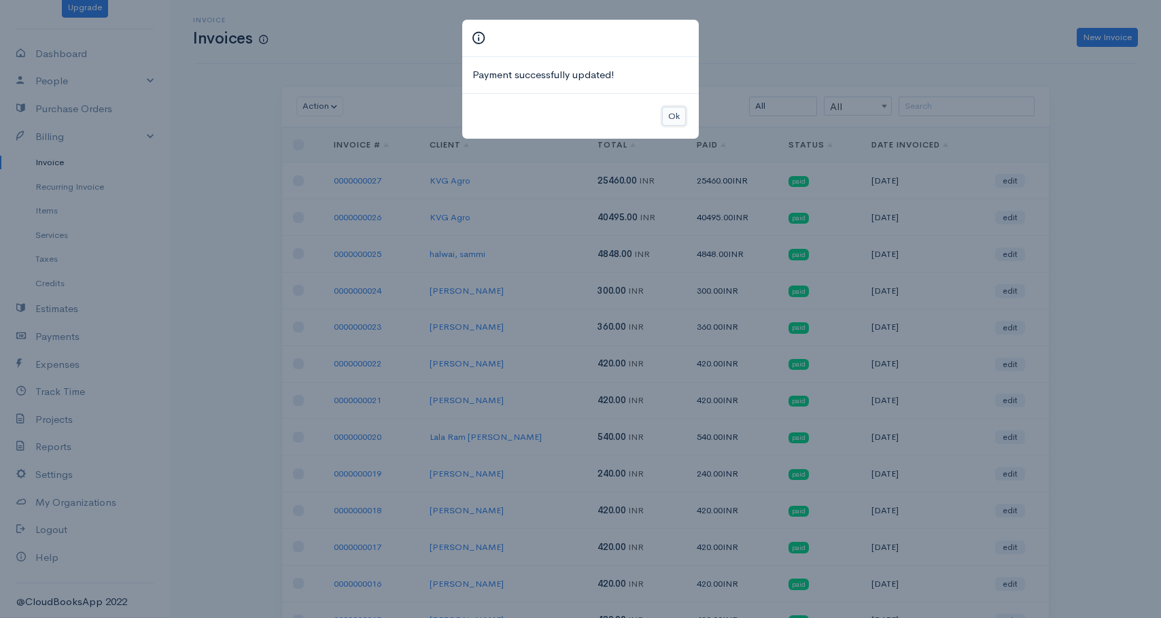
click at [675, 116] on button "Ok" at bounding box center [674, 117] width 24 height 20
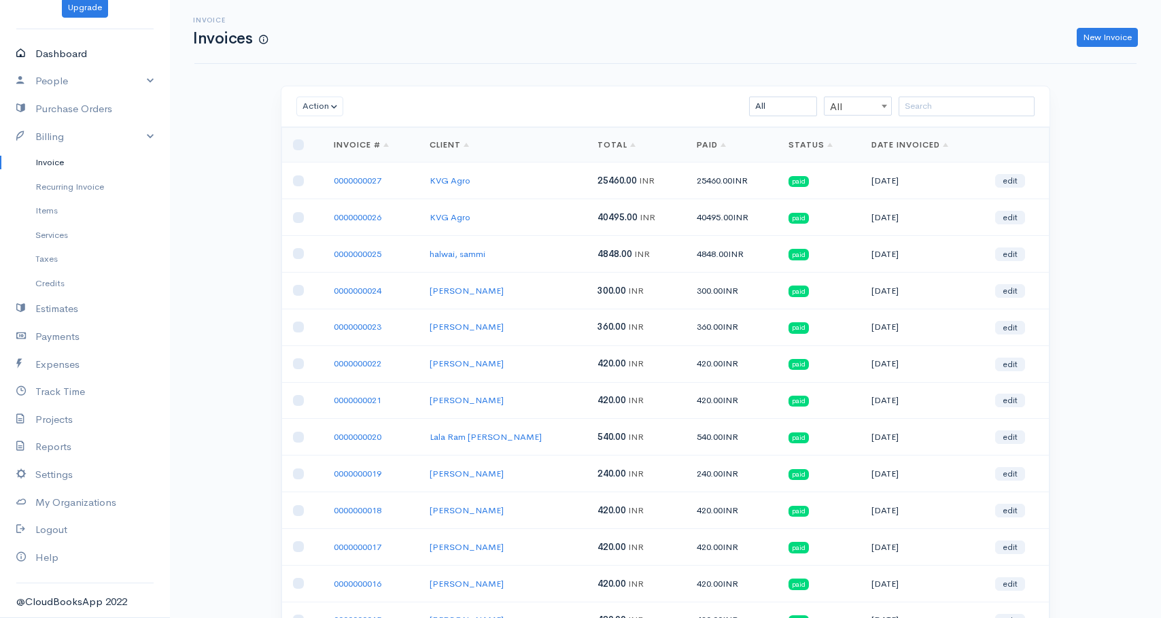
click at [62, 53] on link "Dashboard" at bounding box center [85, 54] width 170 height 28
select select "365"
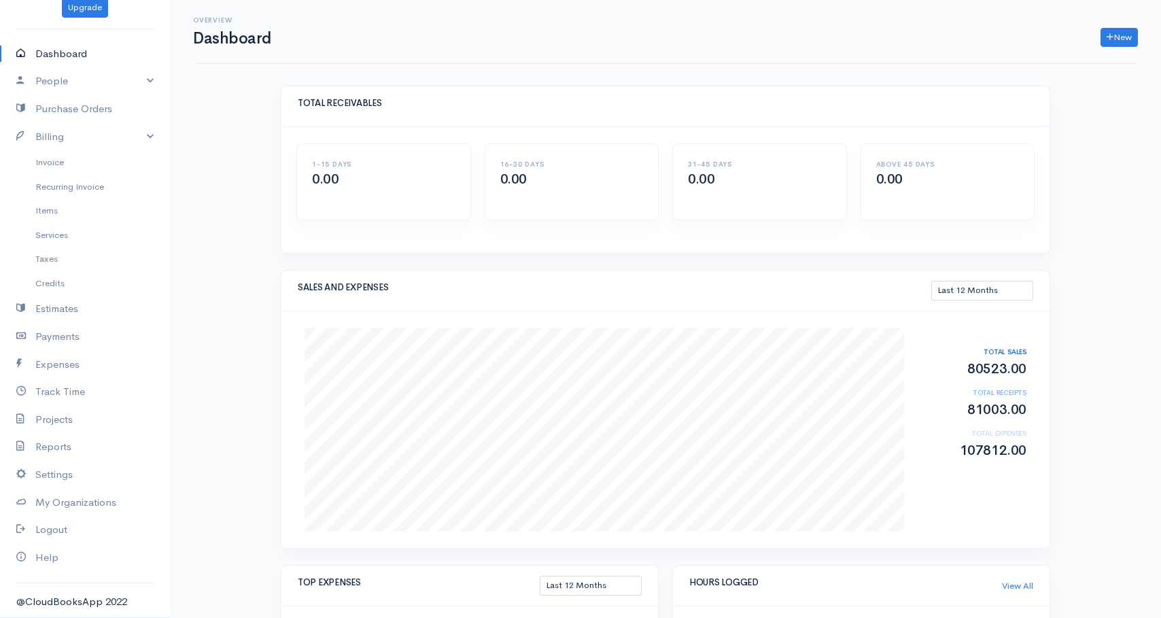
click at [979, 453] on h2 "107812.00" at bounding box center [971, 450] width 109 height 15
click at [1010, 453] on h2 "107812.00" at bounding box center [971, 450] width 109 height 15
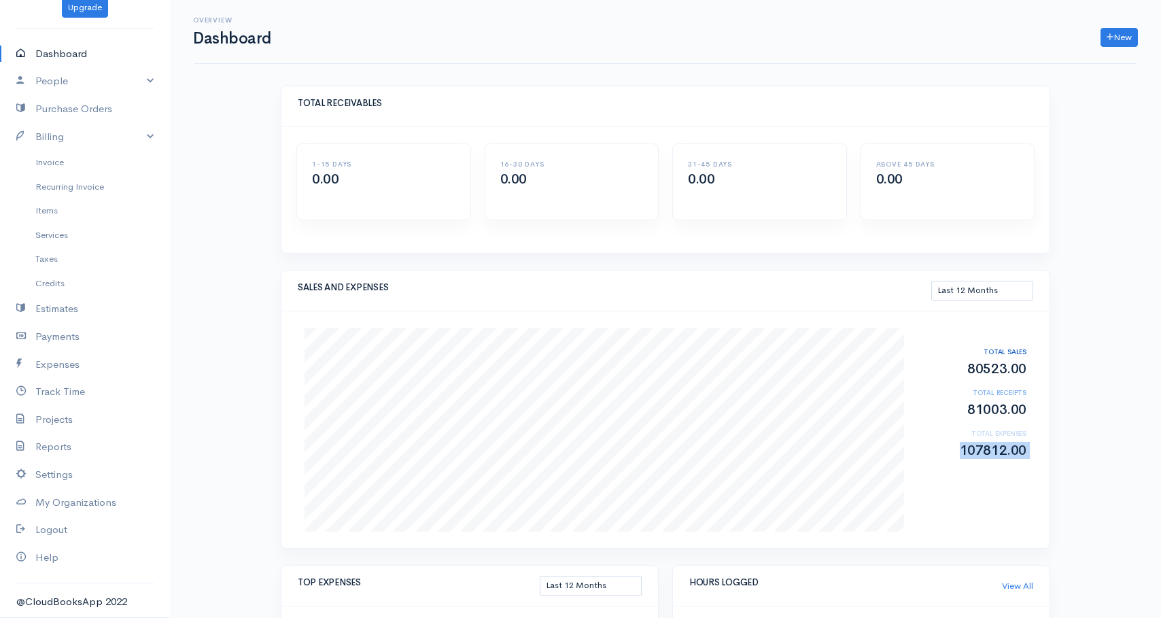
click at [988, 453] on h2 "107812.00" at bounding box center [971, 450] width 109 height 15
click at [977, 434] on h6 "TOTAL EXPENSES" at bounding box center [971, 432] width 109 height 7
click at [983, 434] on h6 "TOTAL EXPENSES" at bounding box center [971, 432] width 109 height 7
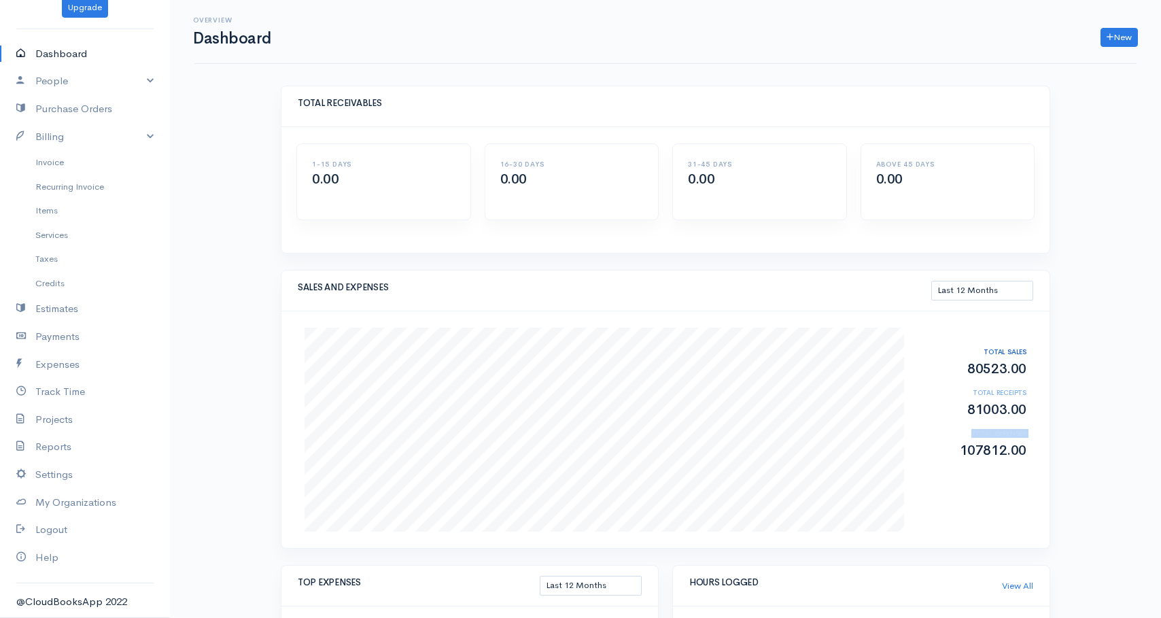
click at [983, 434] on h6 "TOTAL EXPENSES" at bounding box center [971, 432] width 109 height 7
click at [997, 434] on h6 "TOTAL EXPENSES" at bounding box center [971, 432] width 109 height 7
click at [976, 412] on h2 "81003.00" at bounding box center [971, 409] width 109 height 15
click at [989, 412] on h2 "81003.00" at bounding box center [971, 409] width 109 height 15
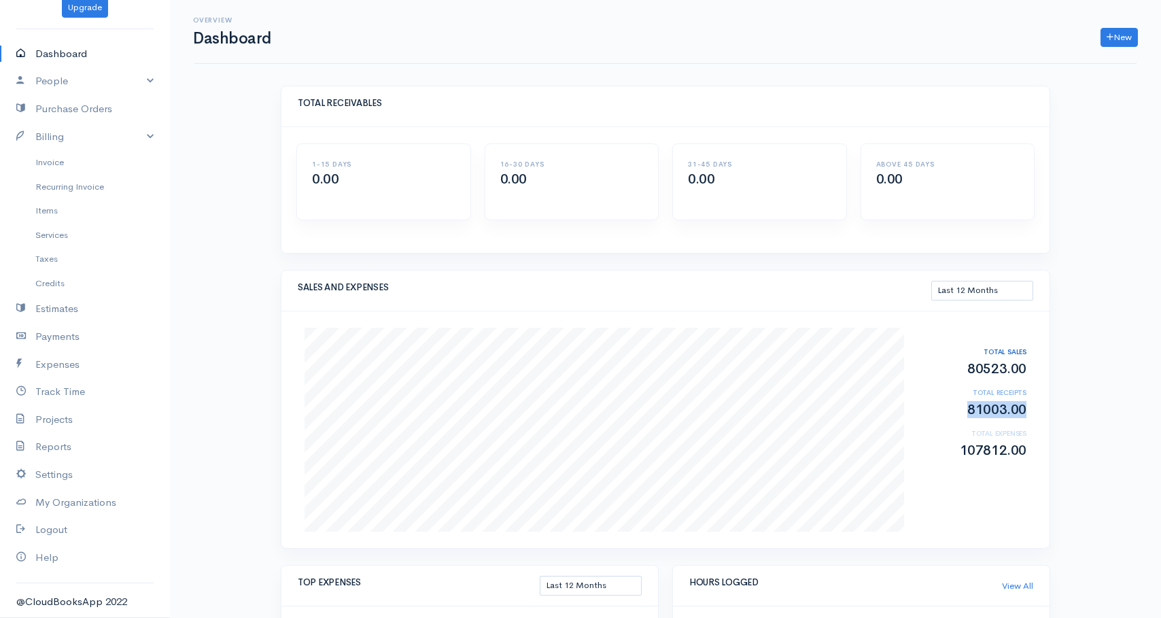
click at [989, 412] on h2 "81003.00" at bounding box center [971, 409] width 109 height 15
click at [995, 412] on h2 "81003.00" at bounding box center [971, 409] width 109 height 15
click at [976, 370] on h2 "80523.00" at bounding box center [971, 369] width 109 height 15
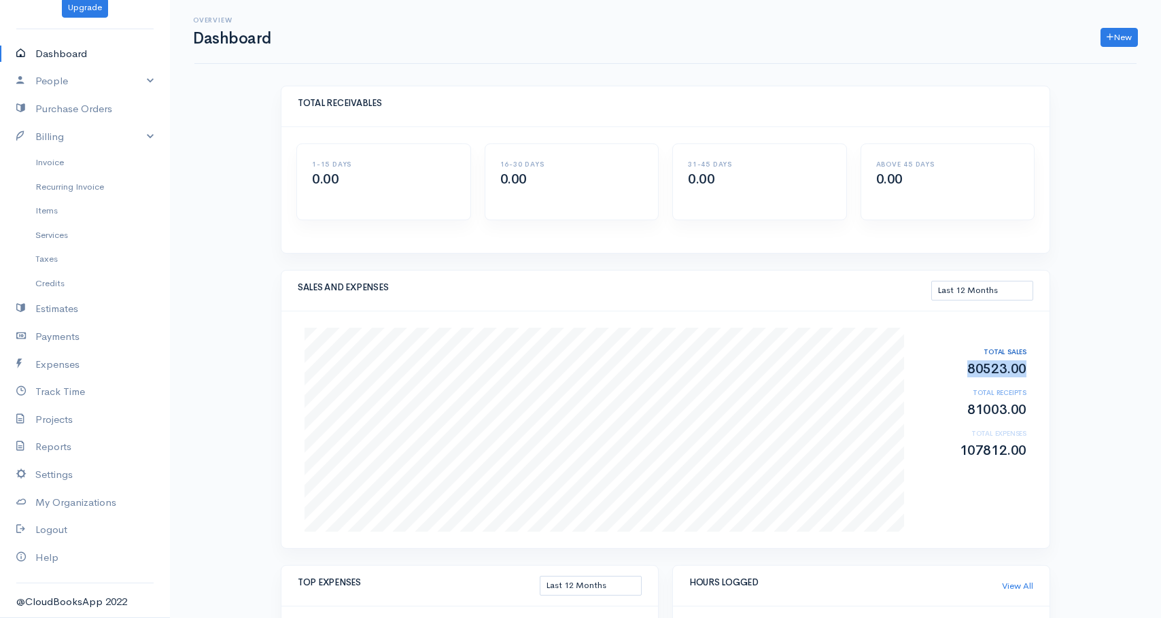
click at [987, 370] on h2 "80523.00" at bounding box center [971, 369] width 109 height 15
click at [999, 370] on h2 "80523.00" at bounding box center [971, 369] width 109 height 15
click at [46, 163] on link "Invoice" at bounding box center [85, 162] width 170 height 24
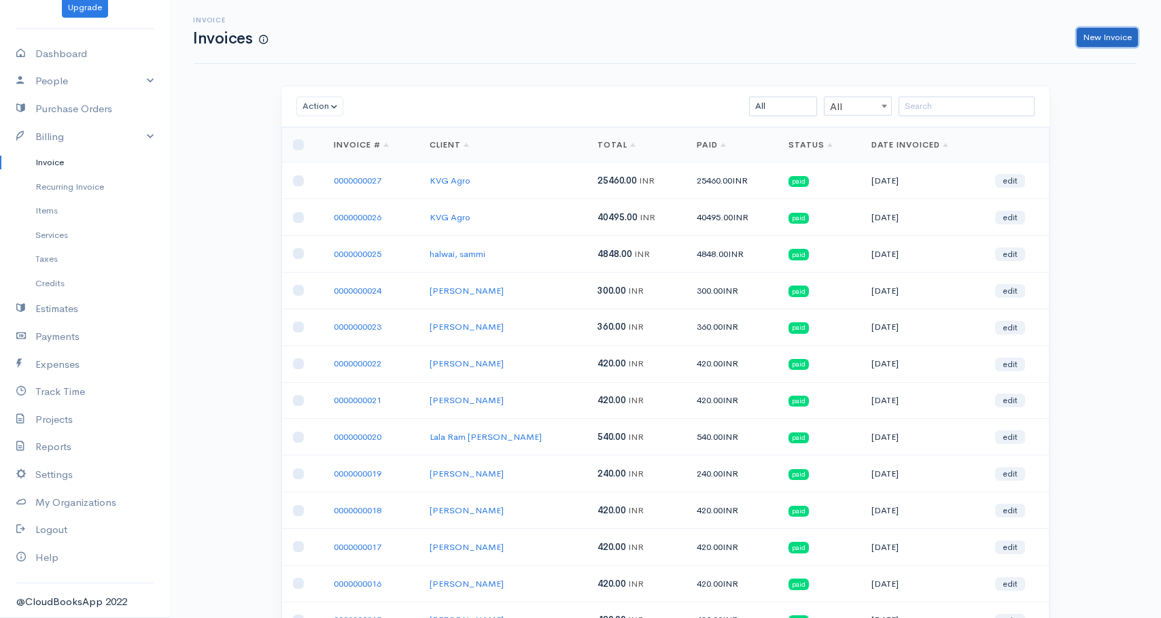
click at [1096, 40] on link "New Invoice" at bounding box center [1106, 38] width 61 height 20
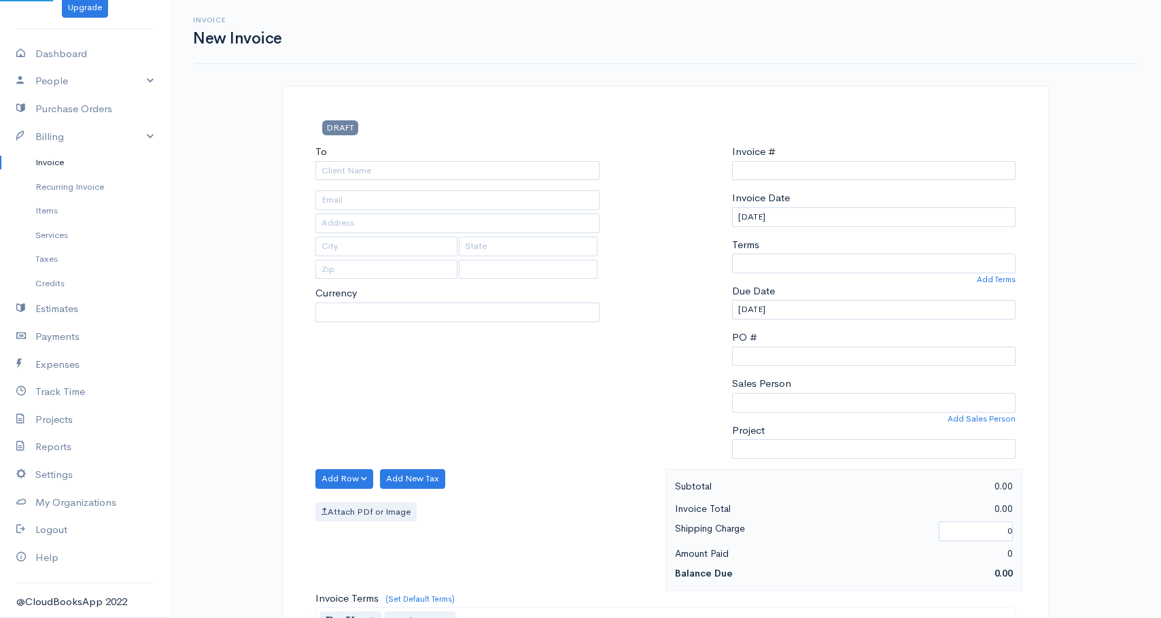
select select "[GEOGRAPHIC_DATA]"
select select "INR"
type input "0000000028"
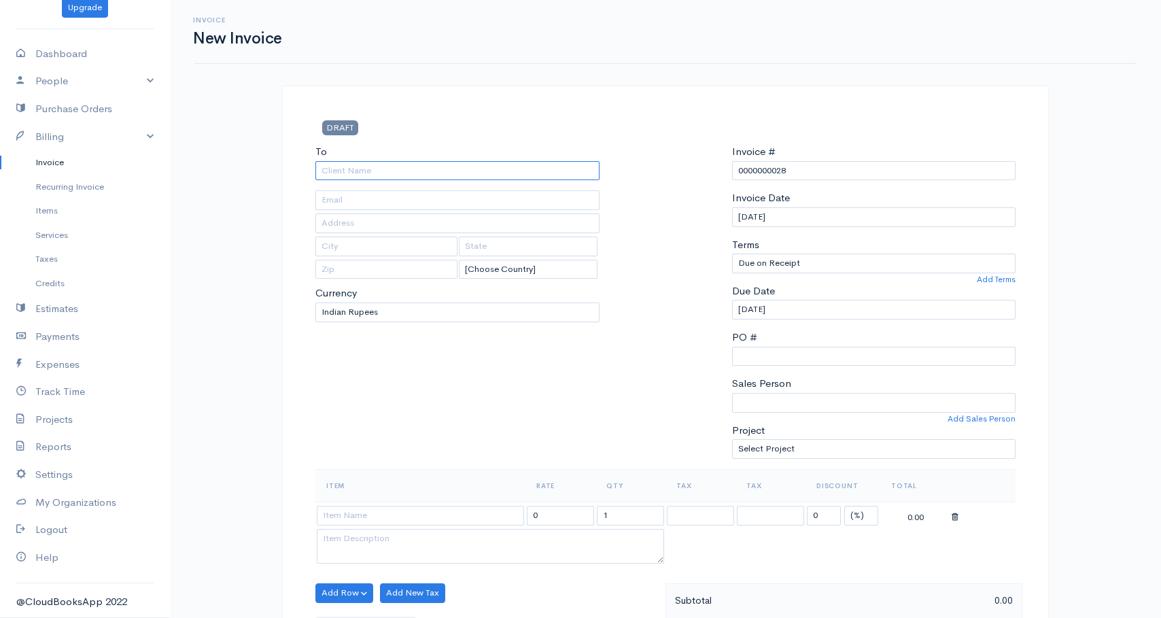
click at [385, 167] on input "To" at bounding box center [457, 171] width 284 height 20
type input "halwai, sammi"
click at [395, 190] on body "TRUE HARVEST FARMS (OPC) PRIVATE LIMITED Upgrade Dashboard People Clients Vendo…" at bounding box center [580, 587] width 1161 height 1175
type input "near by bank of india"
type input "hardoi"
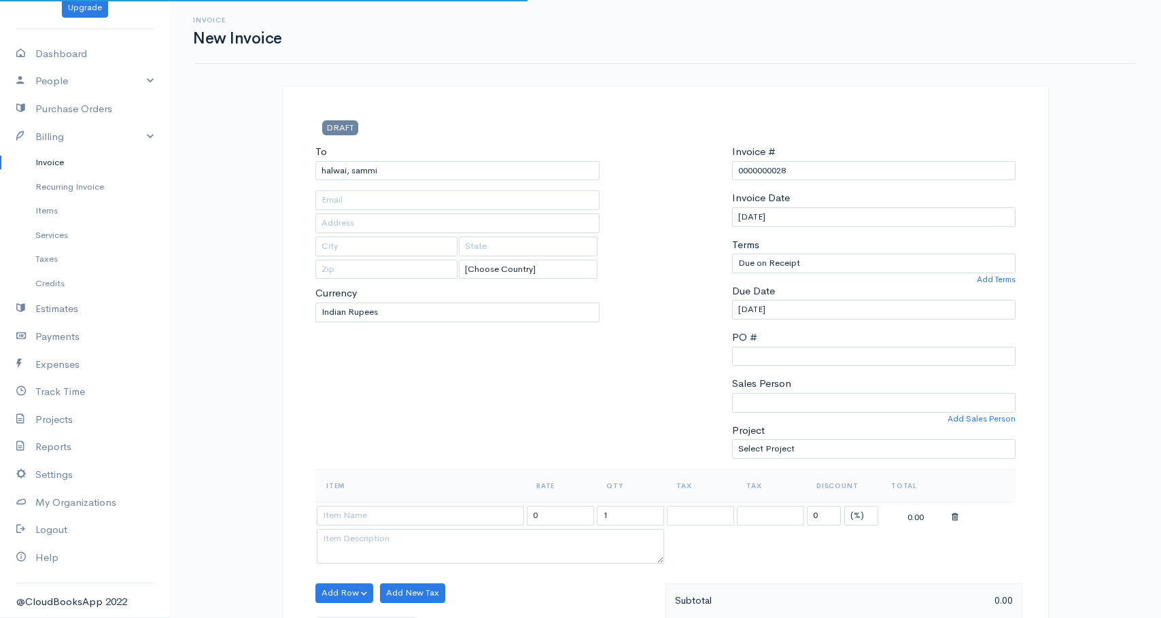
type input "[GEOGRAPHIC_DATA]"
type input "241001"
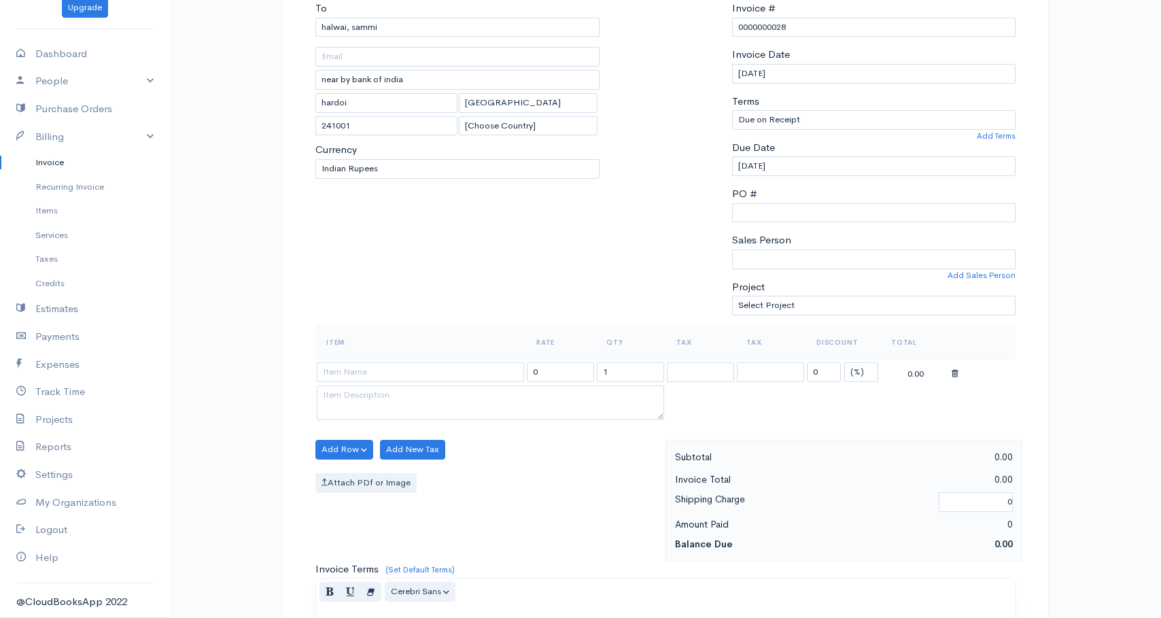
scroll to position [147, 0]
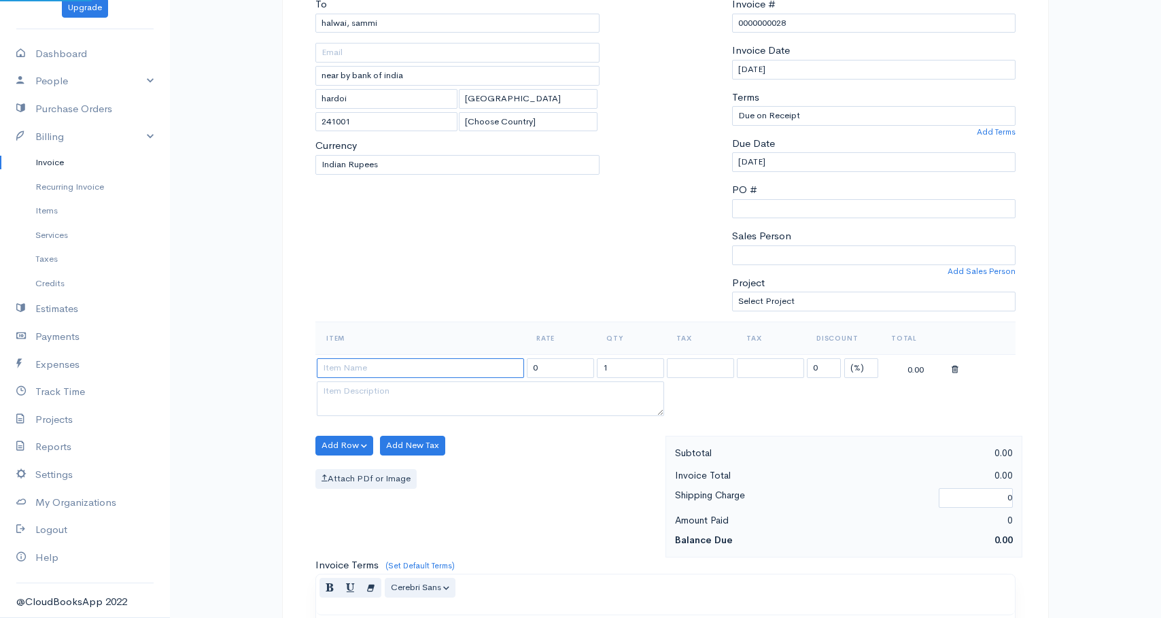
click at [403, 364] on input at bounding box center [420, 368] width 207 height 20
type input "Milk @48"
click at [557, 366] on input "0" at bounding box center [560, 368] width 67 height 20
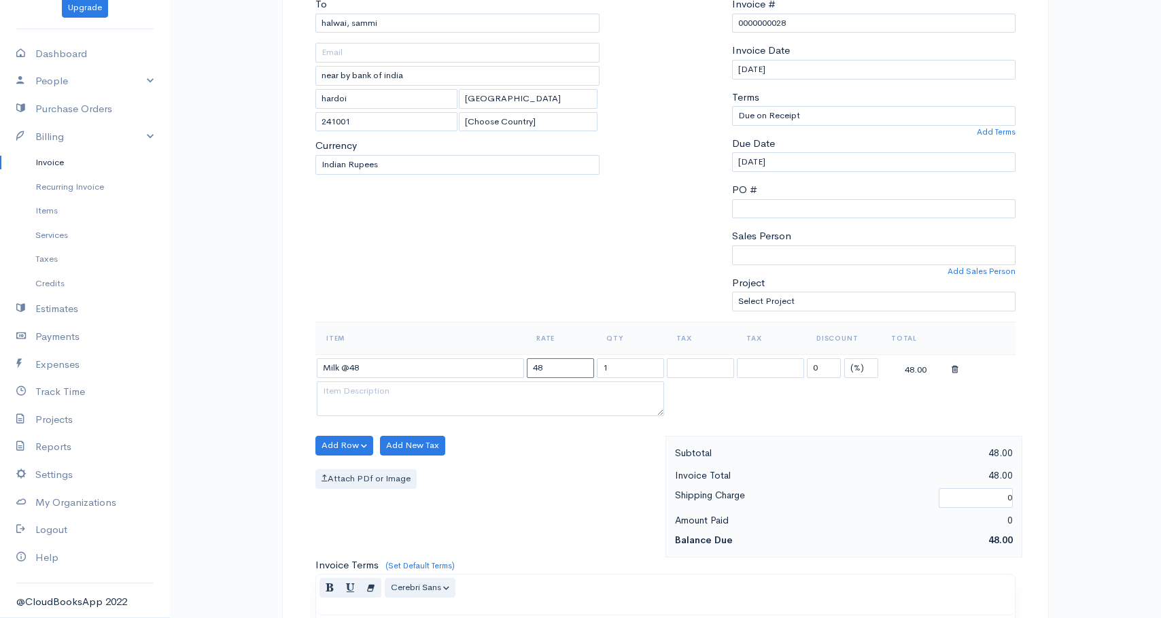
type input "48"
click at [631, 366] on input "1" at bounding box center [630, 368] width 67 height 20
type input "280"
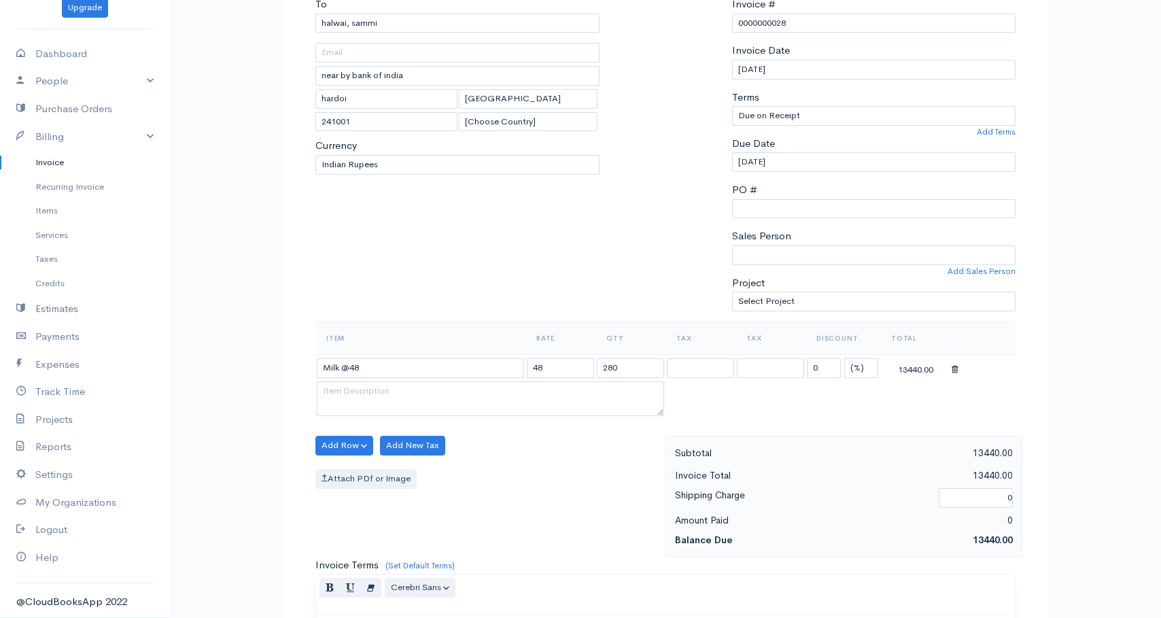
click at [736, 403] on table "Item Rate Qty Tax Tax Discount Total Milk @48 48 280 0 (%) Flat 13440.00" at bounding box center [665, 370] width 700 height 98
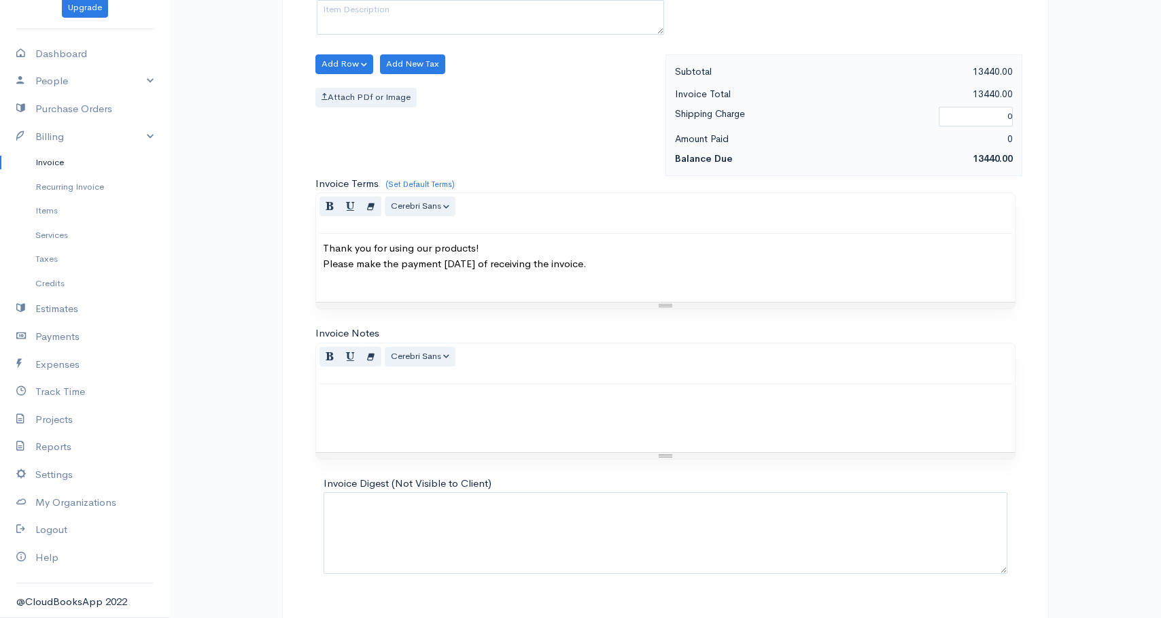
scroll to position [557, 0]
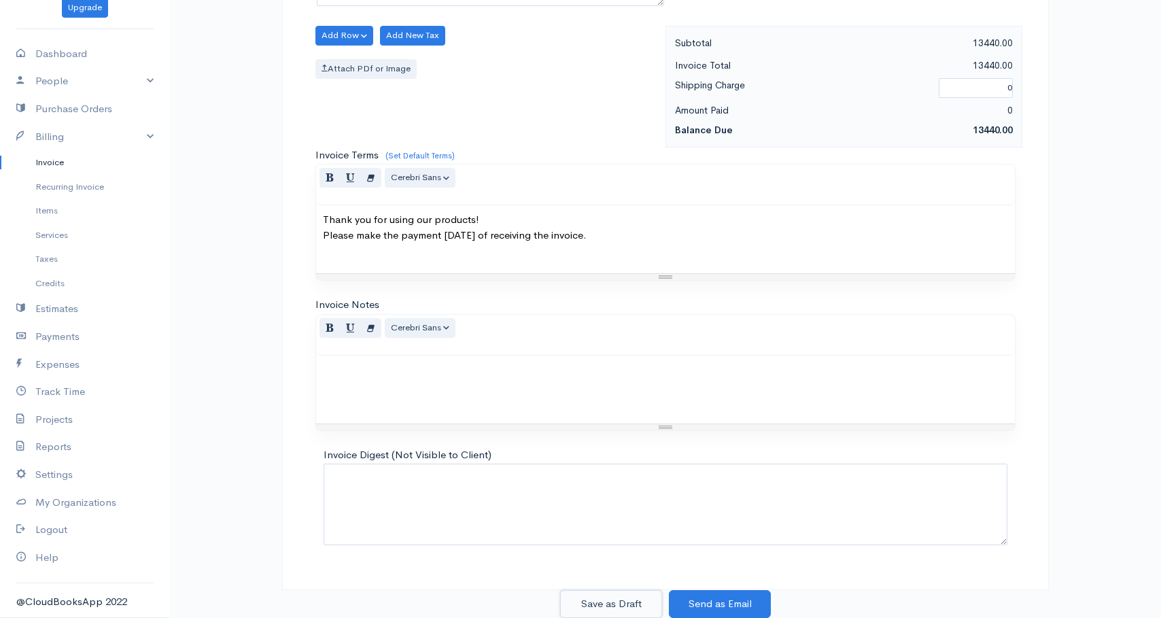
click at [616, 604] on button "Save as Draft" at bounding box center [611, 604] width 102 height 28
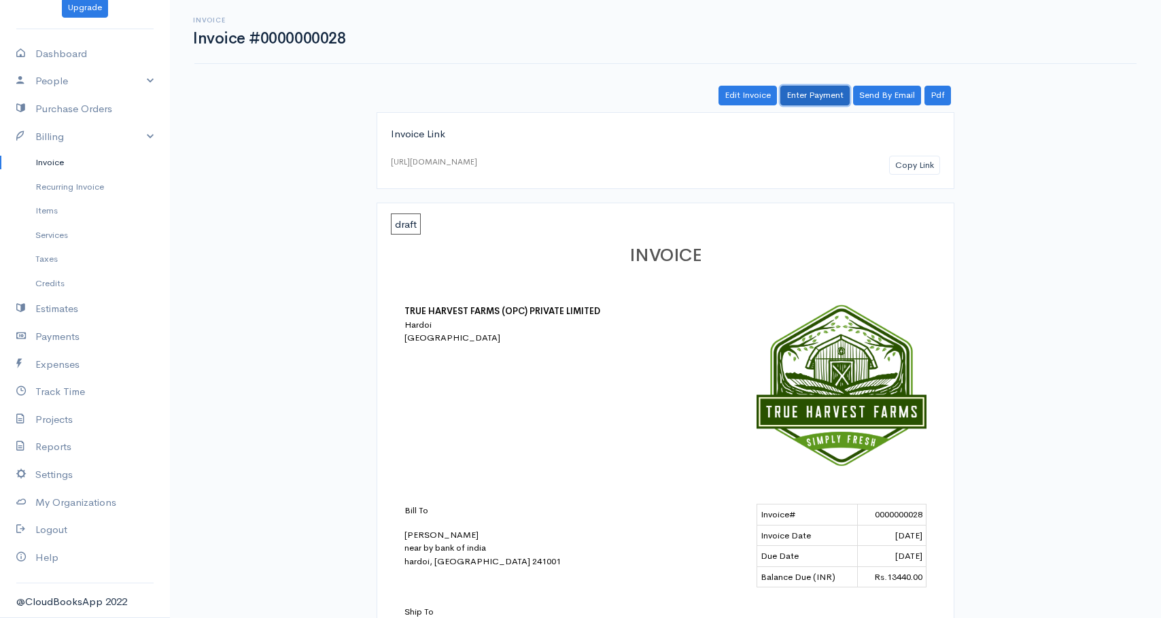
click at [809, 98] on link "Enter Payment" at bounding box center [814, 96] width 69 height 20
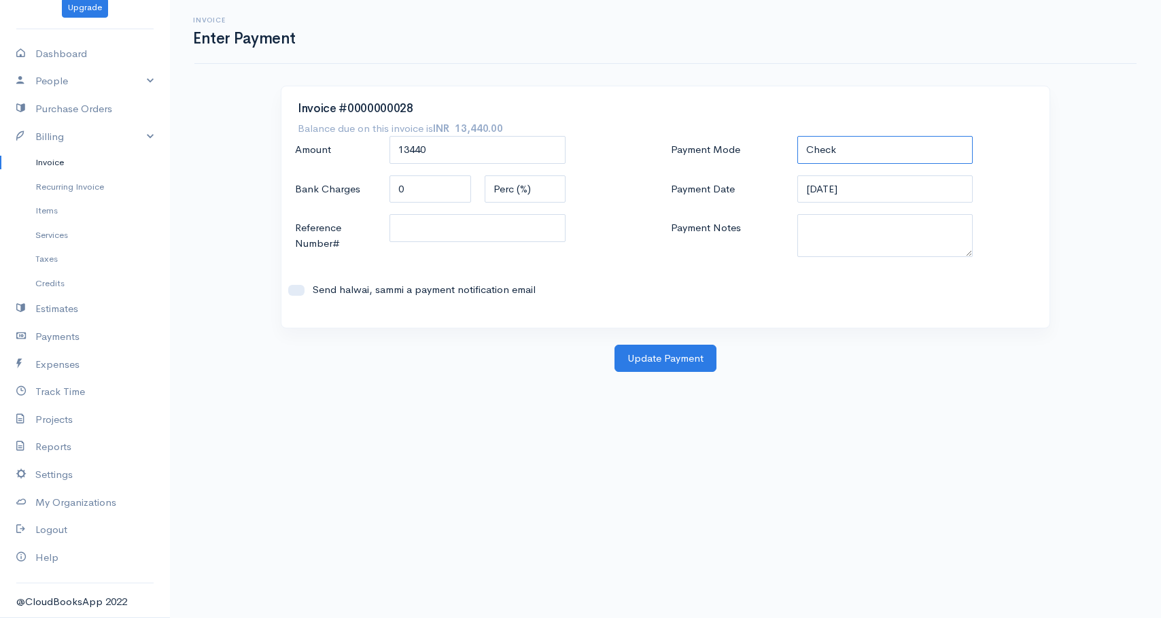
click at [834, 150] on select "Check Bank Transfer Credit Cash Debit ACH VISA MASTERCARD AMEX DISCOVER DINERS …" at bounding box center [885, 150] width 176 height 28
select select "Cash"
click at [664, 358] on button "Update Payment" at bounding box center [665, 359] width 102 height 28
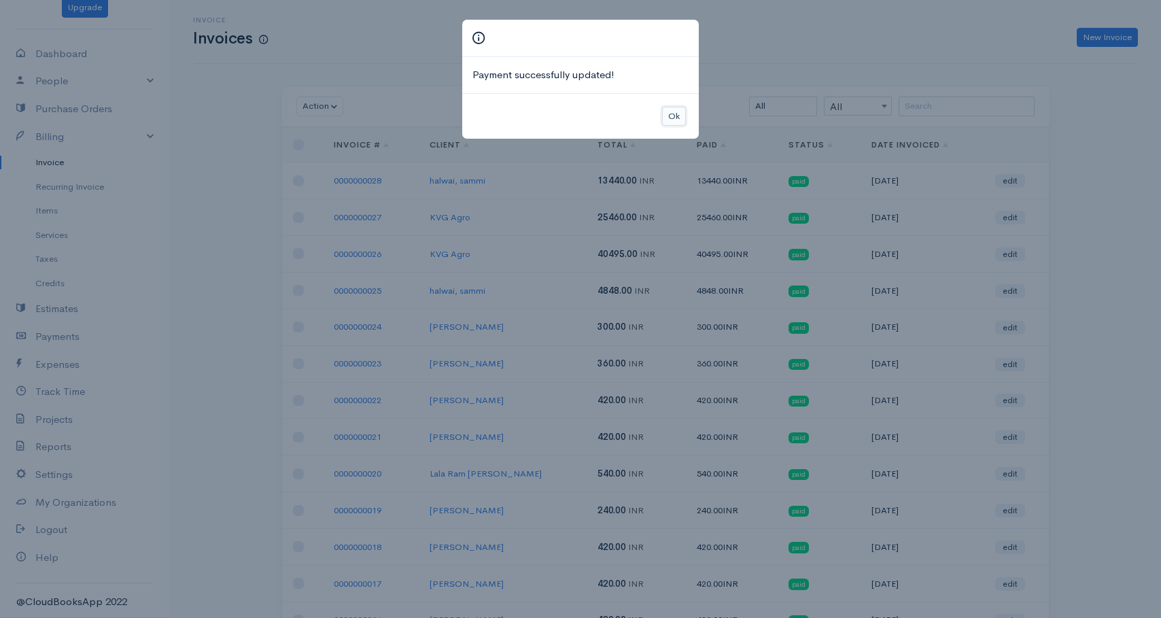
click at [677, 109] on button "Ok" at bounding box center [674, 117] width 24 height 20
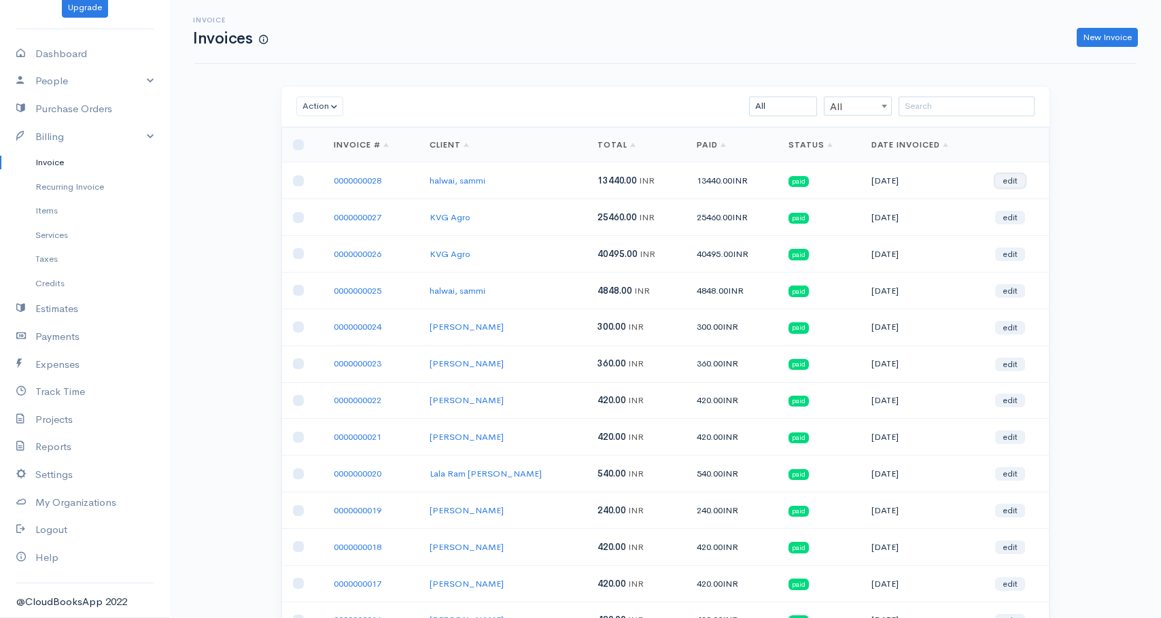
click at [1005, 176] on link "edit" at bounding box center [1010, 181] width 30 height 14
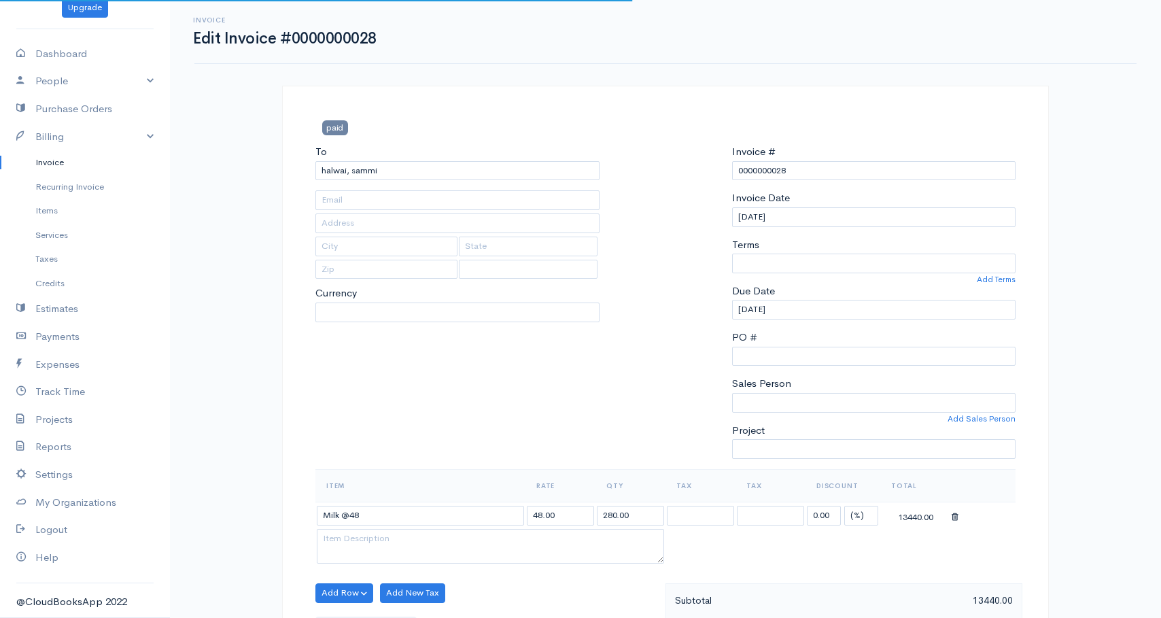
type input "near by bank of india"
type input "hardoi"
type input "[GEOGRAPHIC_DATA]"
type input "241001"
select select
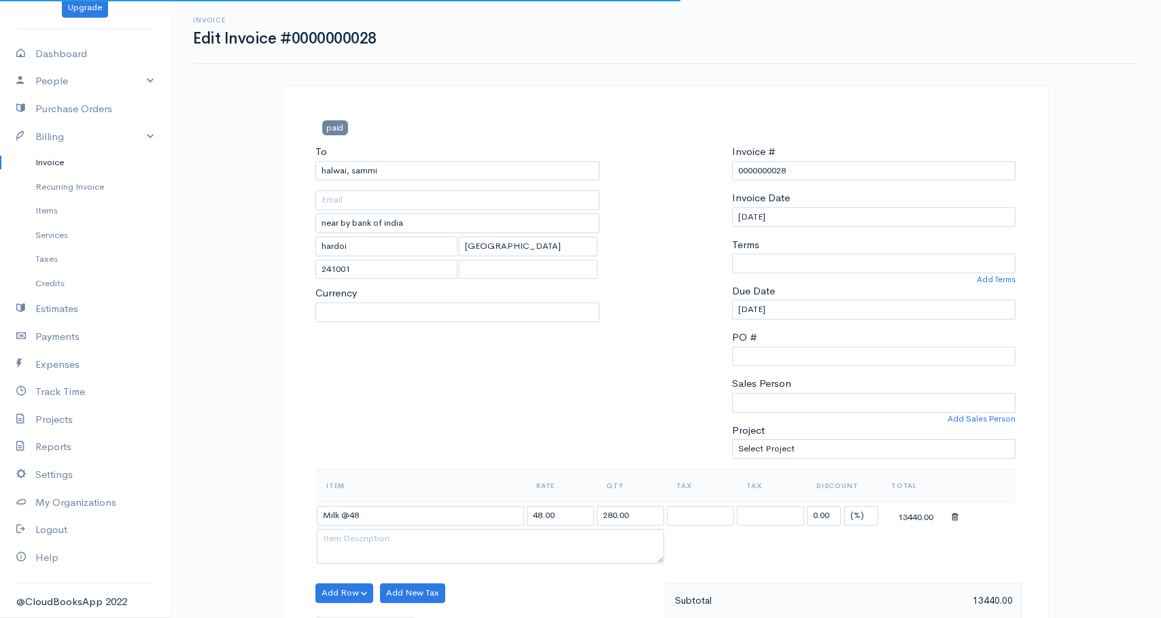
select select "0"
select select "[GEOGRAPHIC_DATA]"
select select "INR"
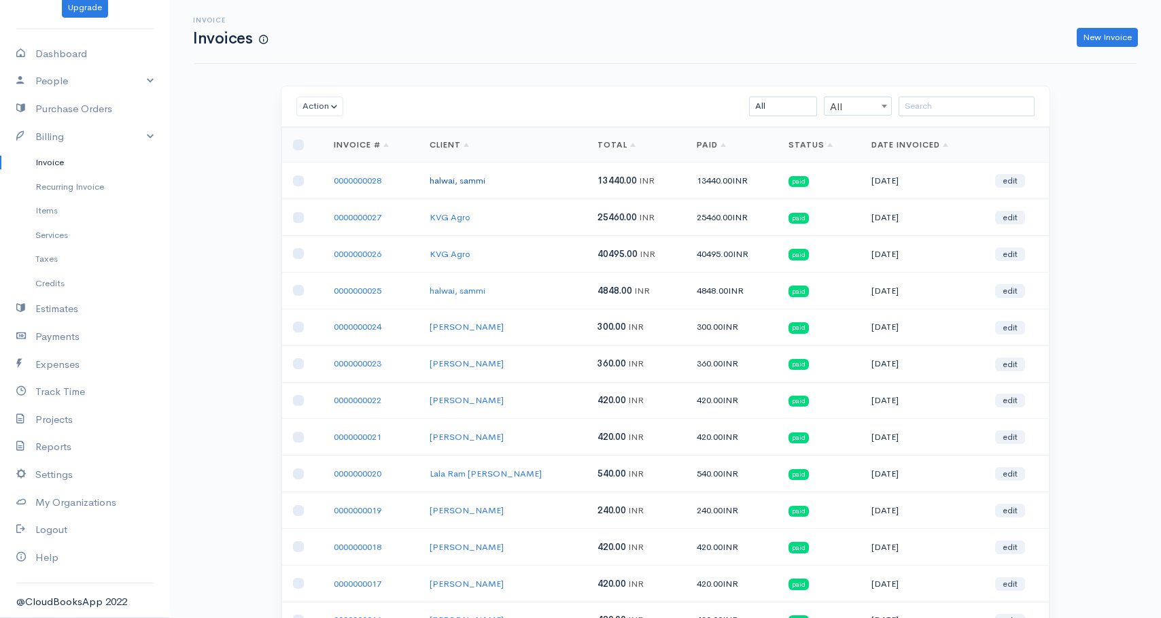
click at [476, 181] on link "halwai, sammi" at bounding box center [457, 181] width 56 height 12
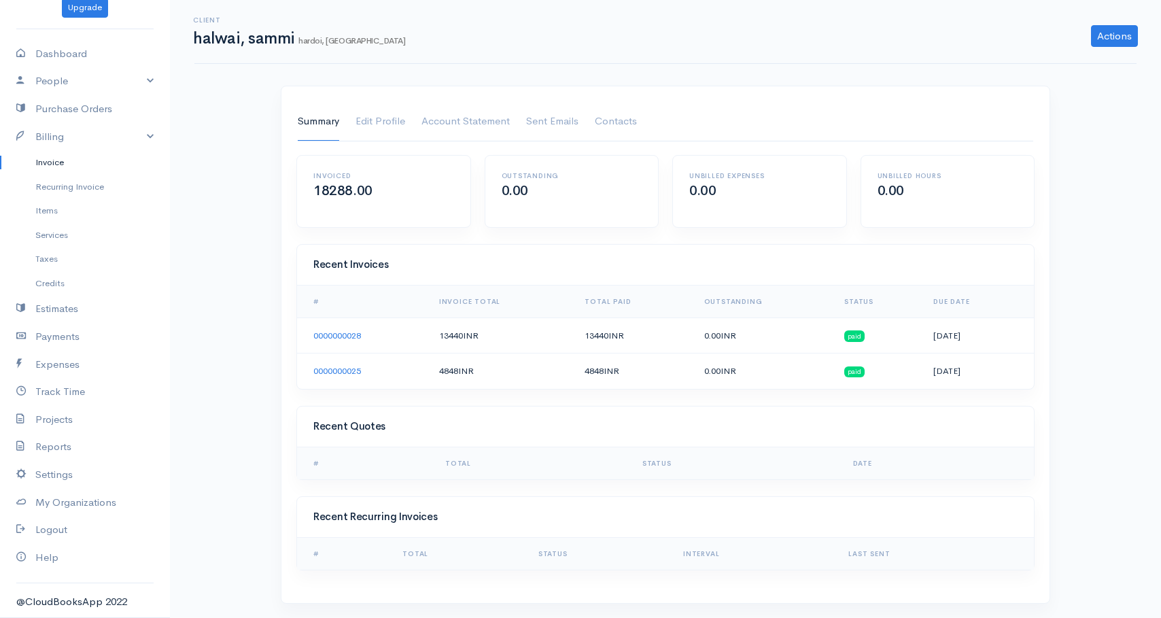
click at [448, 369] on td "4848 INR" at bounding box center [501, 370] width 146 height 35
click at [453, 370] on td "4848 INR" at bounding box center [501, 370] width 146 height 35
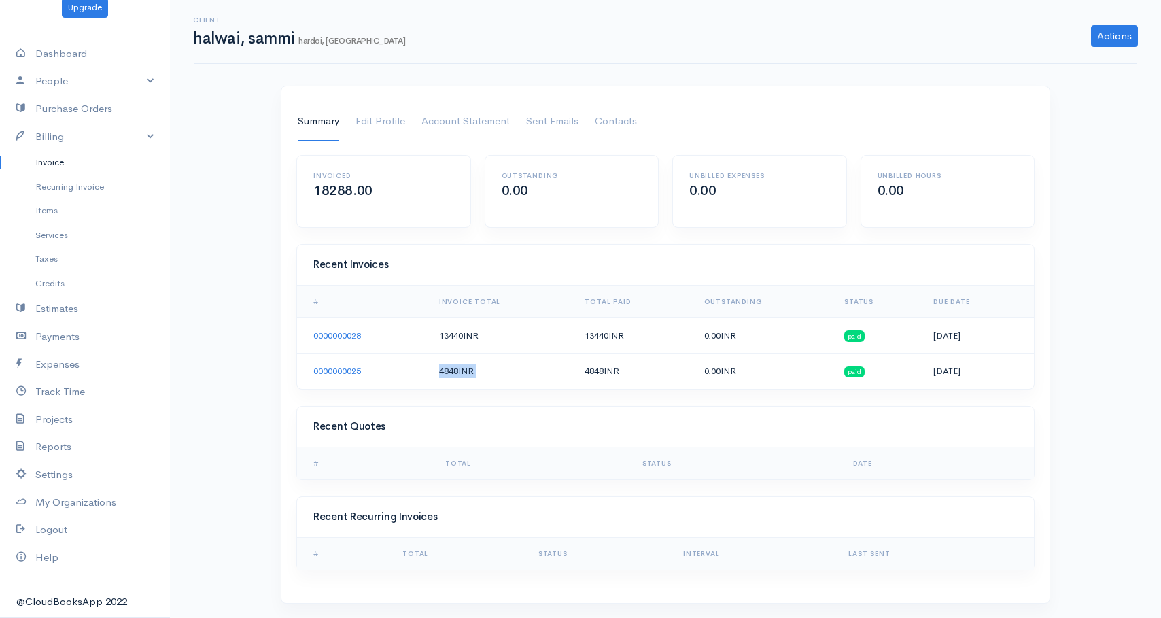
click at [449, 374] on td "4848 INR" at bounding box center [501, 370] width 146 height 35
click at [444, 374] on td "4848 INR" at bounding box center [501, 370] width 146 height 35
click at [456, 374] on td "4848 INR" at bounding box center [501, 370] width 146 height 35
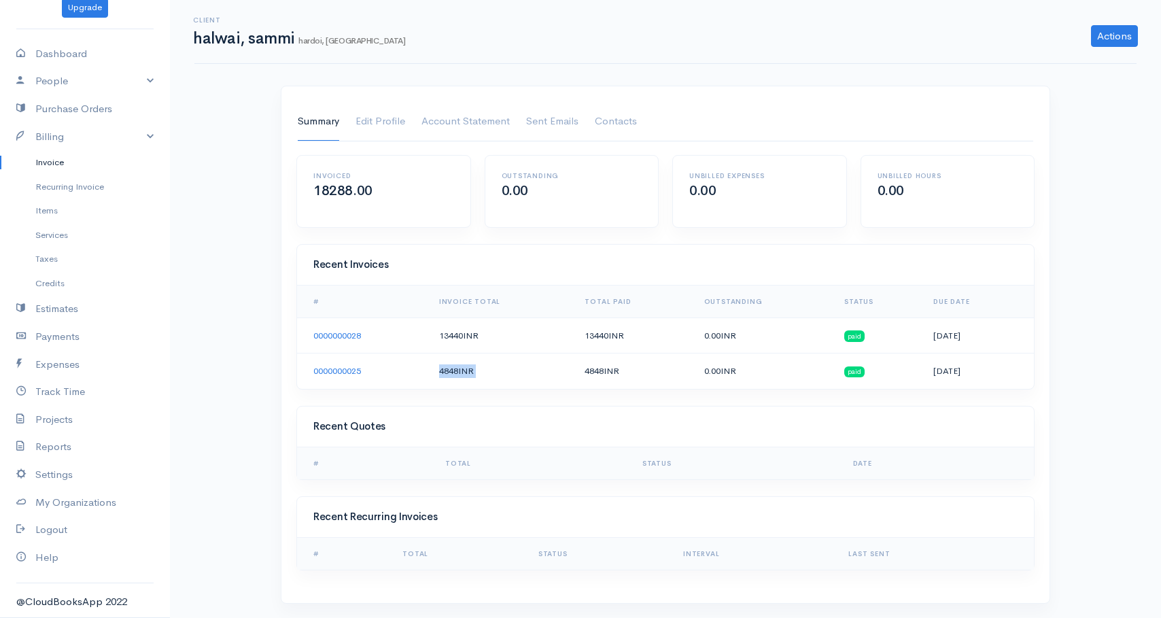
click at [456, 374] on td "4848 INR" at bounding box center [501, 370] width 146 height 35
click at [466, 374] on span "INR" at bounding box center [466, 371] width 16 height 12
click at [330, 372] on link "0000000025" at bounding box center [337, 371] width 48 height 12
click at [50, 164] on link "Invoice" at bounding box center [85, 162] width 170 height 24
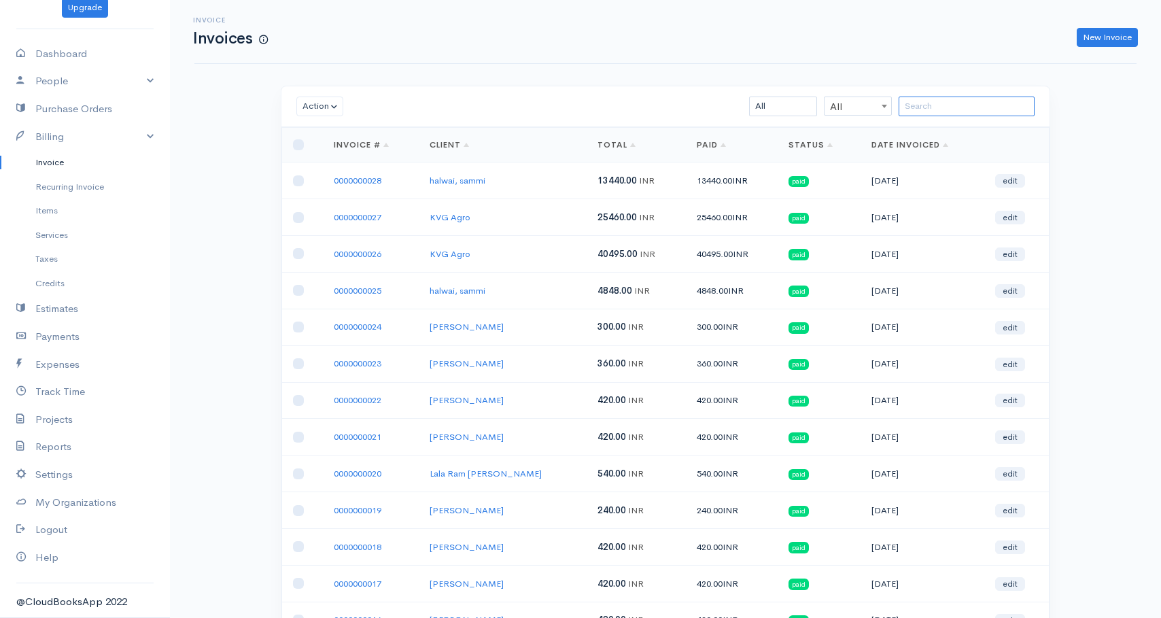
click at [936, 111] on input "search" at bounding box center [966, 106] width 136 height 20
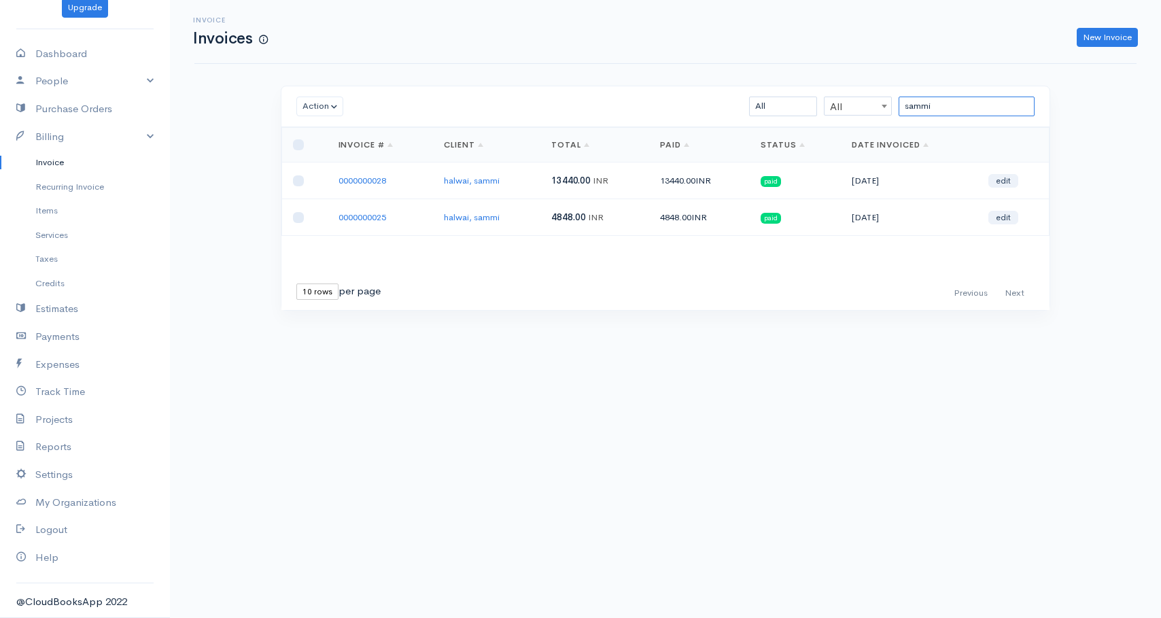
type input "sammi"
click at [296, 218] on input "checkbox" at bounding box center [298, 217] width 11 height 11
checkbox input "true"
click at [329, 105] on button "Action" at bounding box center [319, 106] width 47 height 20
click at [331, 161] on link "Delete" at bounding box center [350, 158] width 107 height 24
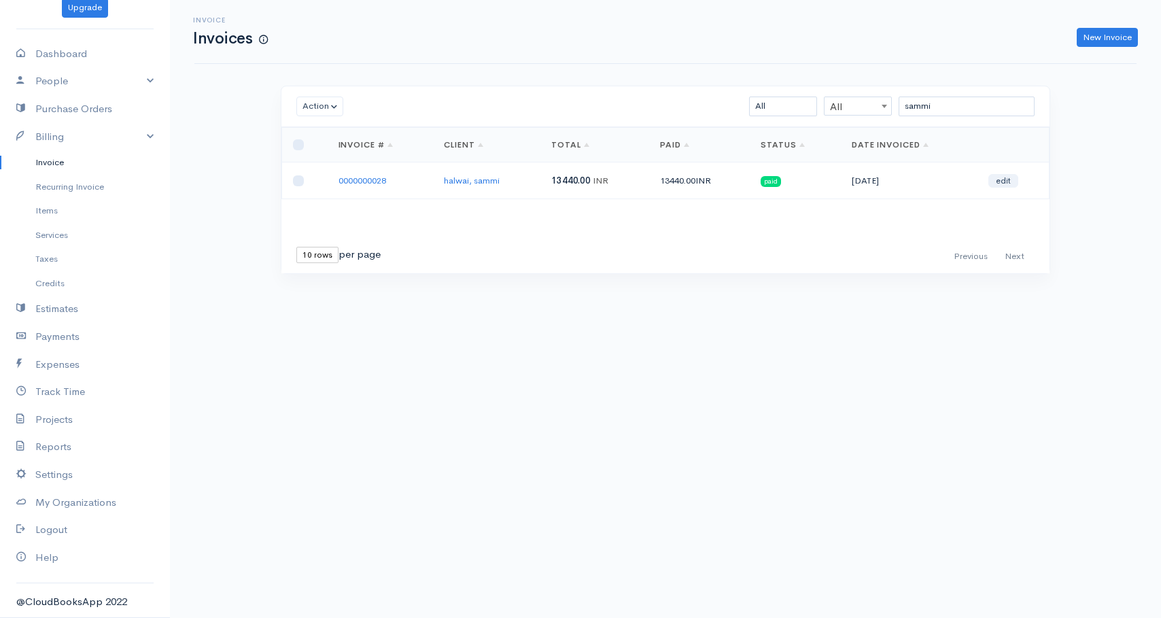
click at [53, 162] on link "Invoice" at bounding box center [85, 162] width 170 height 24
click at [946, 107] on input "sammi" at bounding box center [966, 106] width 136 height 20
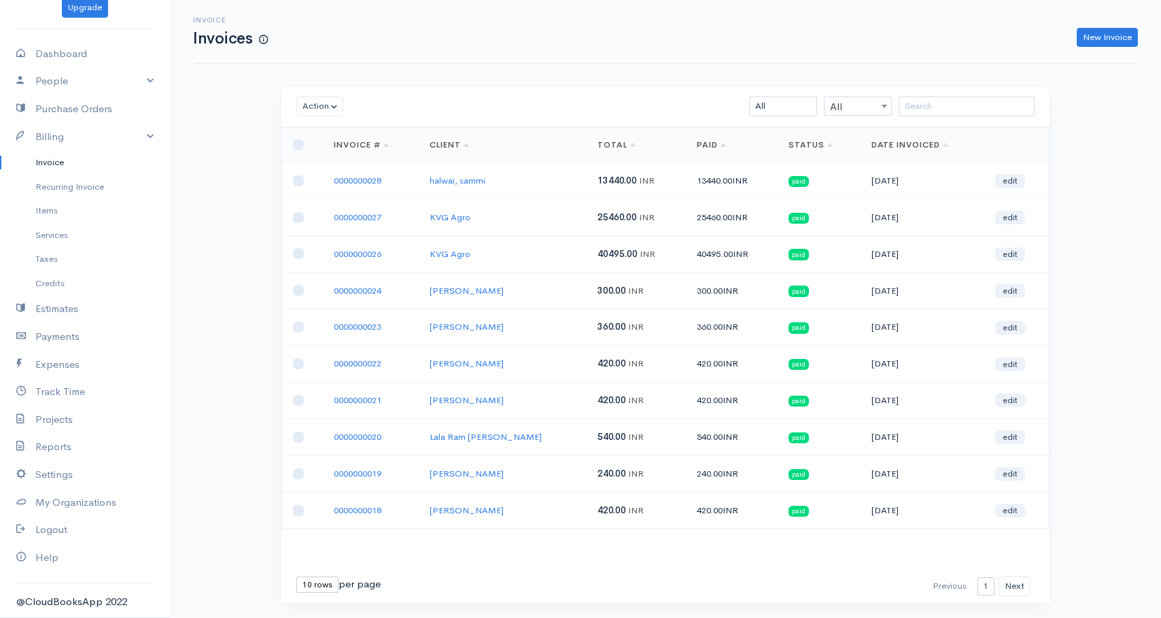
click at [675, 65] on div "Invoice Invoices New Invoice Action Archive Delete Download PDF Send [PERSON_NA…" at bounding box center [665, 327] width 991 height 654
click at [597, 328] on span "360.00" at bounding box center [611, 327] width 29 height 12
click at [586, 362] on td "420.00 INR" at bounding box center [635, 363] width 99 height 37
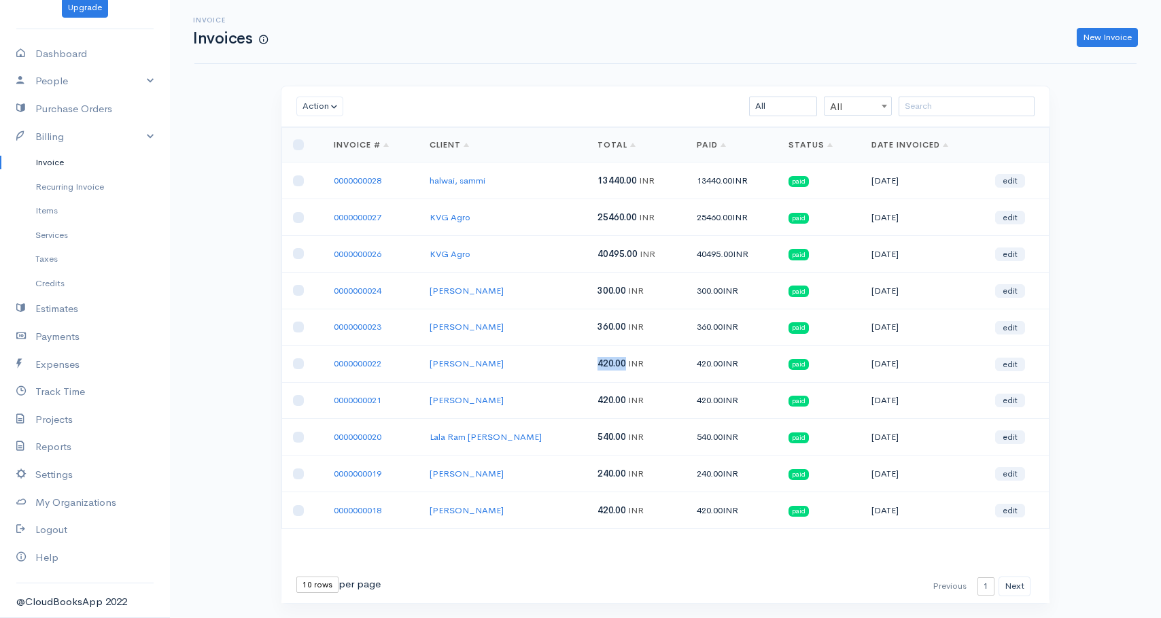
click at [586, 362] on td "420.00 INR" at bounding box center [635, 363] width 99 height 37
click at [597, 362] on span "420.00" at bounding box center [611, 363] width 29 height 12
click at [597, 402] on span "420.00" at bounding box center [611, 400] width 29 height 12
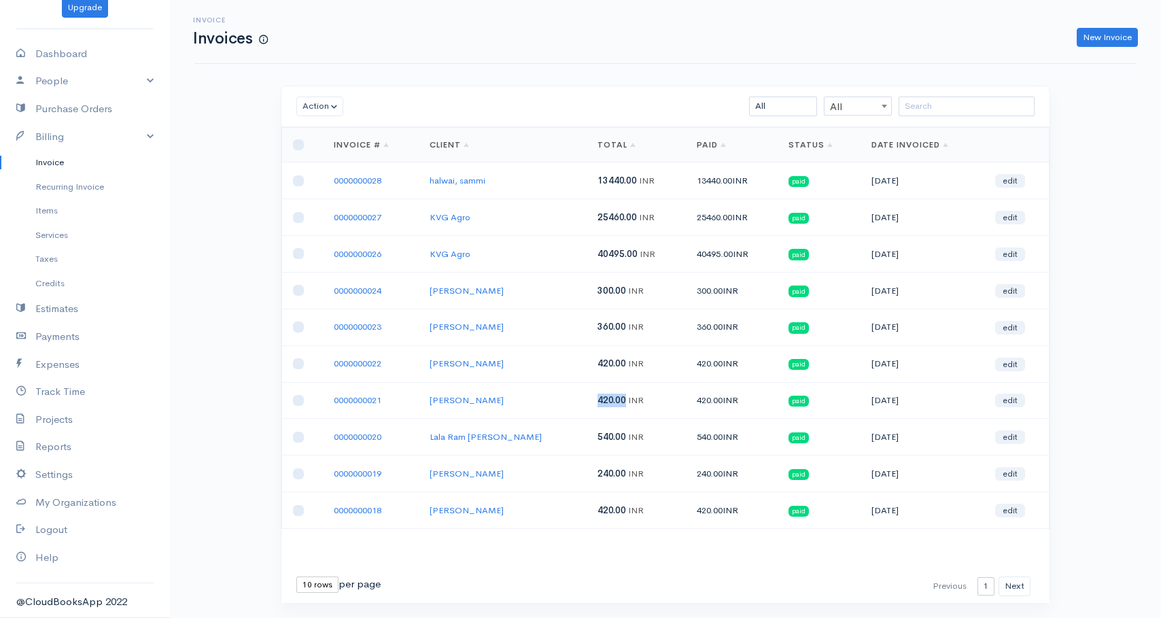
click at [597, 402] on span "420.00" at bounding box center [611, 400] width 29 height 12
click at [686, 398] on td "420.00 INR" at bounding box center [732, 400] width 92 height 37
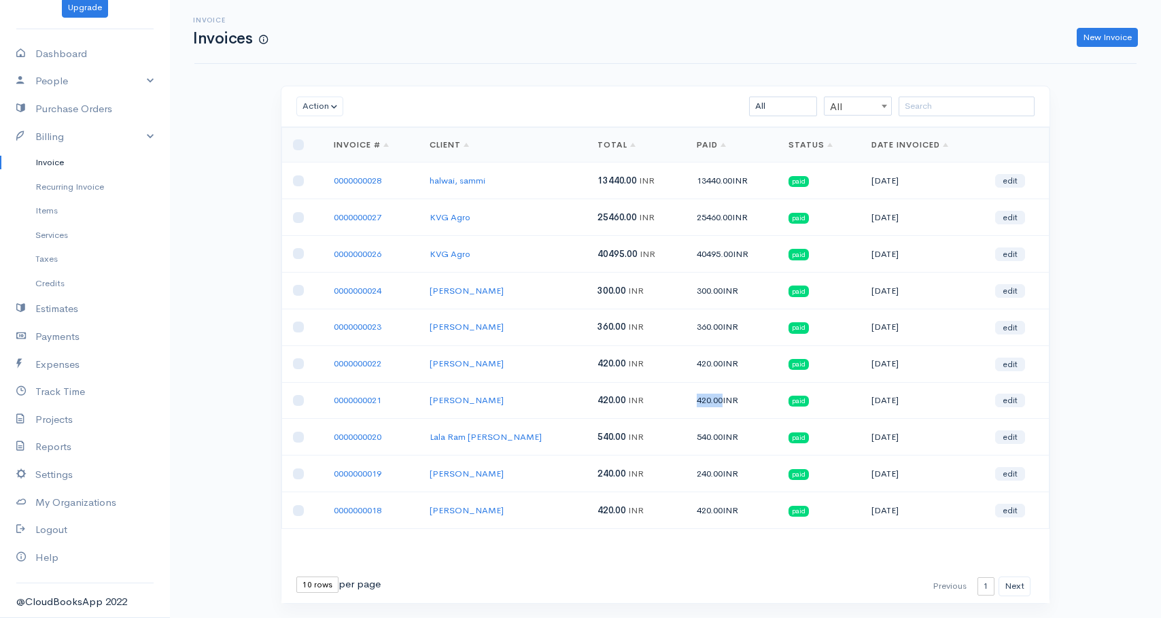
click at [686, 398] on td "420.00 INR" at bounding box center [732, 400] width 92 height 37
click at [693, 398] on td "420.00 INR" at bounding box center [732, 400] width 92 height 37
click at [686, 398] on td "420.00 INR" at bounding box center [732, 400] width 92 height 37
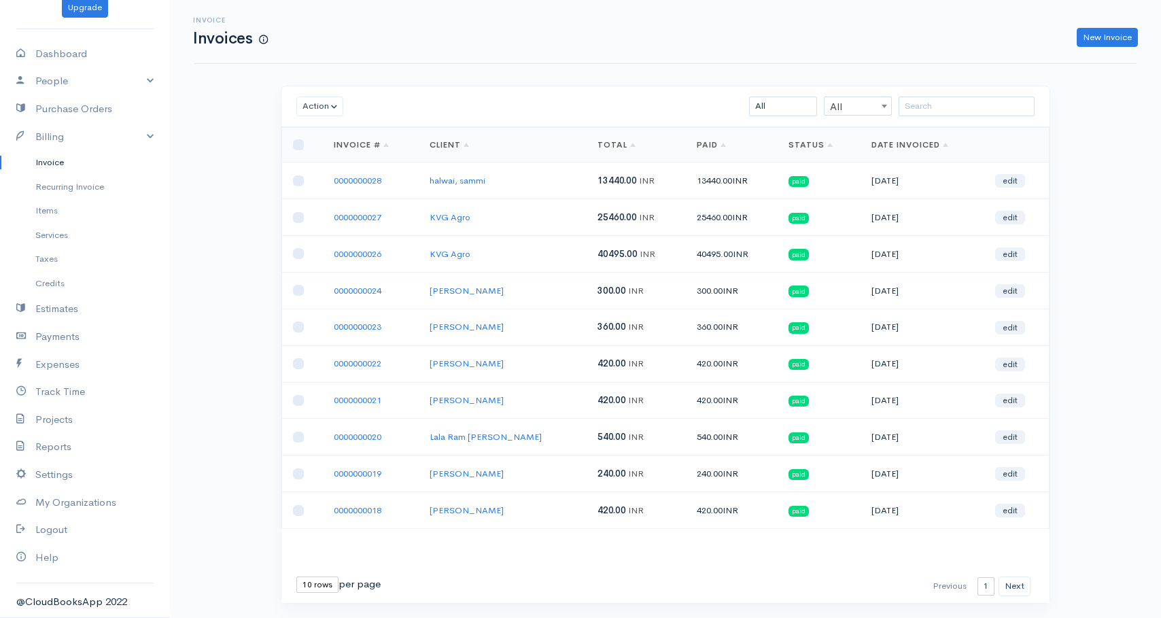
click at [597, 437] on span "540.00" at bounding box center [611, 437] width 29 height 12
click at [686, 436] on td "540.00 INR" at bounding box center [732, 437] width 92 height 37
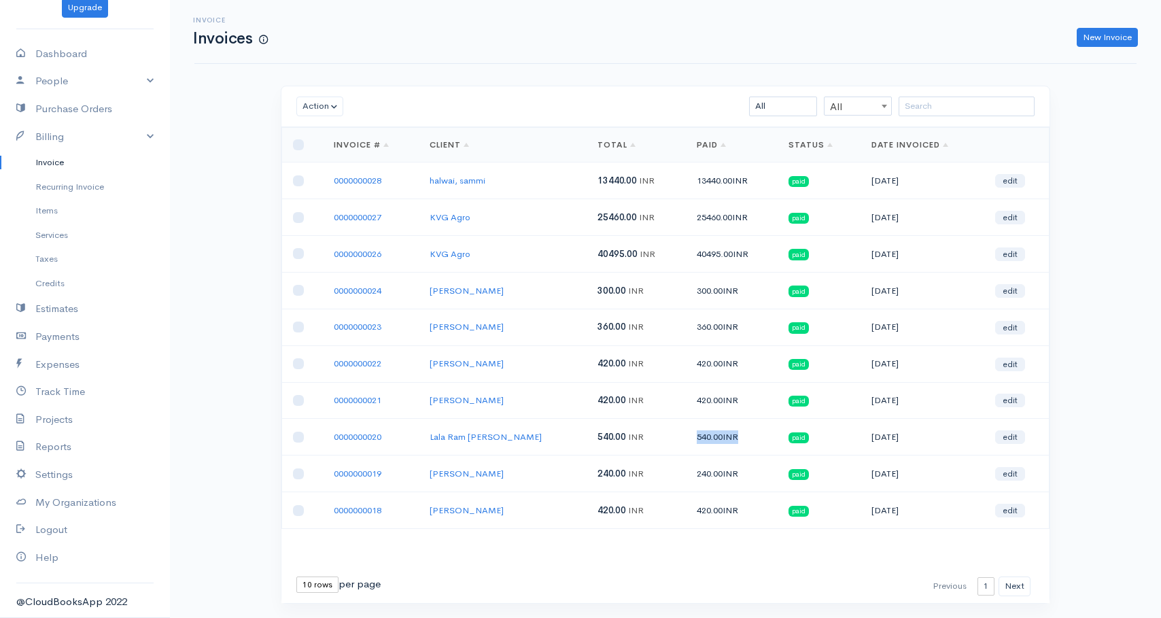
click at [686, 436] on td "540.00 INR" at bounding box center [732, 437] width 92 height 37
click at [701, 436] on td "540.00 INR" at bounding box center [732, 437] width 92 height 37
click at [864, 435] on td "[DATE]" at bounding box center [922, 437] width 124 height 37
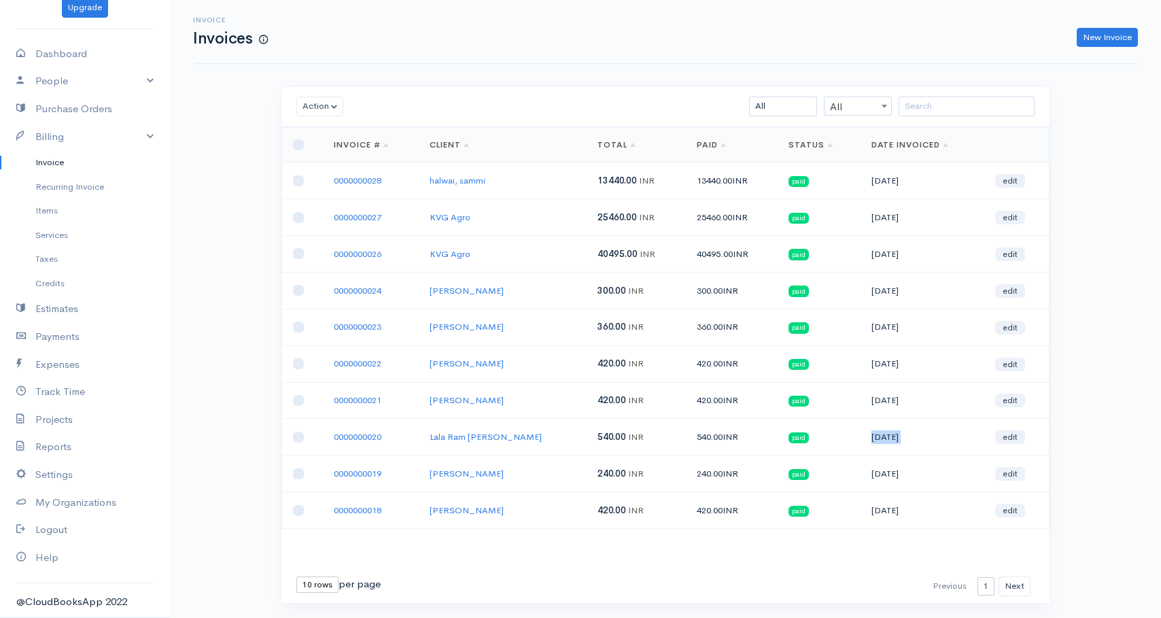
click at [876, 435] on td "[DATE]" at bounding box center [922, 437] width 124 height 37
click at [597, 476] on span "240.00" at bounding box center [611, 474] width 29 height 12
click at [628, 472] on span "INR" at bounding box center [636, 474] width 16 height 12
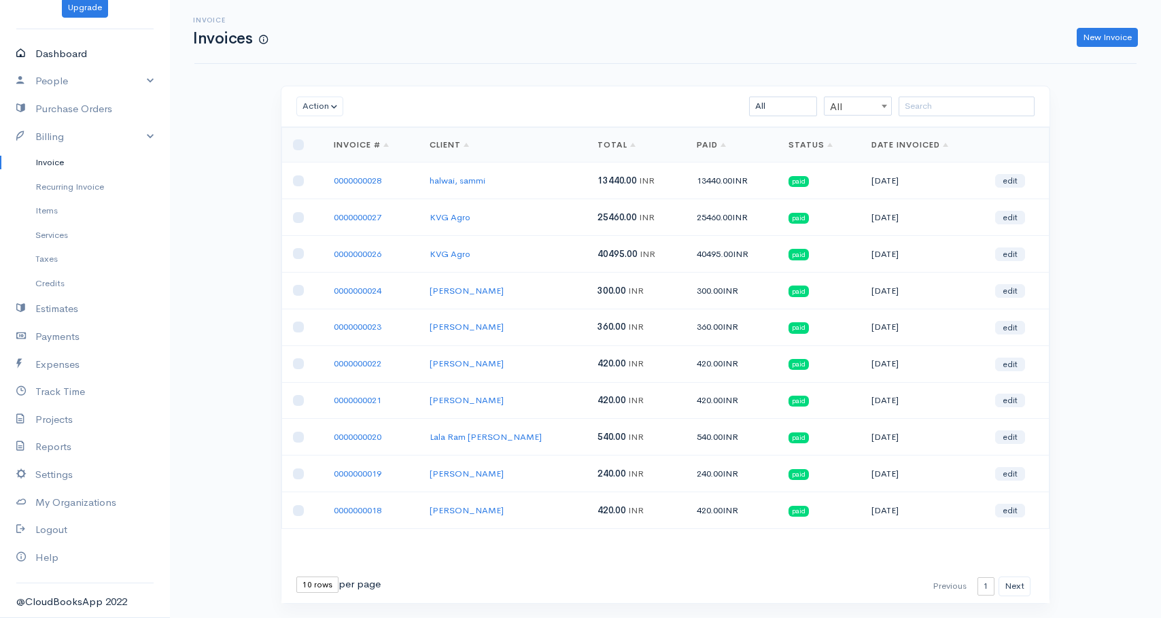
click at [50, 52] on link "Dashboard" at bounding box center [85, 54] width 170 height 28
select select "365"
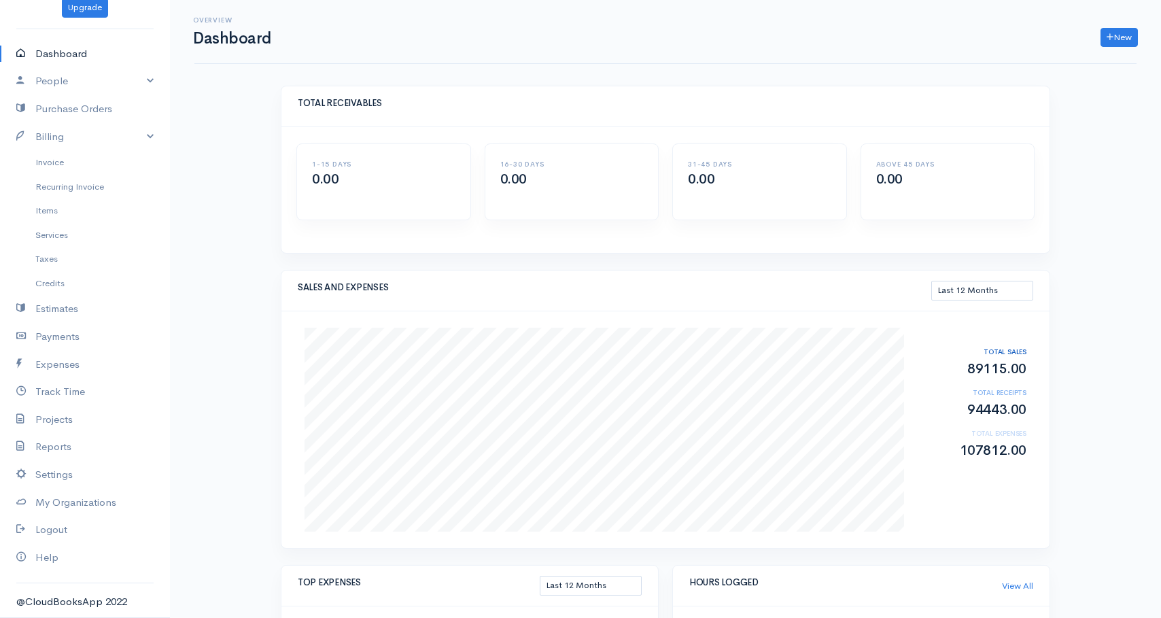
click at [990, 369] on h2 "89115.00" at bounding box center [971, 369] width 109 height 15
click at [987, 407] on h2 "94443.00" at bounding box center [971, 409] width 109 height 15
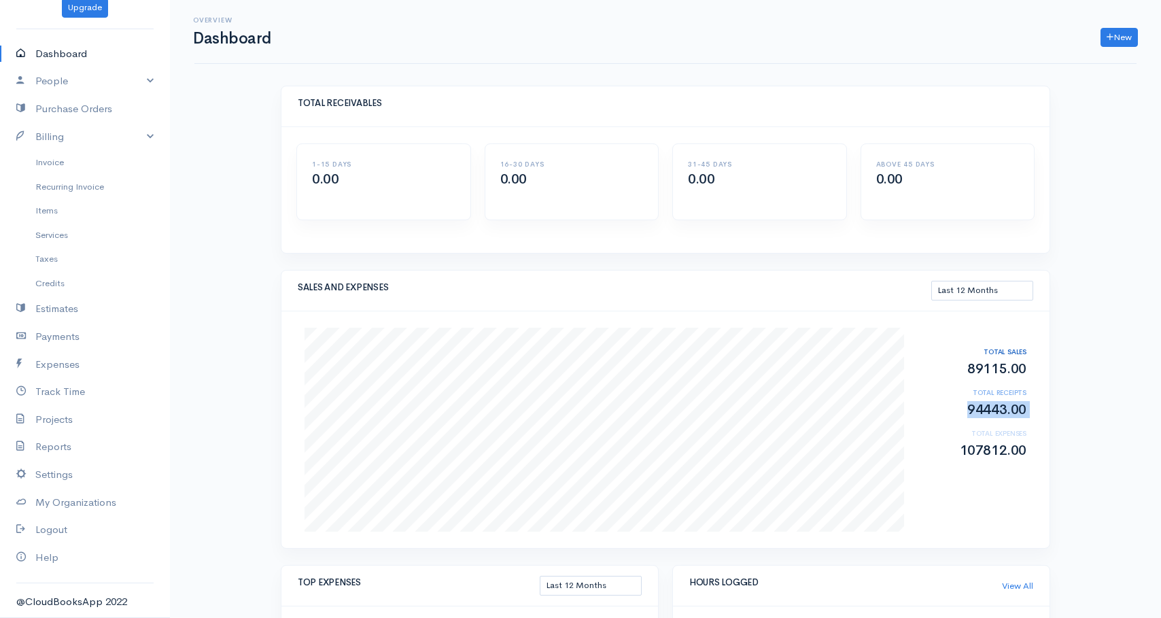
click at [987, 407] on h2 "94443.00" at bounding box center [971, 409] width 109 height 15
click at [985, 448] on h2 "107812.00" at bounding box center [971, 450] width 109 height 15
click at [982, 476] on div "Aug Sales 89115 Receipts 94443 Expenses 107812 TOTAL SALES 89115.00 TOTAL RECEI…" at bounding box center [665, 429] width 768 height 236
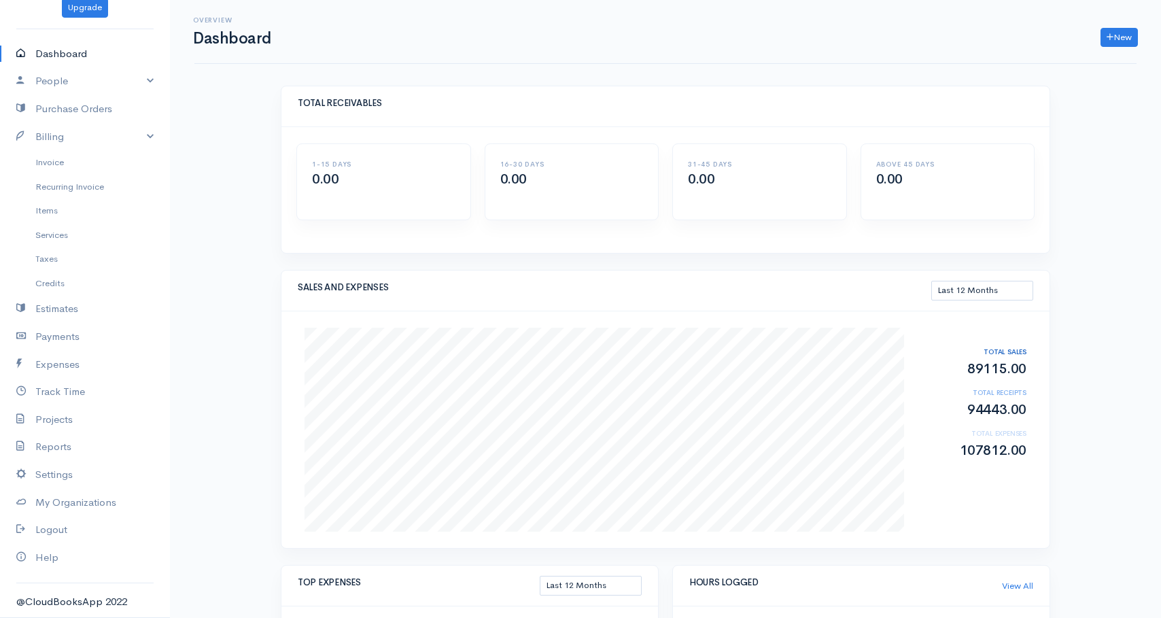
click at [984, 408] on h2 "94443.00" at bounding box center [971, 409] width 109 height 15
click at [992, 408] on h2 "94443.00" at bounding box center [971, 409] width 109 height 15
click at [989, 371] on h2 "89115.00" at bounding box center [971, 369] width 109 height 15
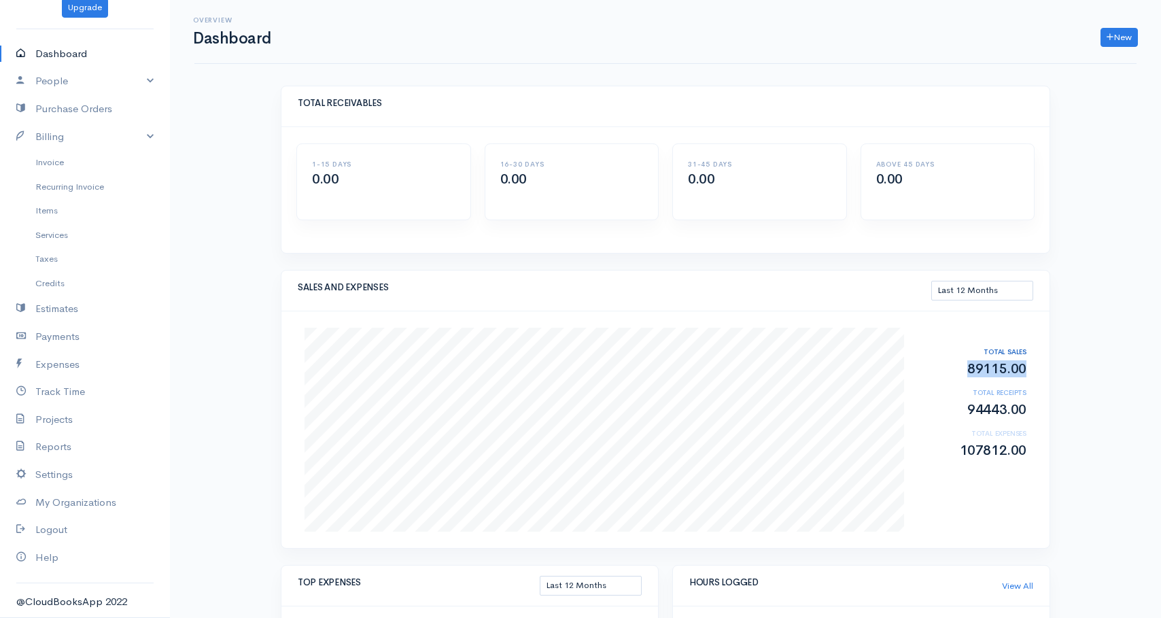
click at [989, 371] on h2 "89115.00" at bounding box center [971, 369] width 109 height 15
click at [1000, 371] on h2 "89115.00" at bounding box center [971, 369] width 109 height 15
click at [979, 414] on h2 "94443.00" at bounding box center [971, 409] width 109 height 15
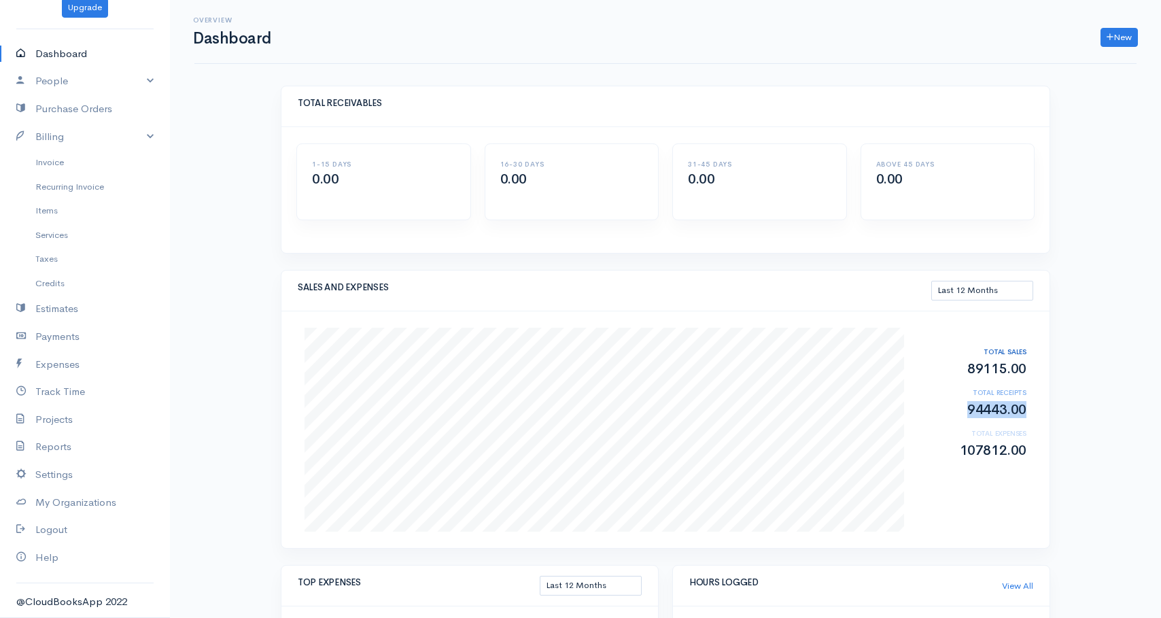
click at [990, 409] on h2 "94443.00" at bounding box center [971, 409] width 109 height 15
click at [982, 431] on h6 "TOTAL EXPENSES" at bounding box center [971, 432] width 109 height 7
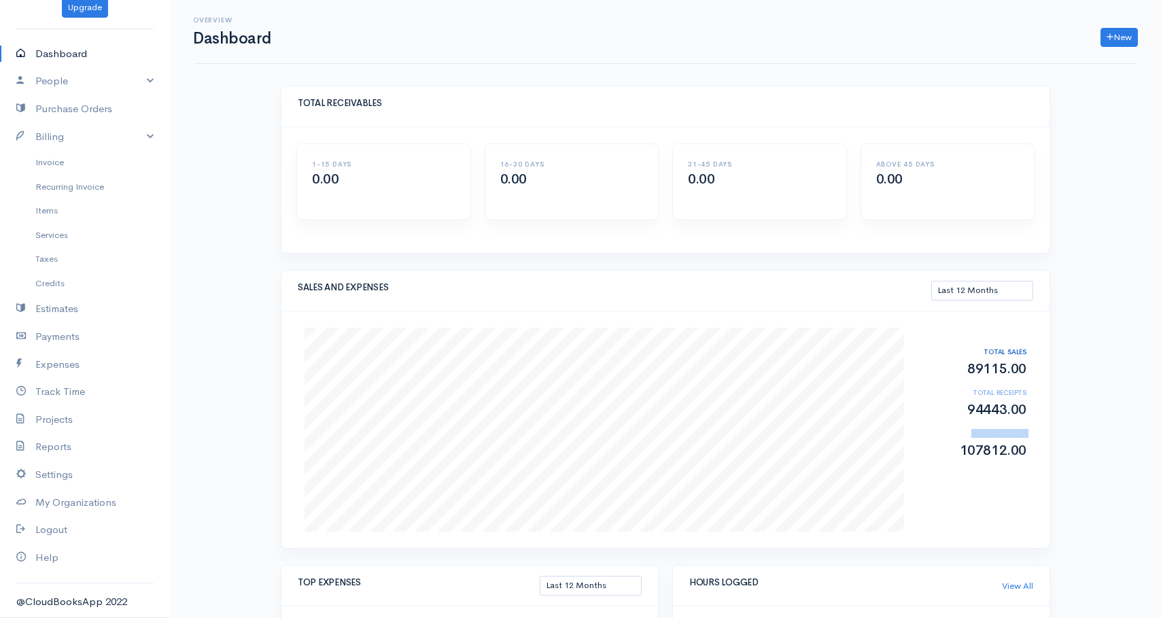
click at [982, 431] on h6 "TOTAL EXPENSES" at bounding box center [971, 432] width 109 height 7
click at [983, 432] on h6 "TOTAL EXPENSES" at bounding box center [971, 432] width 109 height 7
click at [1007, 432] on h6 "TOTAL EXPENSES" at bounding box center [971, 432] width 109 height 7
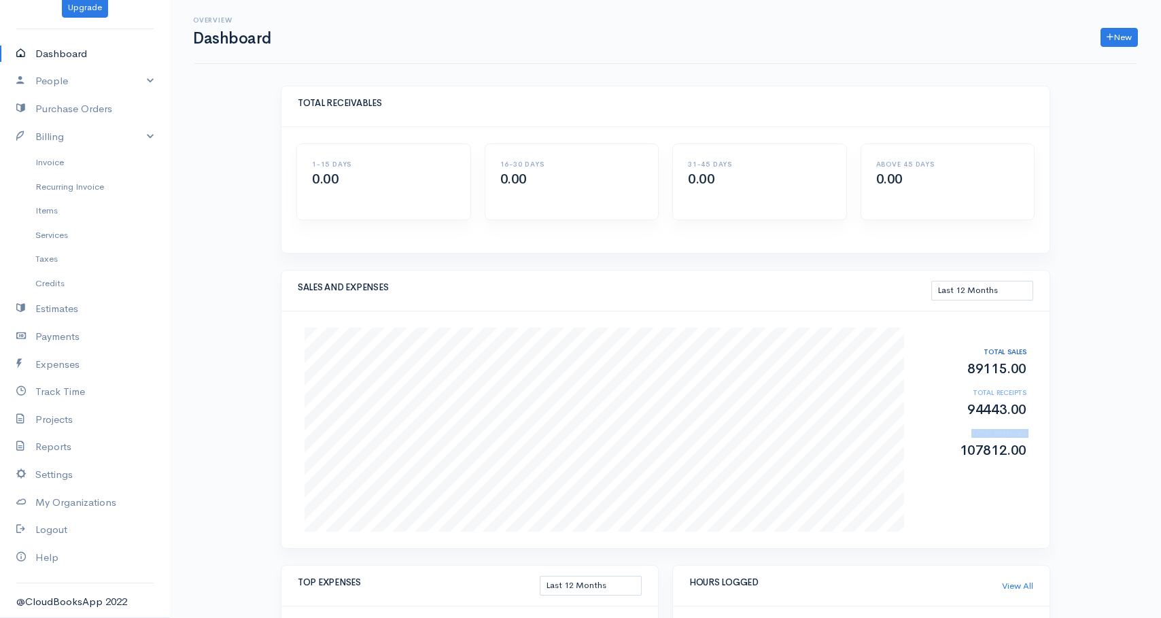
click at [1007, 432] on h6 "TOTAL EXPENSES" at bounding box center [971, 432] width 109 height 7
click at [985, 432] on h6 "TOTAL EXPENSES" at bounding box center [971, 432] width 109 height 7
click at [975, 450] on h2 "107812.00" at bounding box center [971, 450] width 109 height 15
click at [993, 450] on h2 "107812.00" at bounding box center [971, 450] width 109 height 15
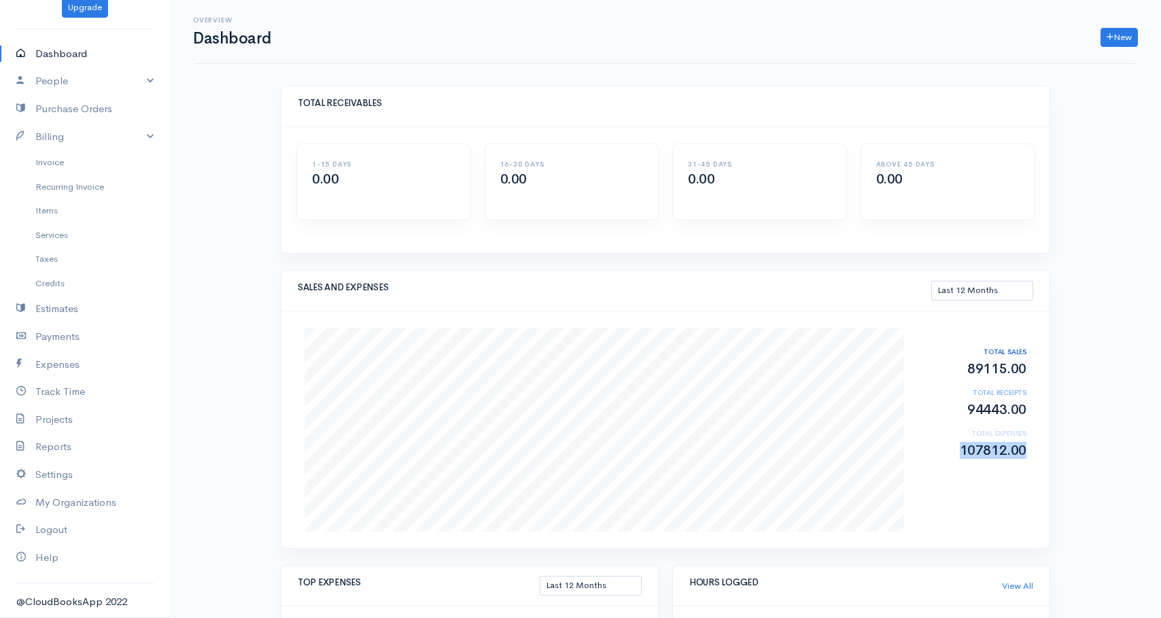
click at [993, 450] on h2 "107812.00" at bounding box center [971, 450] width 109 height 15
click at [983, 470] on div "[DATE] Sales 0 Receipts 0 Expenses 0 TOTAL SALES 89115.00 TOTAL RECEIPTS 94443.…" at bounding box center [665, 429] width 768 height 236
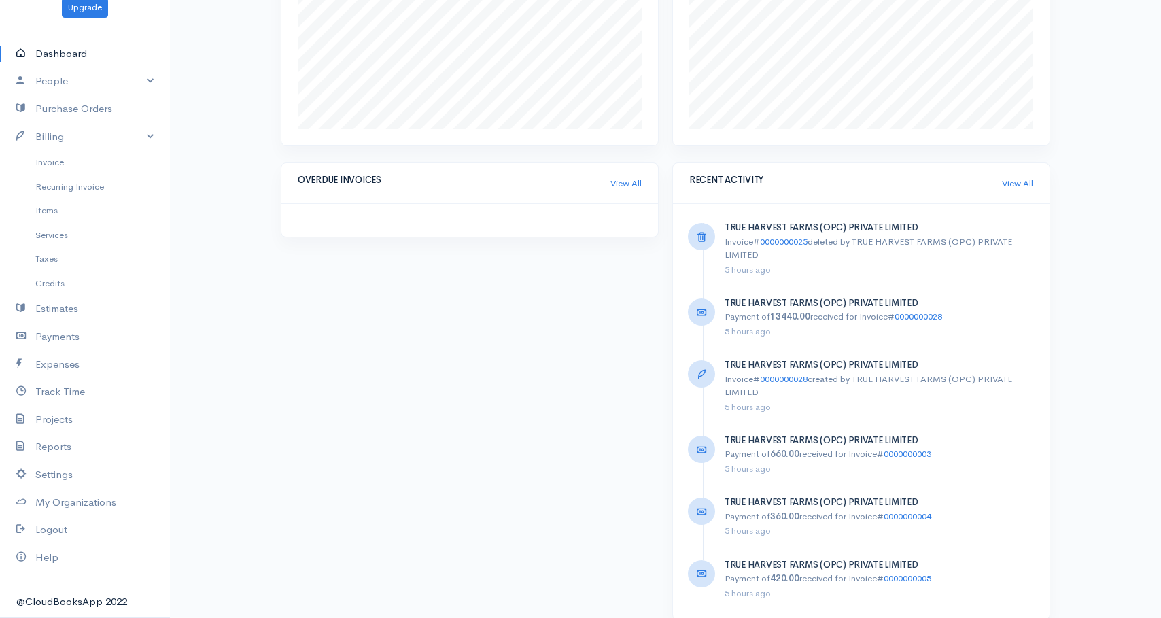
scroll to position [716, 0]
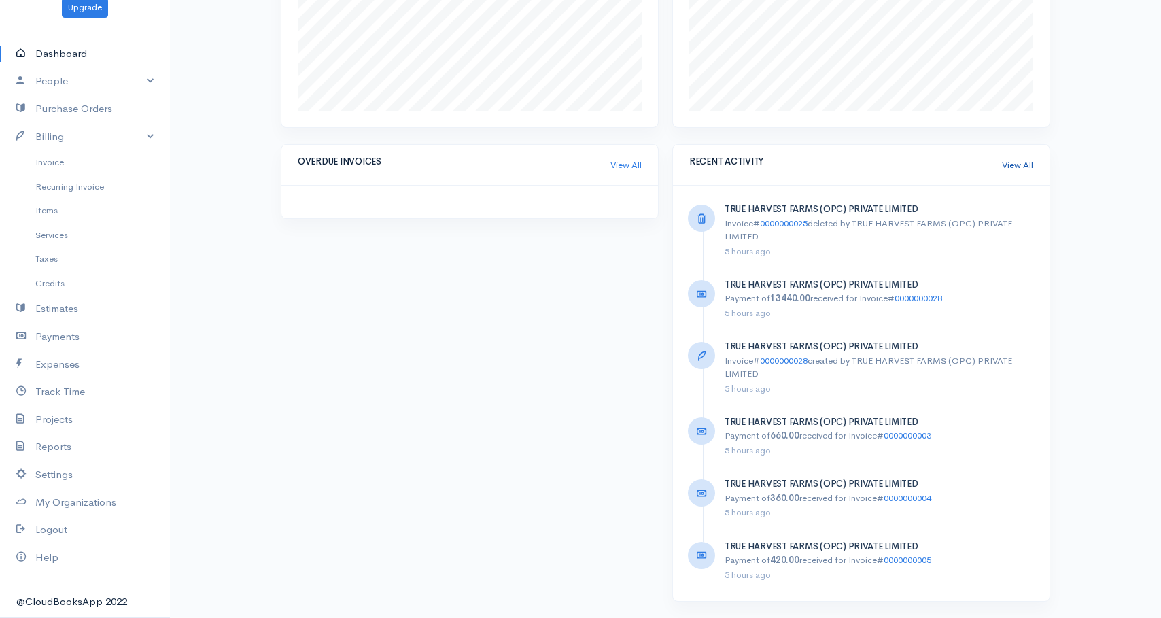
click at [1015, 166] on link "View All" at bounding box center [1017, 165] width 31 height 14
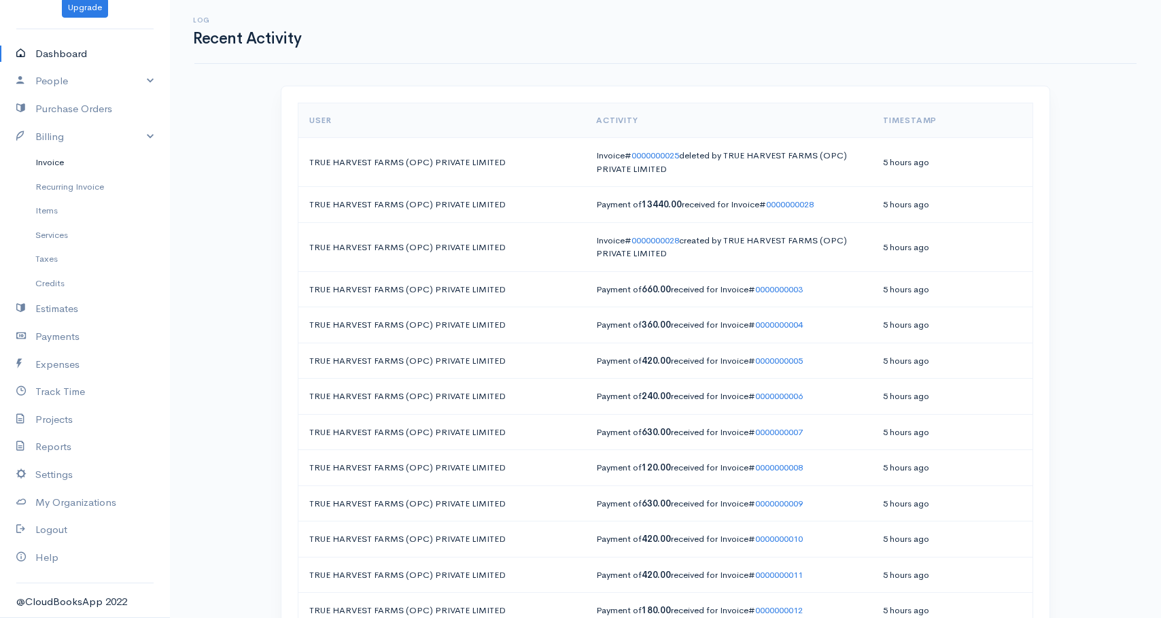
click at [58, 163] on link "Invoice" at bounding box center [85, 162] width 170 height 24
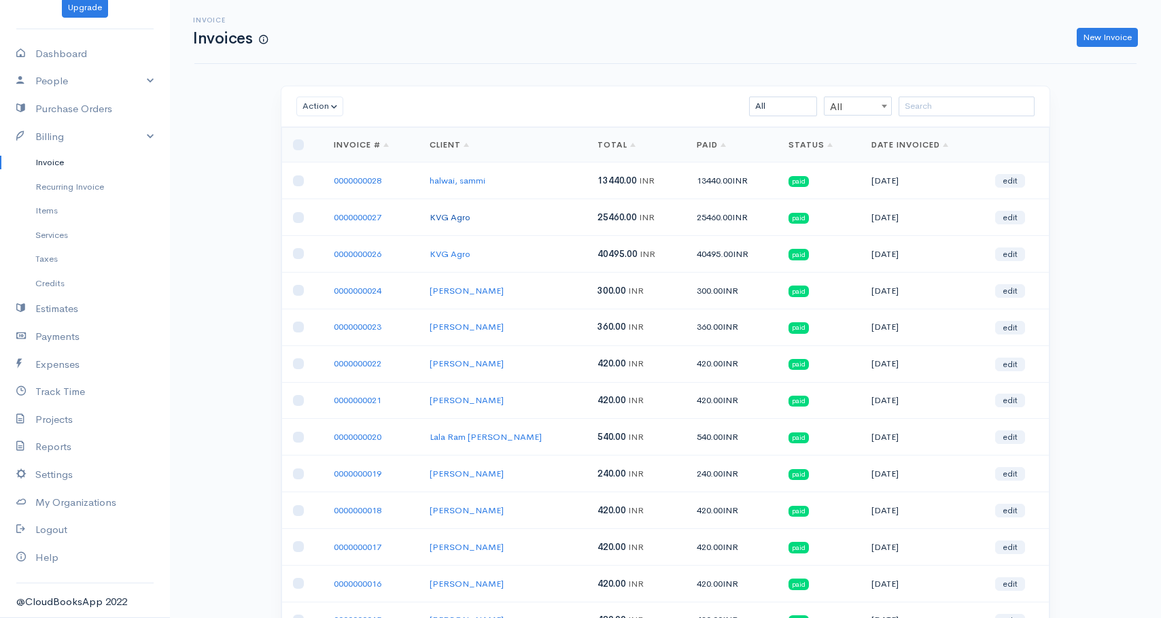
click at [457, 217] on link "KVG Agro" at bounding box center [449, 217] width 41 height 12
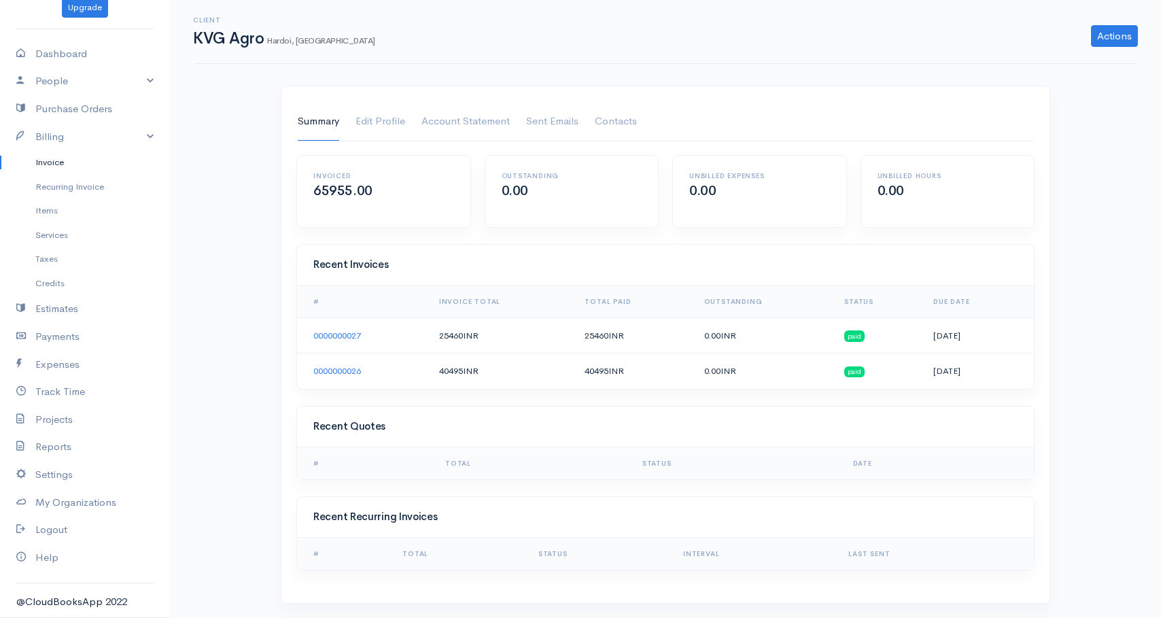
scroll to position [2, 0]
click at [54, 162] on link "Invoice" at bounding box center [85, 162] width 170 height 24
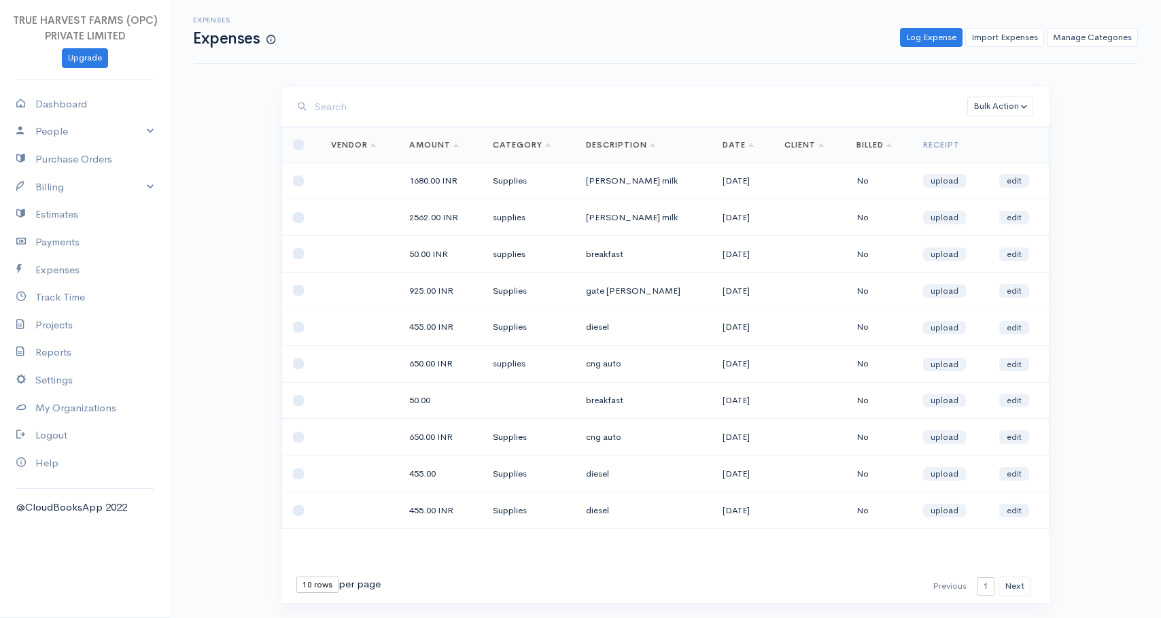
click at [418, 217] on td "2562.00 INR" at bounding box center [440, 217] width 84 height 37
click at [429, 217] on td "2562.00 INR" at bounding box center [440, 217] width 84 height 37
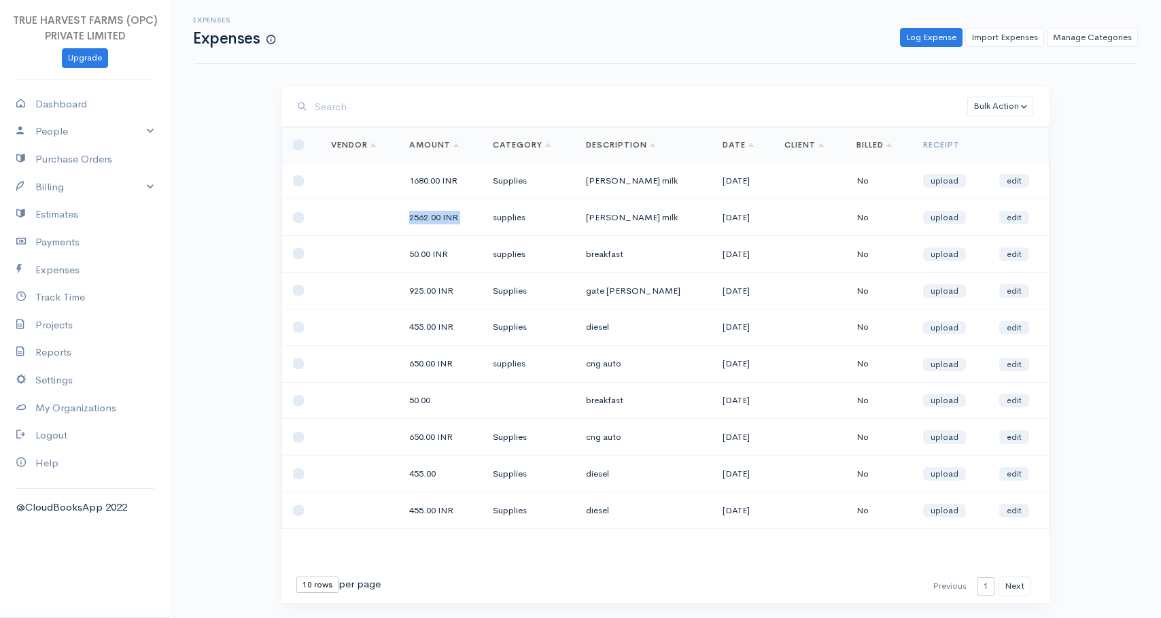
click at [445, 216] on td "2562.00 INR" at bounding box center [440, 217] width 84 height 37
click at [432, 216] on td "2562.00 INR" at bounding box center [440, 217] width 84 height 37
